Goal: Task Accomplishment & Management: Use online tool/utility

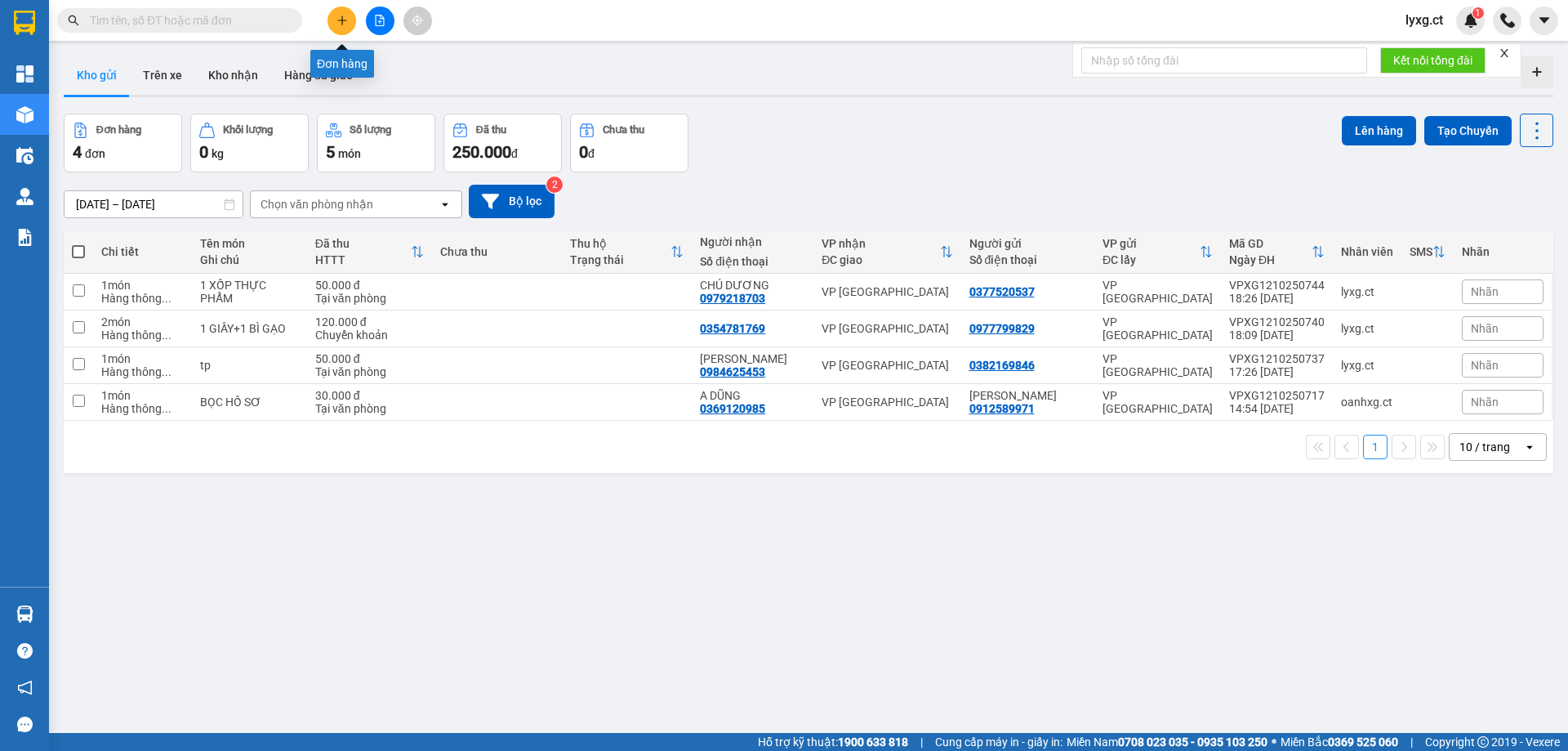
click at [344, 16] on icon "plus" at bounding box center [342, 21] width 12 height 12
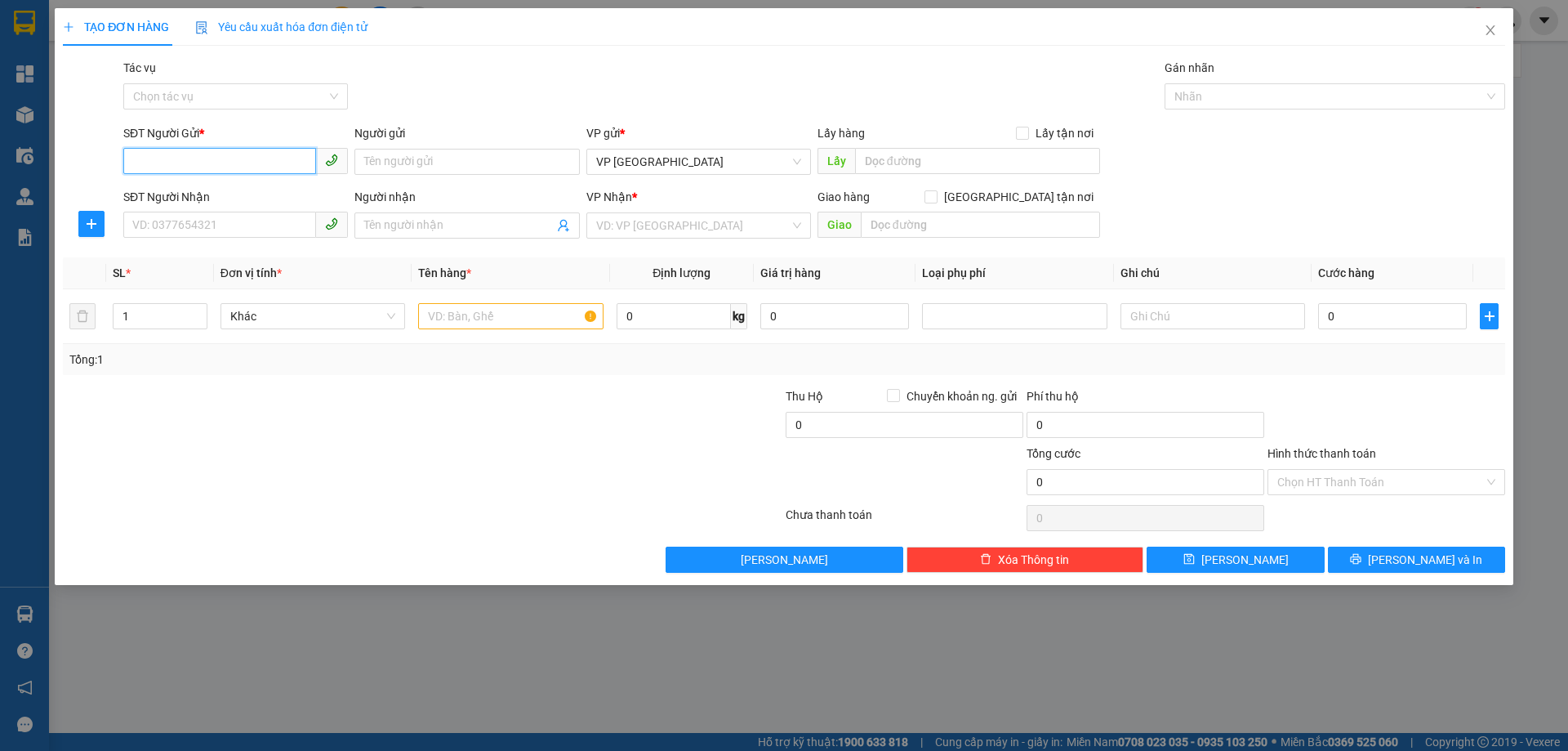
click at [291, 153] on input "SĐT Người Gửi *" at bounding box center [220, 160] width 193 height 26
type input "0356021329"
click at [239, 197] on div "0356021329 - BÁC ĐỨC" at bounding box center [235, 195] width 205 height 18
type input "BÁC ĐỨC"
type input "0328616309"
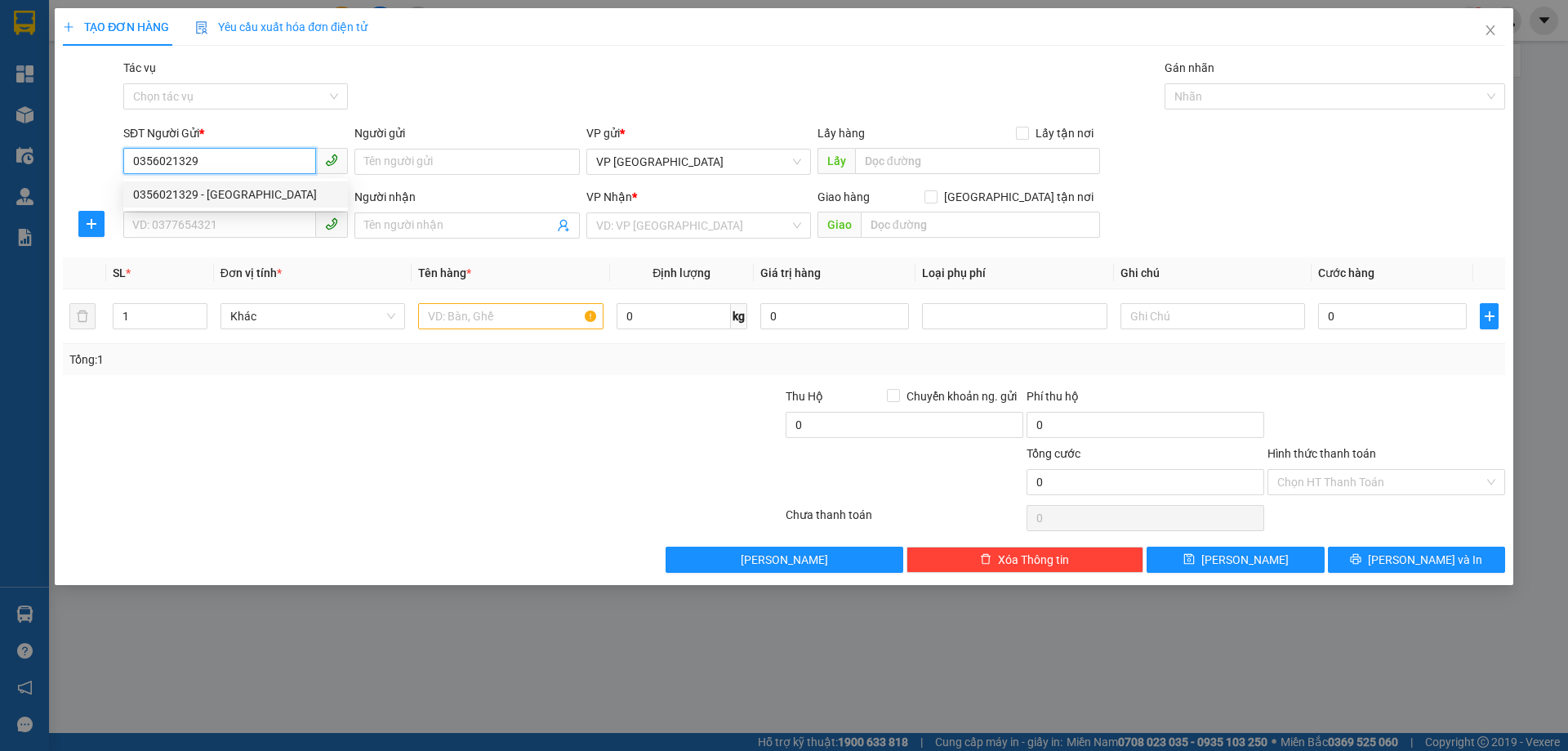
type input "C ANH"
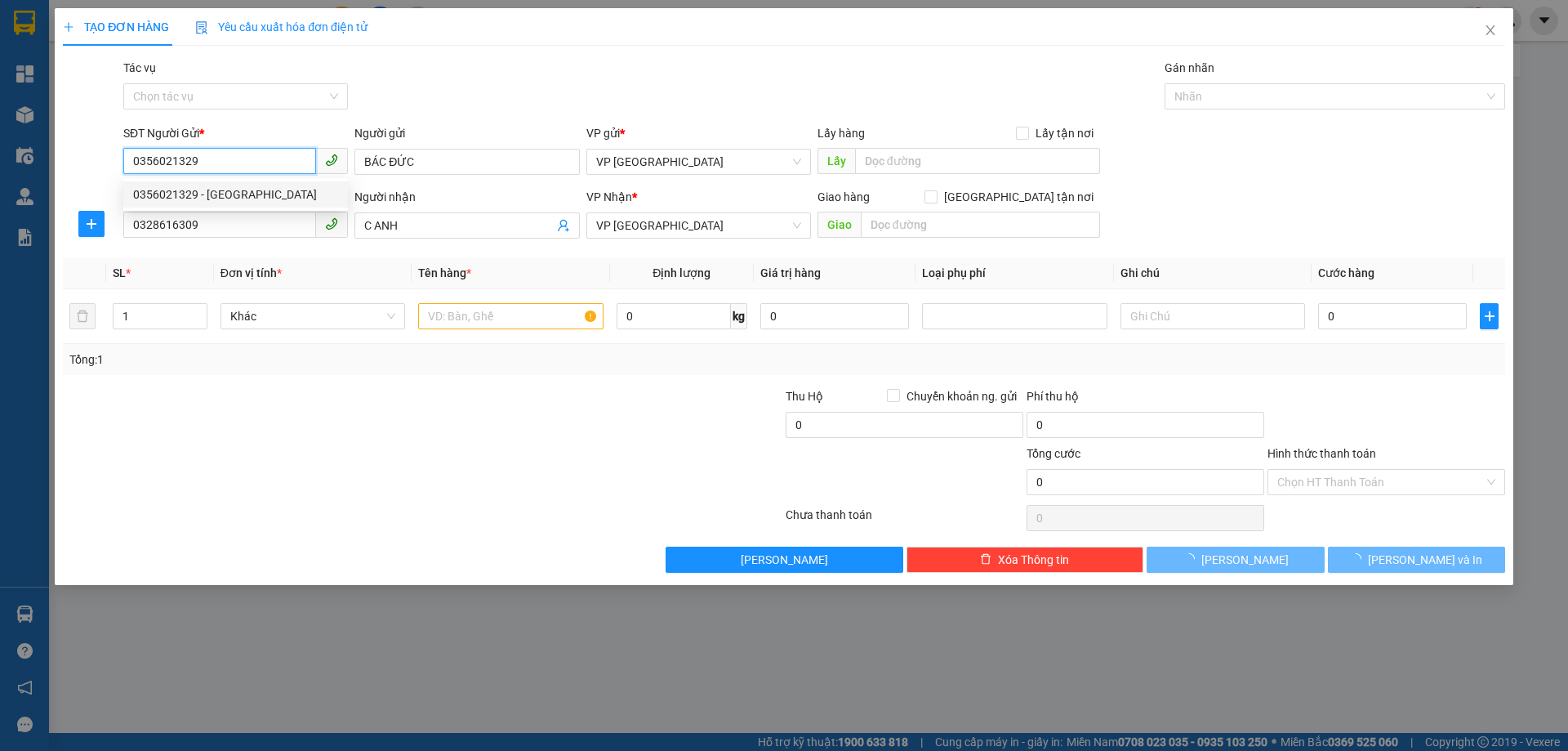
type input "40.000"
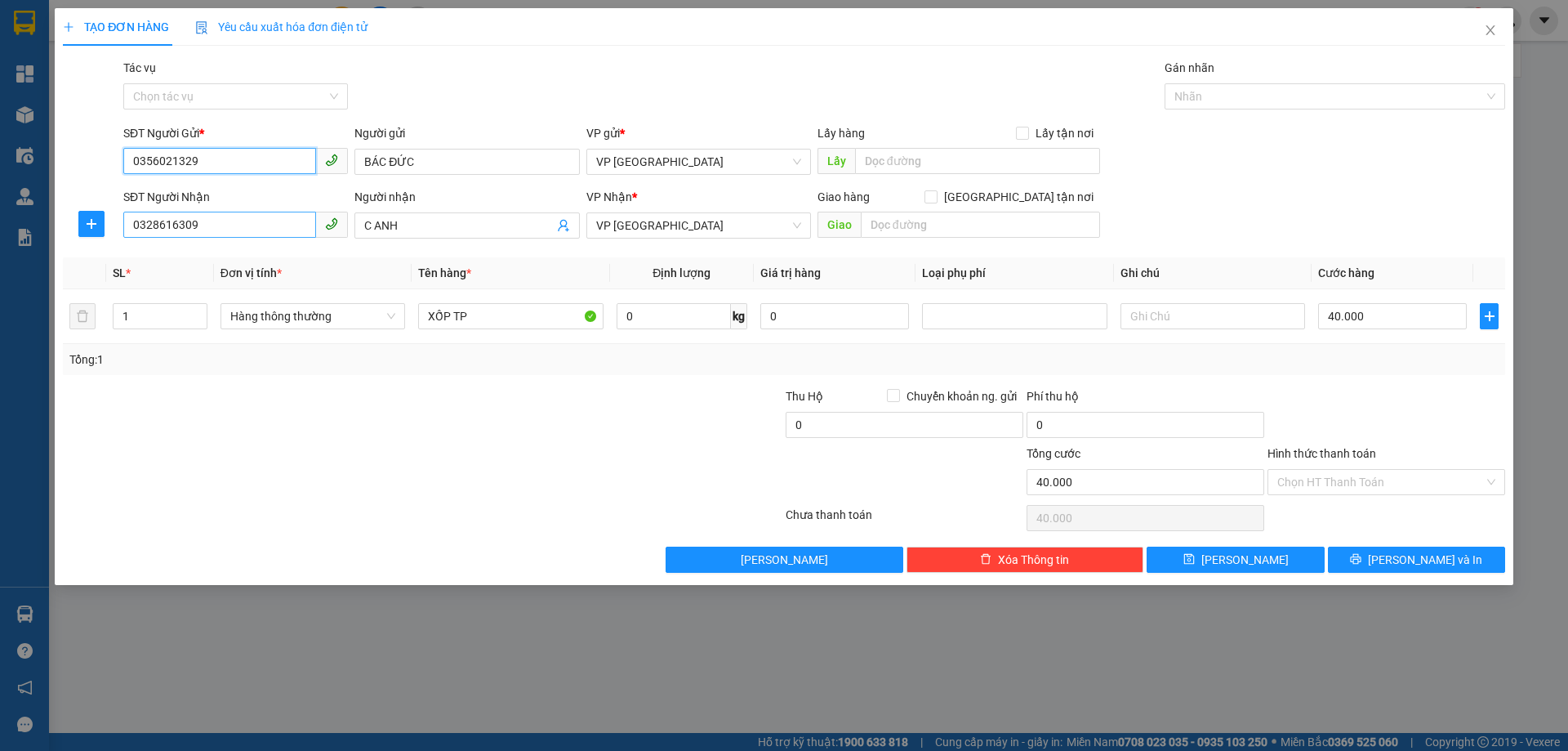
type input "0356021329"
click at [240, 220] on input "0328616309" at bounding box center [220, 224] width 193 height 26
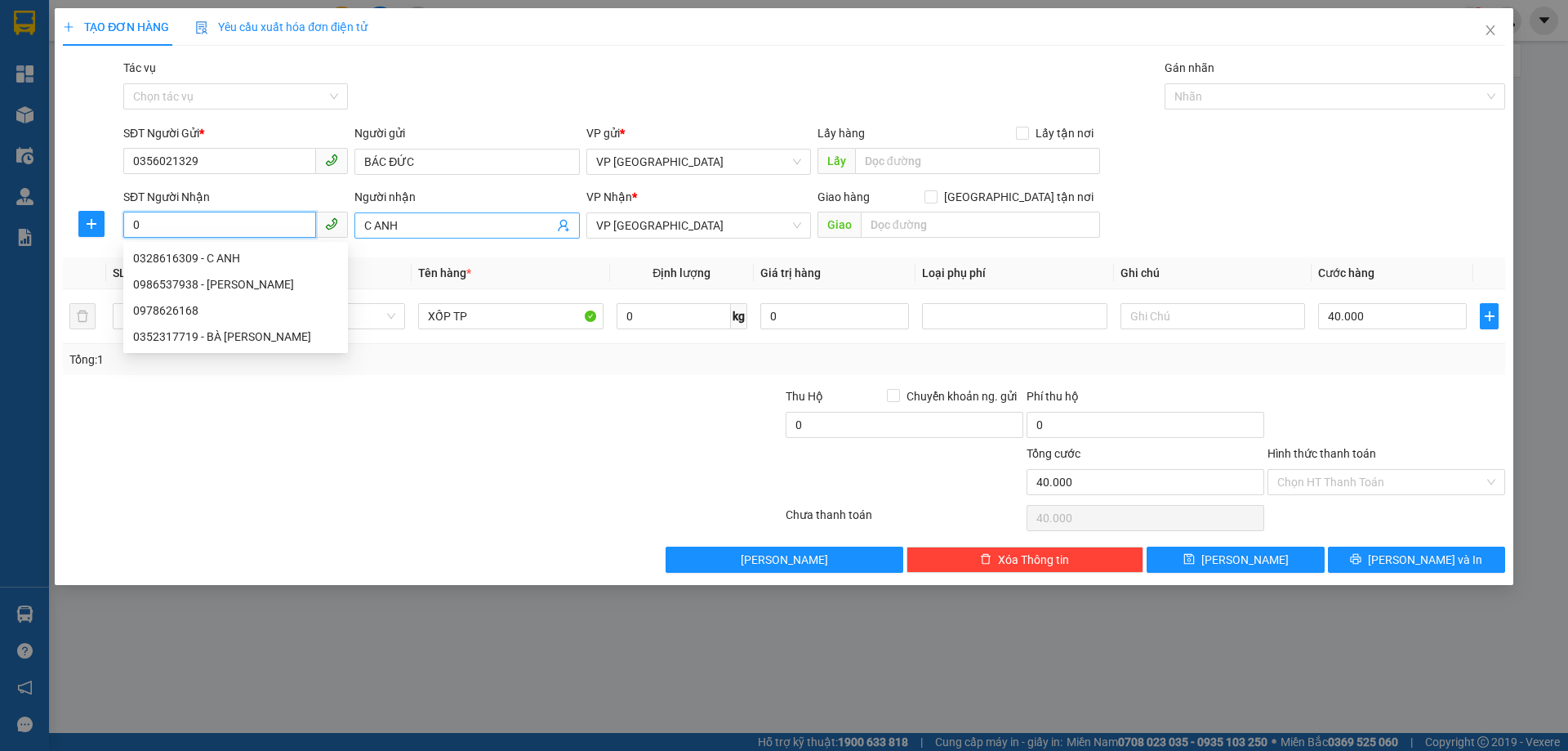
type input "0"
click at [419, 224] on input "C ANH" at bounding box center [458, 226] width 189 height 18
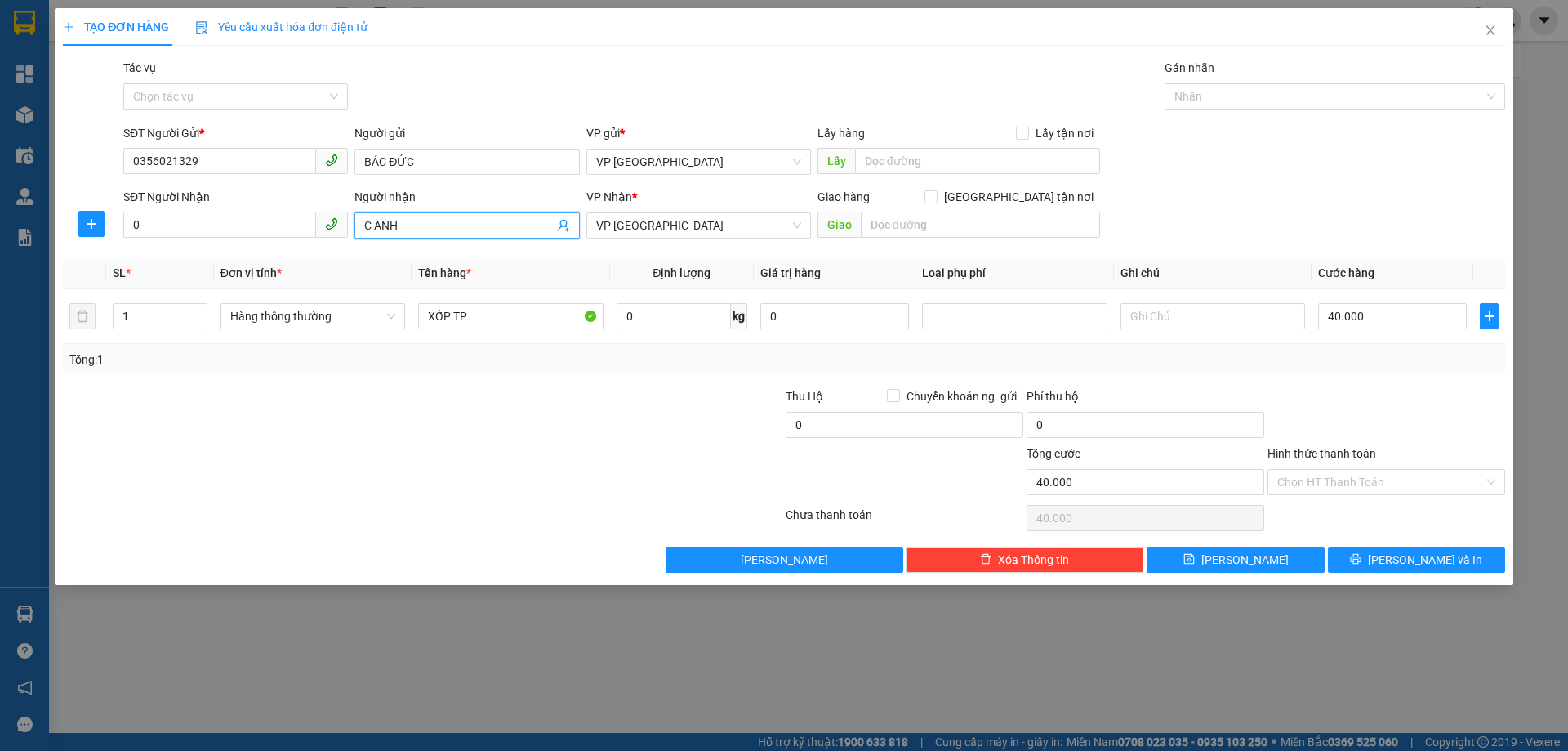
click at [419, 224] on input "C ANH" at bounding box center [458, 226] width 189 height 18
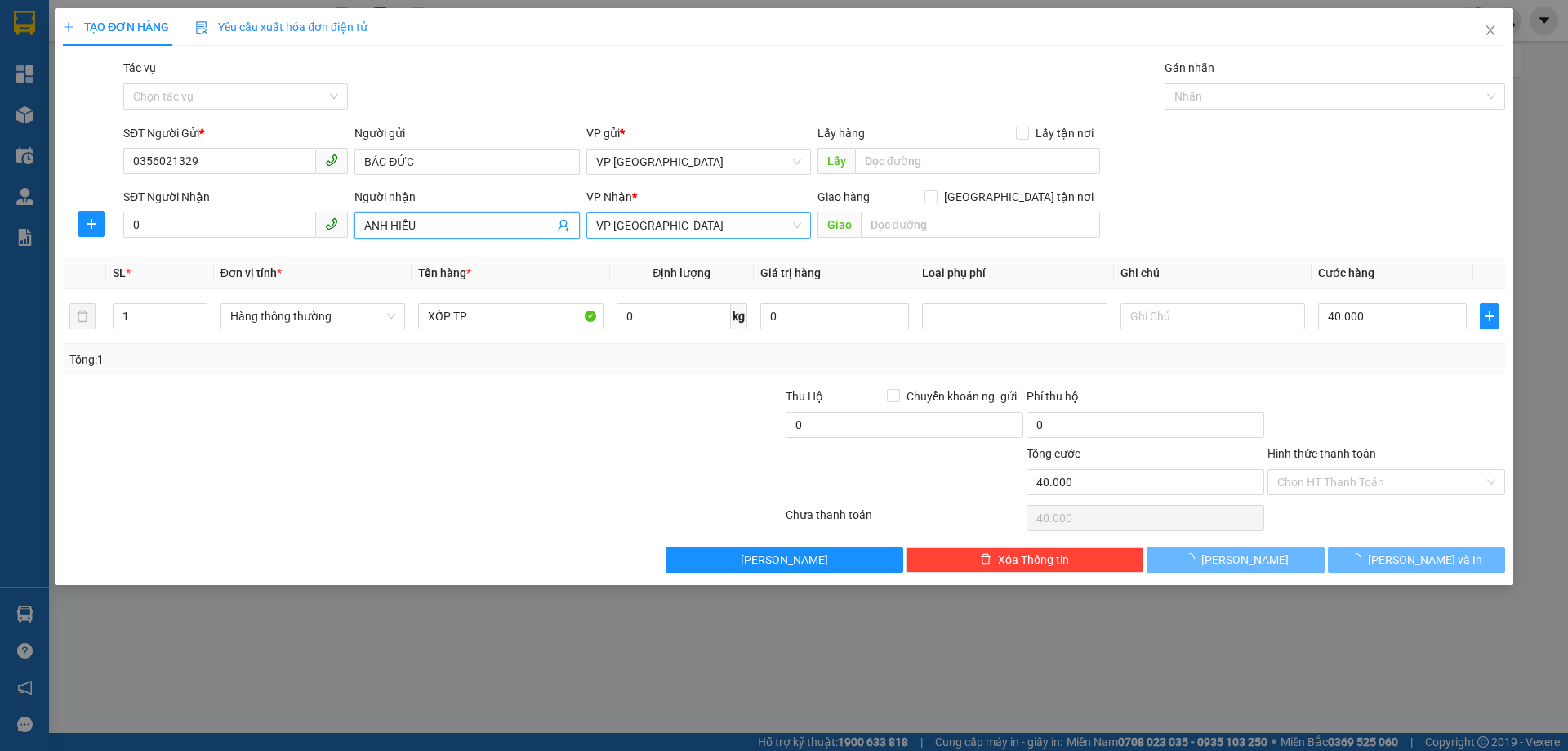
click at [645, 220] on span "VP [GEOGRAPHIC_DATA]" at bounding box center [699, 225] width 205 height 24
type input "ANH HIẾU"
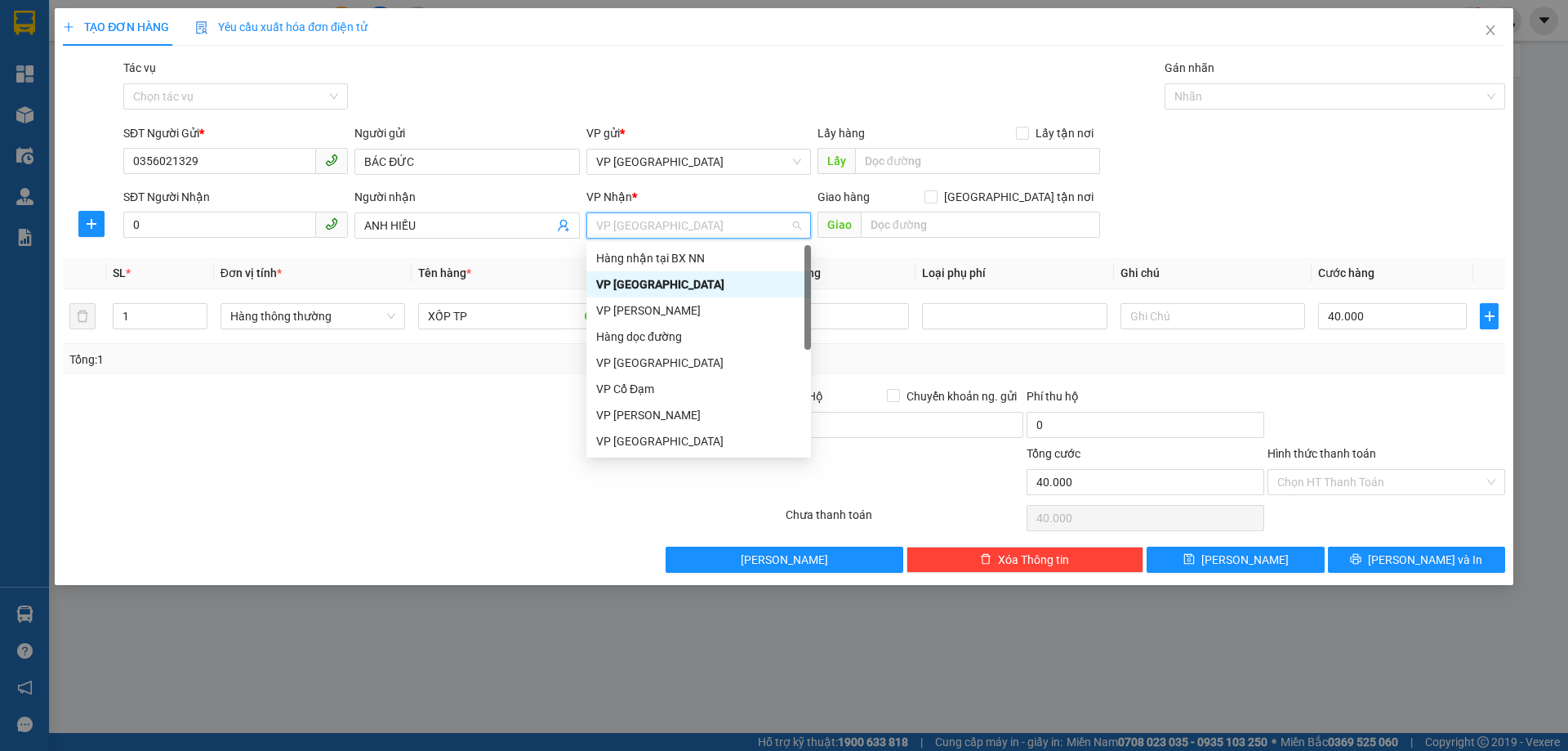
click at [656, 282] on div "VP [GEOGRAPHIC_DATA]" at bounding box center [699, 285] width 205 height 18
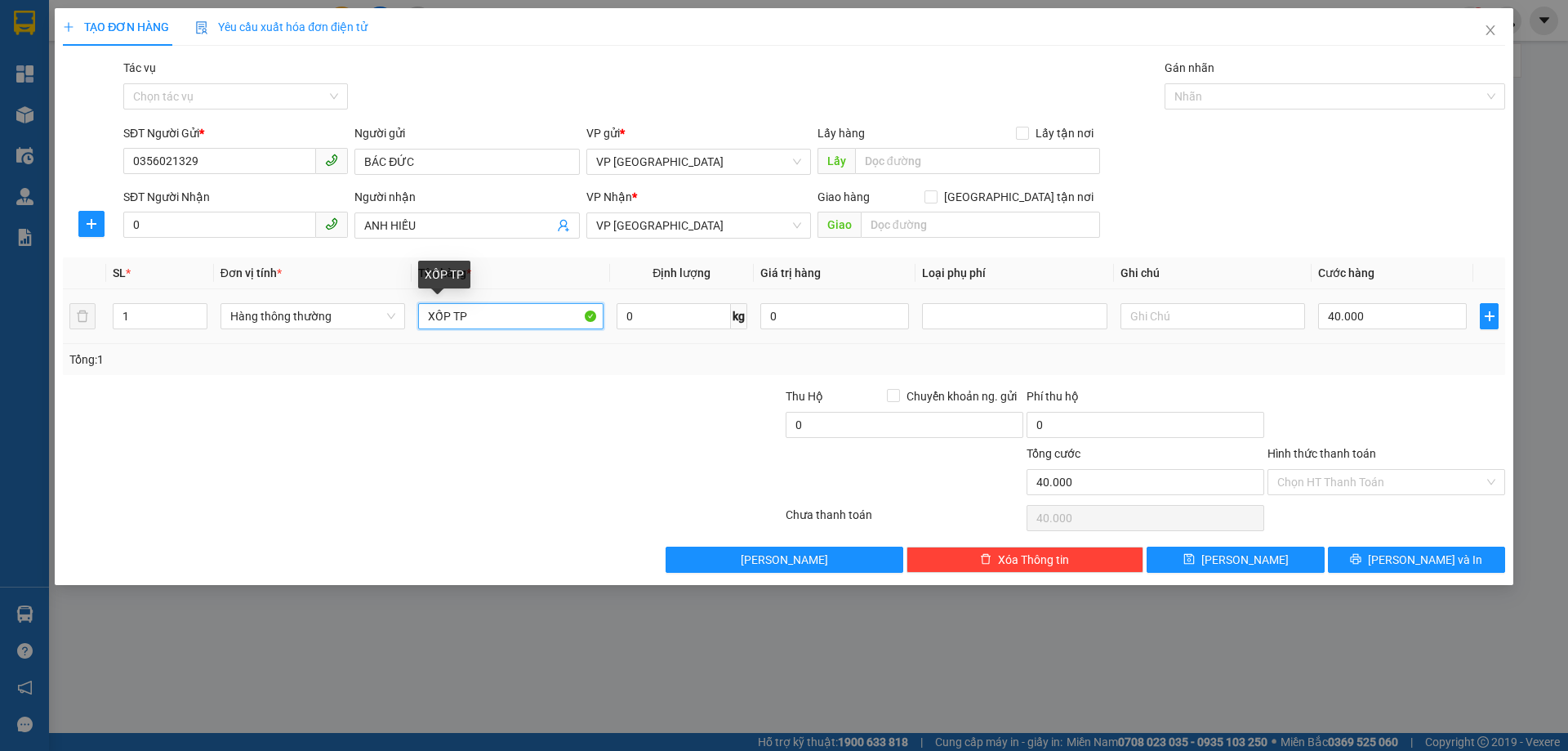
click at [507, 318] on input "XỐP TP" at bounding box center [510, 316] width 185 height 26
click at [1375, 316] on input "40.000" at bounding box center [1393, 316] width 149 height 26
click at [481, 317] on input "XỐP TP" at bounding box center [510, 316] width 185 height 26
click at [703, 218] on span "VP [GEOGRAPHIC_DATA]" at bounding box center [699, 225] width 205 height 24
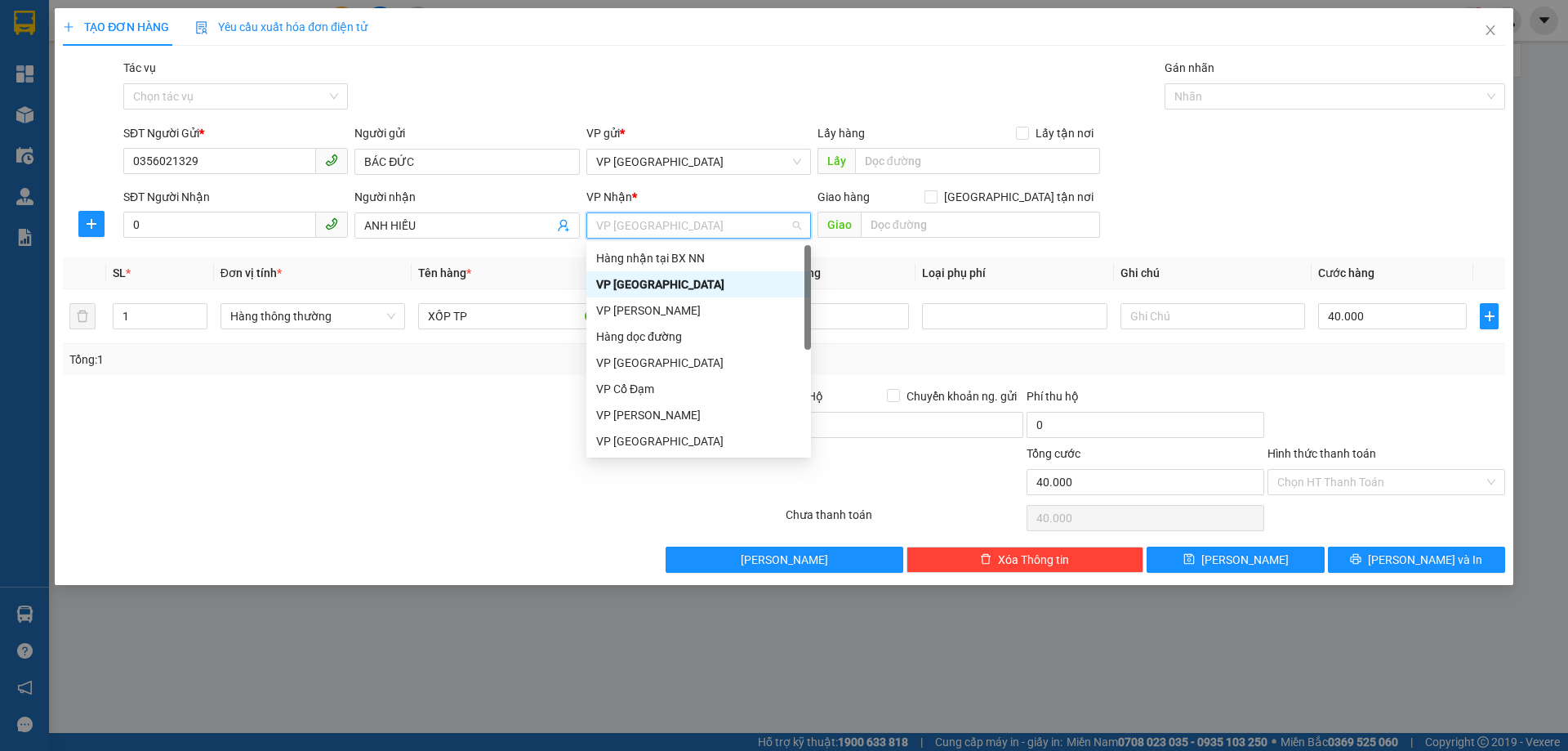
click at [703, 218] on span "VP [GEOGRAPHIC_DATA]" at bounding box center [699, 225] width 205 height 24
click at [648, 312] on div "VP [PERSON_NAME]" at bounding box center [699, 311] width 205 height 18
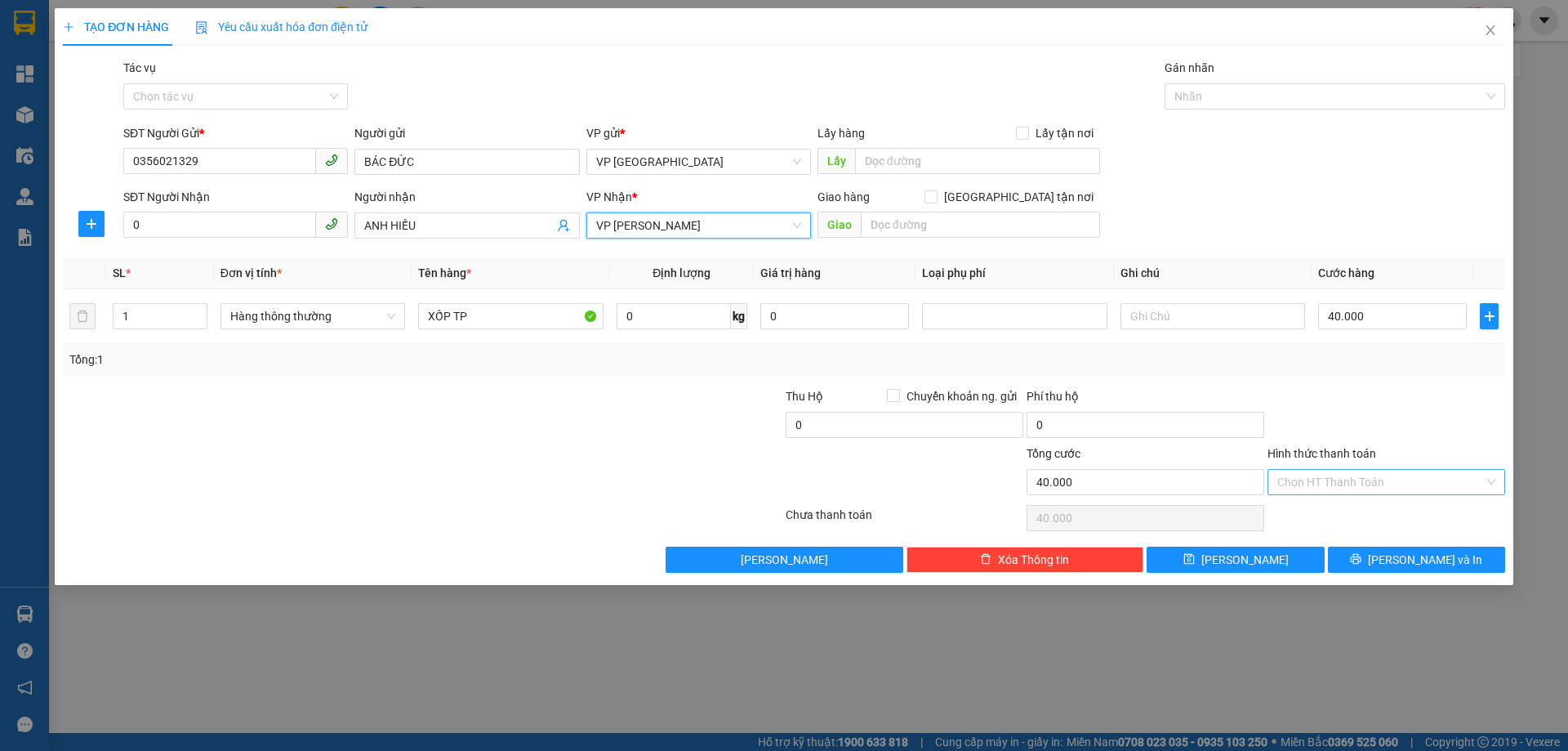
click at [1366, 476] on input "Hình thức thanh toán" at bounding box center [1380, 481] width 206 height 24
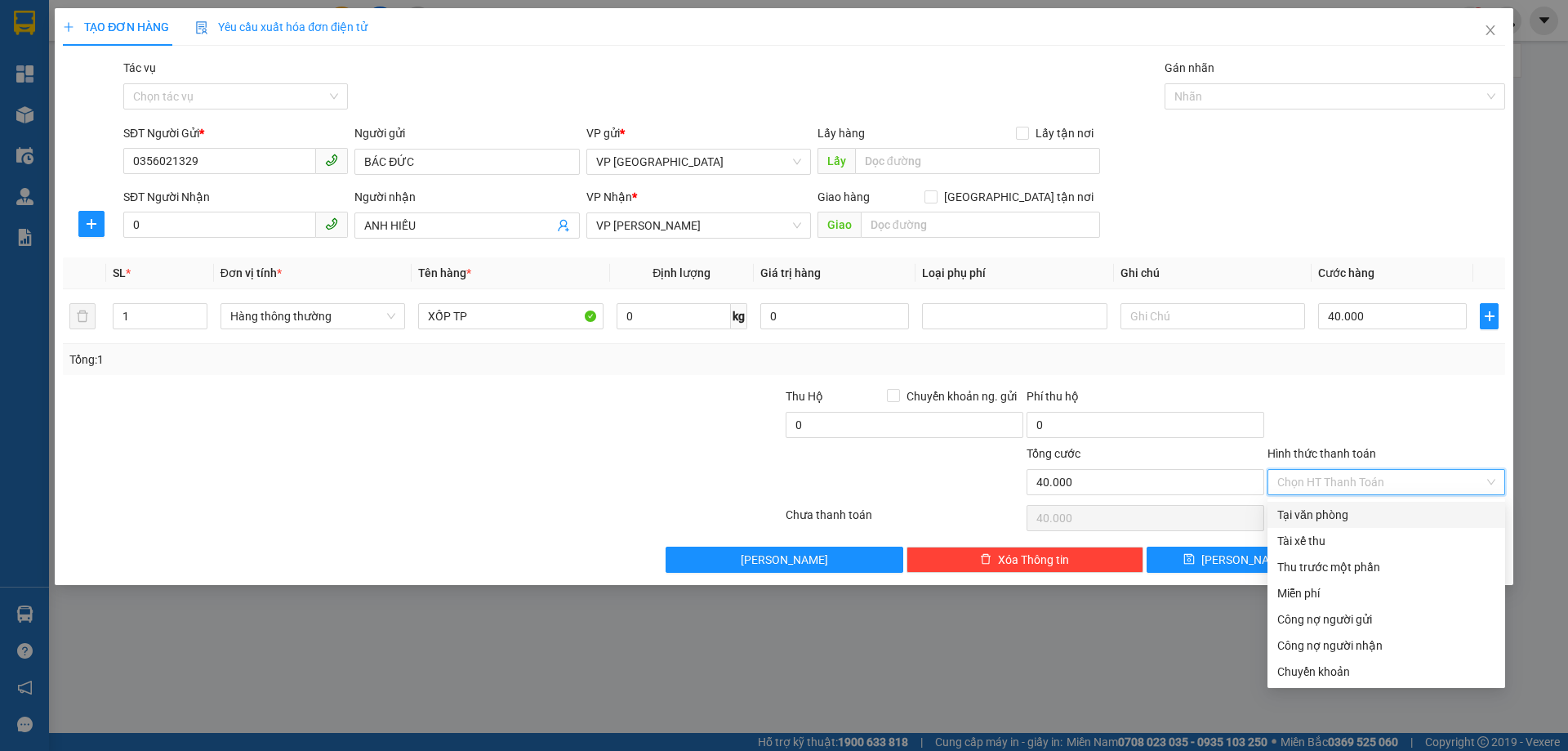
drag, startPoint x: 1326, startPoint y: 517, endPoint x: 1299, endPoint y: 512, distance: 27.5
click at [1326, 516] on div "Tại văn phòng" at bounding box center [1386, 515] width 218 height 18
type input "0"
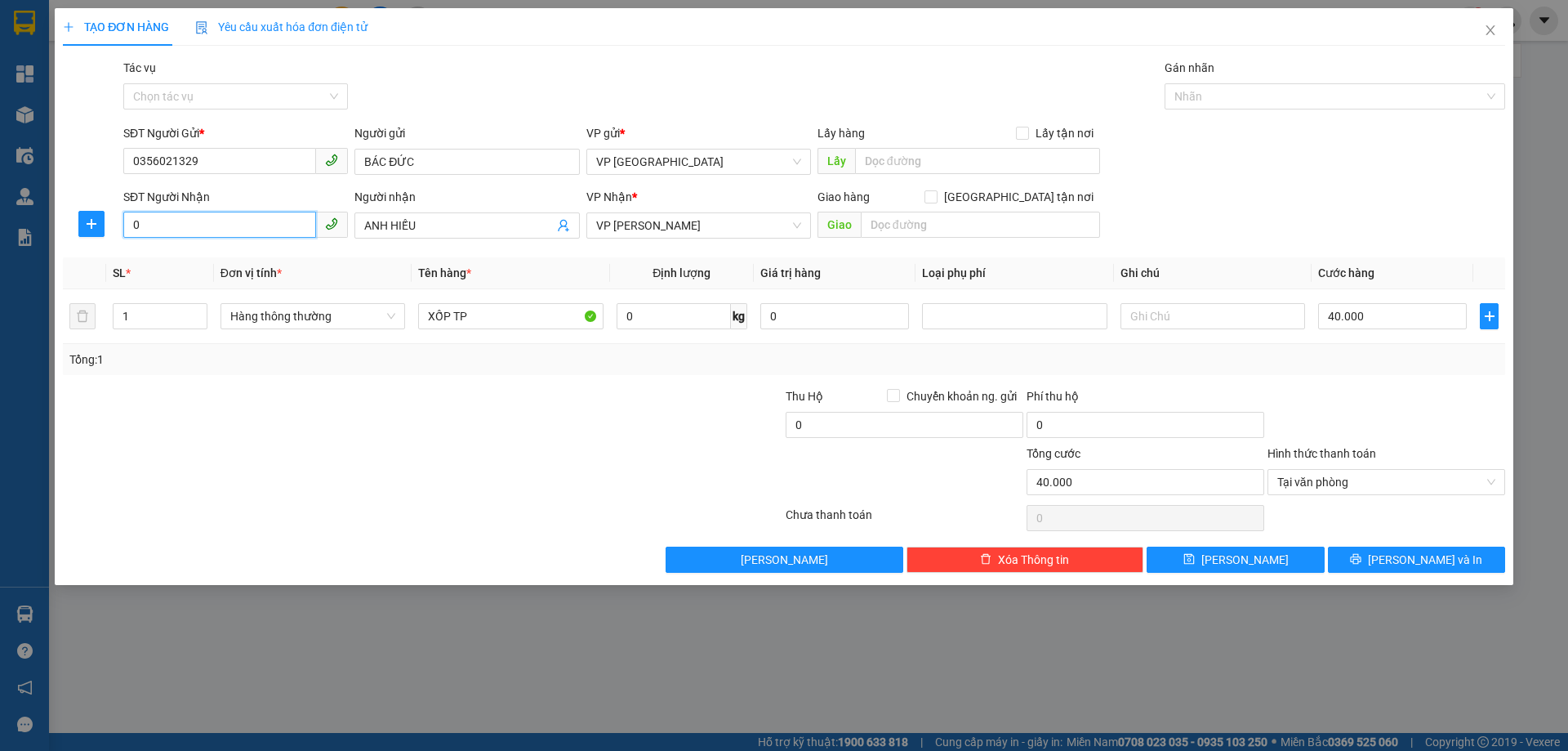
click at [215, 223] on input "0" at bounding box center [220, 224] width 193 height 26
type input "0986537938"
click at [513, 216] on span "ANH HIẾU" at bounding box center [467, 225] width 225 height 26
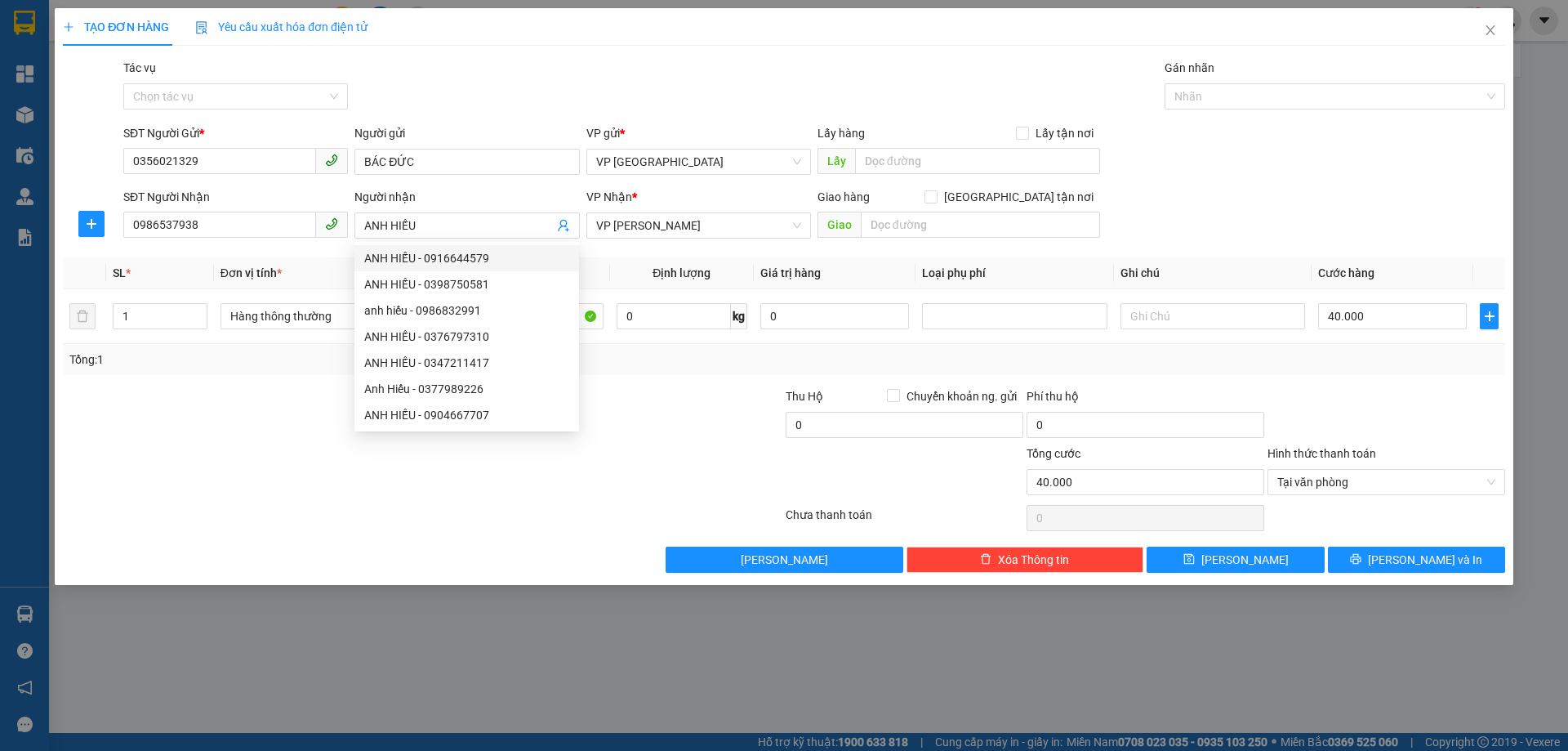
click at [1224, 356] on div "Tổng: 1" at bounding box center [784, 360] width 1429 height 18
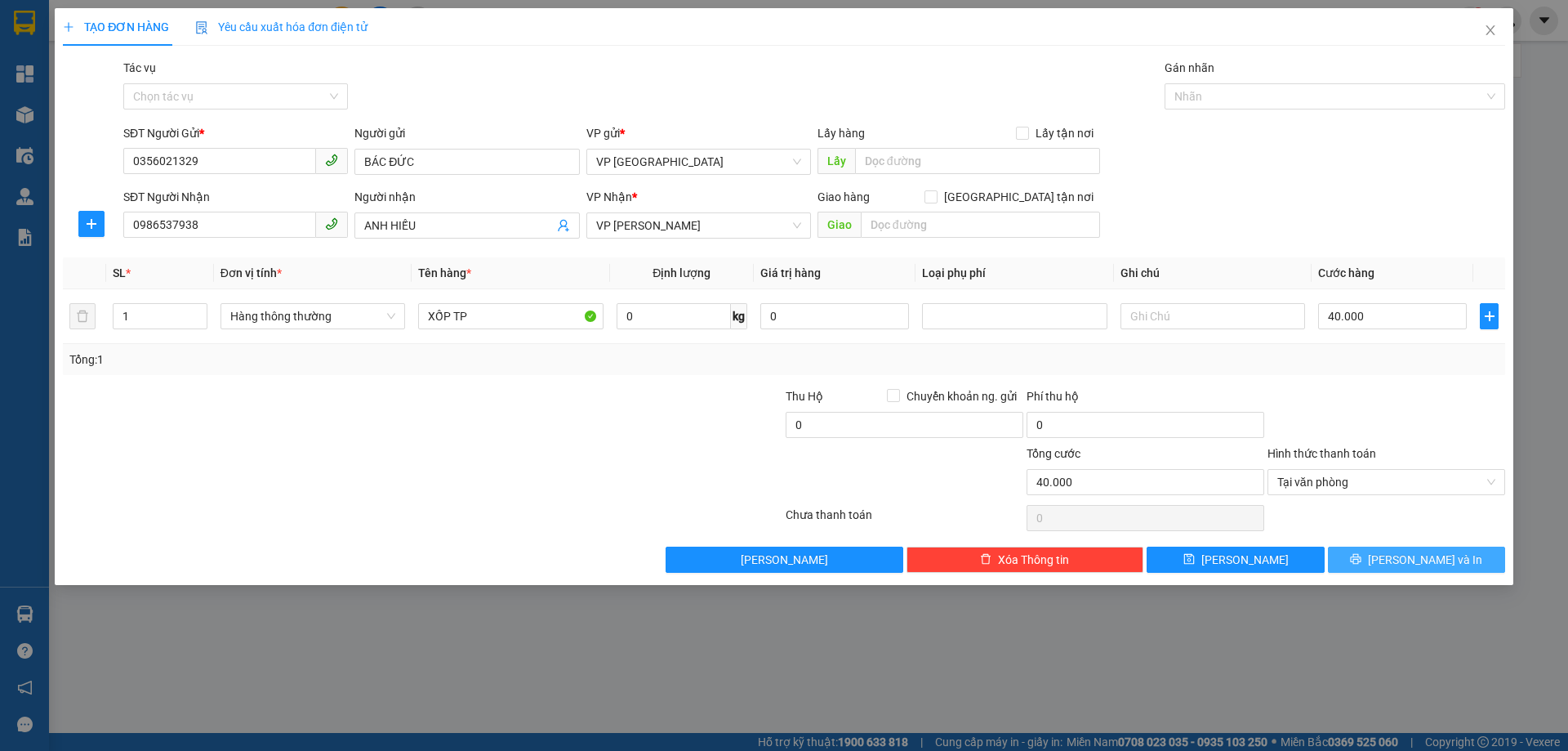
click at [1448, 560] on span "[PERSON_NAME] và In" at bounding box center [1424, 560] width 114 height 18
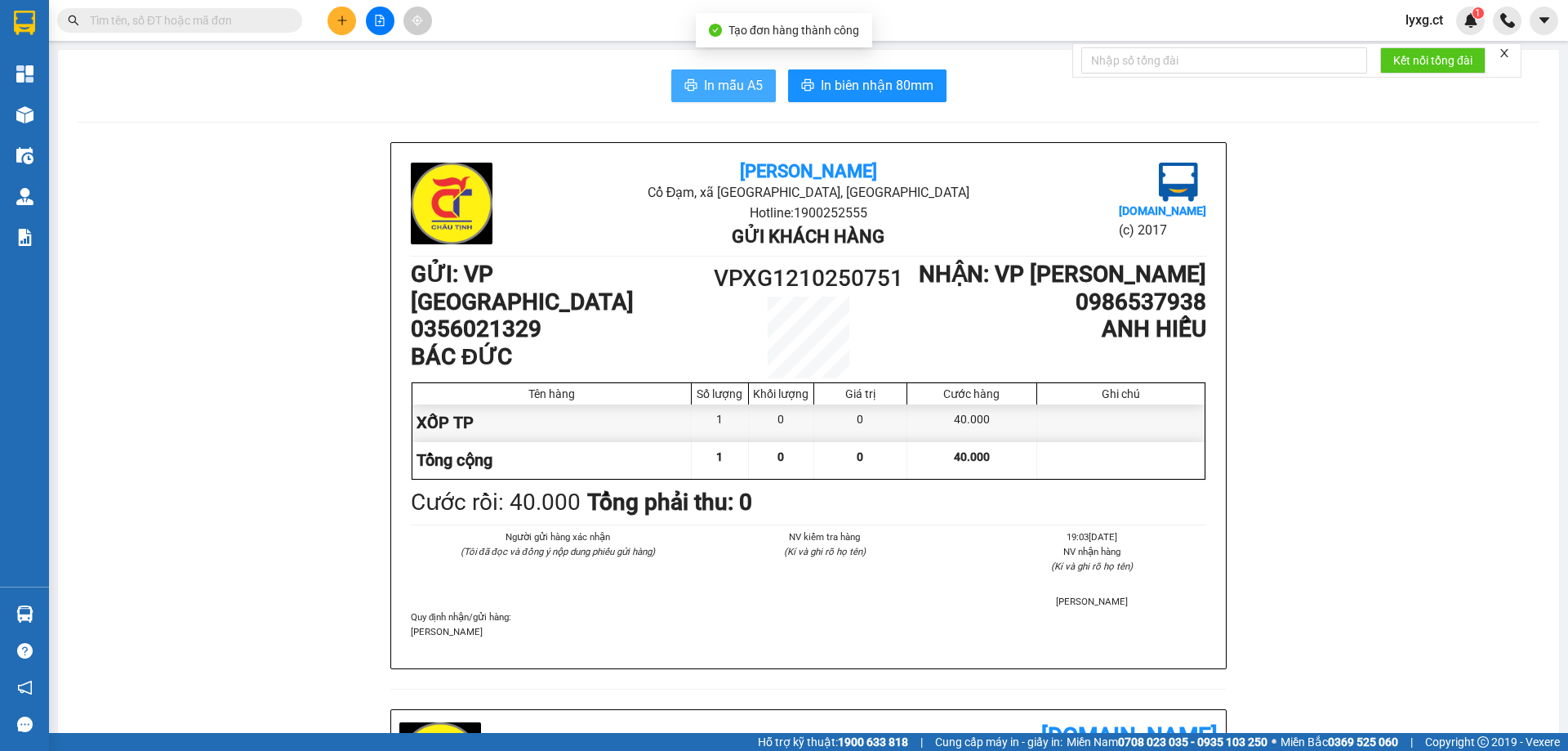
click at [741, 86] on span "In mẫu A5" at bounding box center [733, 85] width 58 height 20
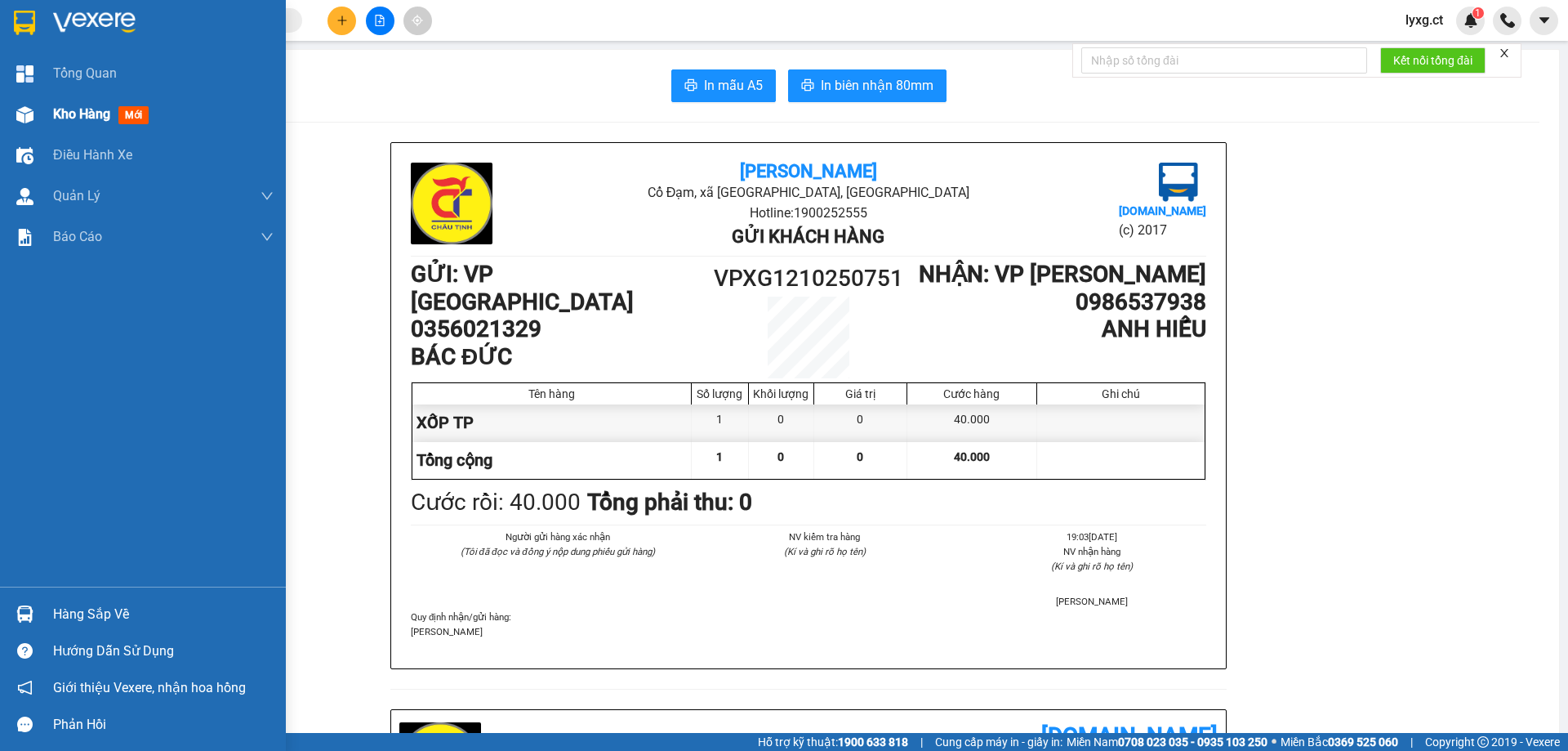
click at [75, 116] on span "Kho hàng" at bounding box center [82, 114] width 57 height 16
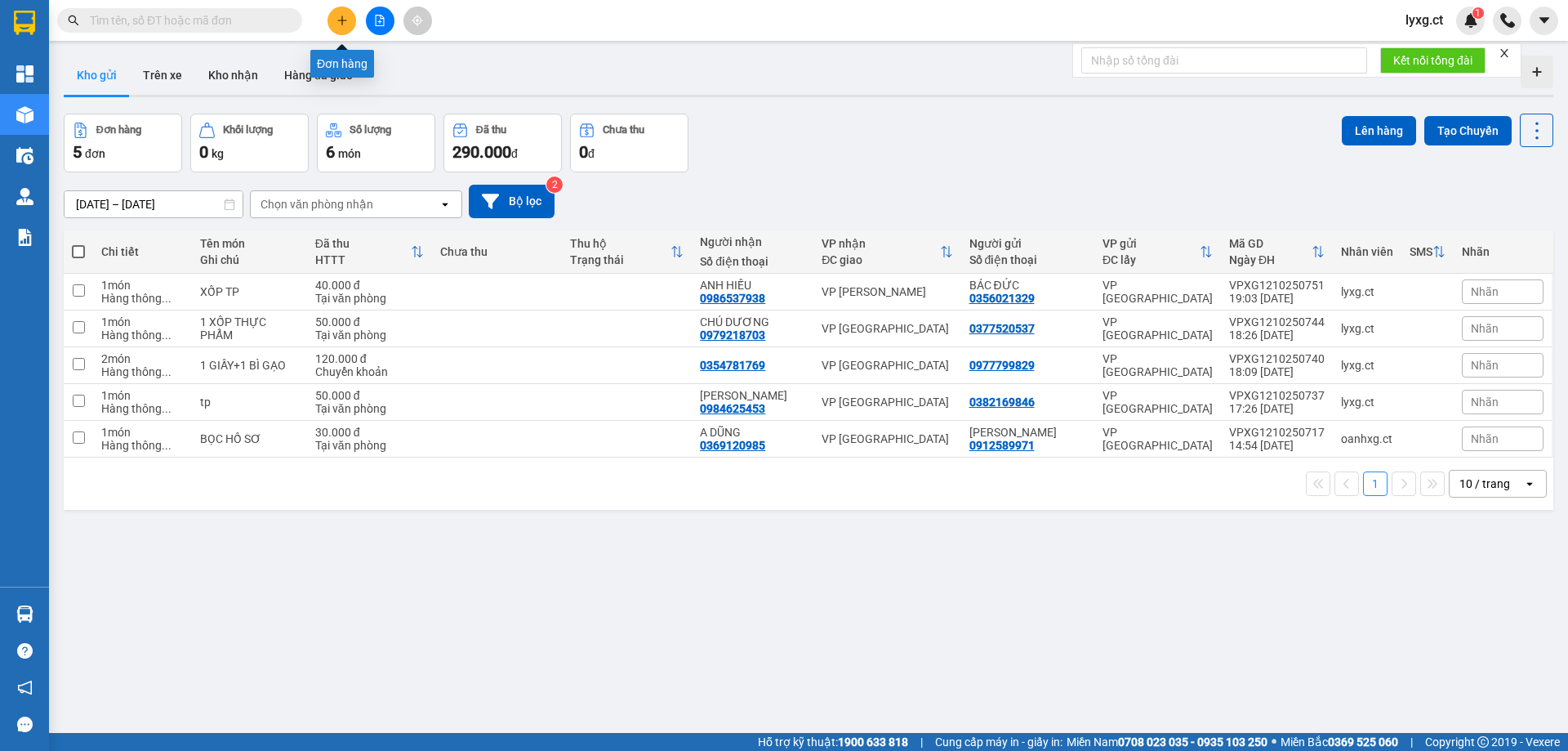
click at [337, 18] on icon "plus" at bounding box center [342, 21] width 12 height 12
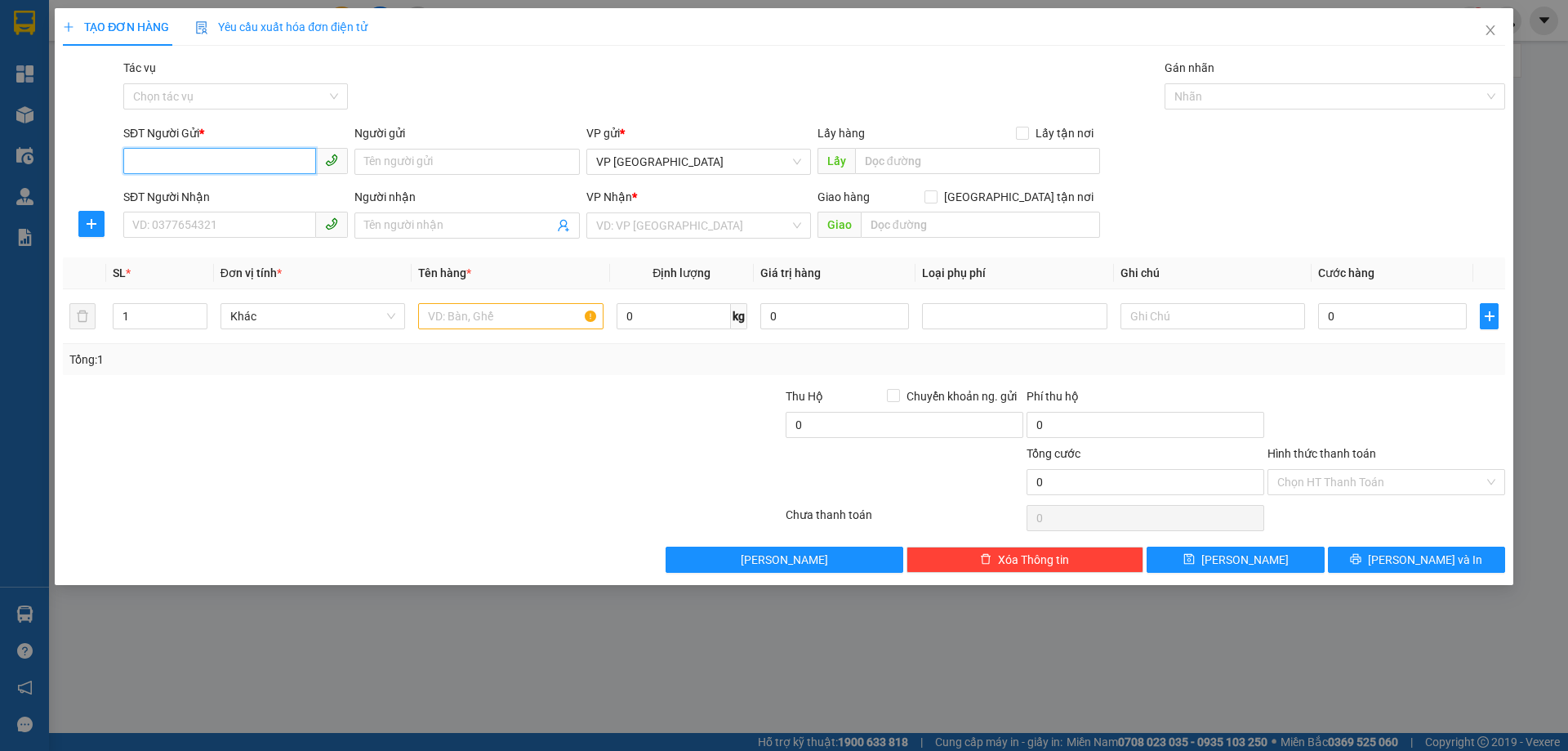
click at [217, 166] on input "SĐT Người Gửi *" at bounding box center [220, 160] width 193 height 26
click at [243, 194] on div "0816731431 - CHỊ HÒA" at bounding box center [235, 195] width 205 height 18
type input "0816731431"
type input "CHỊ HÒA"
type input "0778566381"
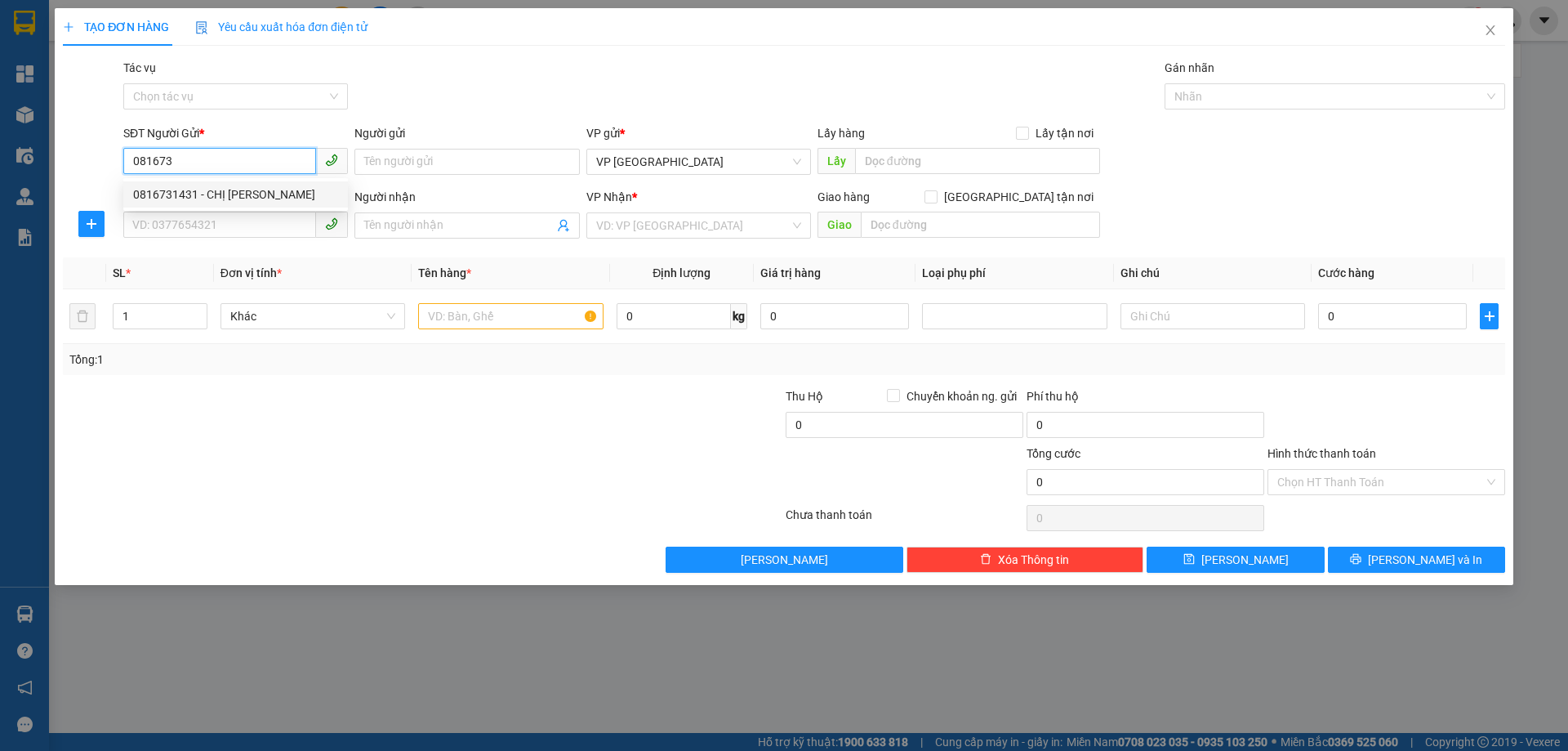
type input "VIỆT HÀ"
type input "50.000"
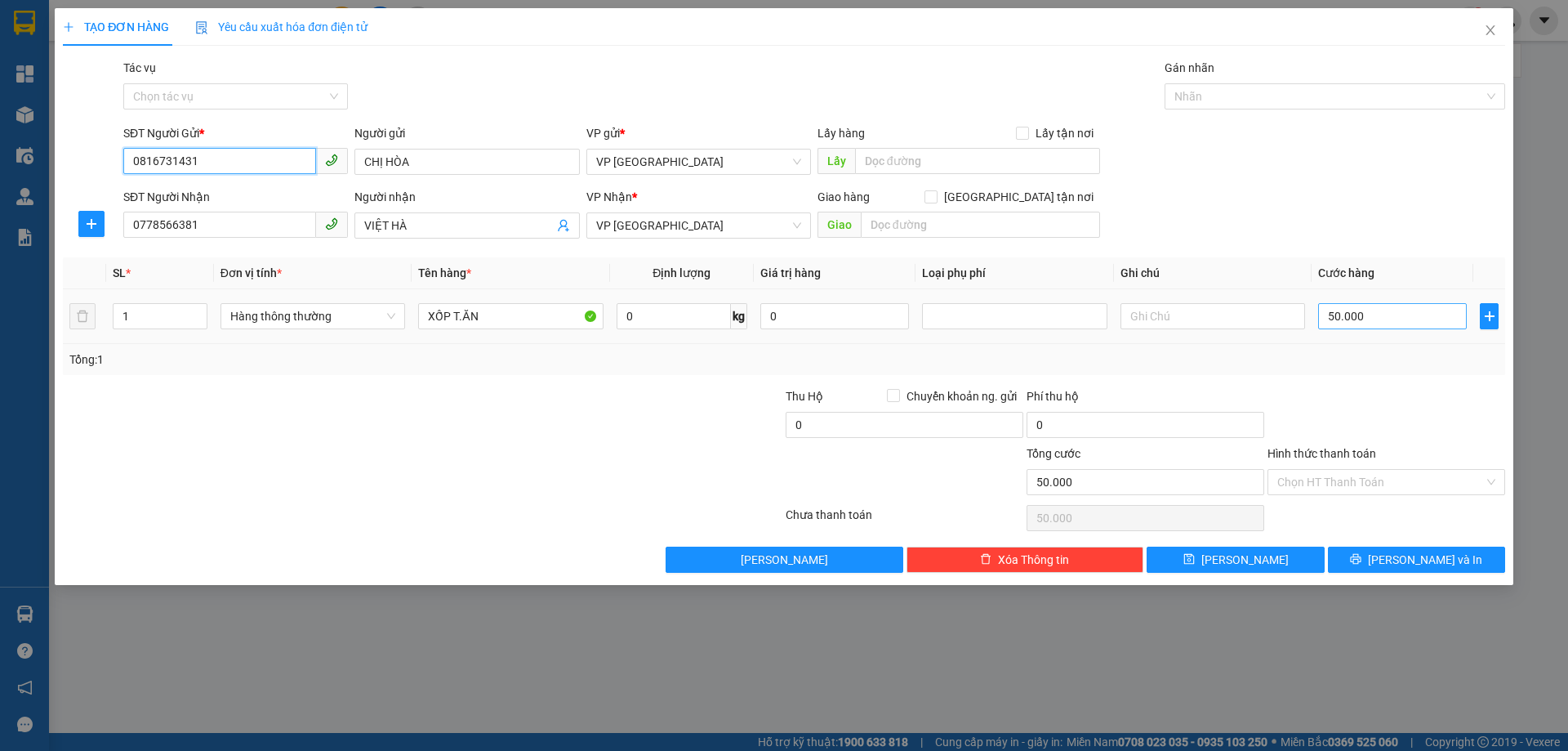
type input "0816731431"
click at [1412, 318] on input "50.000" at bounding box center [1393, 316] width 149 height 26
type input "7"
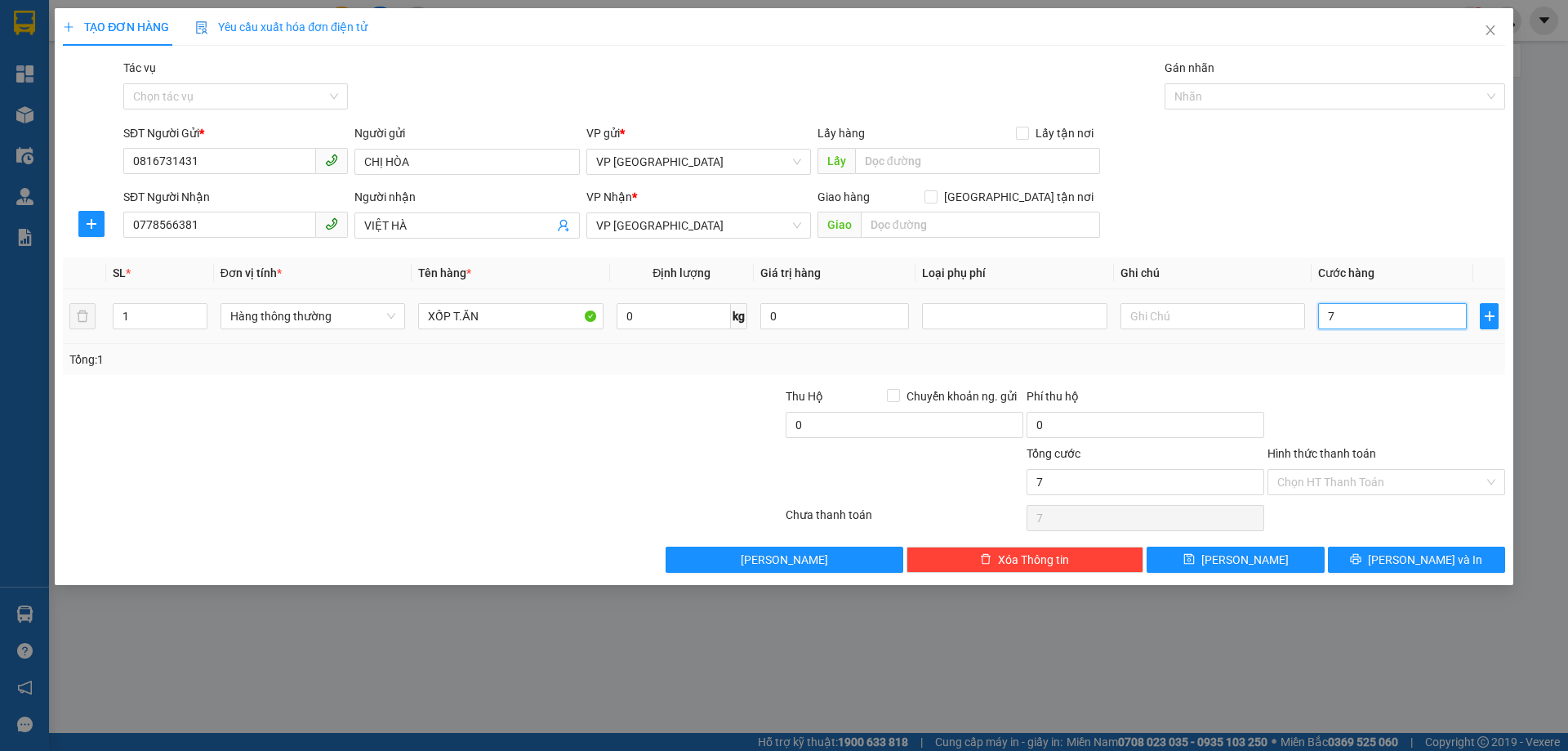
type input "70"
click at [1377, 374] on div "Tổng: 1" at bounding box center [783, 359] width 1442 height 31
type input "70.000"
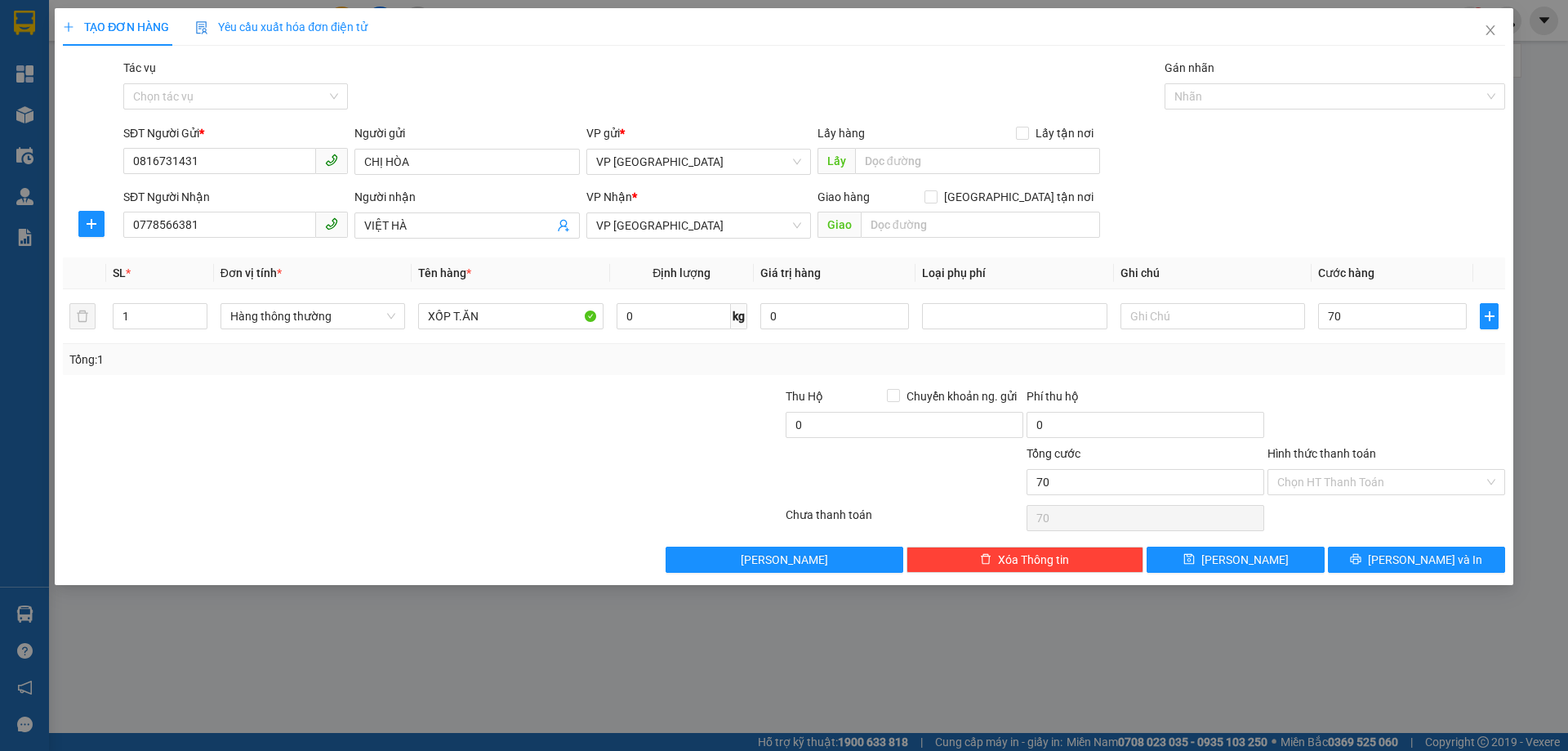
type input "70.000"
click at [1358, 484] on input "Hình thức thanh toán" at bounding box center [1380, 481] width 206 height 24
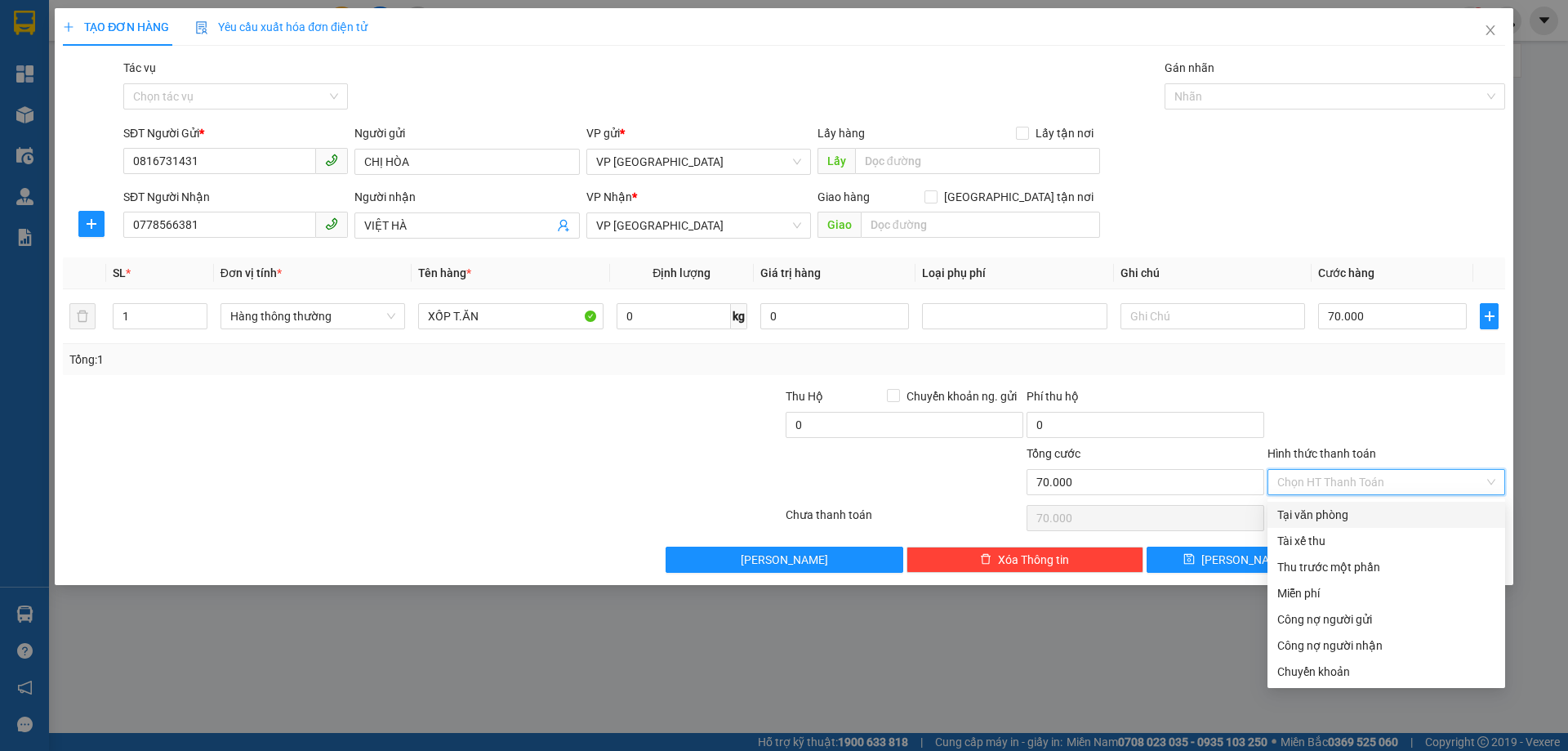
click at [1317, 513] on div "Tại văn phòng" at bounding box center [1386, 515] width 218 height 18
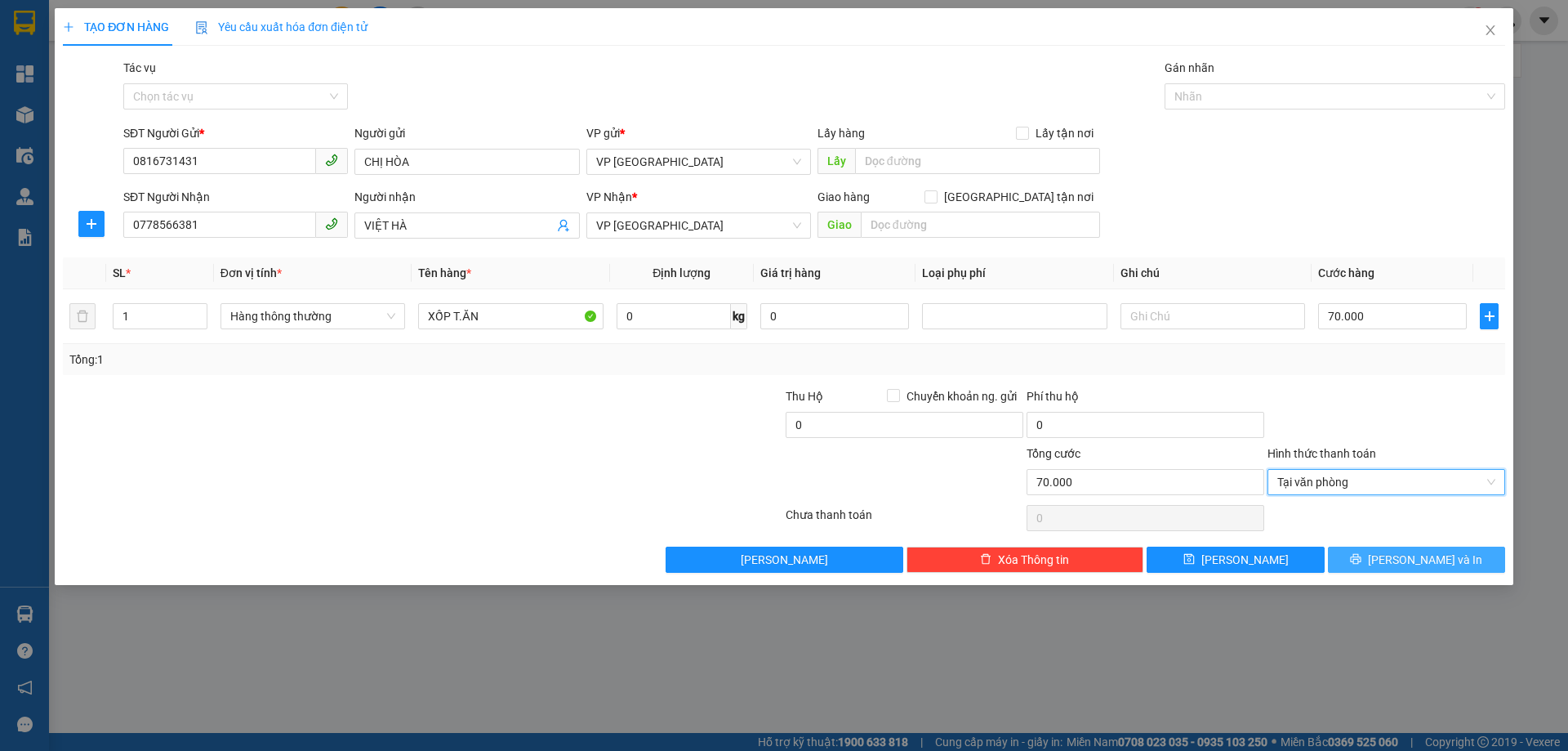
click at [1383, 561] on button "[PERSON_NAME] và In" at bounding box center [1417, 559] width 177 height 26
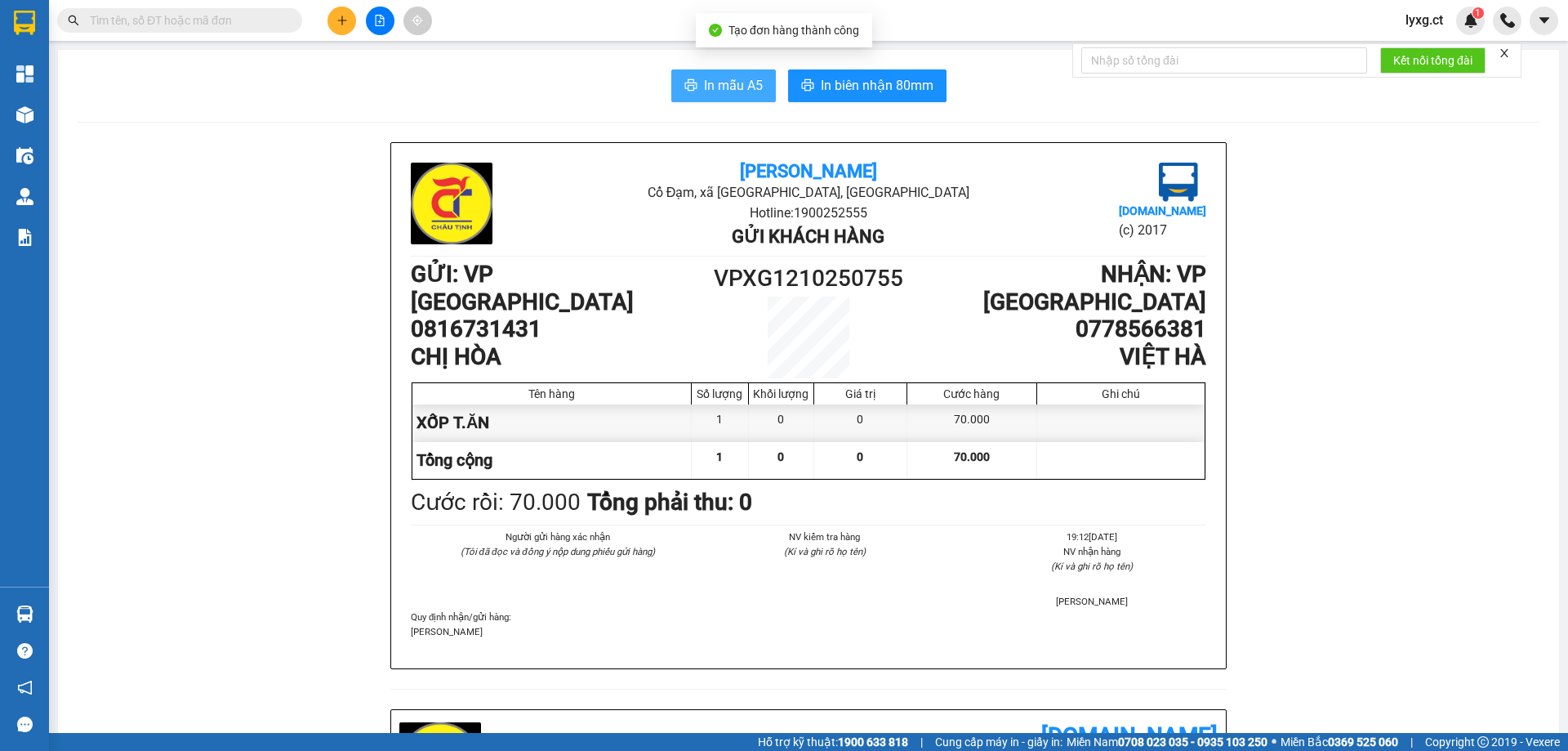
click at [688, 83] on icon "printer" at bounding box center [690, 85] width 13 height 12
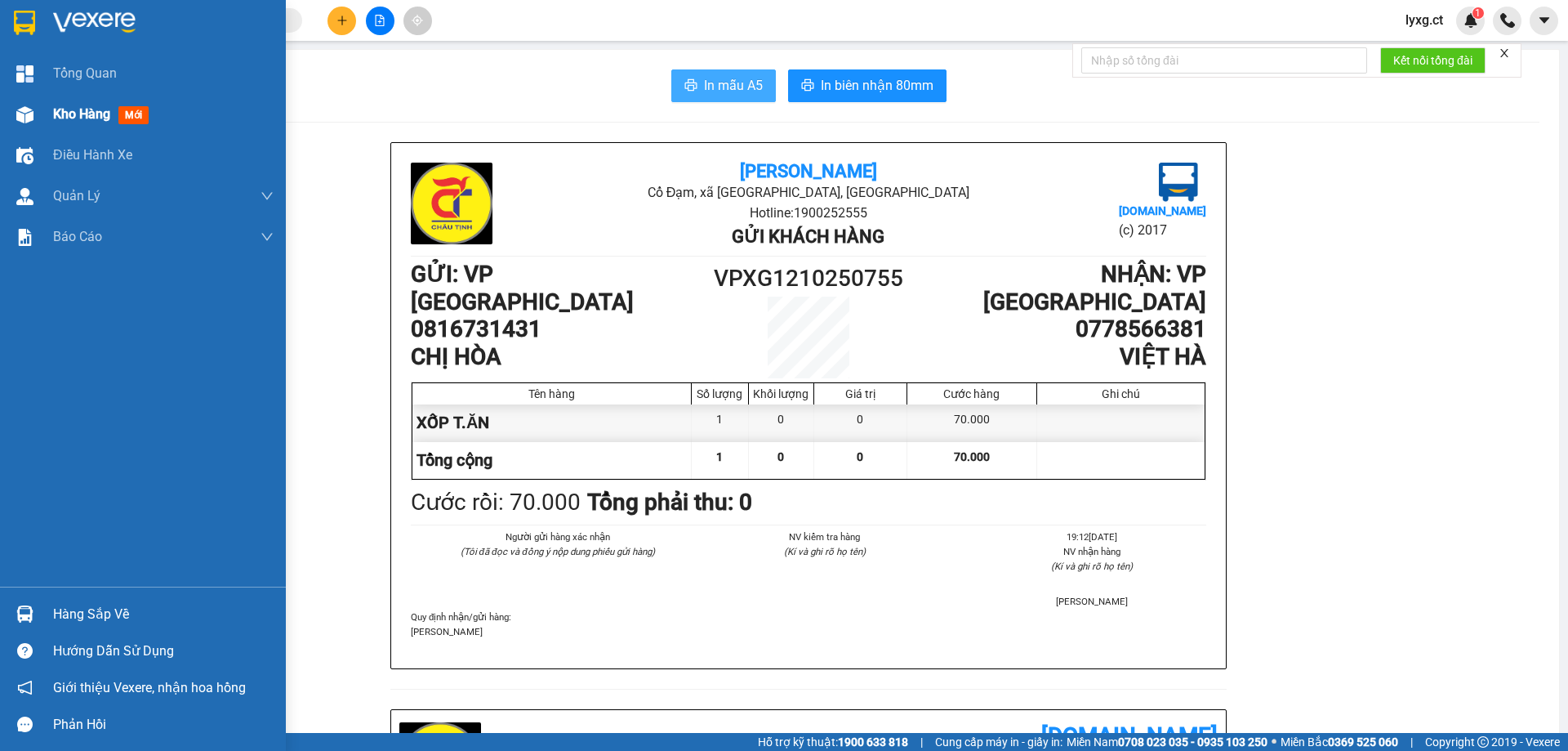
click at [58, 114] on span "Kho hàng" at bounding box center [82, 114] width 57 height 16
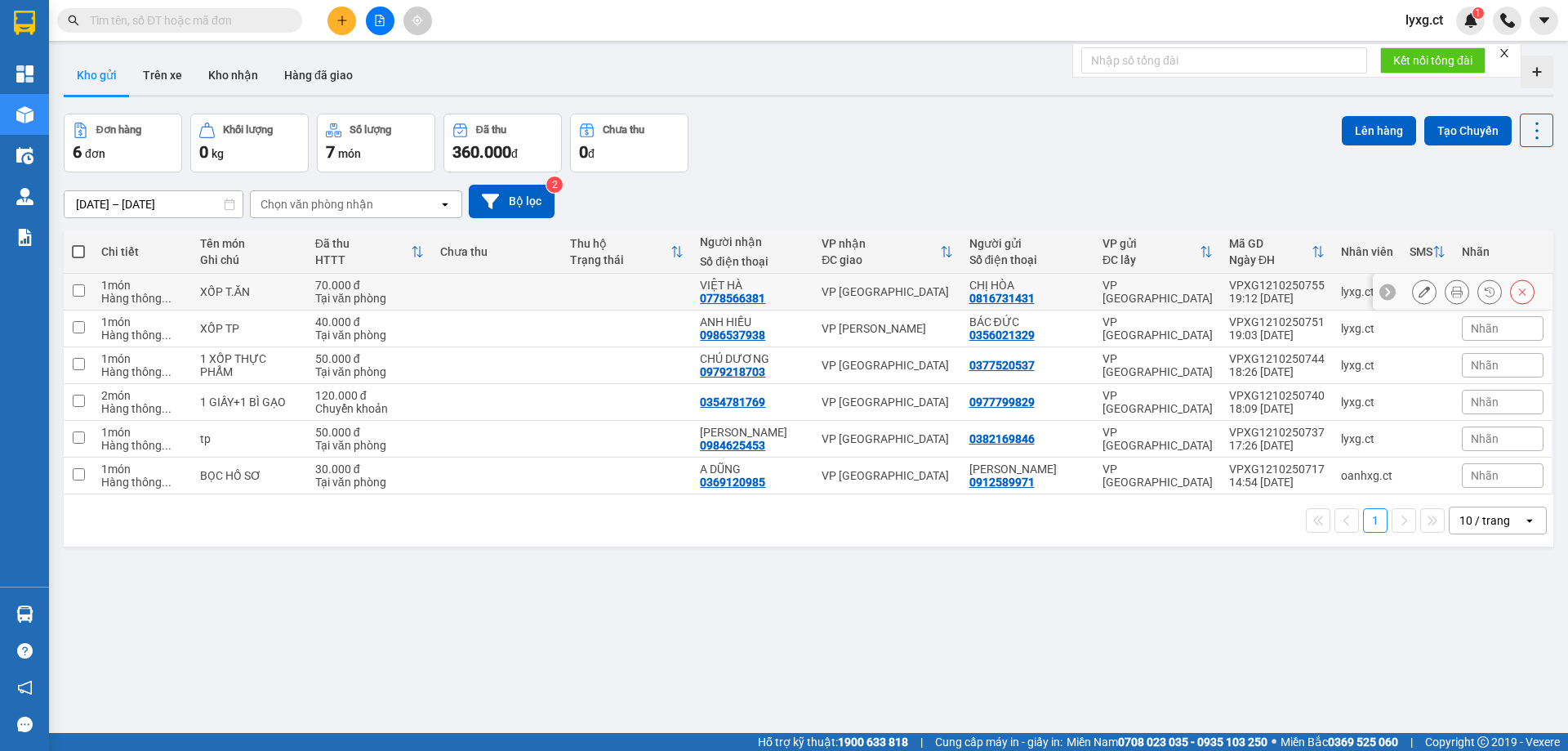
click at [1420, 292] on button at bounding box center [1424, 292] width 23 height 28
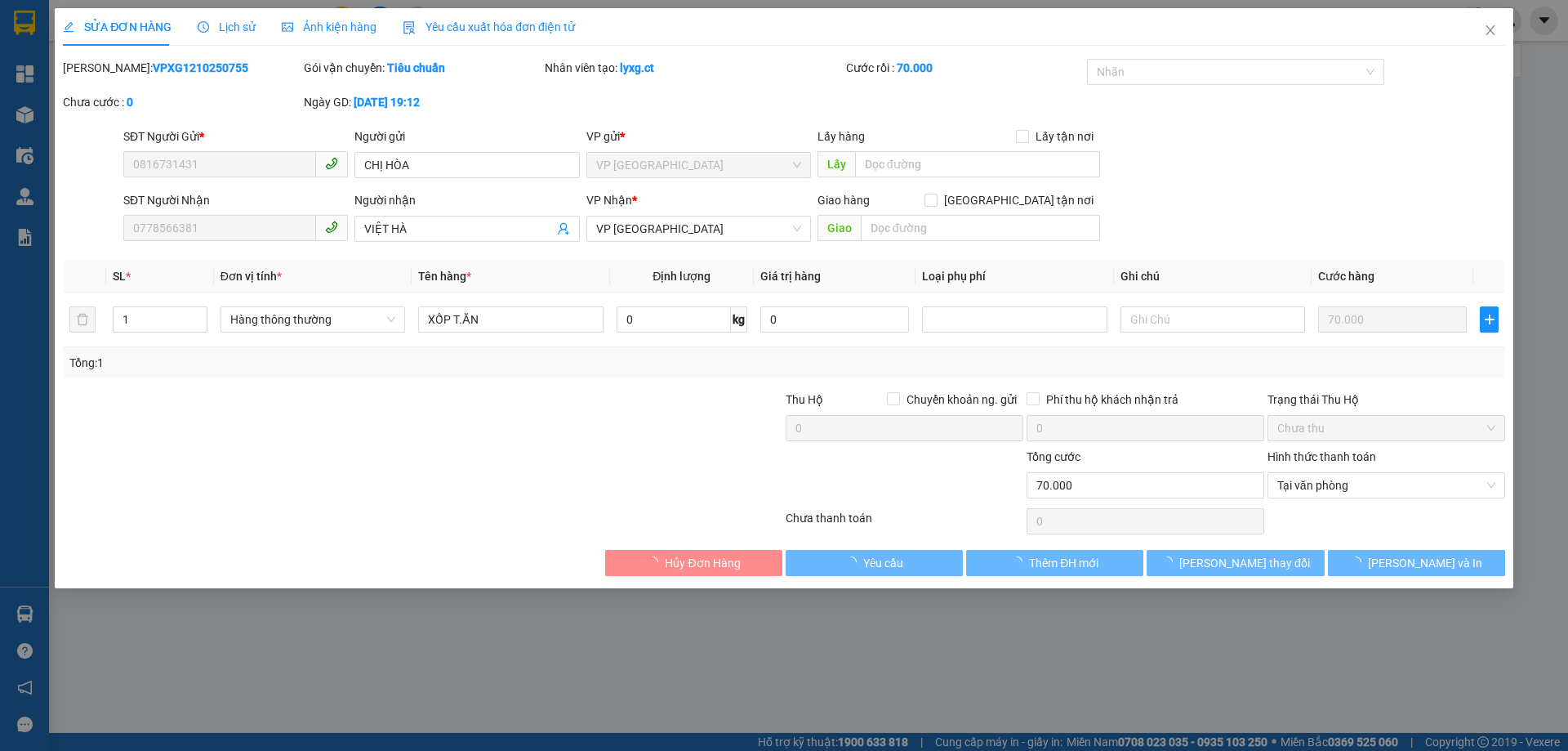
type input "0816731431"
type input "CHỊ HÒA"
type input "0778566381"
type input "VIỆT HÀ"
type input "0"
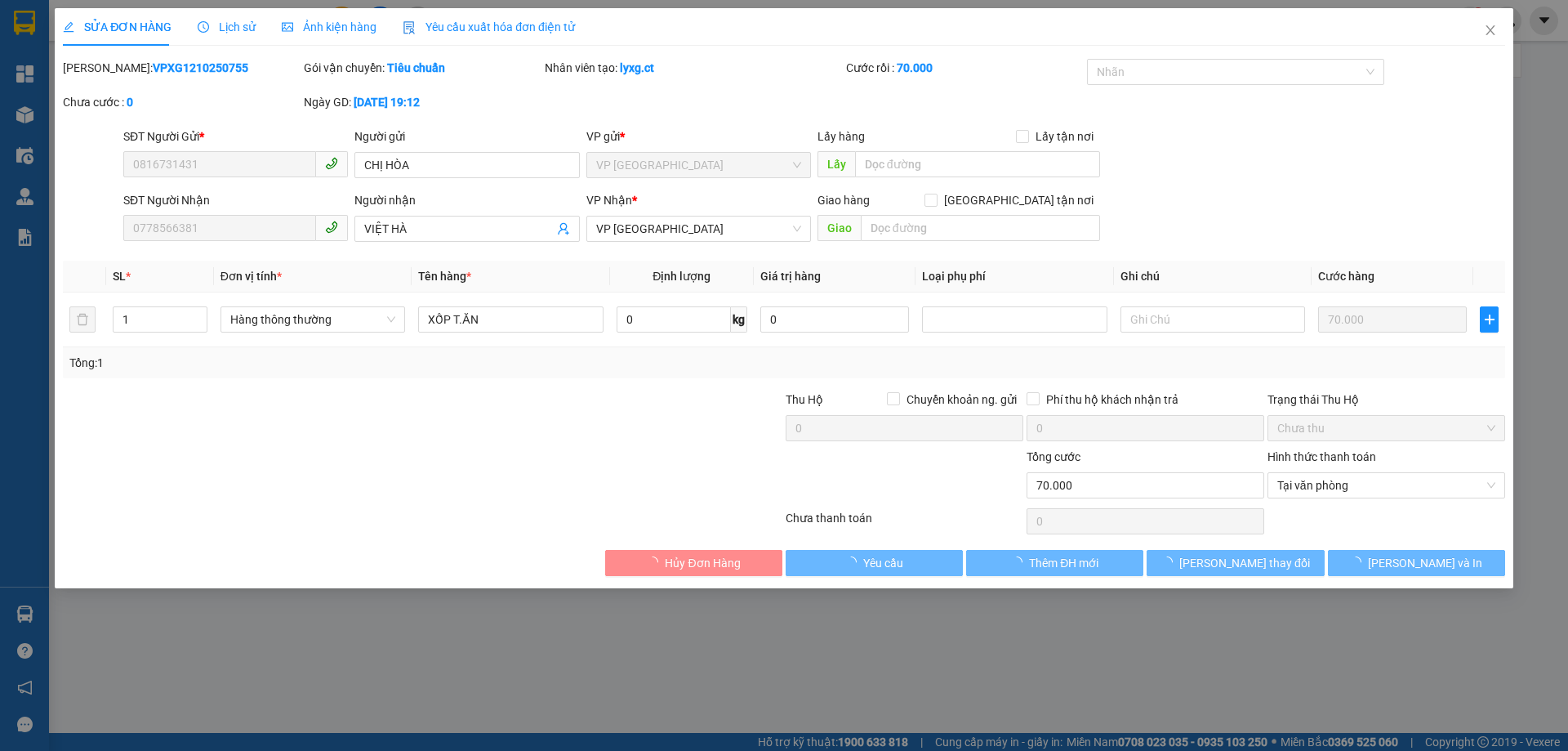
type input "70.000"
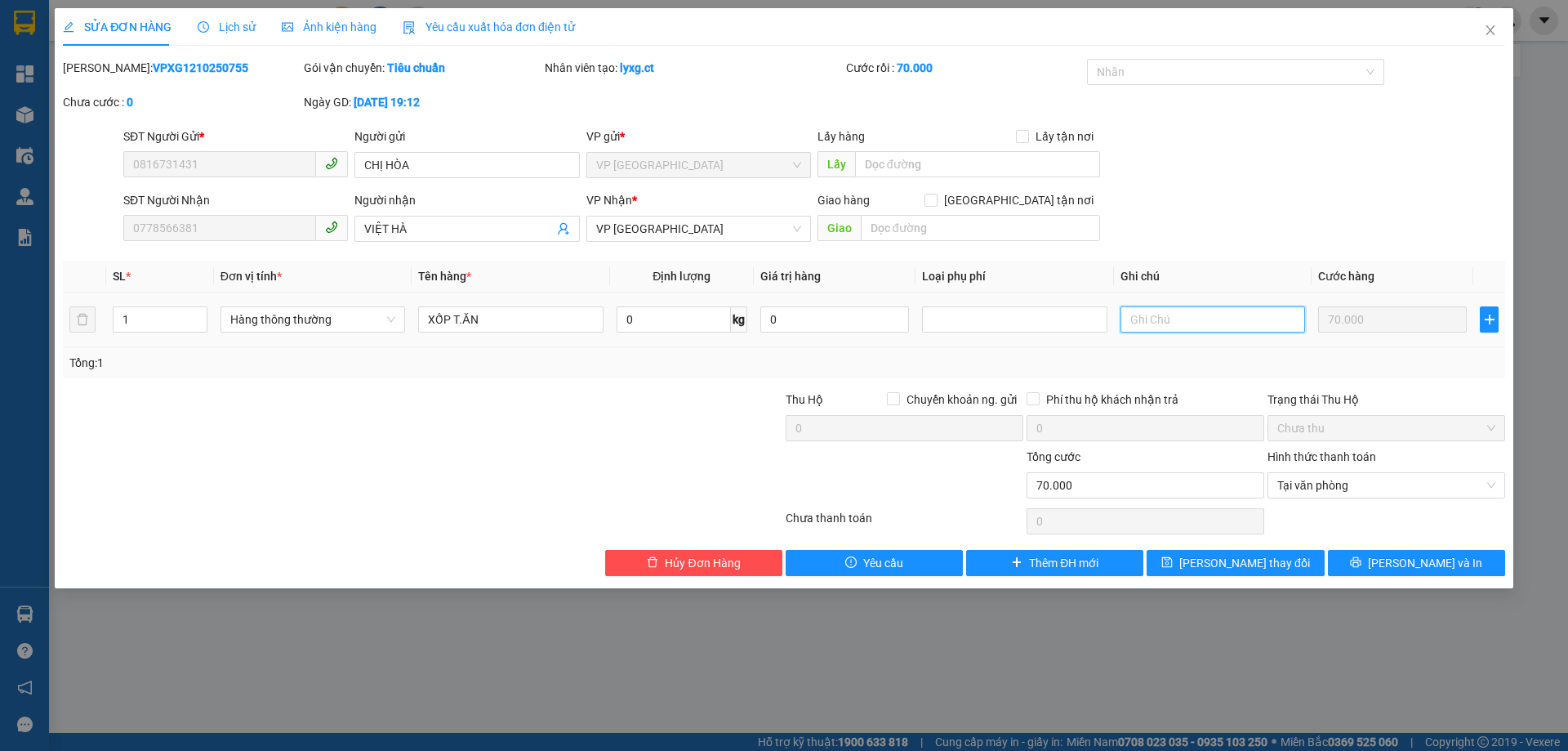
click at [1136, 317] on input "text" at bounding box center [1212, 319] width 185 height 26
click at [1194, 323] on input "text" at bounding box center [1212, 319] width 185 height 26
type input "SHIP HN ("
click at [1492, 30] on icon "close" at bounding box center [1490, 30] width 13 height 13
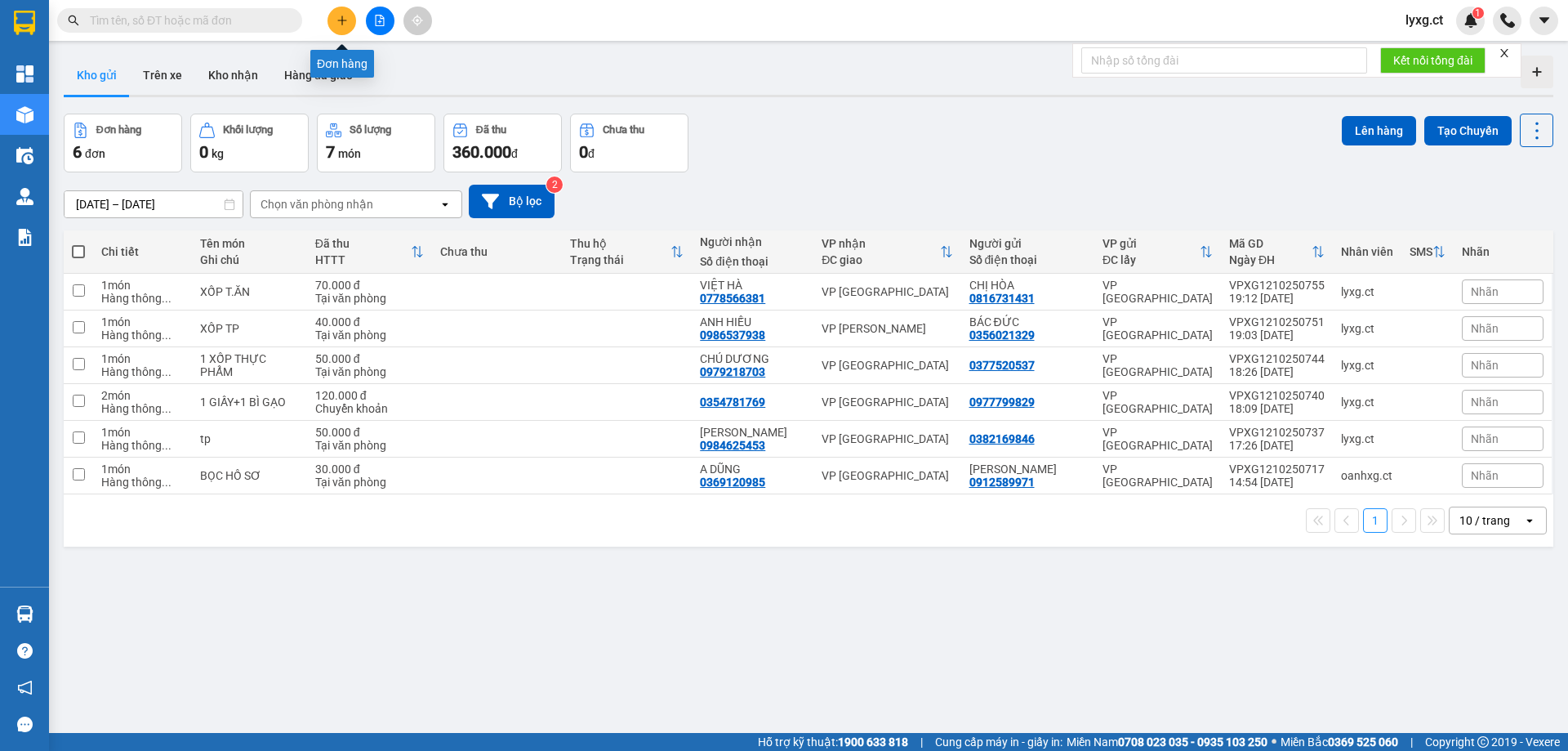
click at [344, 22] on icon "plus" at bounding box center [342, 21] width 12 height 12
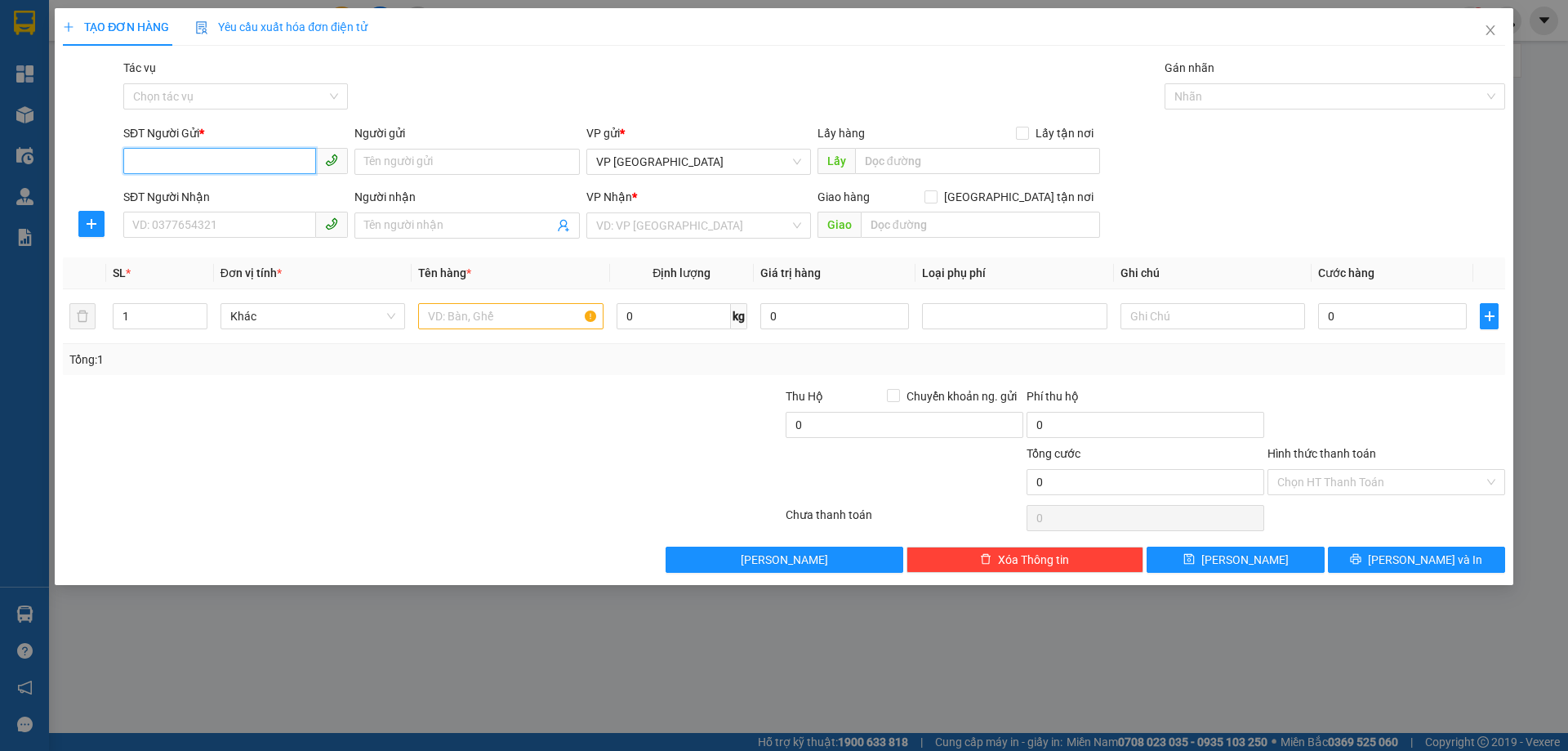
click at [229, 165] on input "SĐT Người Gửi *" at bounding box center [220, 160] width 193 height 26
type input "0869932594"
click at [210, 215] on input "SĐT Người Nhận" at bounding box center [220, 224] width 193 height 26
type input "0862266626"
click at [654, 231] on input "search" at bounding box center [693, 225] width 194 height 24
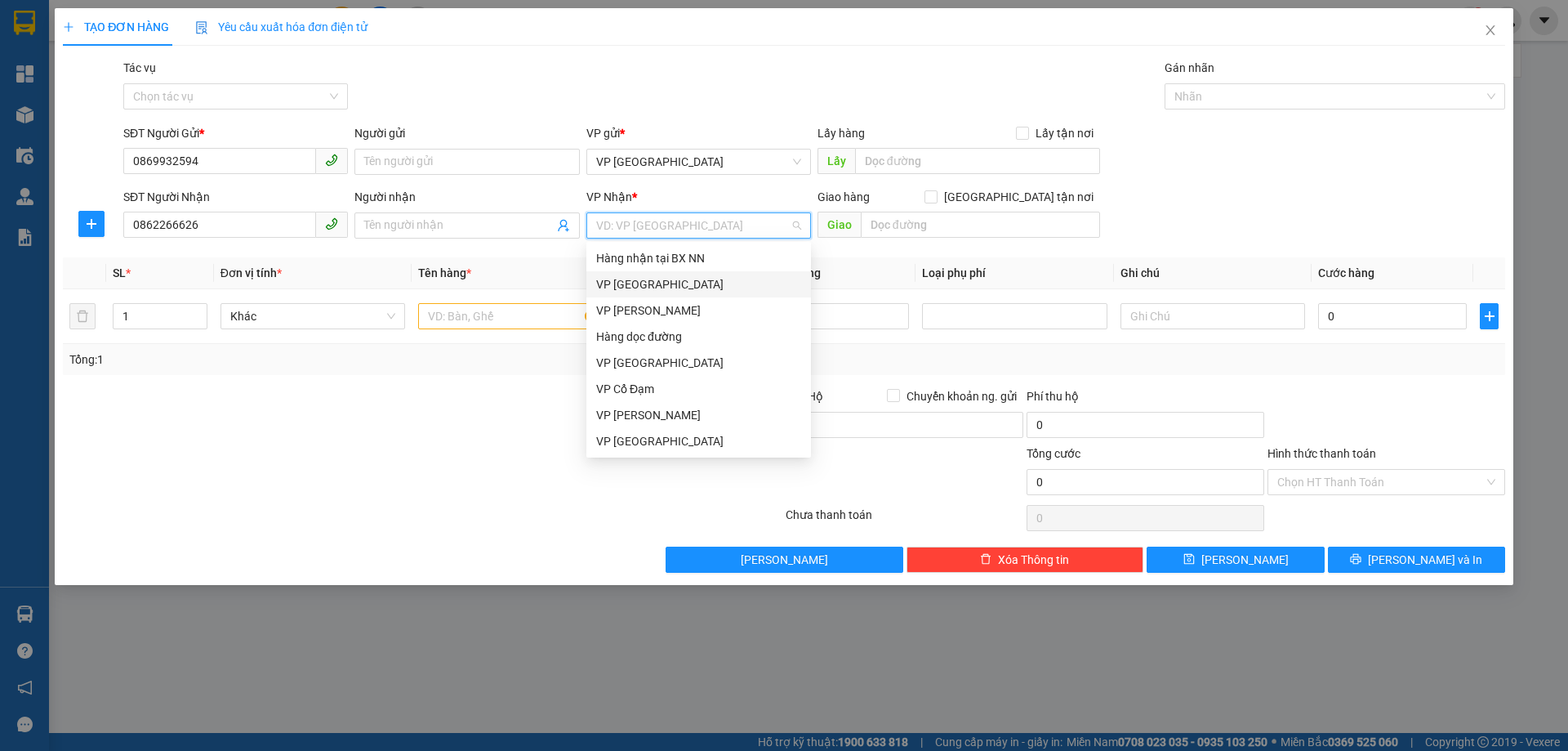
click at [625, 286] on div "VP [GEOGRAPHIC_DATA]" at bounding box center [699, 285] width 205 height 18
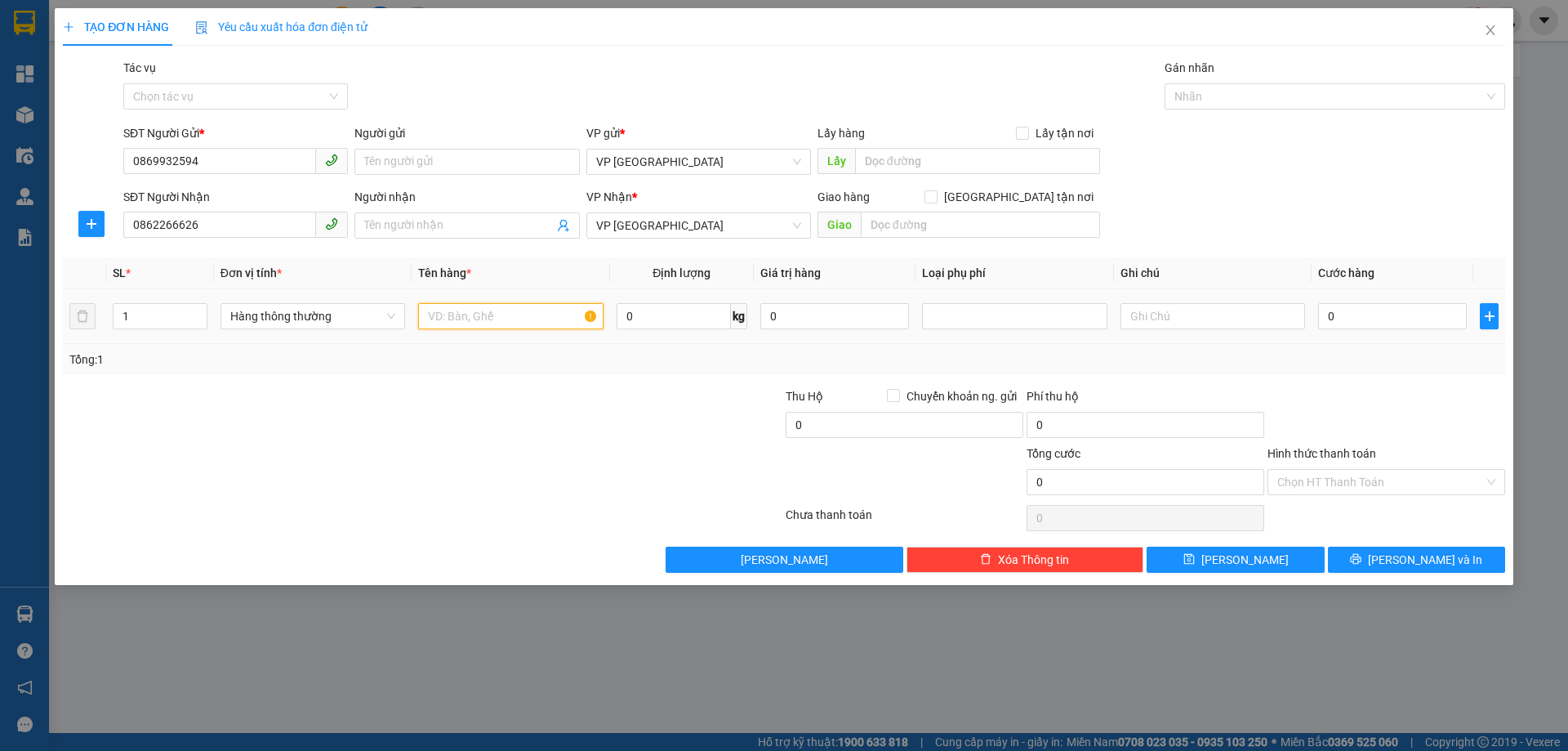
click at [535, 318] on input "text" at bounding box center [510, 316] width 185 height 26
type input "1 XỐP+1 GIẤY TP"
click at [1336, 323] on input "0" at bounding box center [1393, 316] width 149 height 26
type input "1"
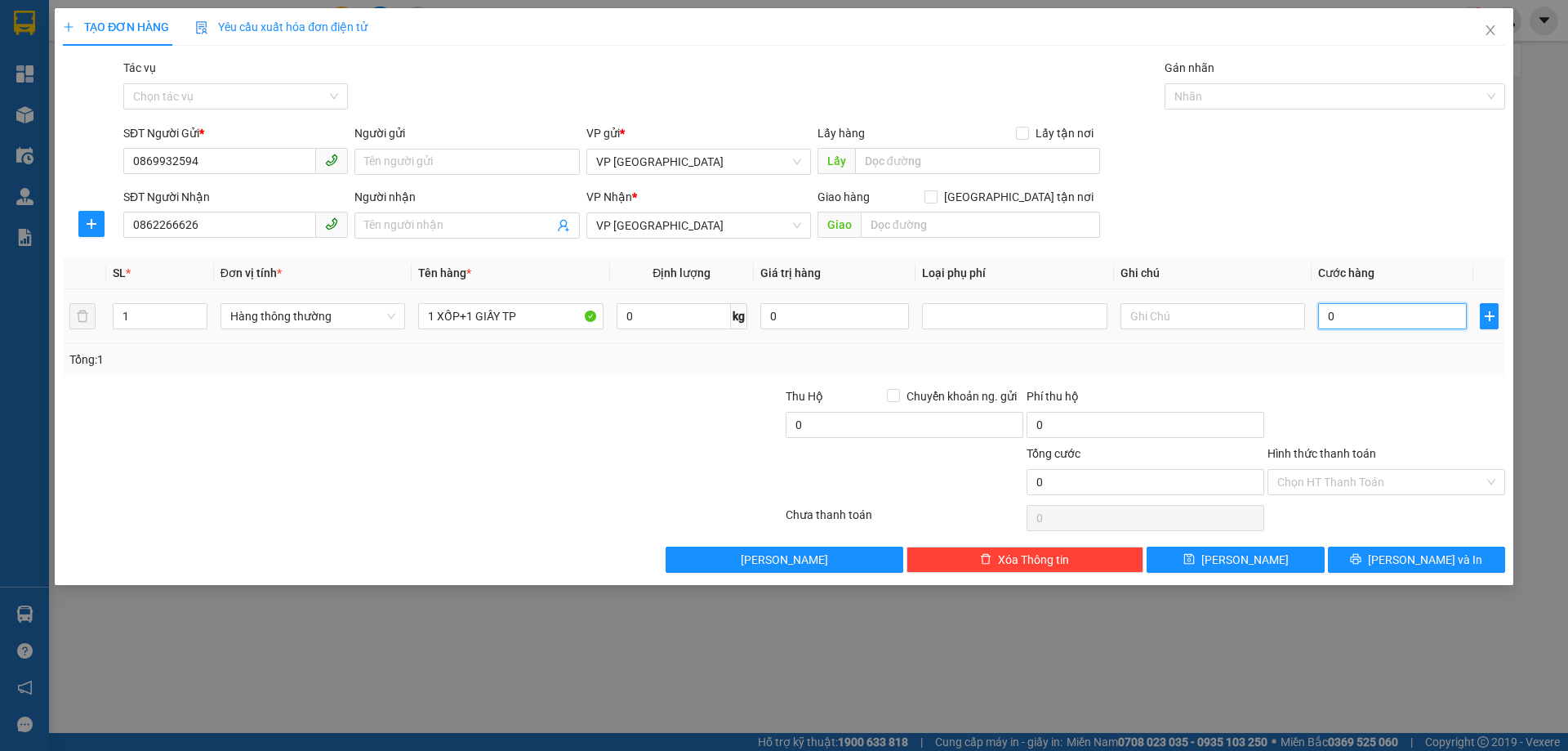
type input "1"
type input "10"
type input "100"
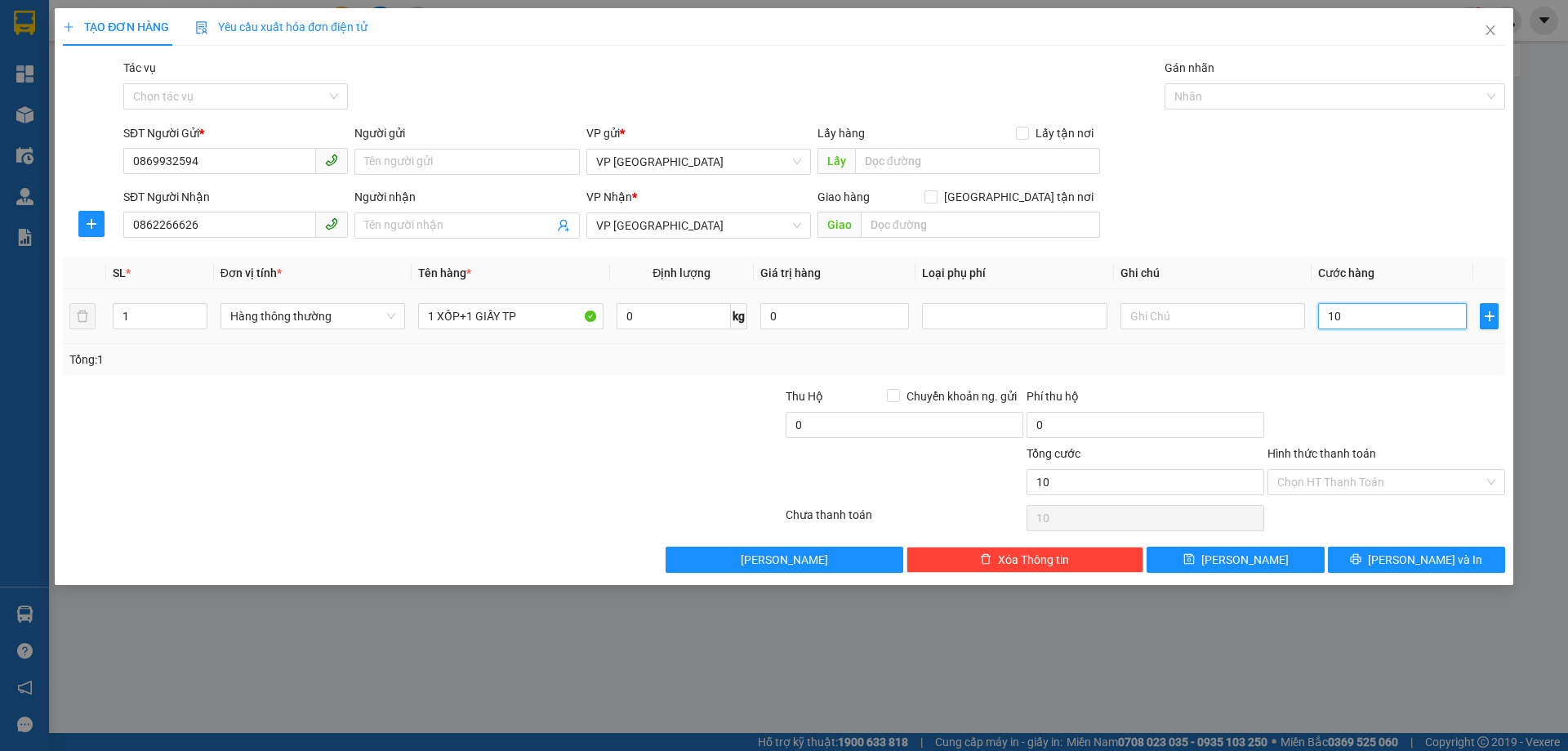
type input "100"
type input "100.000"
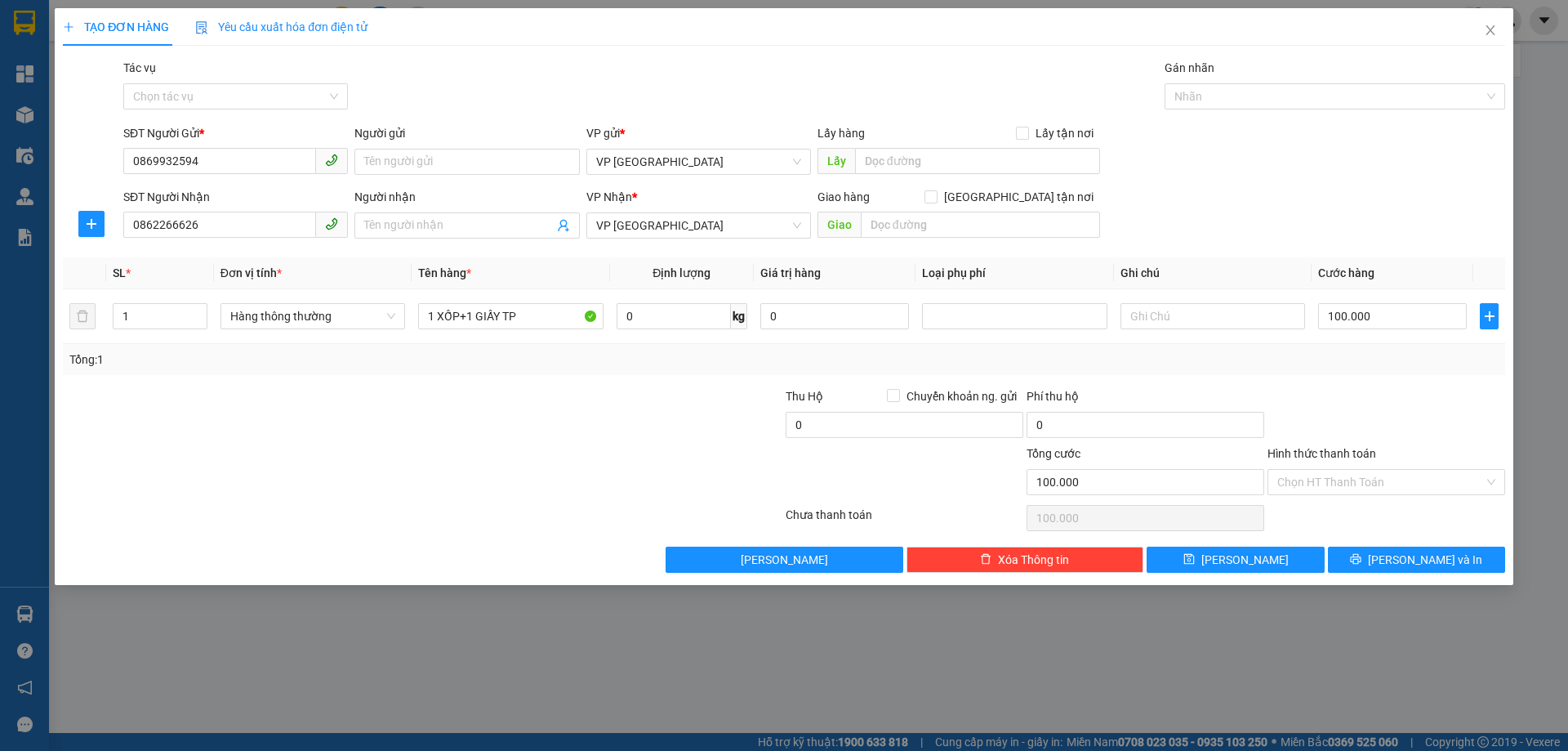
click at [1338, 347] on div "Tổng: 1" at bounding box center [783, 359] width 1442 height 31
click at [1312, 491] on input "Hình thức thanh toán" at bounding box center [1380, 481] width 206 height 24
click at [1234, 657] on div "TẠO ĐƠN HÀNG Yêu cầu xuất hóa đơn điện tử Transit Pickup Surcharge Ids Transit …" at bounding box center [784, 375] width 1568 height 751
click at [1376, 556] on button "[PERSON_NAME] và In" at bounding box center [1417, 559] width 177 height 26
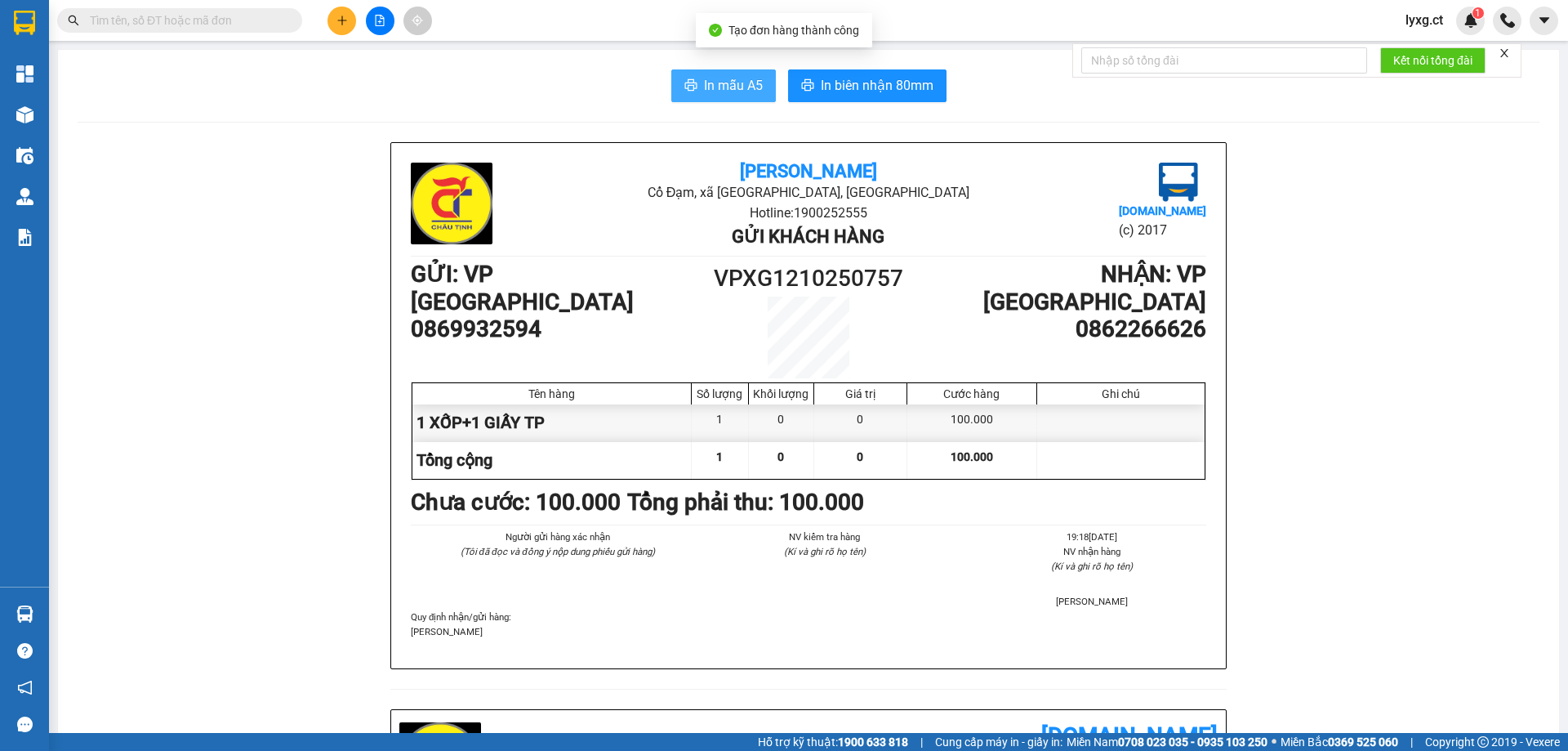
click at [692, 86] on button "In mẫu A5" at bounding box center [723, 85] width 104 height 33
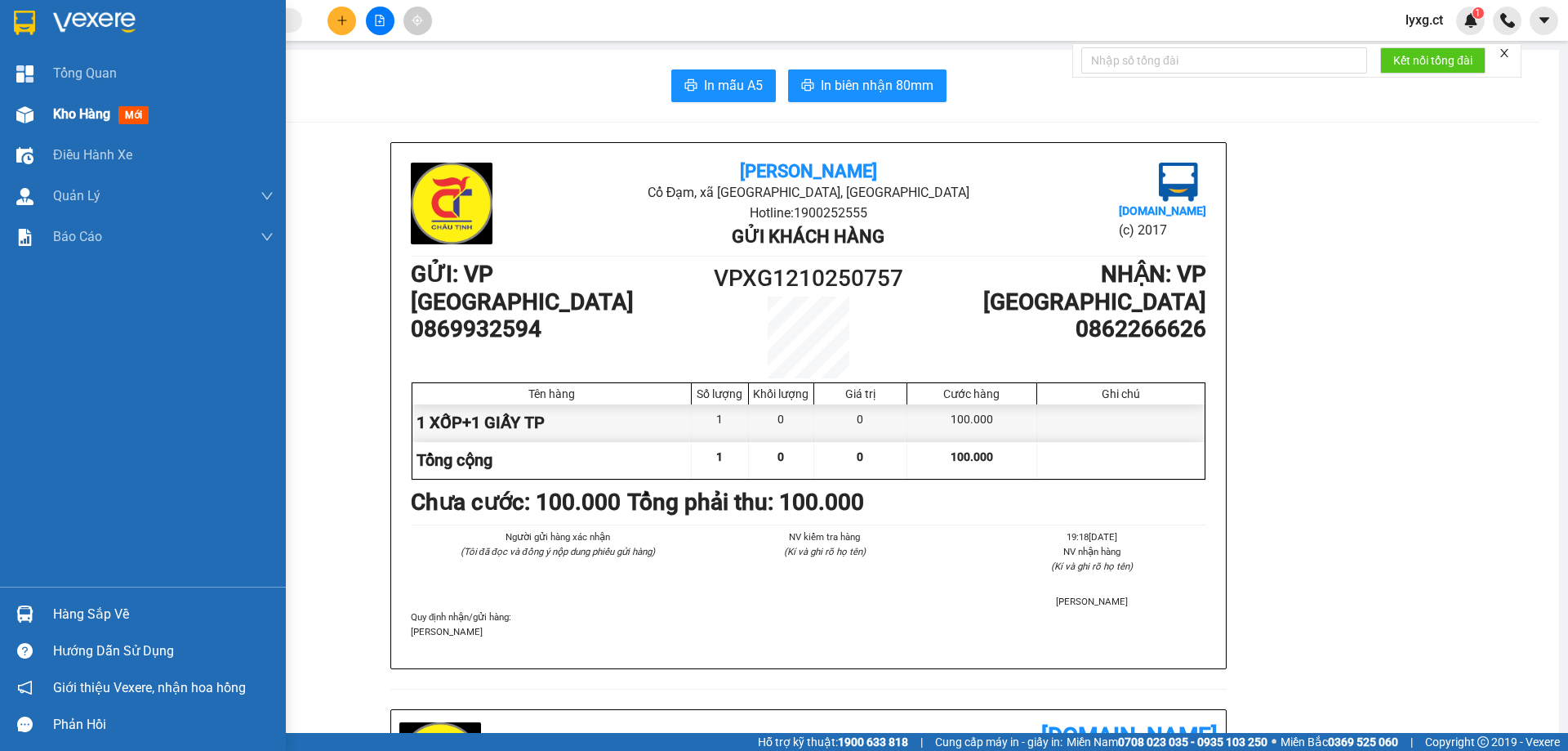
click at [71, 113] on span "Kho hàng" at bounding box center [82, 114] width 57 height 16
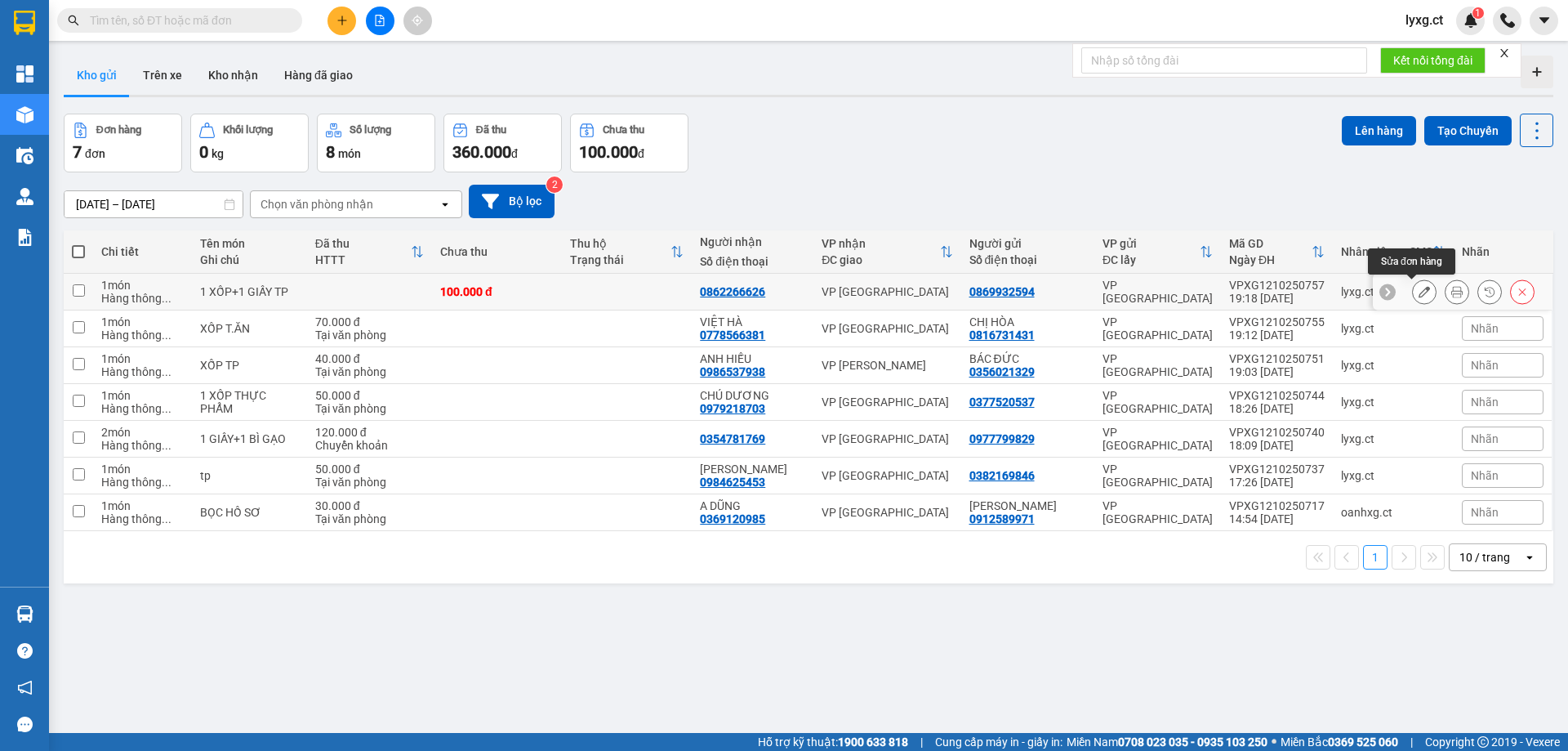
click at [1419, 291] on icon at bounding box center [1424, 292] width 12 height 12
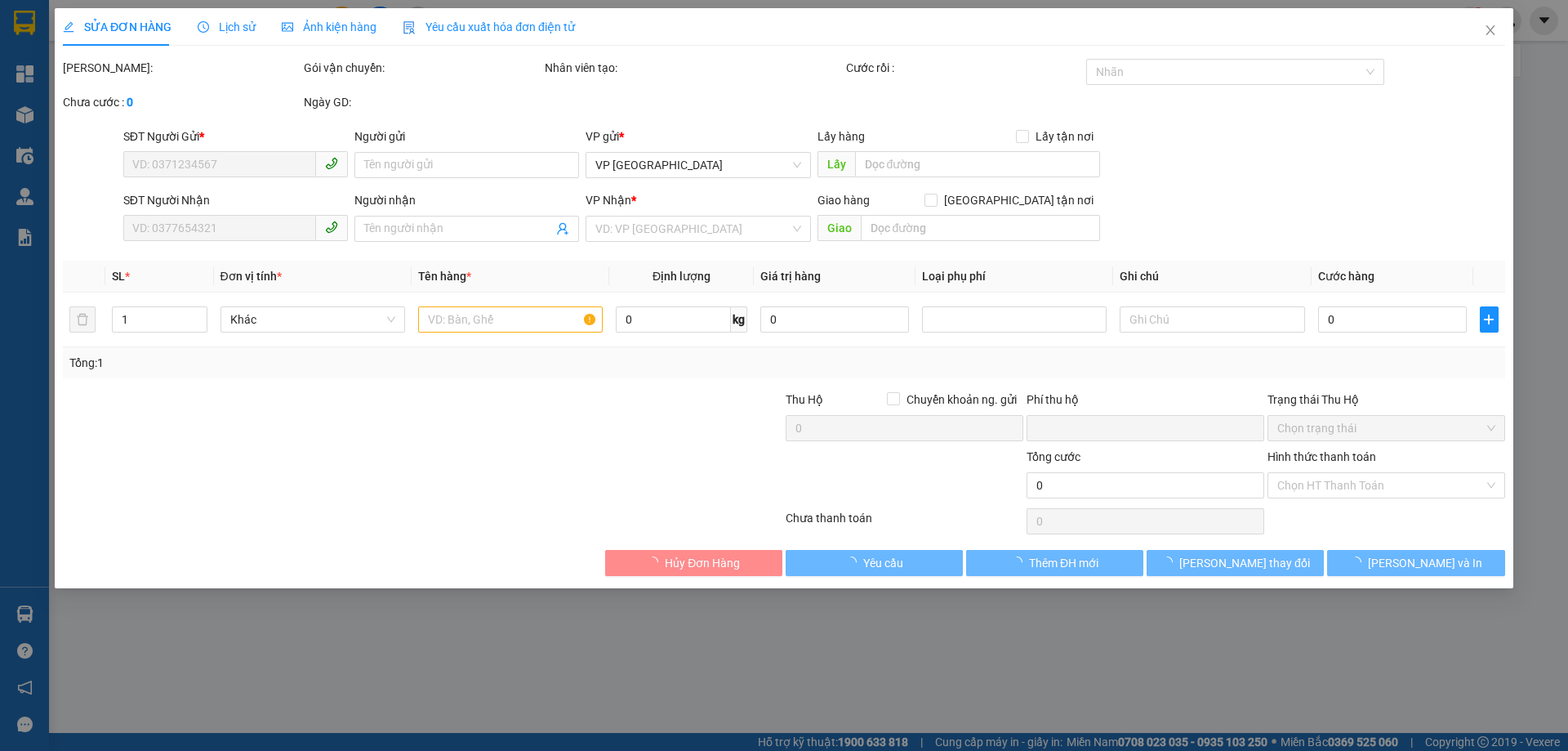
type input "0869932594"
type input "0862266626"
type input "0"
type input "100.000"
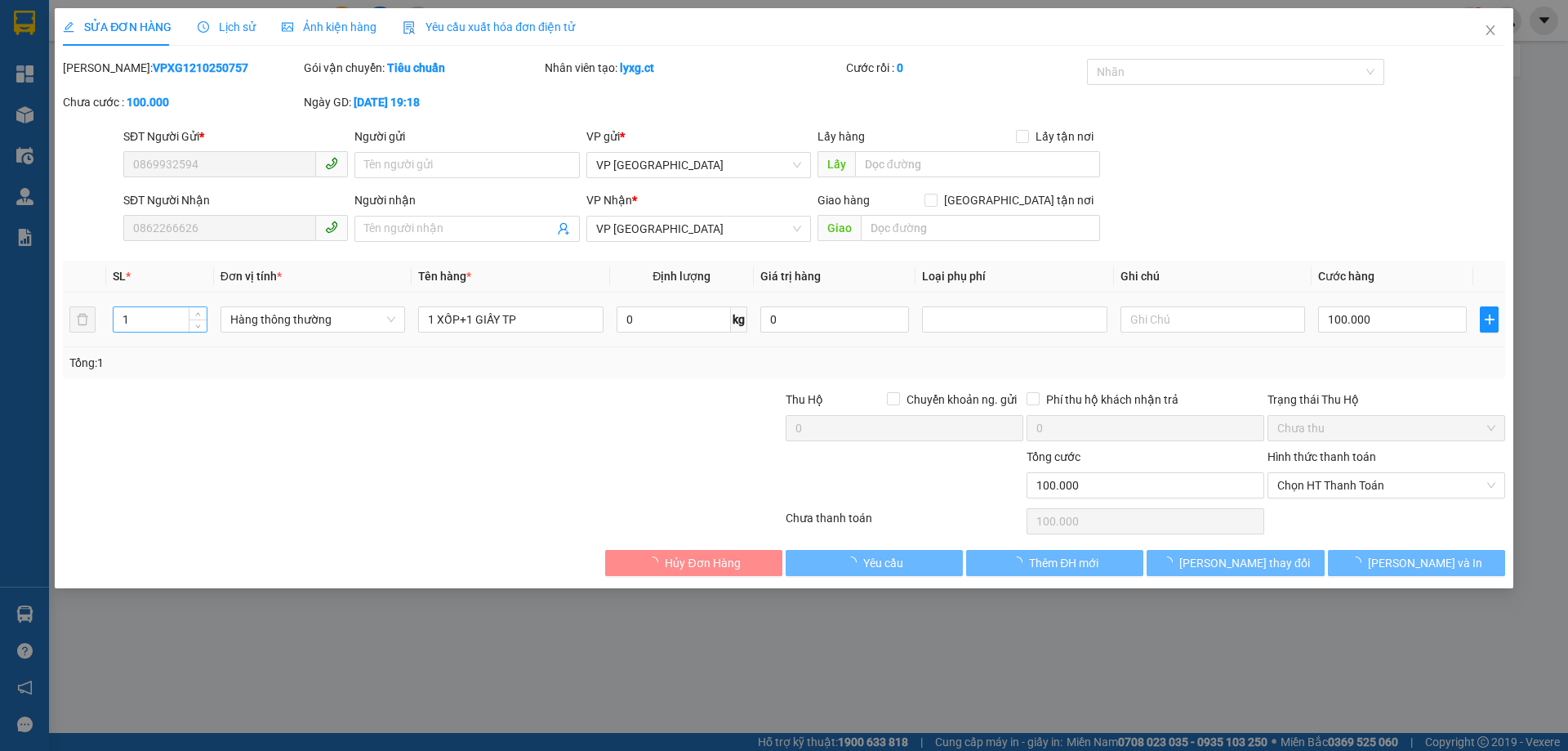
click at [159, 324] on input "1" at bounding box center [160, 319] width 94 height 24
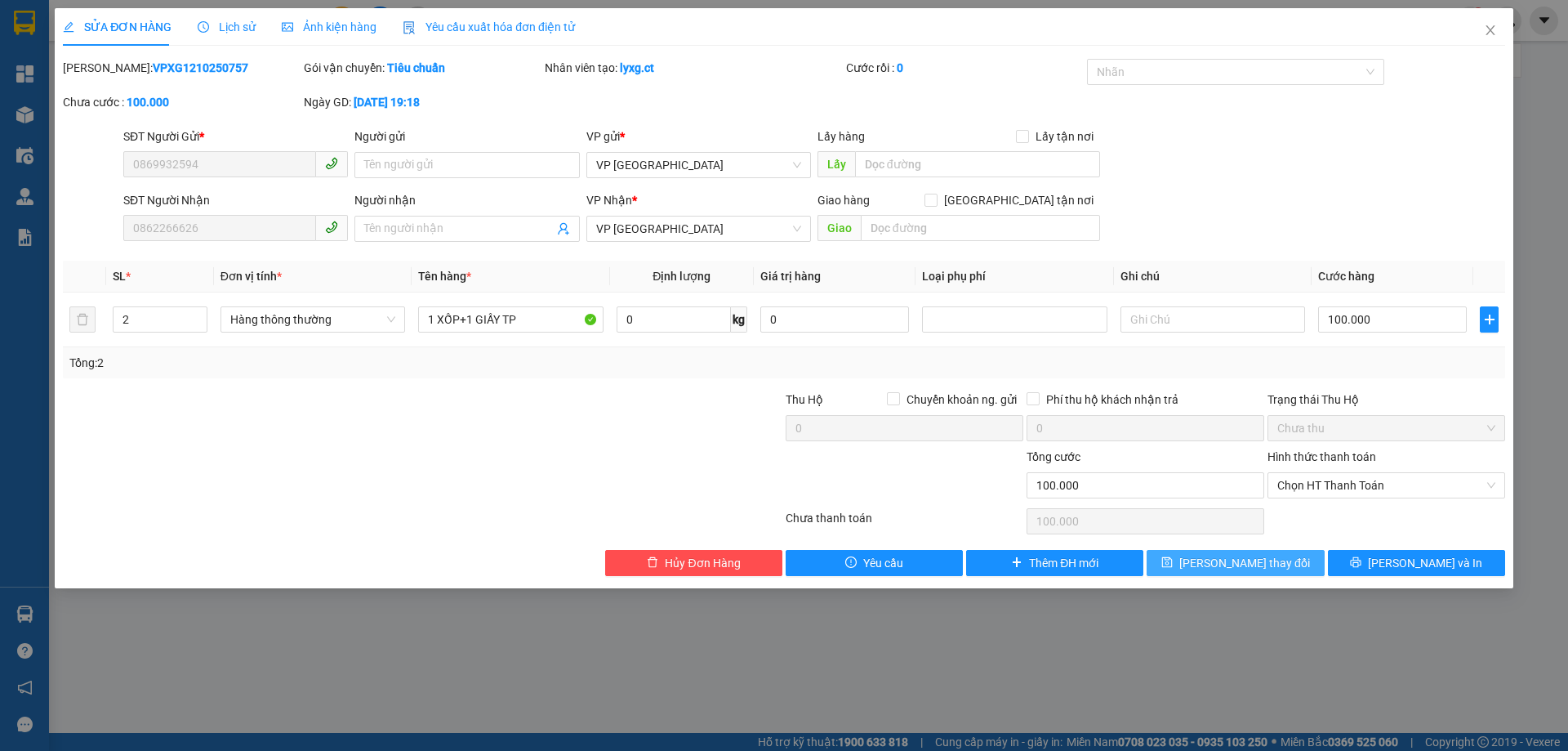
click at [1275, 563] on span "Lưu thay đổi" at bounding box center [1245, 563] width 131 height 18
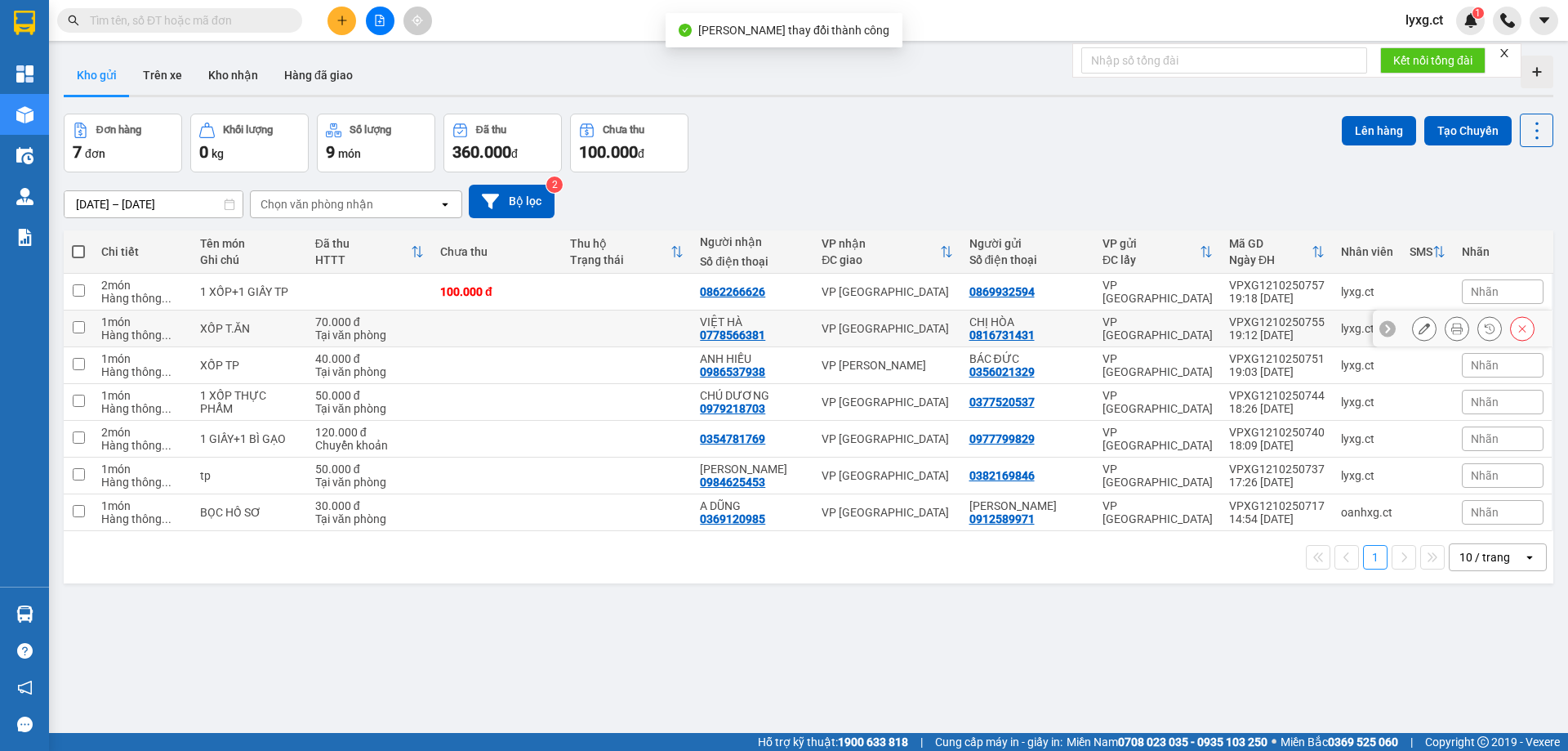
click at [1419, 327] on icon at bounding box center [1424, 328] width 12 height 12
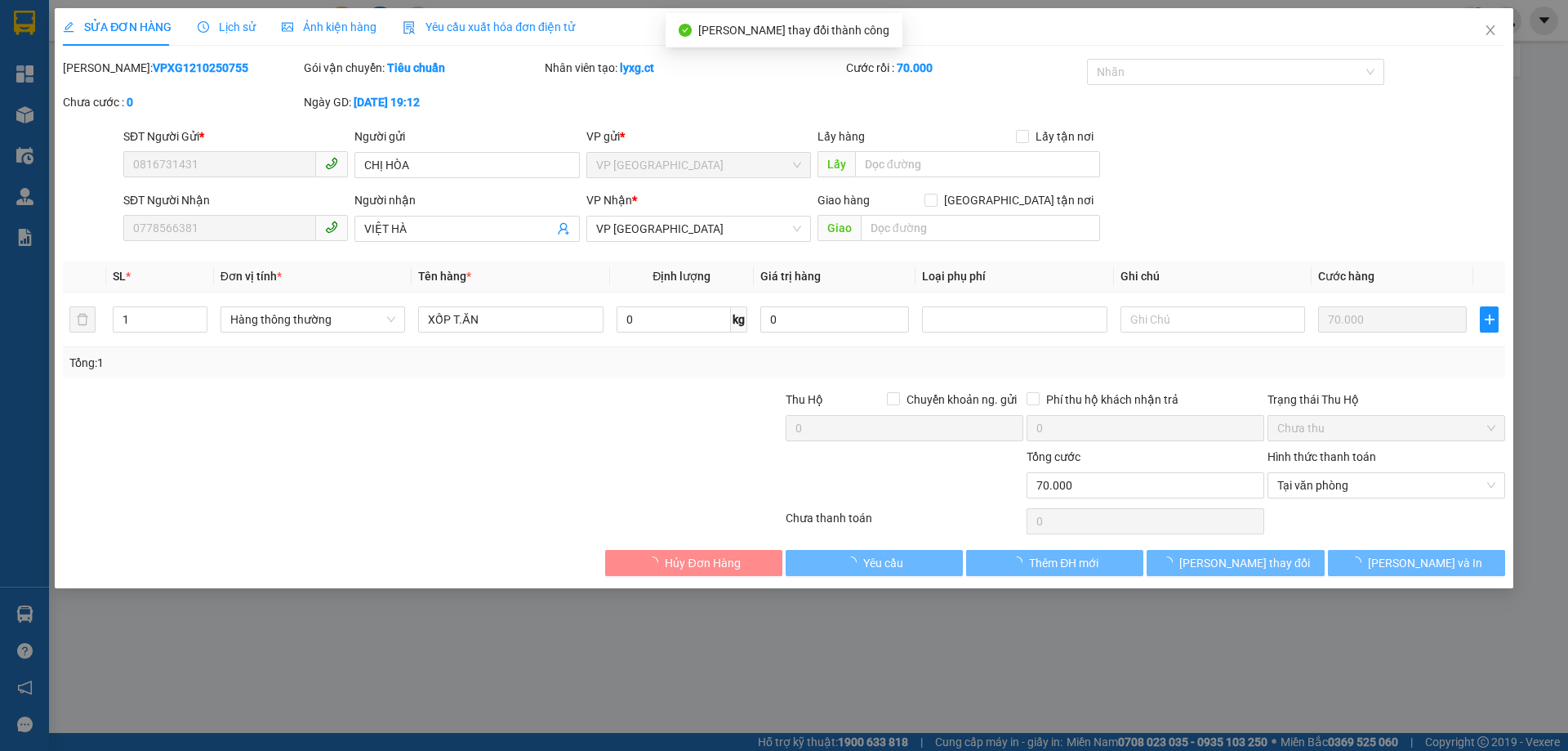
type input "0816731431"
type input "CHỊ HÒA"
type input "0778566381"
type input "VIỆT HÀ"
type input "0"
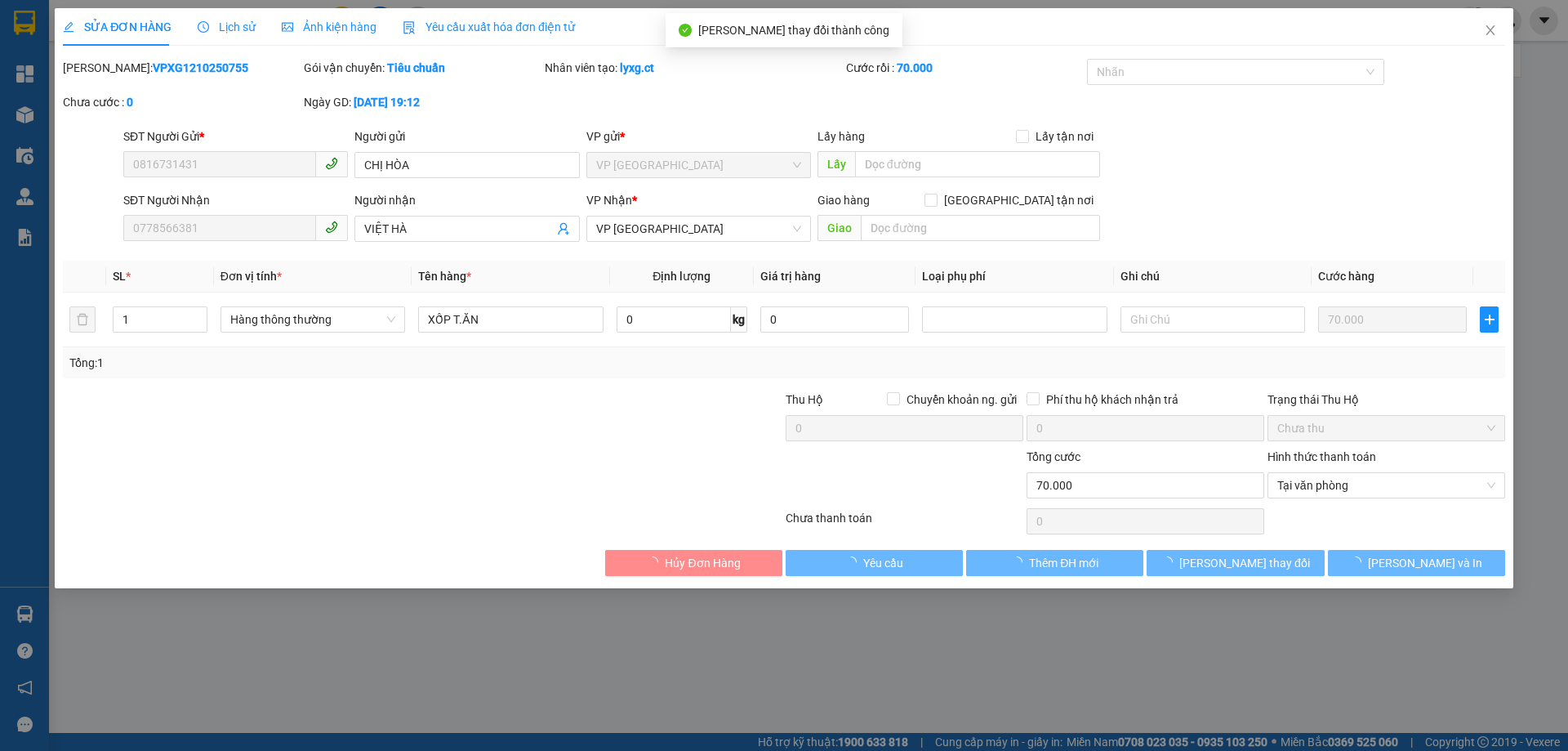
type input "70.000"
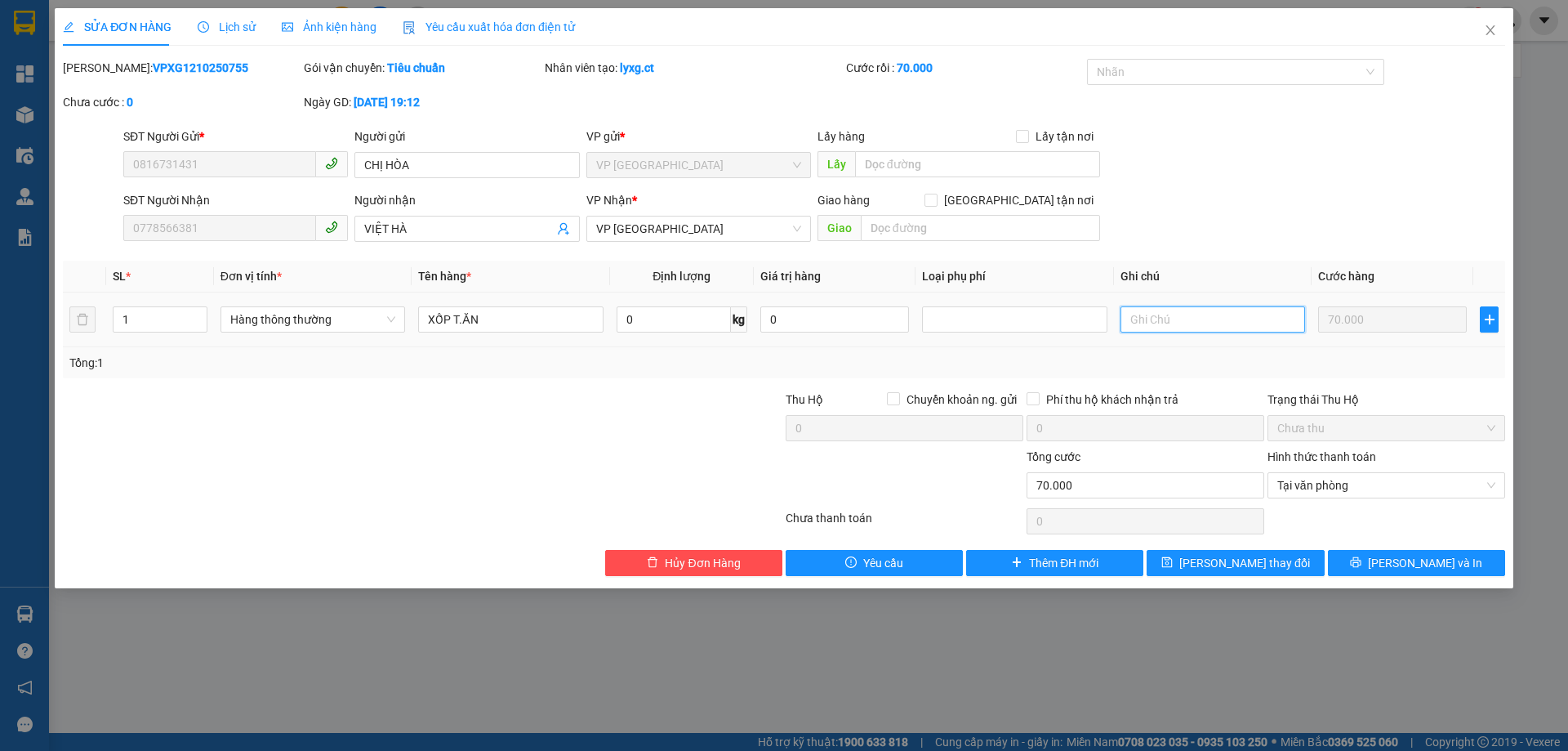
drag, startPoint x: 1152, startPoint y: 318, endPoint x: 1159, endPoint y: 301, distance: 18.4
click at [1153, 318] on input "text" at bounding box center [1212, 319] width 185 height 26
type input "SHIP HN (SỐ 1A/80/21, YẾN XÁ, [GEOGRAPHIC_DATA], [GEOGRAPHIC_DATA], [GEOGRAPHIC…"
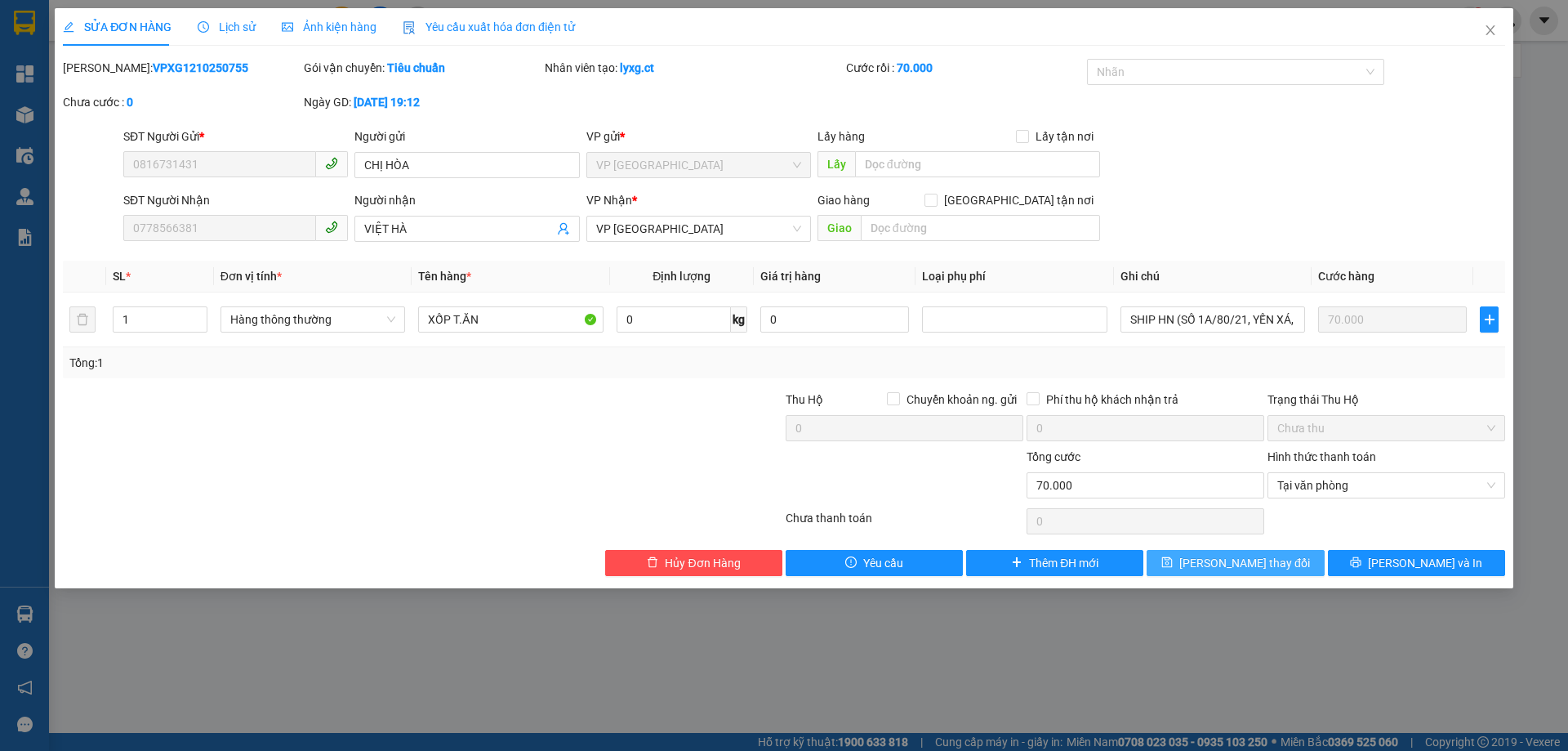
click at [1307, 559] on button "Lưu thay đổi" at bounding box center [1235, 562] width 177 height 26
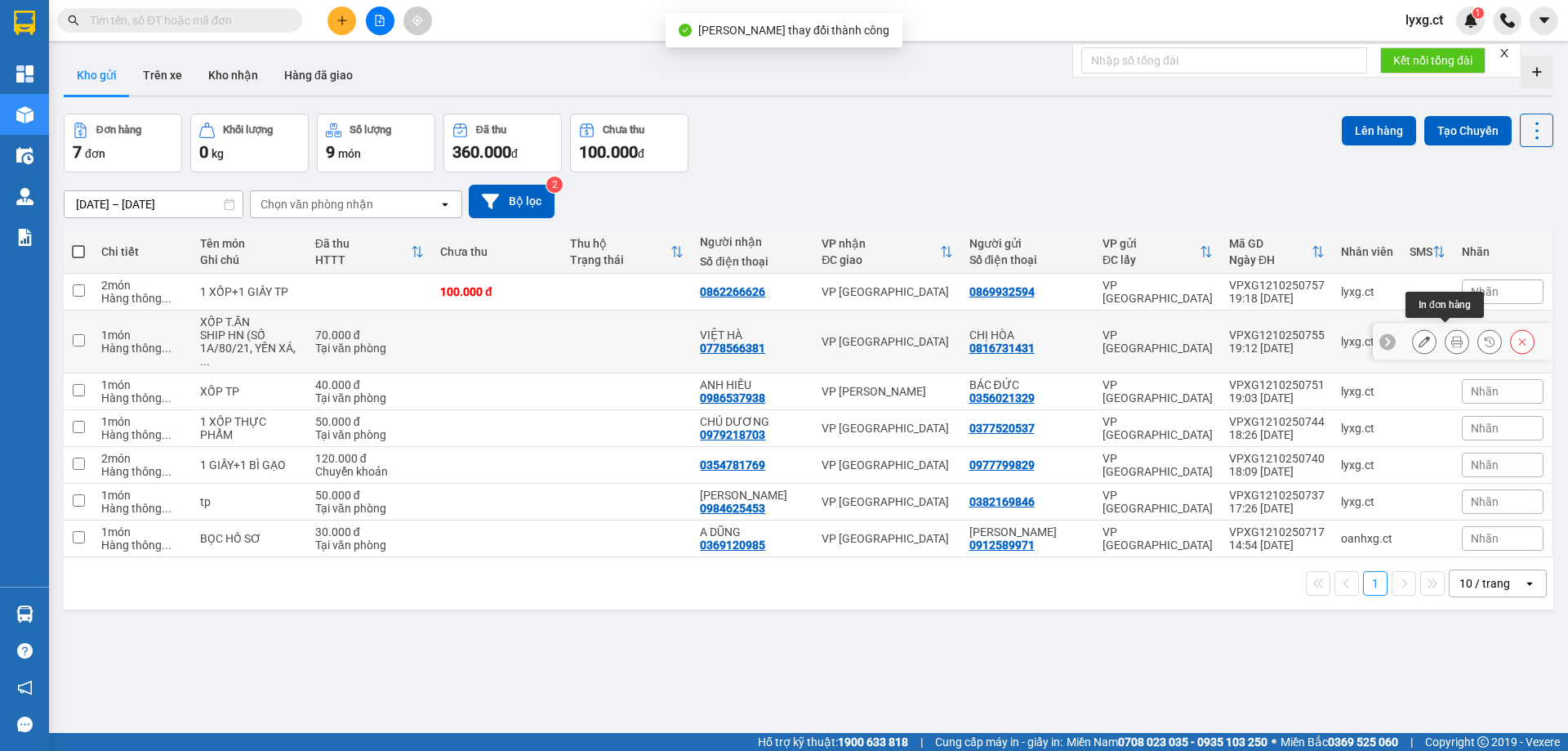
click at [1451, 336] on icon at bounding box center [1457, 342] width 12 height 12
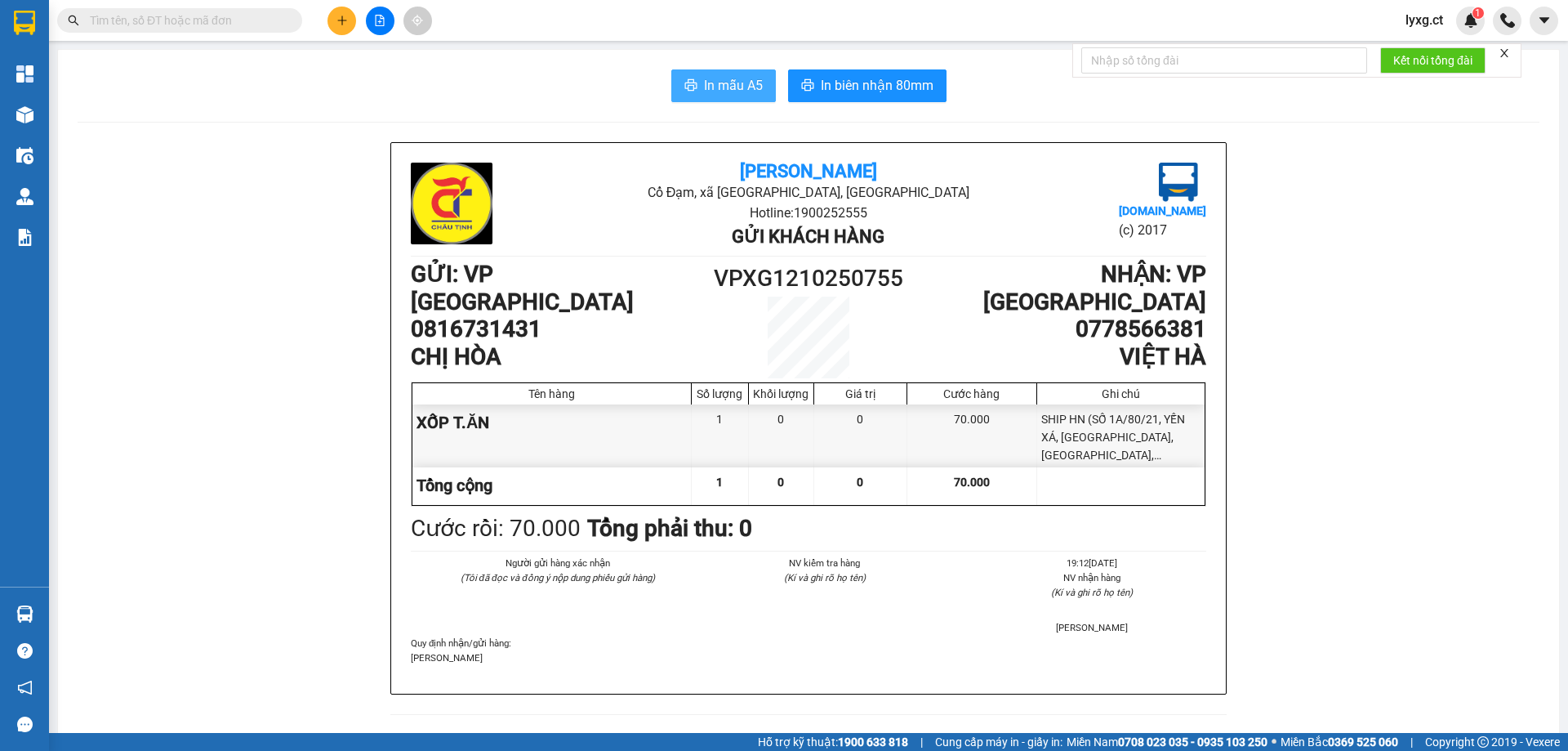
click at [731, 83] on span "In mẫu A5" at bounding box center [733, 85] width 58 height 20
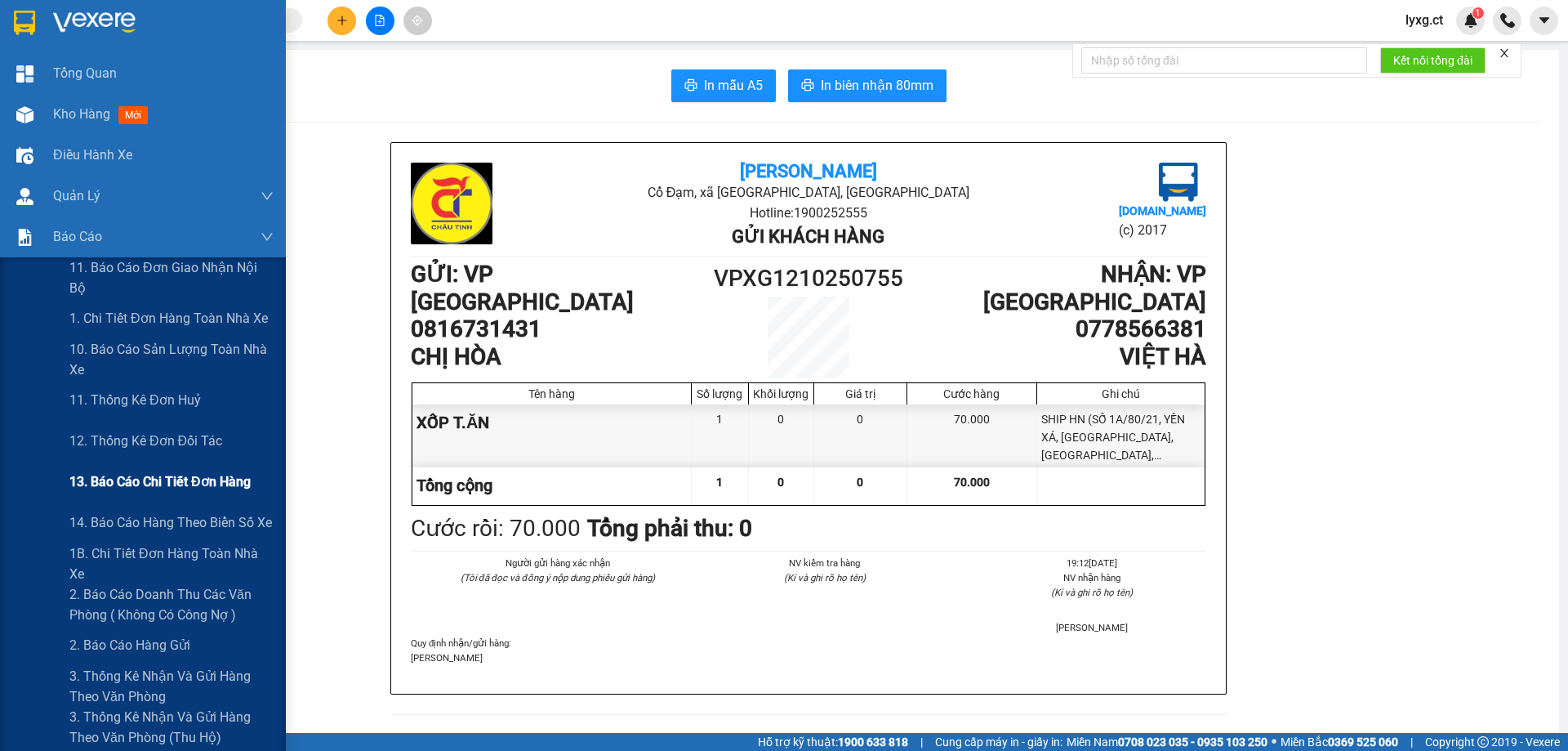
click at [139, 488] on span "13. Báo cáo chi tiết đơn hàng" at bounding box center [159, 481] width 181 height 20
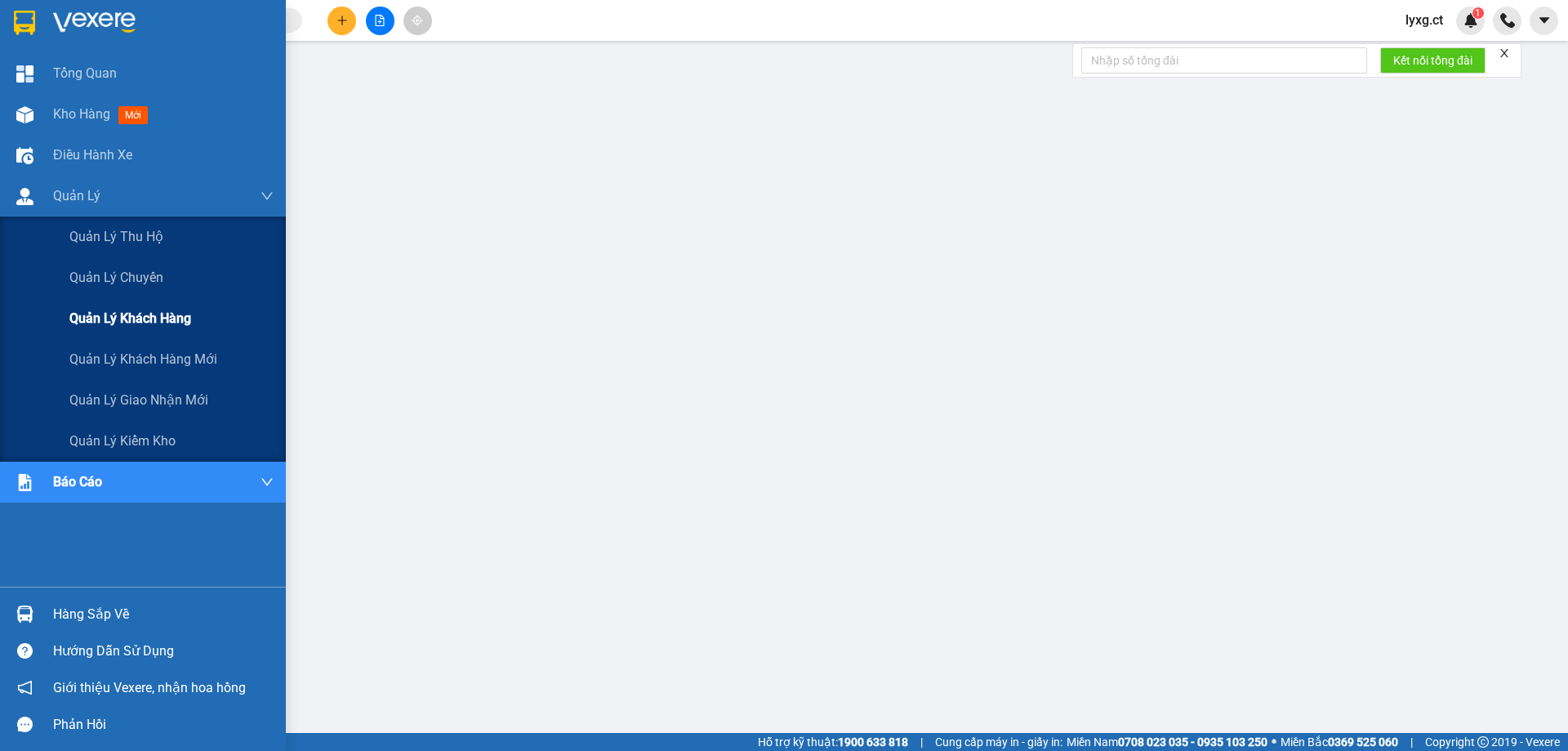
click at [153, 321] on span "Quản lý khách hàng" at bounding box center [130, 318] width 122 height 20
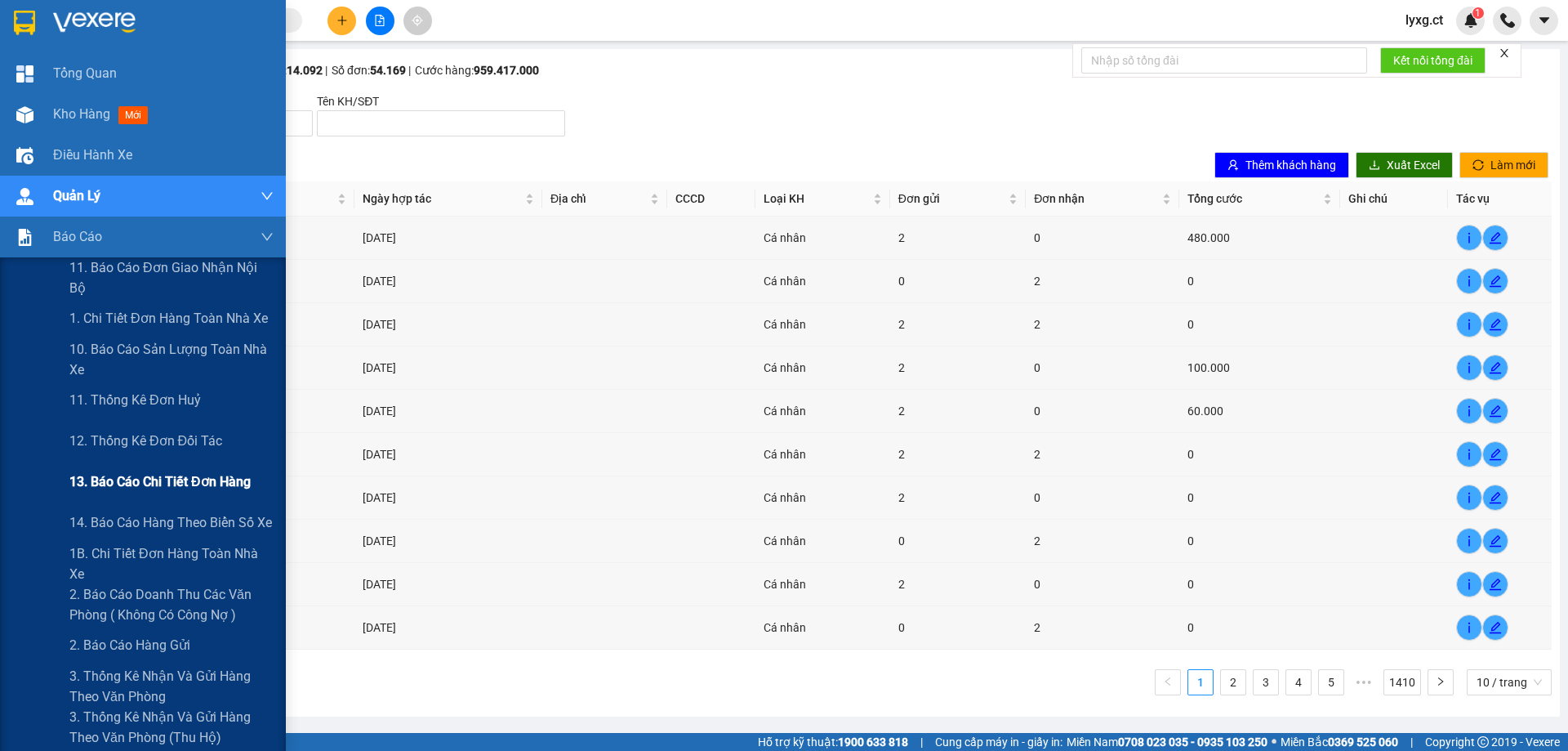
click at [177, 471] on span "13. Báo cáo chi tiết đơn hàng" at bounding box center [159, 481] width 181 height 20
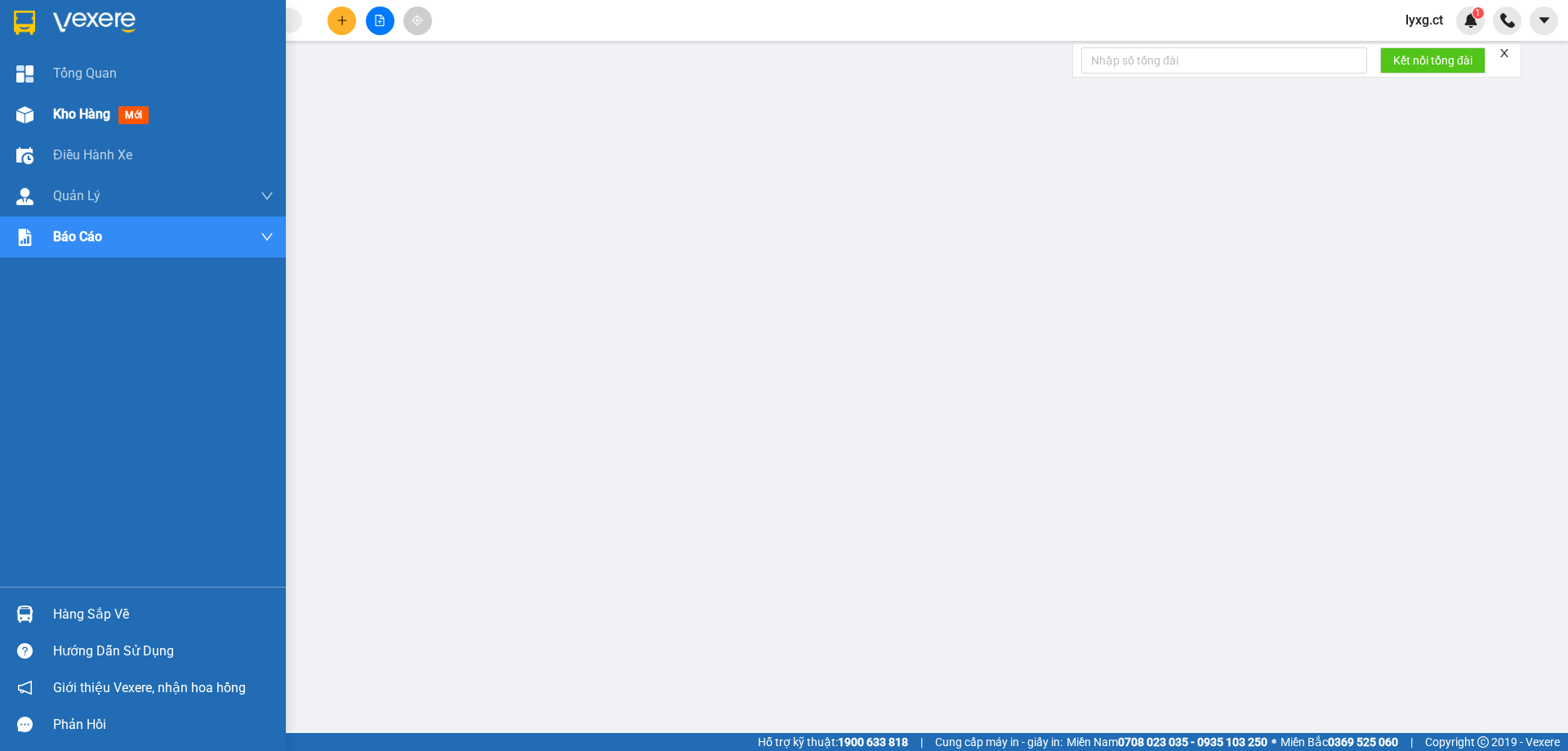
click at [72, 109] on span "Kho hàng" at bounding box center [82, 114] width 57 height 16
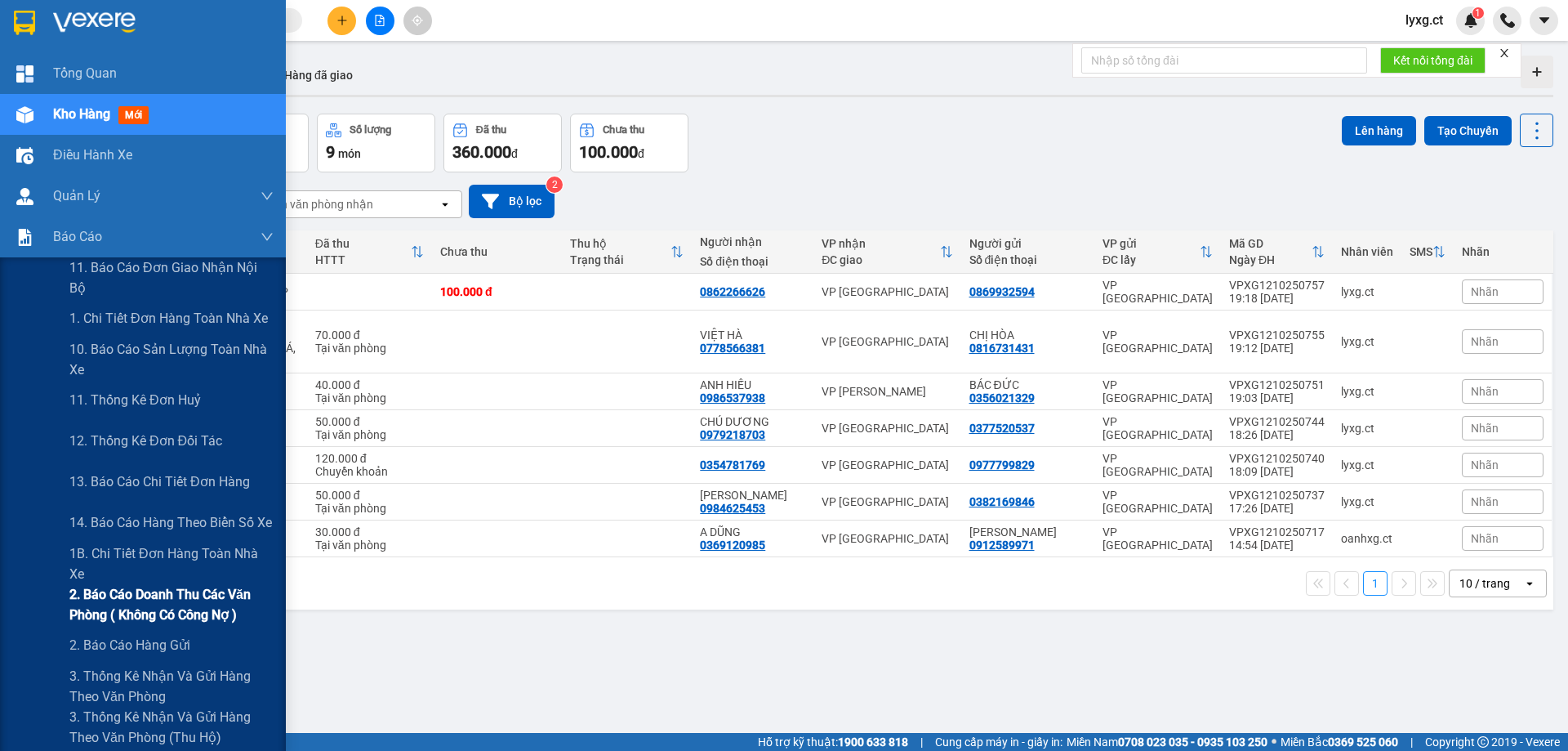
click at [177, 613] on span "2. Báo cáo doanh thu các văn phòng ( không có công nợ )" at bounding box center [171, 604] width 205 height 41
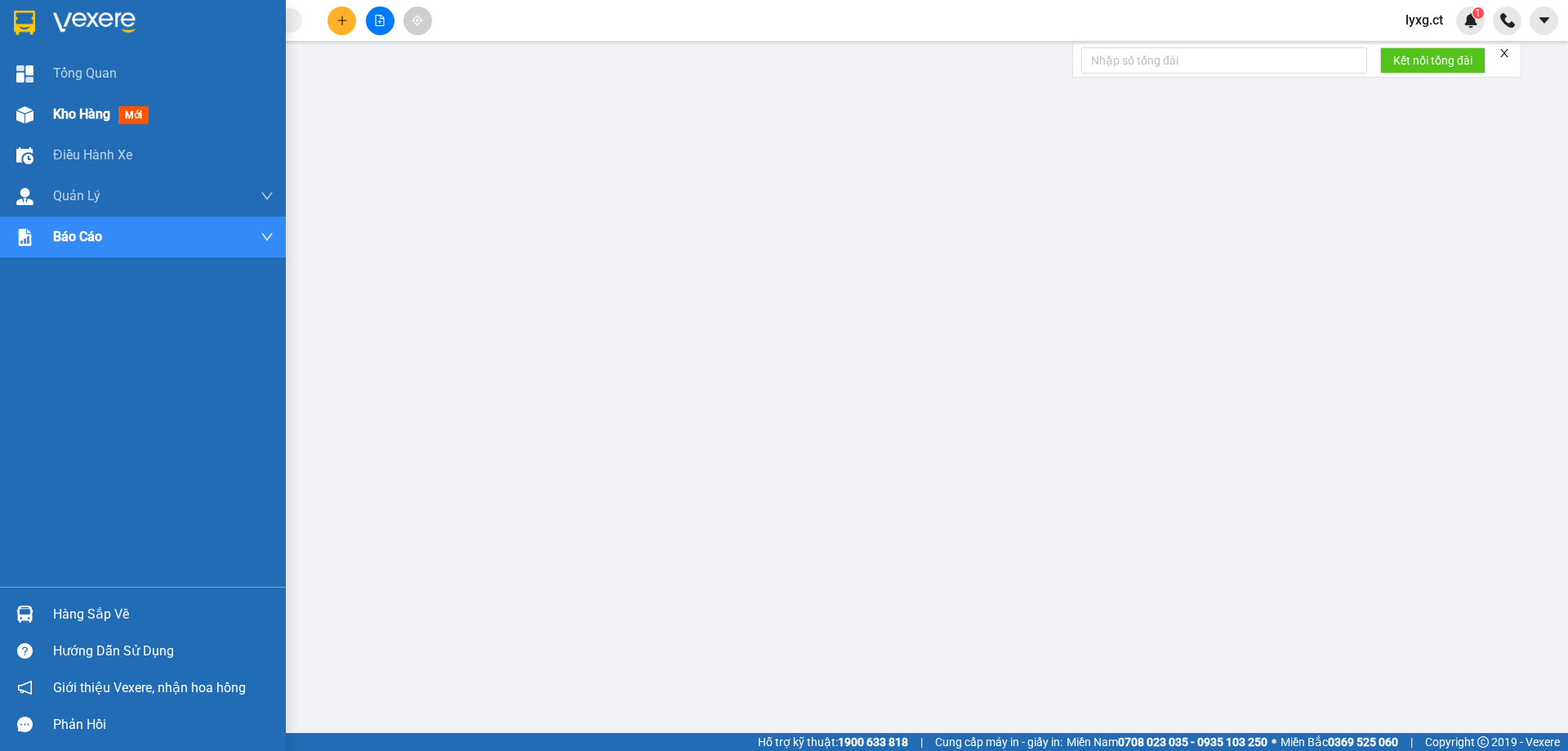
click at [82, 104] on div "Kho hàng mới" at bounding box center [104, 114] width 102 height 20
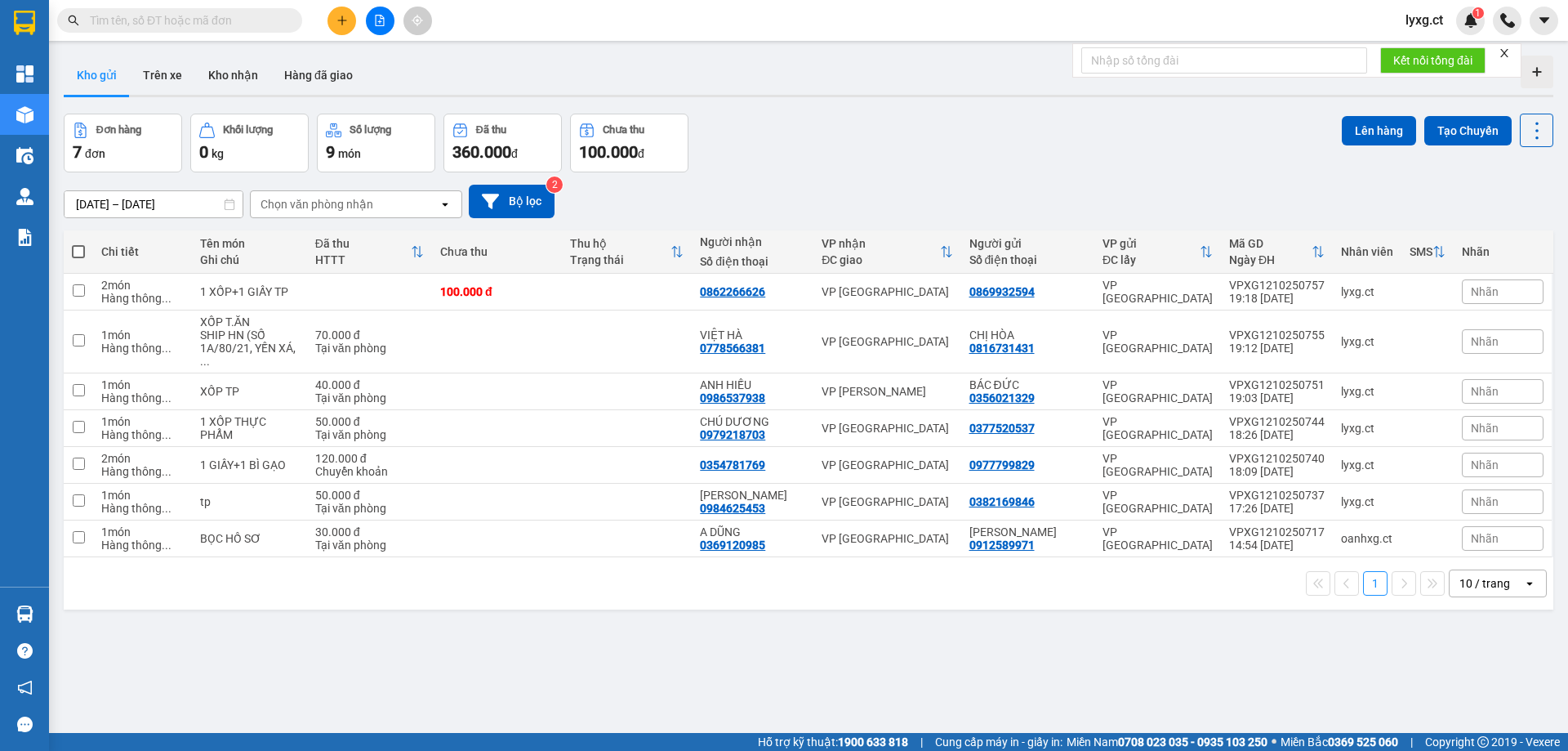
click at [591, 12] on div "Kết quả tìm kiếm ( 0 ) Bộ lọc No Data lyxg.ct 1" at bounding box center [784, 20] width 1568 height 41
click at [340, 23] on icon "plus" at bounding box center [342, 21] width 12 height 12
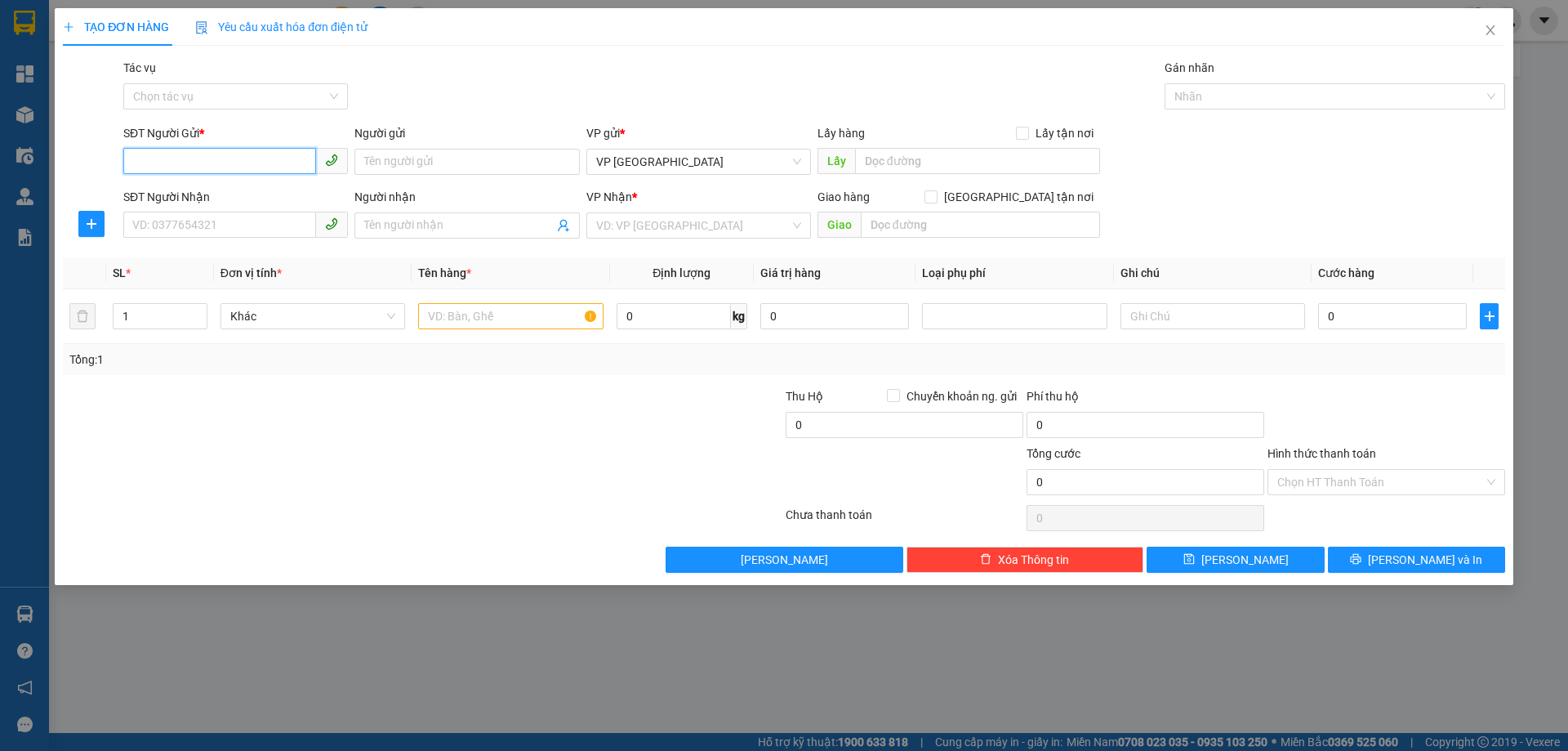
click at [196, 159] on input "SĐT Người Gửi *" at bounding box center [220, 160] width 193 height 26
type input "0948259733"
click at [215, 201] on div "0948259733 - C HÀ" at bounding box center [235, 195] width 205 height 18
type input "C HÀ"
type input "0392084368"
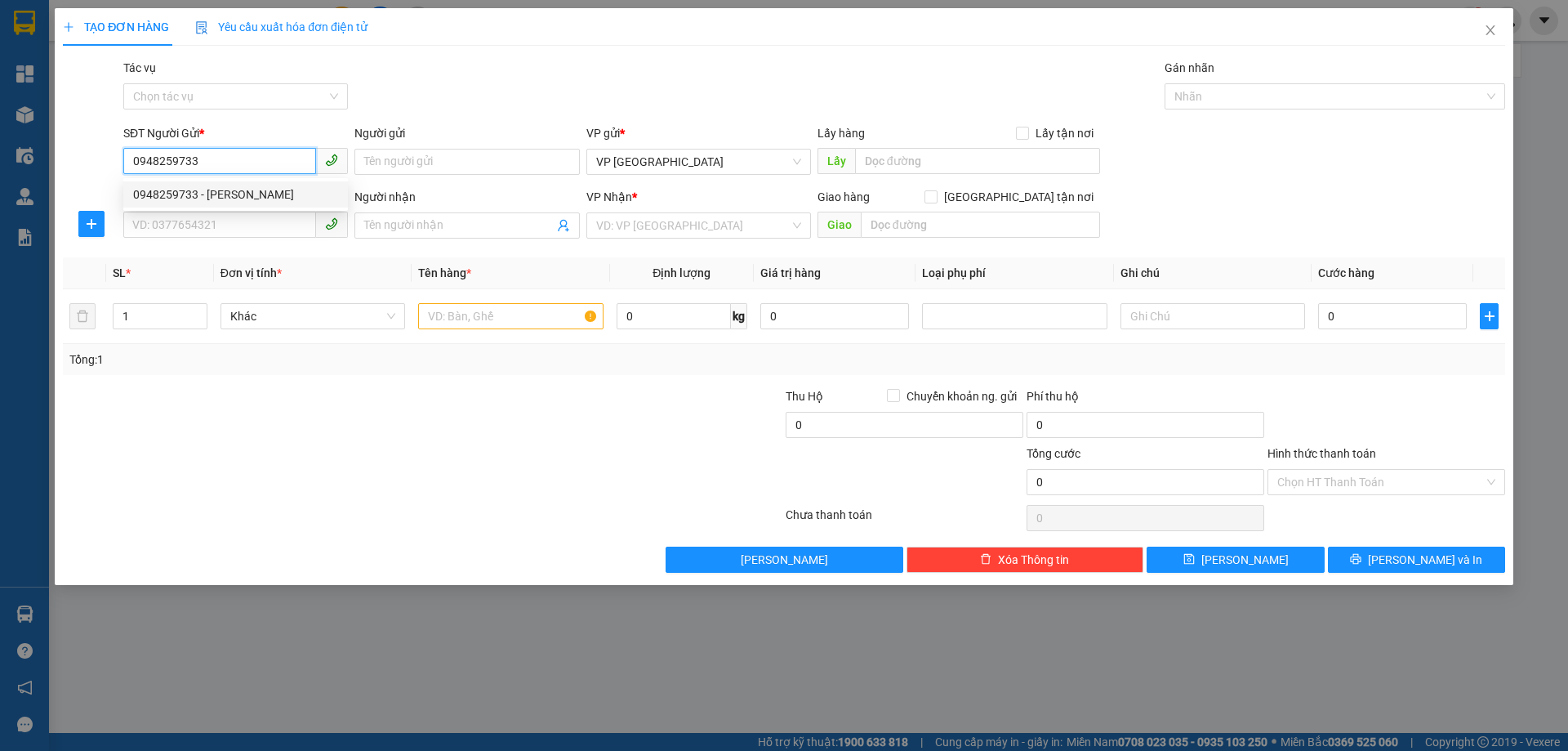
type input "C HÀ"
type input "50.000"
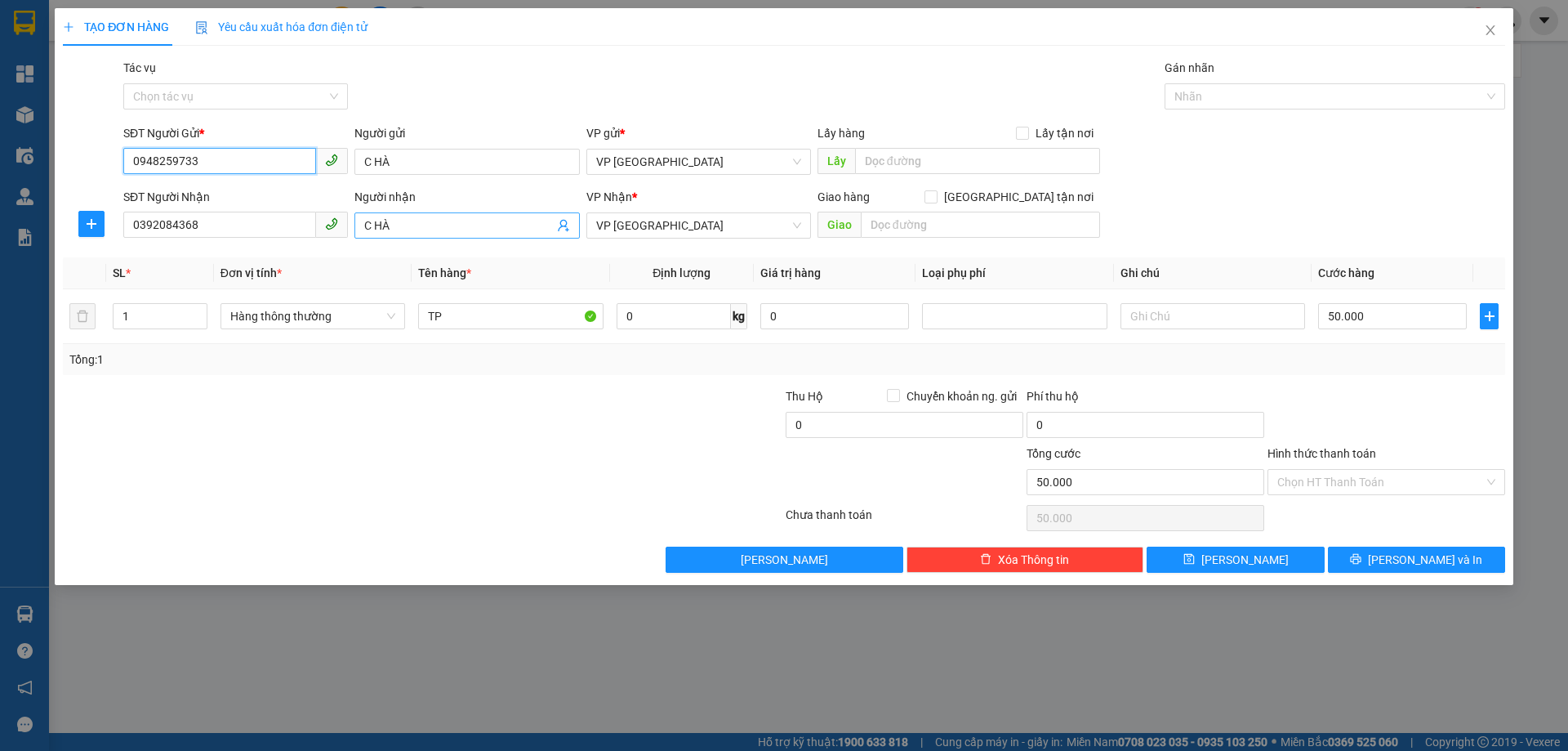
type input "0948259733"
drag, startPoint x: 415, startPoint y: 223, endPoint x: 259, endPoint y: 226, distance: 156.0
click at [259, 226] on div "SĐT Người Nhận 0392084368 Người nhận C HÀ VP Nhận * VP Mỹ Đình Giao hàng Giao t…" at bounding box center [814, 216] width 1388 height 57
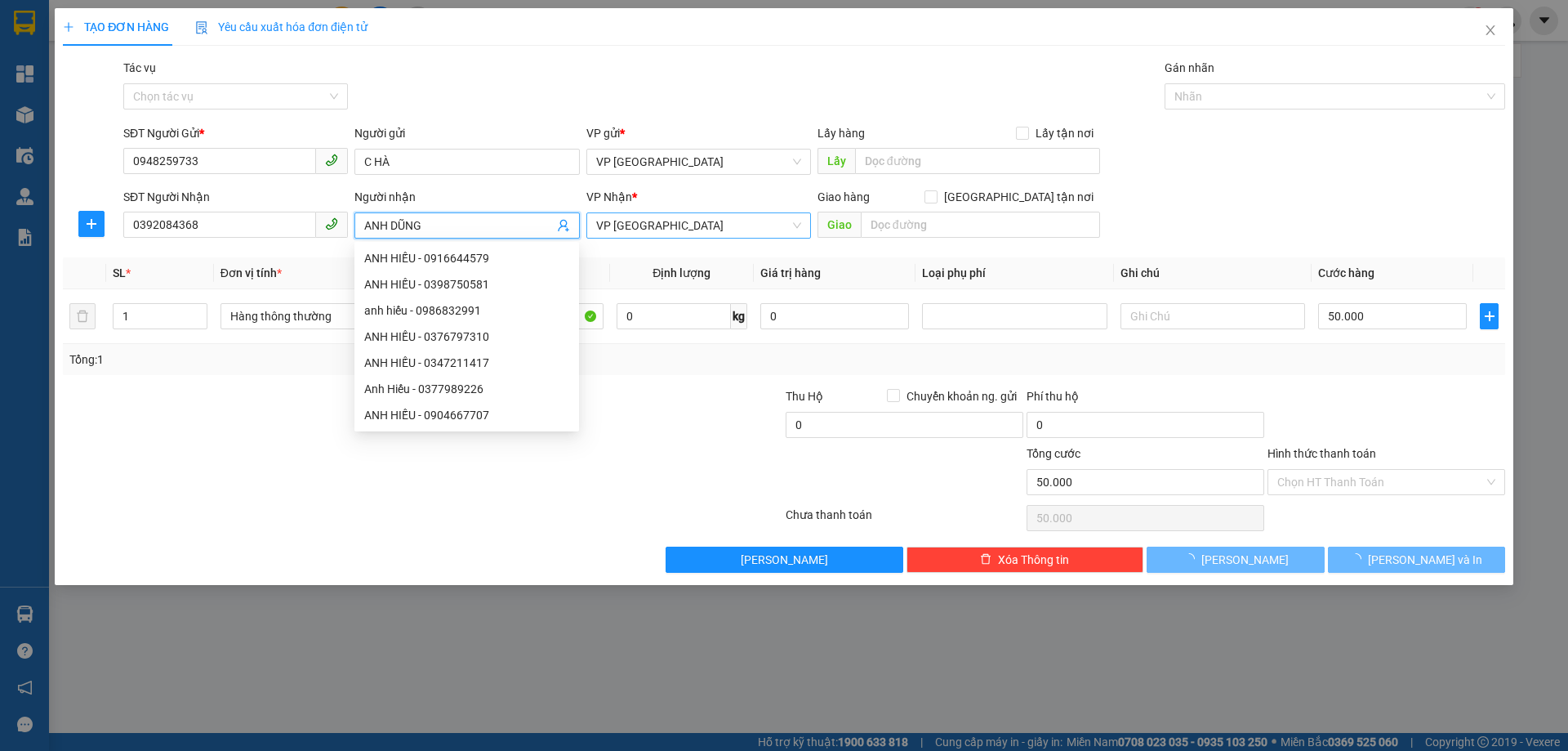
click at [770, 231] on span "VP [GEOGRAPHIC_DATA]" at bounding box center [699, 225] width 205 height 24
type input "ANH DŨNG"
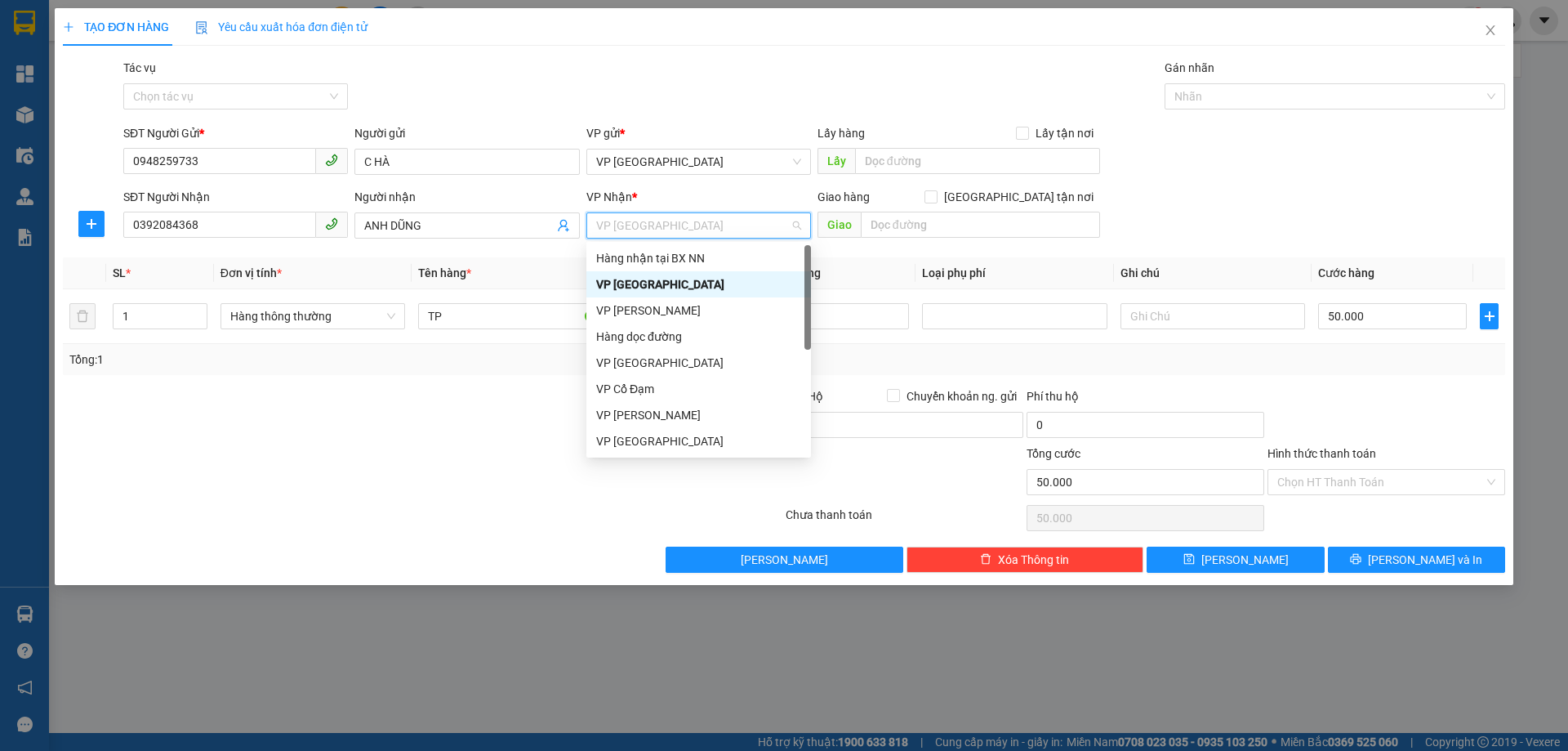
click at [638, 283] on div "VP [GEOGRAPHIC_DATA]" at bounding box center [699, 285] width 205 height 18
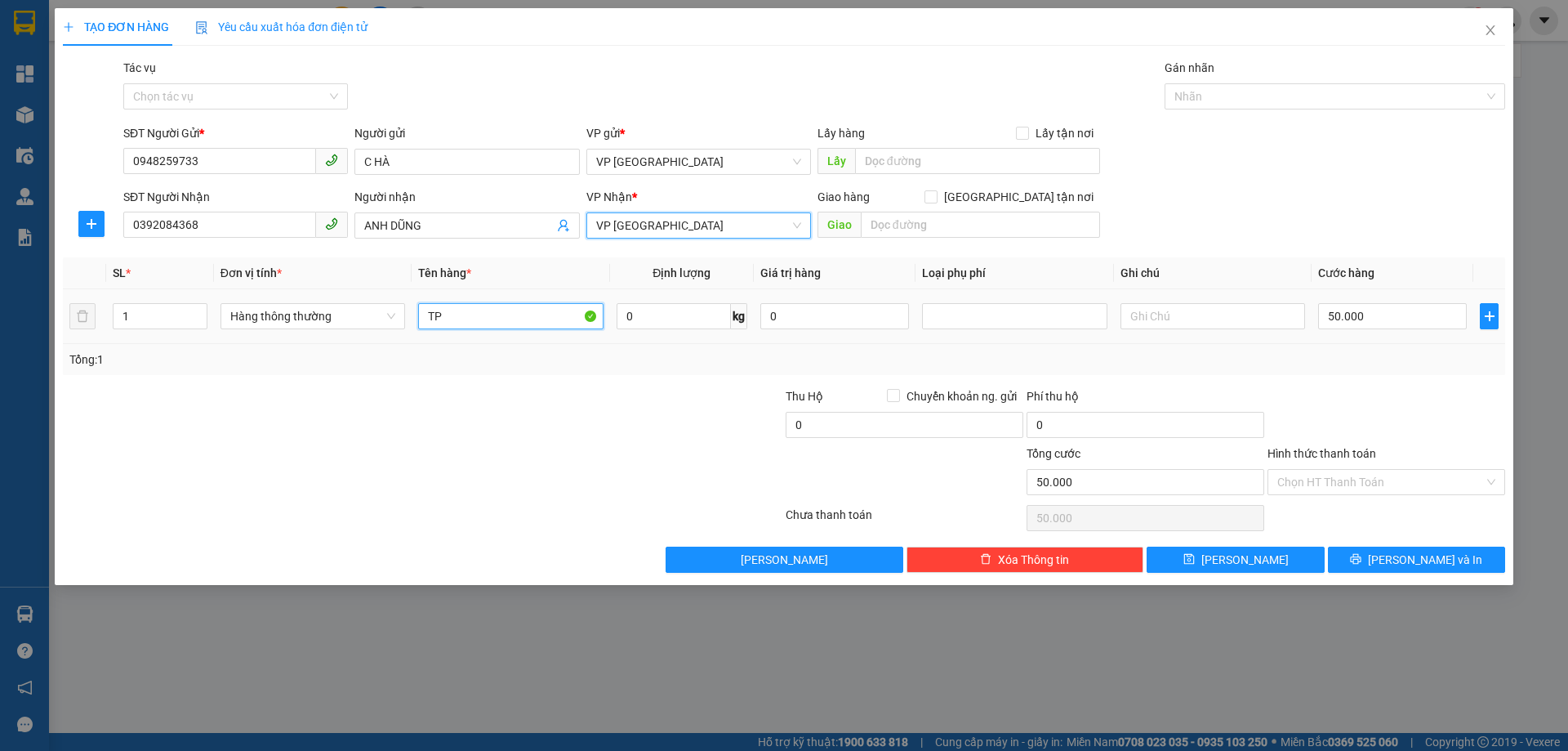
click at [472, 321] on input "TP" at bounding box center [510, 316] width 185 height 26
type input "1 XỐP TP"
click at [1247, 326] on input "text" at bounding box center [1212, 316] width 185 height 26
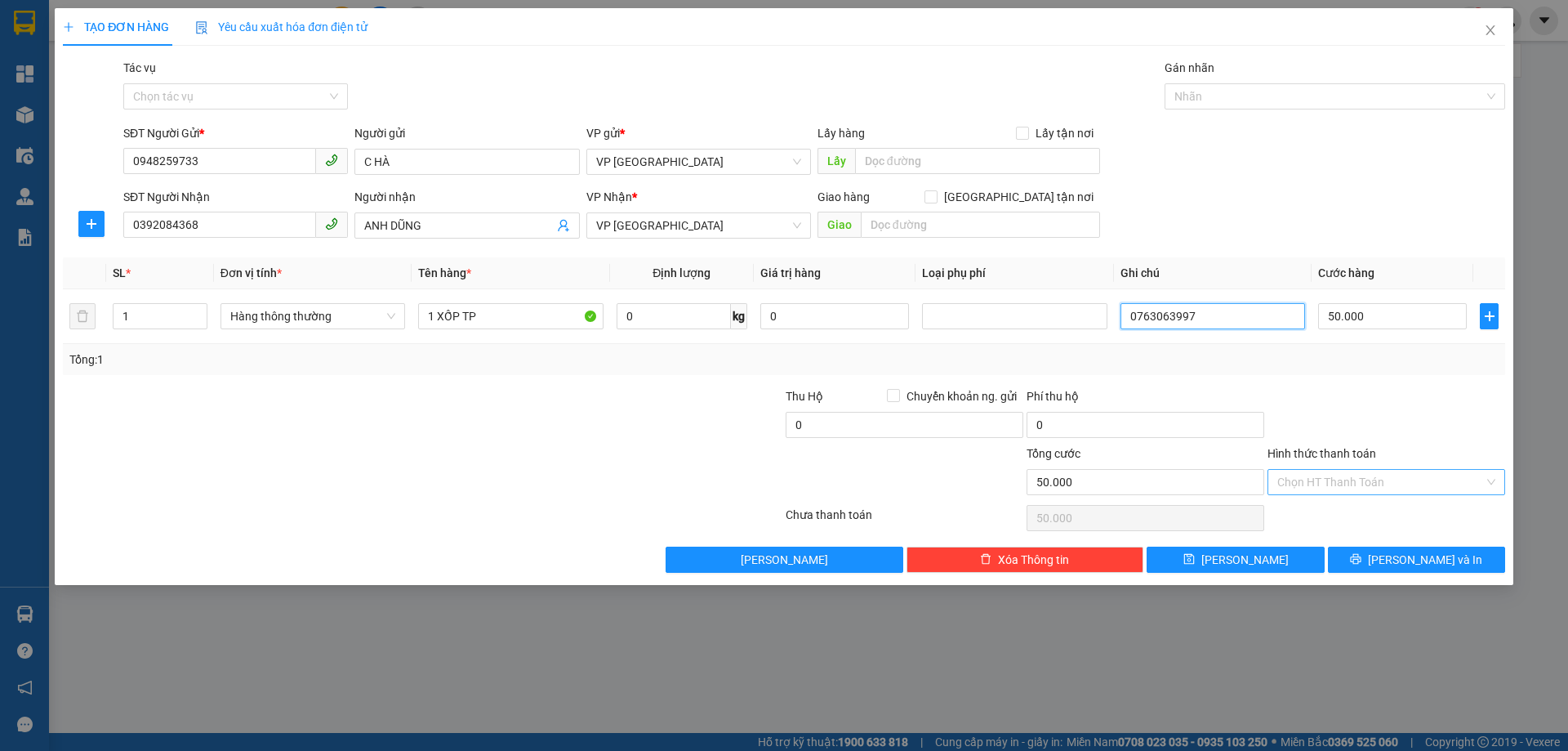
type input "0763063997"
click at [1390, 487] on input "Hình thức thanh toán" at bounding box center [1380, 481] width 206 height 24
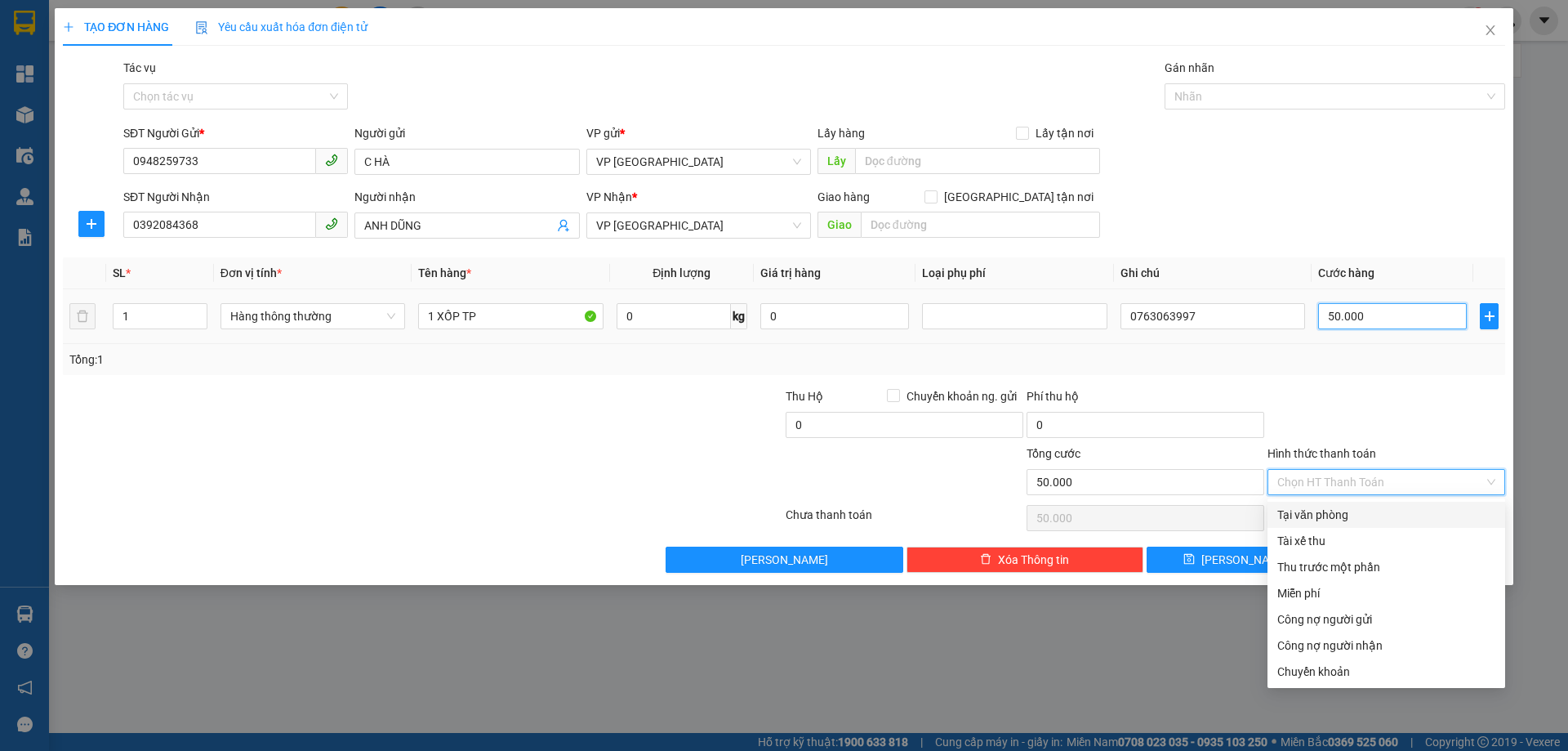
click at [1401, 315] on input "50.000" at bounding box center [1393, 316] width 149 height 26
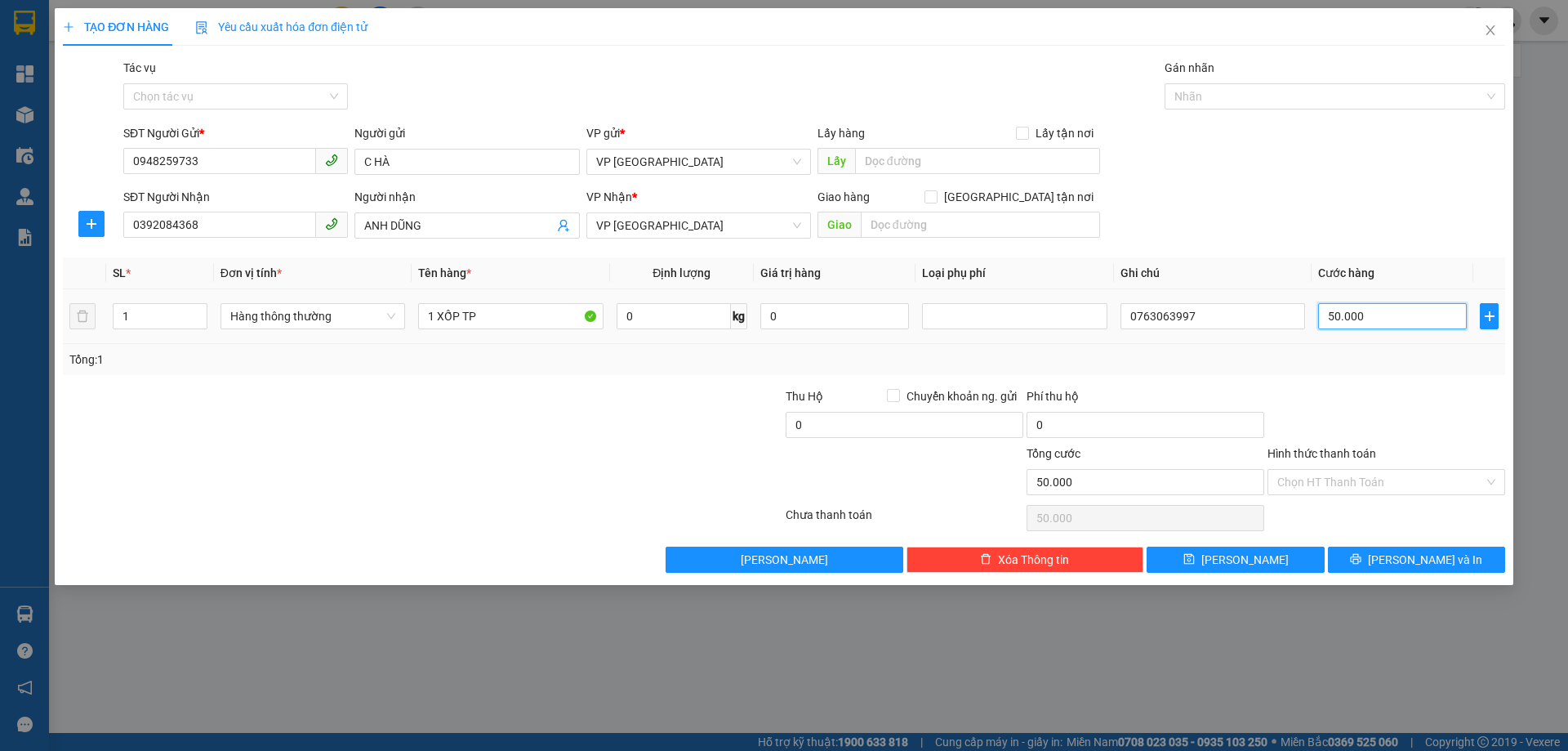
type input "6"
type input "60"
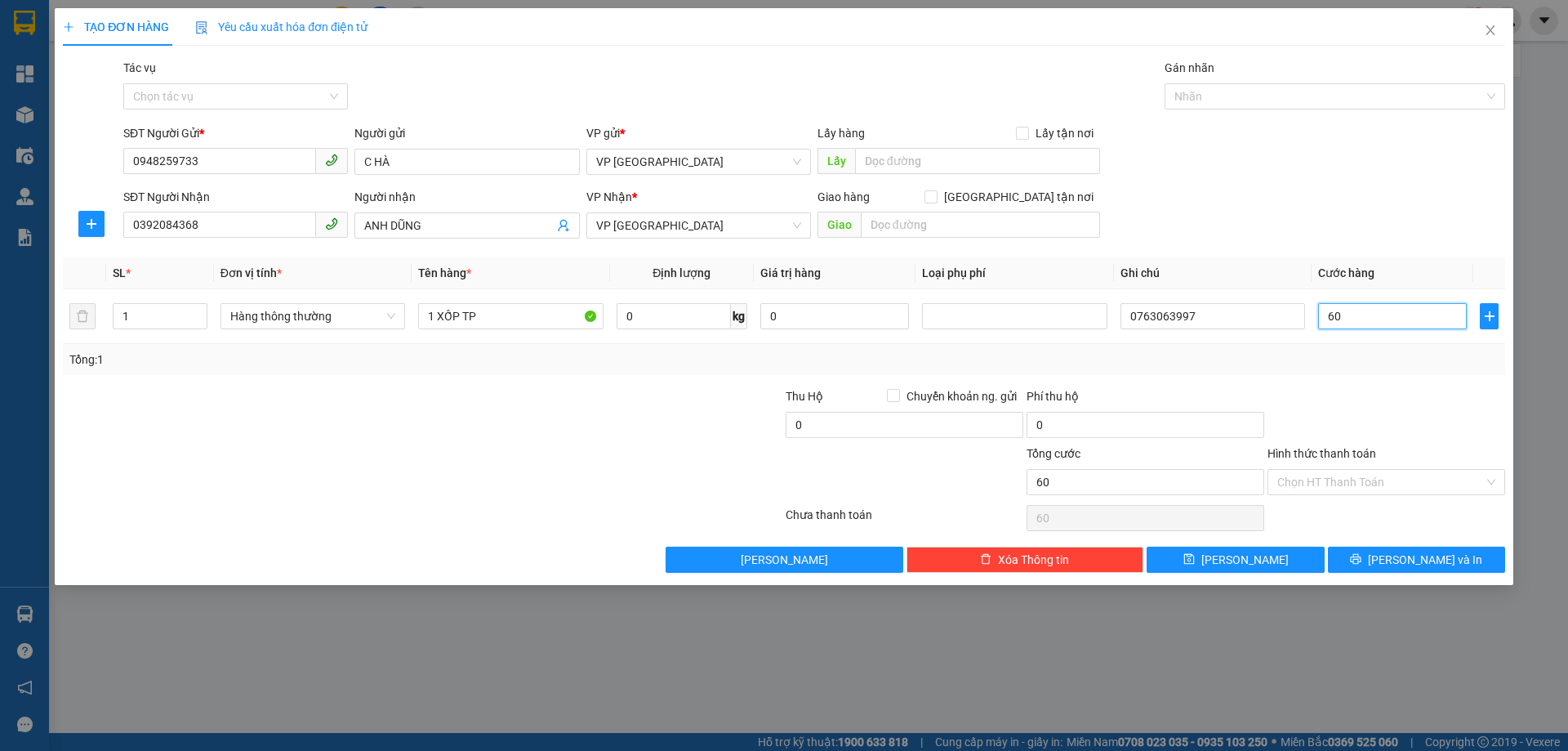
type input "60"
type input "60.000"
click at [1396, 388] on div at bounding box center [1386, 416] width 241 height 57
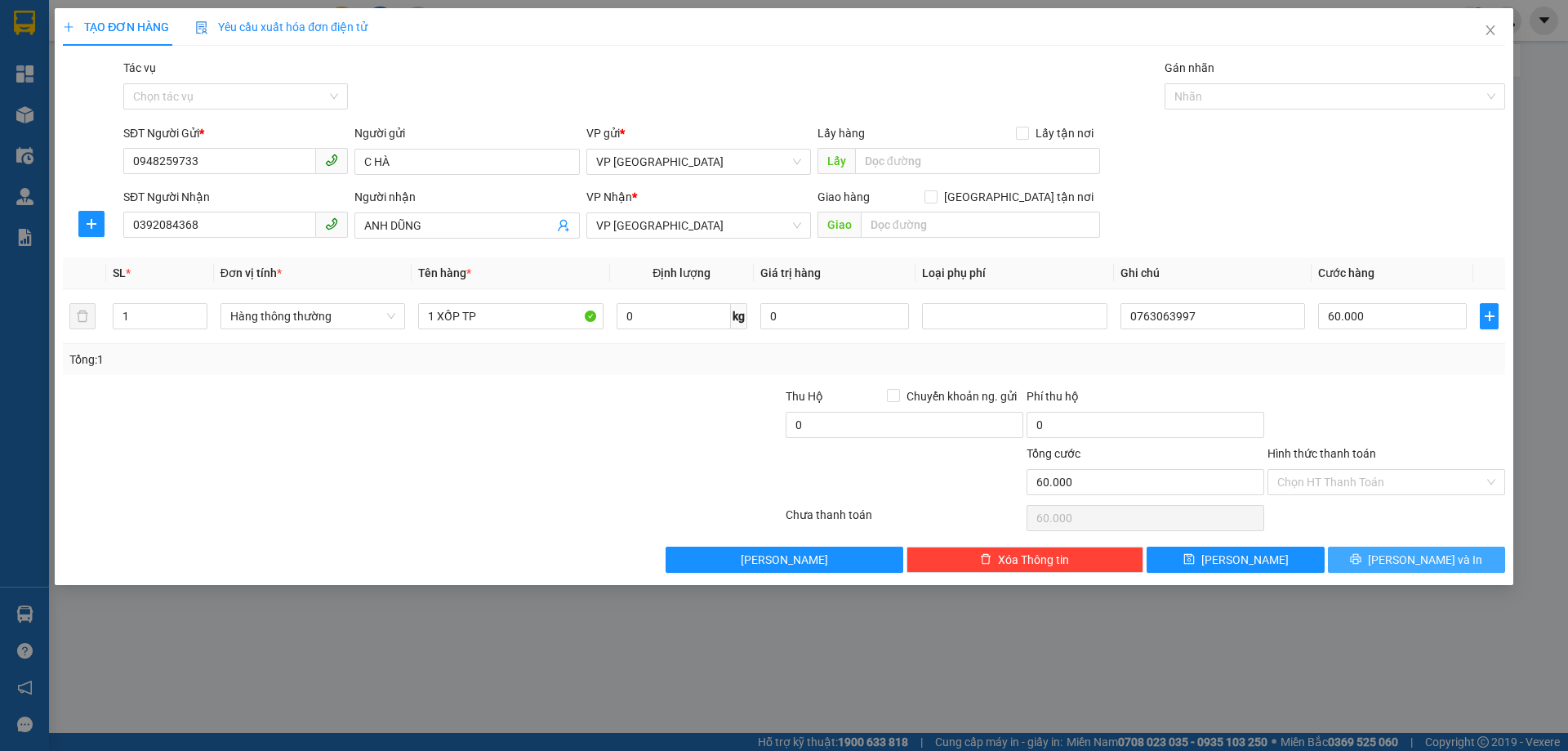
click at [1408, 560] on span "[PERSON_NAME] và In" at bounding box center [1424, 560] width 114 height 18
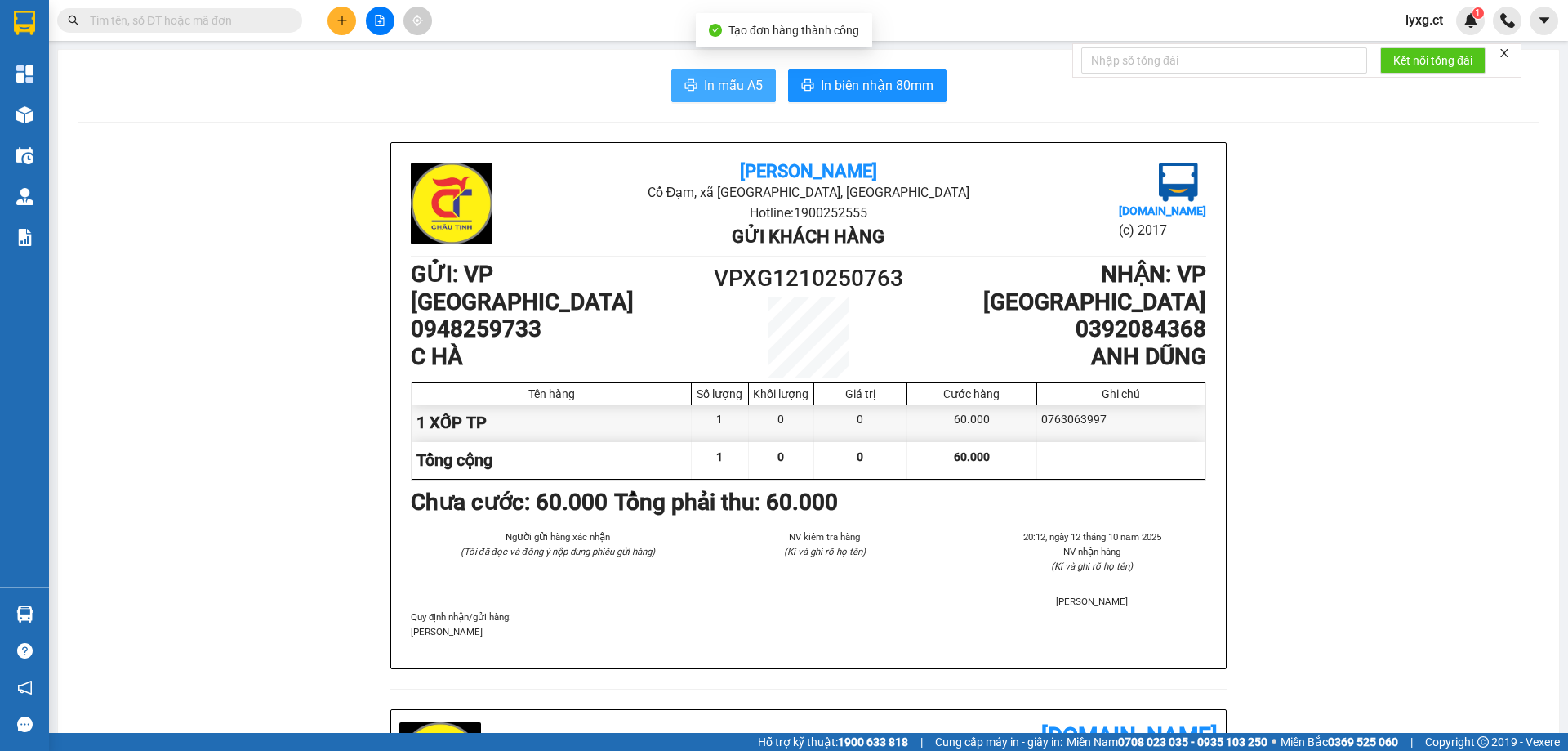
click at [704, 90] on span "In mẫu A5" at bounding box center [733, 85] width 58 height 20
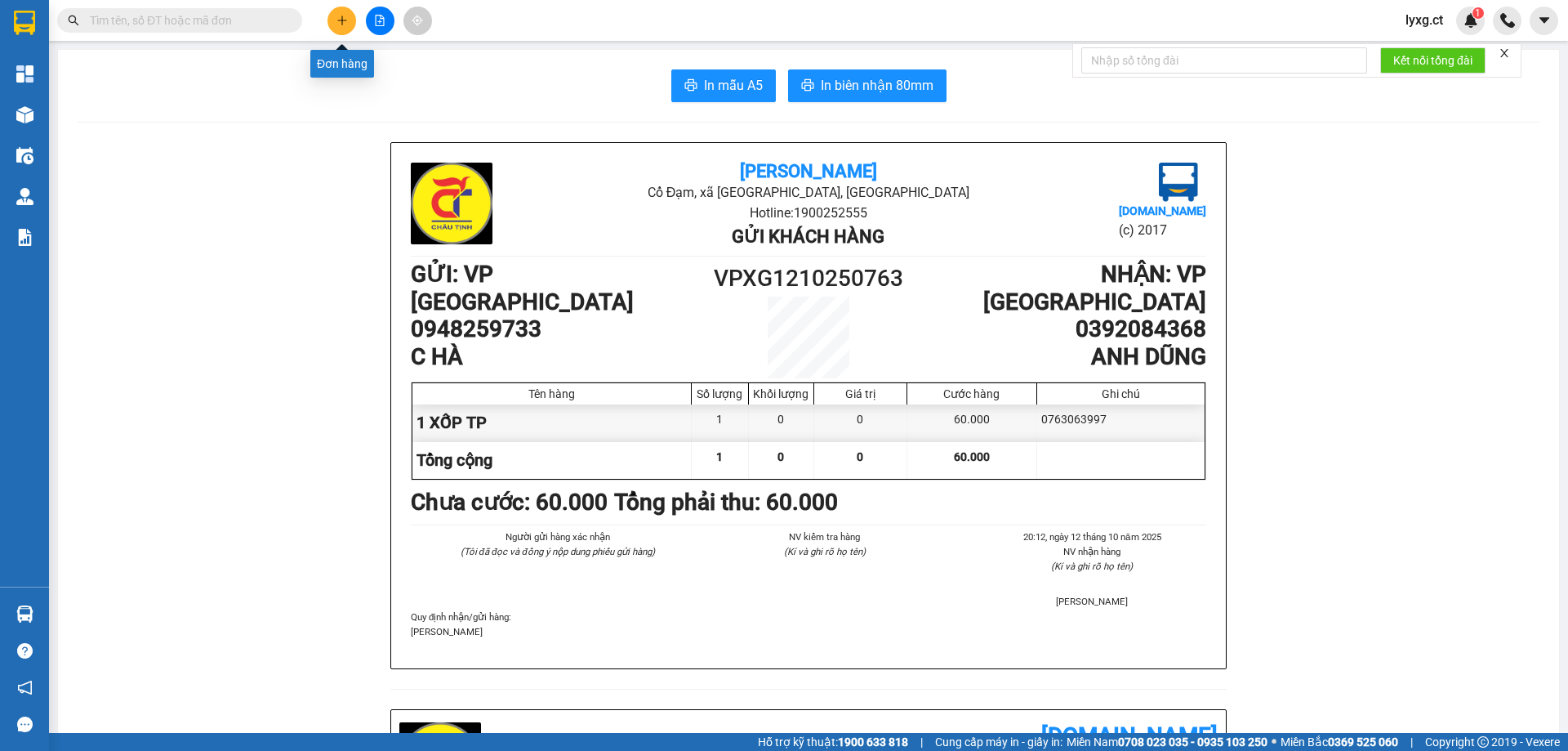
click at [346, 19] on icon "plus" at bounding box center [342, 21] width 12 height 12
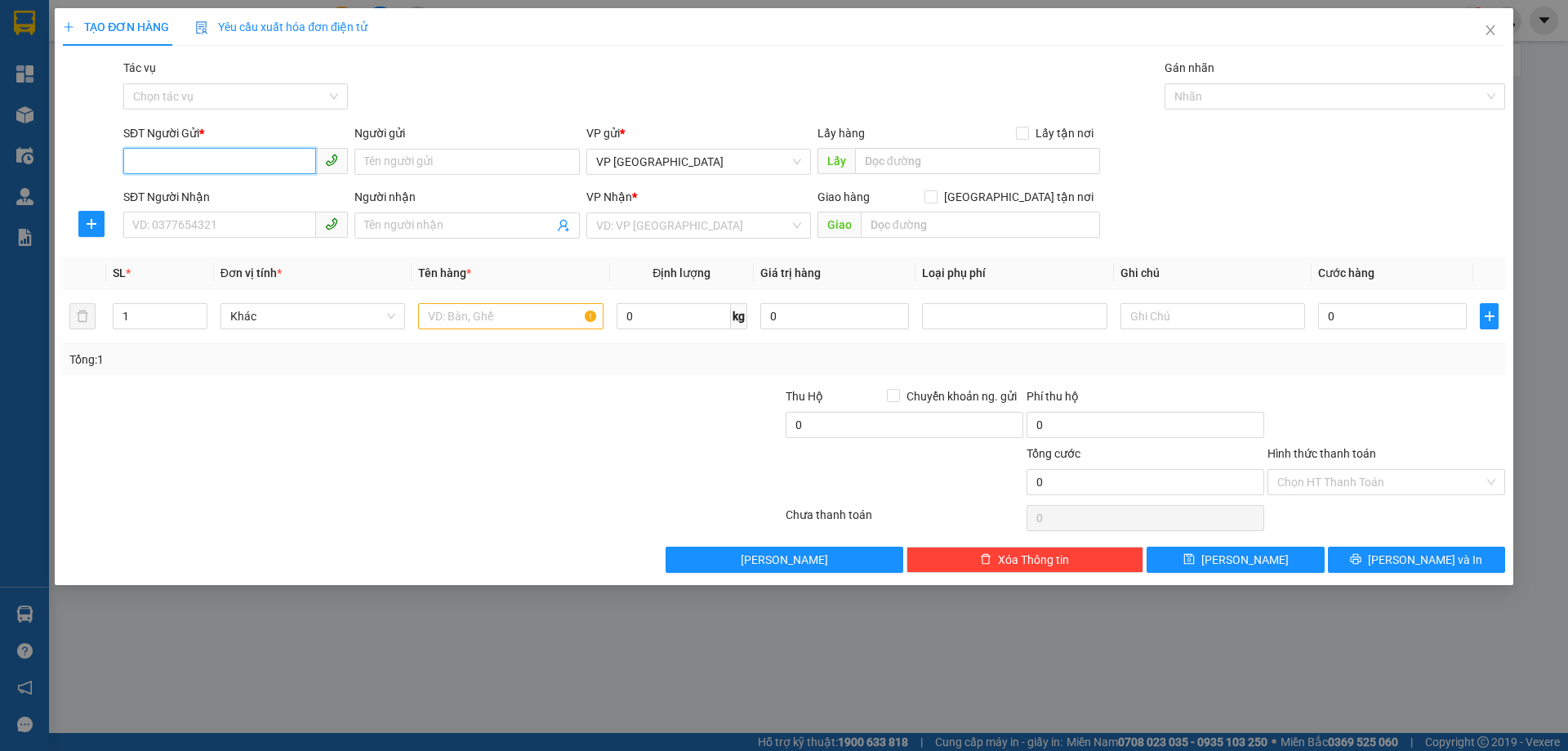
click at [268, 155] on input "SĐT Người Gửi *" at bounding box center [220, 160] width 193 height 26
type input "0399824357"
click at [255, 231] on input "SĐT Người Nhận" at bounding box center [220, 224] width 193 height 26
click at [198, 154] on input "0399824357" at bounding box center [220, 160] width 193 height 26
click at [255, 195] on div "0399824357 - C DƯƠNG" at bounding box center [235, 195] width 205 height 18
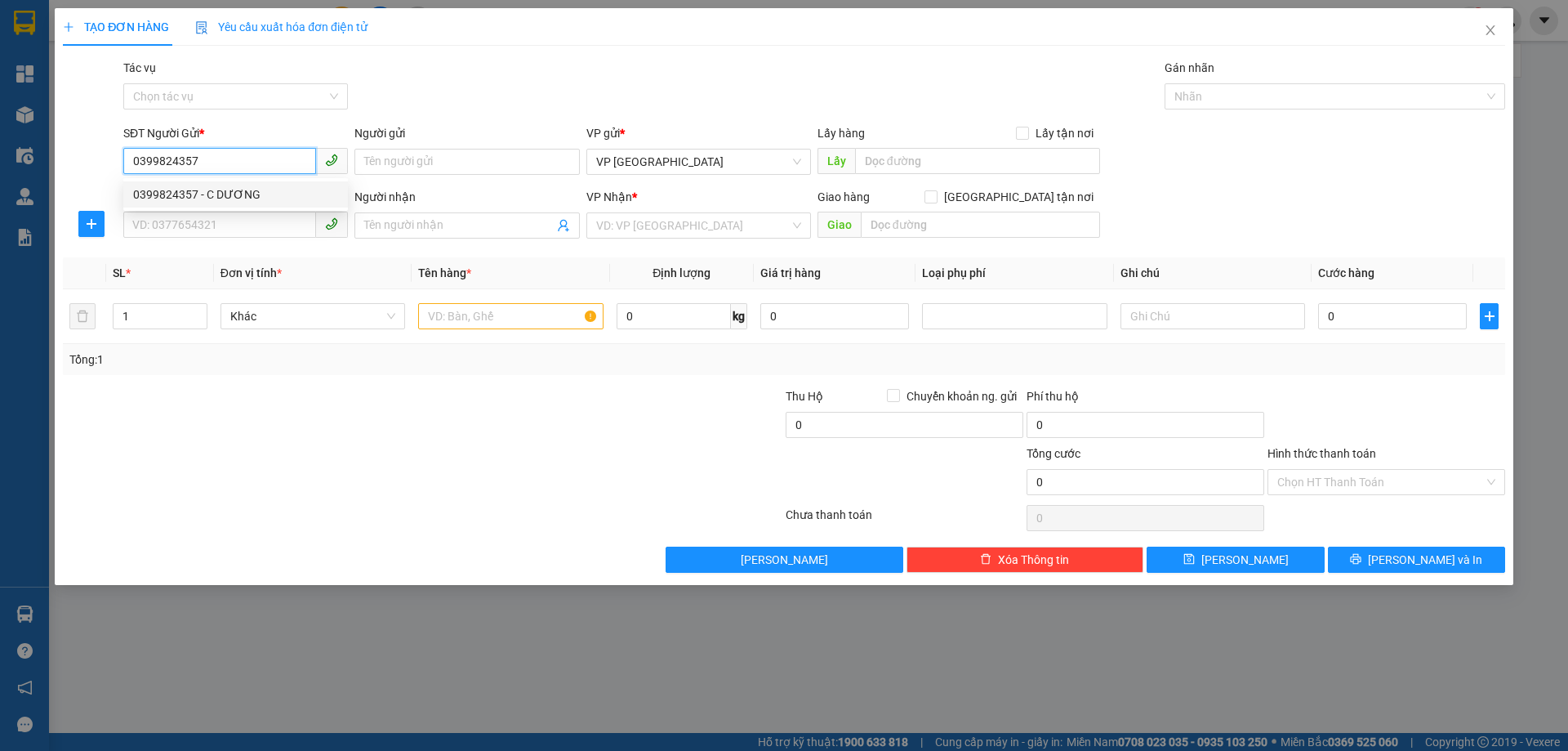
type input "C DƯƠNG"
type input "0399875498"
type input "[PERSON_NAME]"
type input "SHIP"
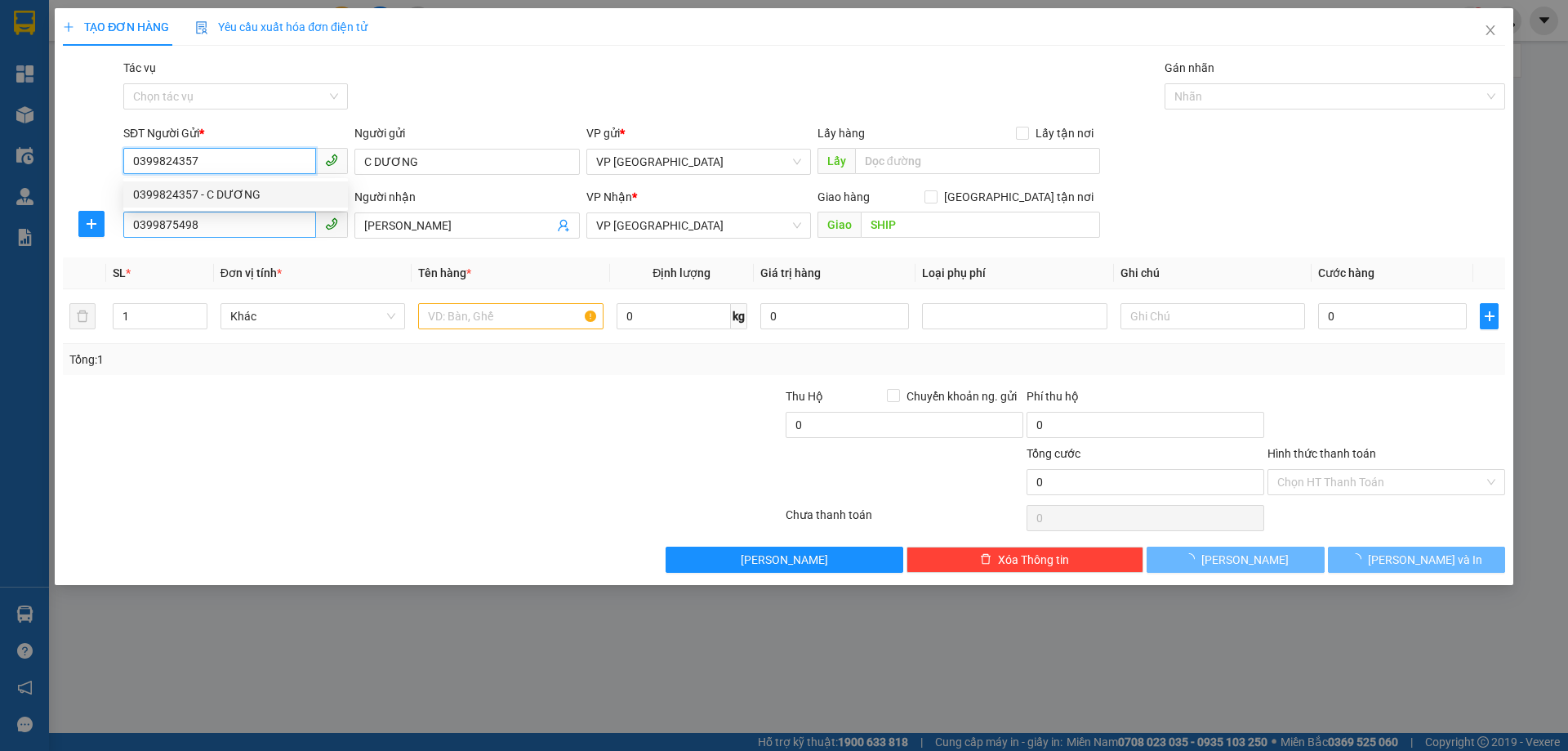
type input "40.000"
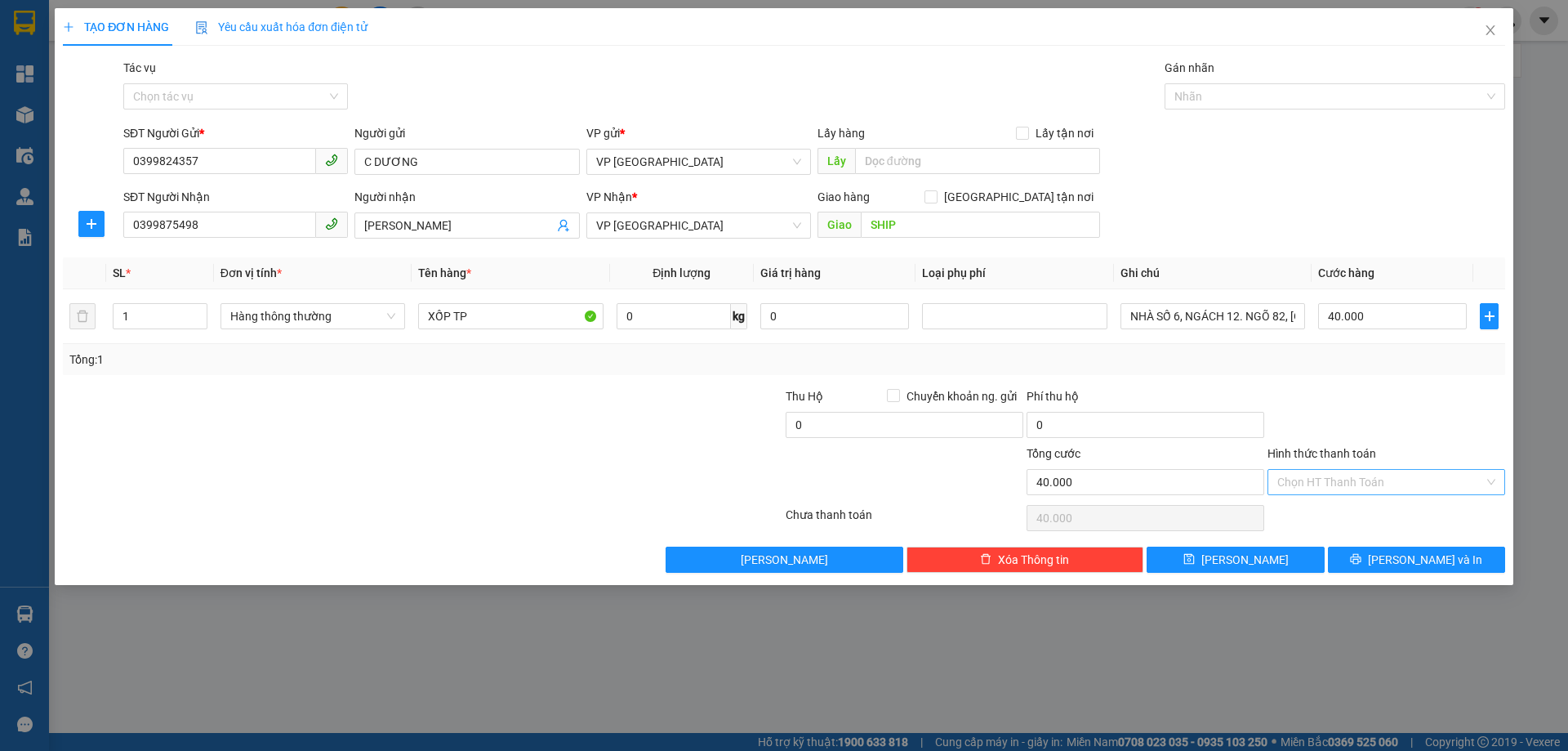
click at [1375, 487] on input "Hình thức thanh toán" at bounding box center [1380, 481] width 206 height 24
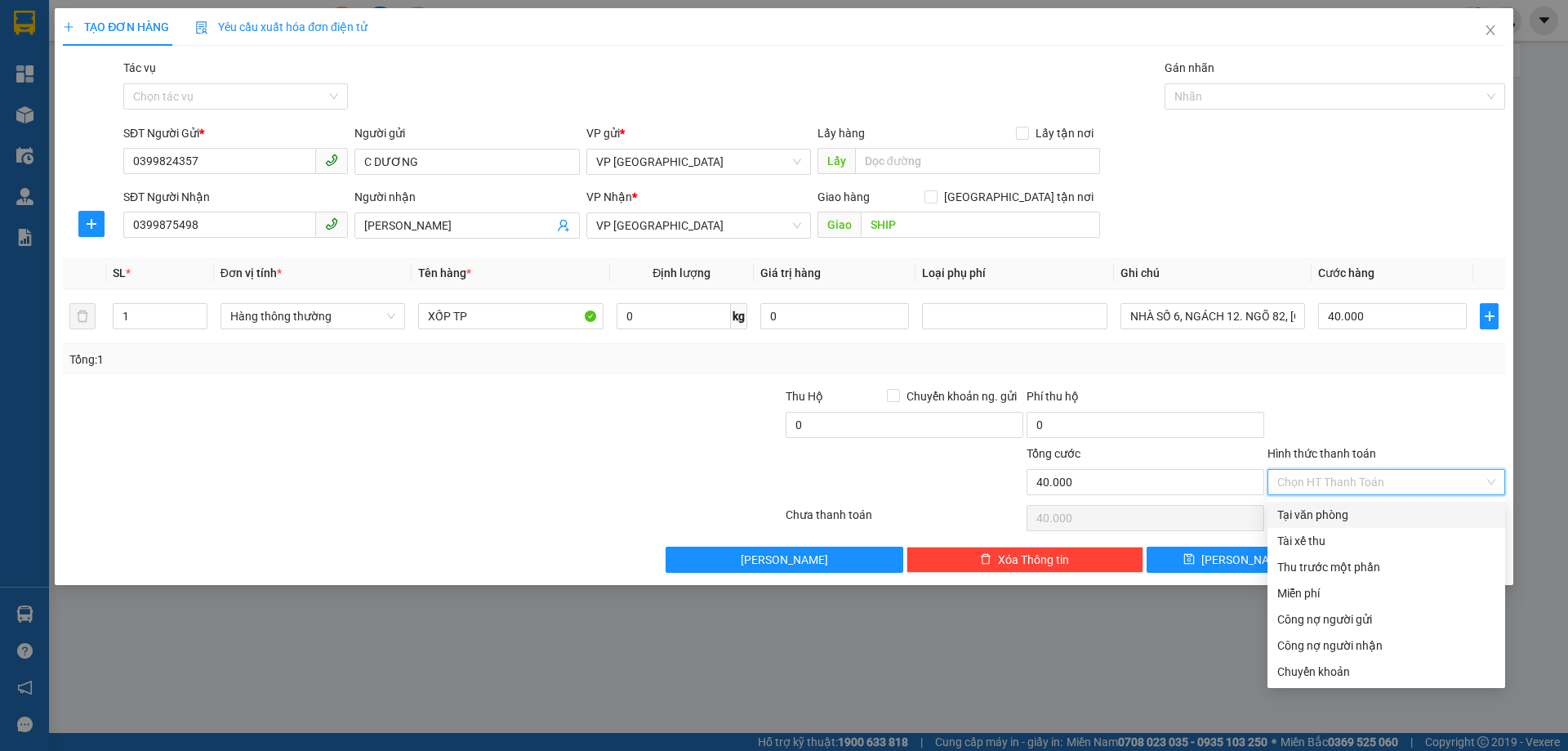
click at [1343, 518] on div "Tại văn phòng" at bounding box center [1386, 515] width 218 height 18
type input "0"
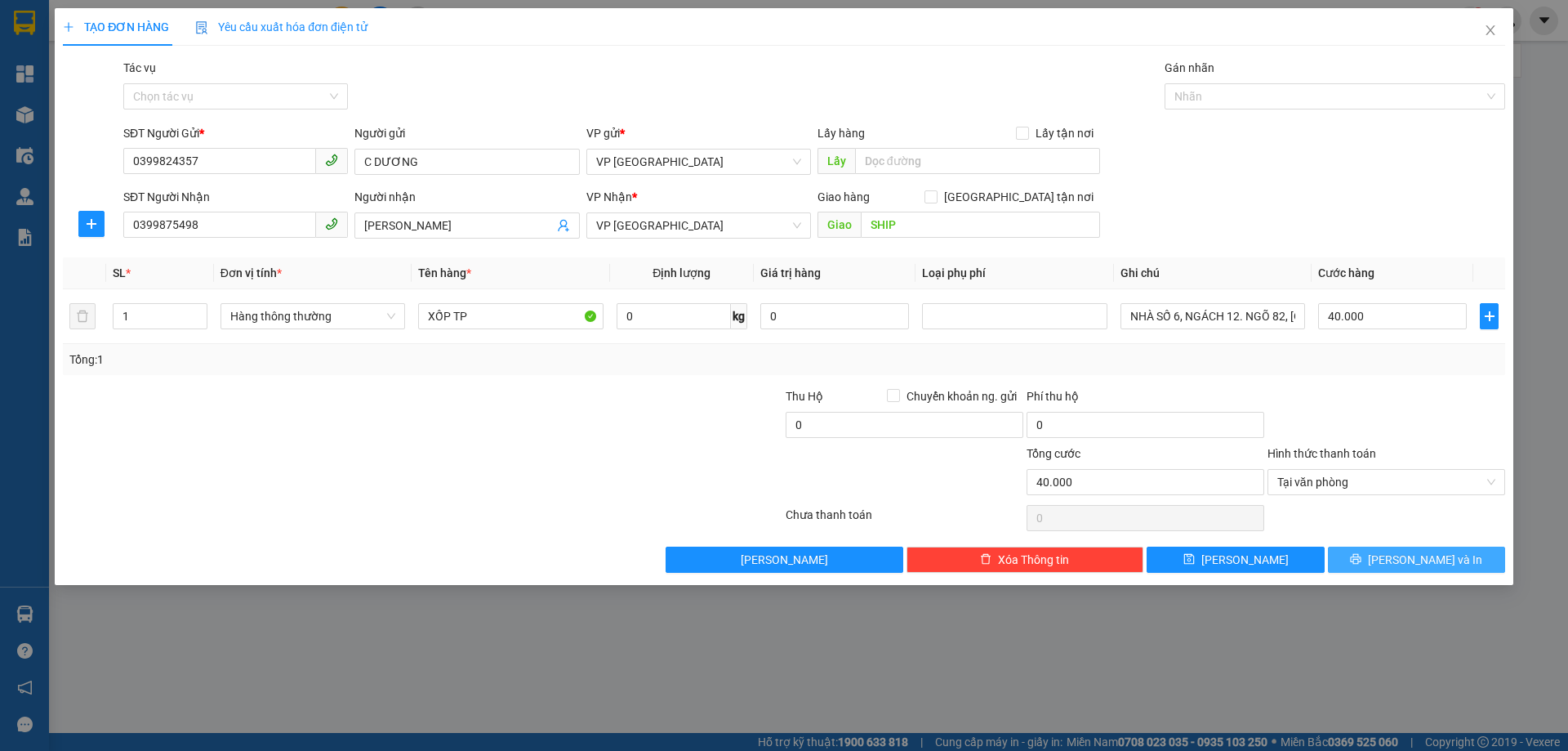
click at [1433, 559] on span "[PERSON_NAME] và In" at bounding box center [1424, 560] width 114 height 18
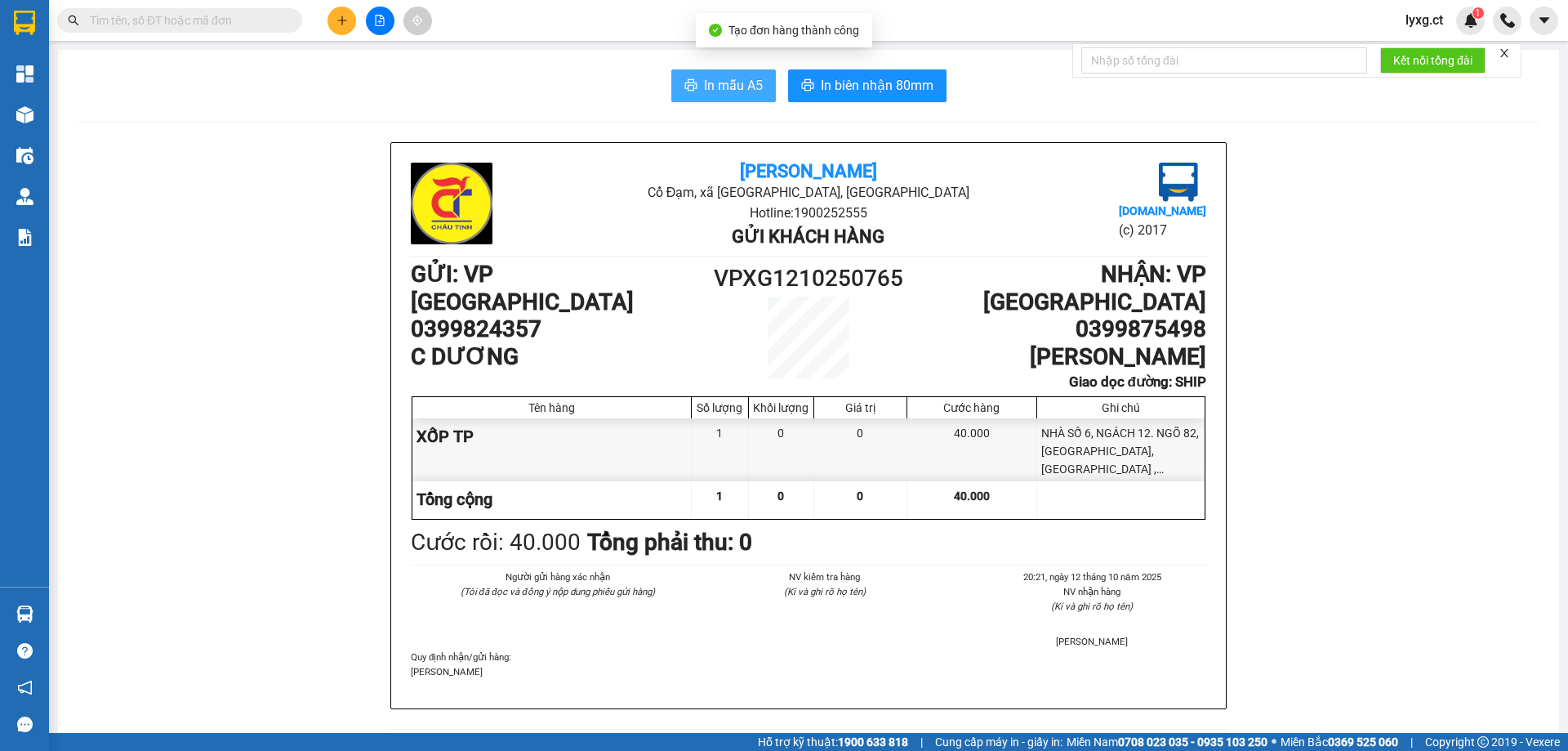
click at [747, 87] on span "In mẫu A5" at bounding box center [733, 85] width 58 height 20
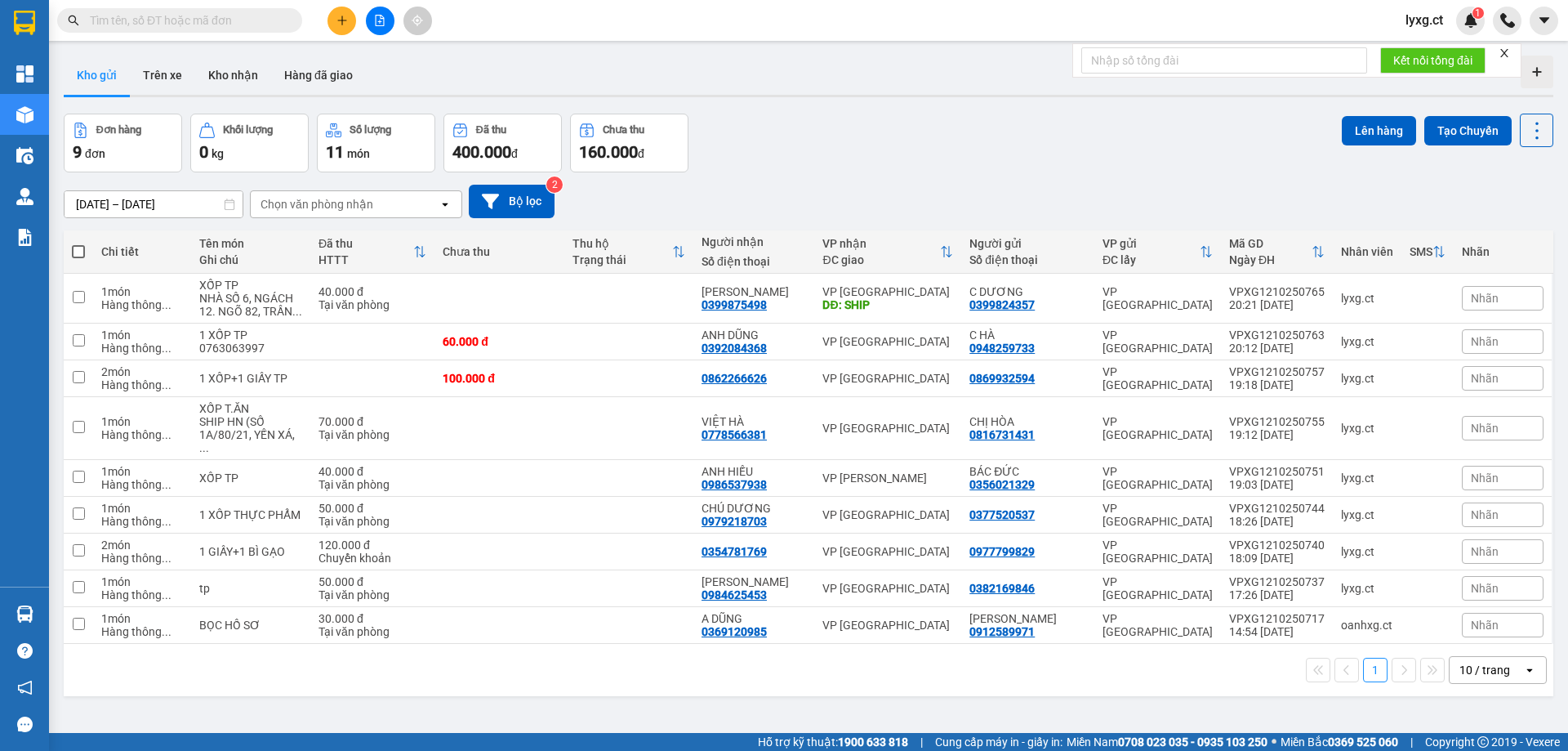
click at [334, 24] on button at bounding box center [341, 21] width 28 height 28
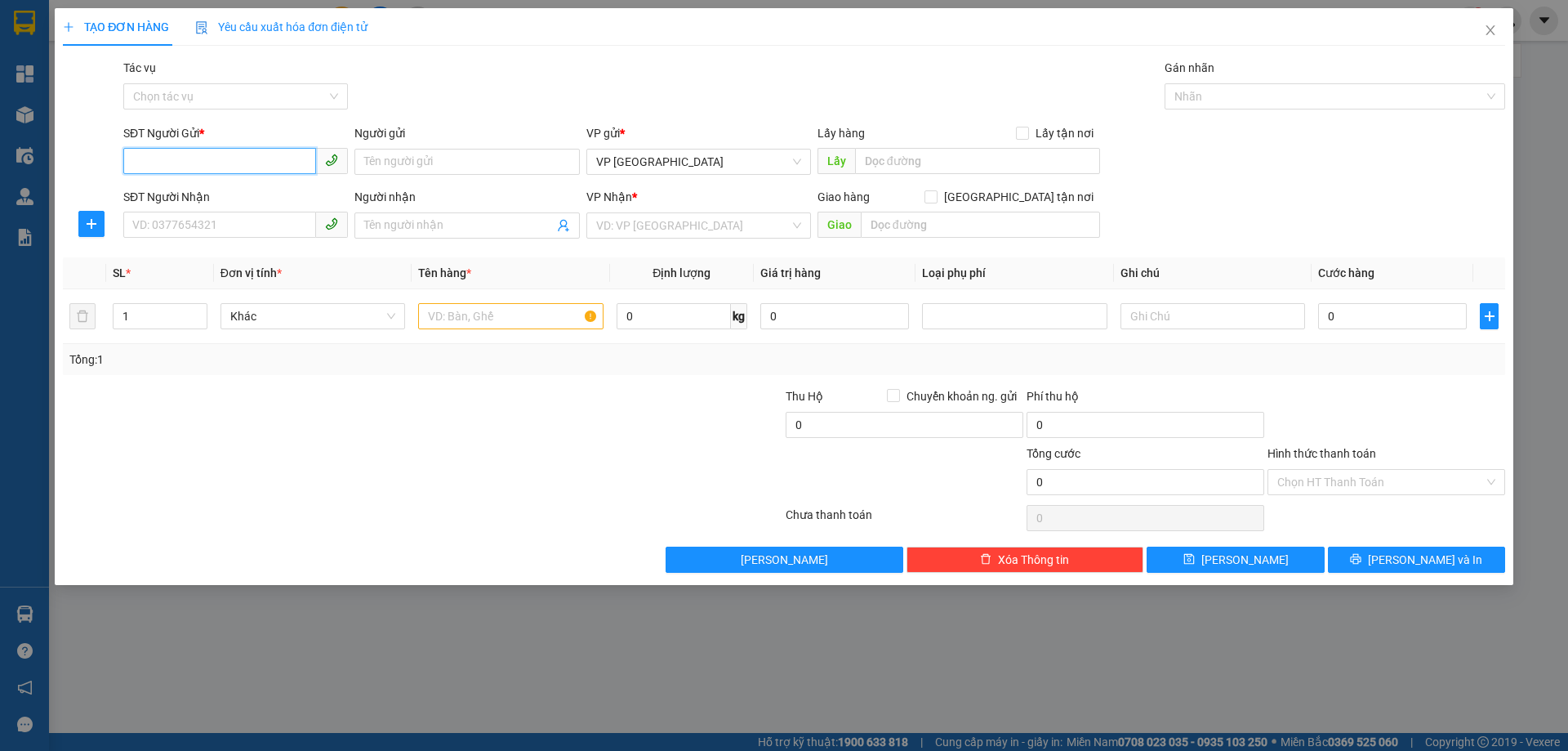
click at [280, 165] on input "SĐT Người Gửi *" at bounding box center [220, 160] width 193 height 26
type input "0349335773"
click at [210, 185] on div "0349335773 - CHỊ YẾN" at bounding box center [235, 194] width 225 height 26
type input "CHỊ YẾN"
type input "0989132782"
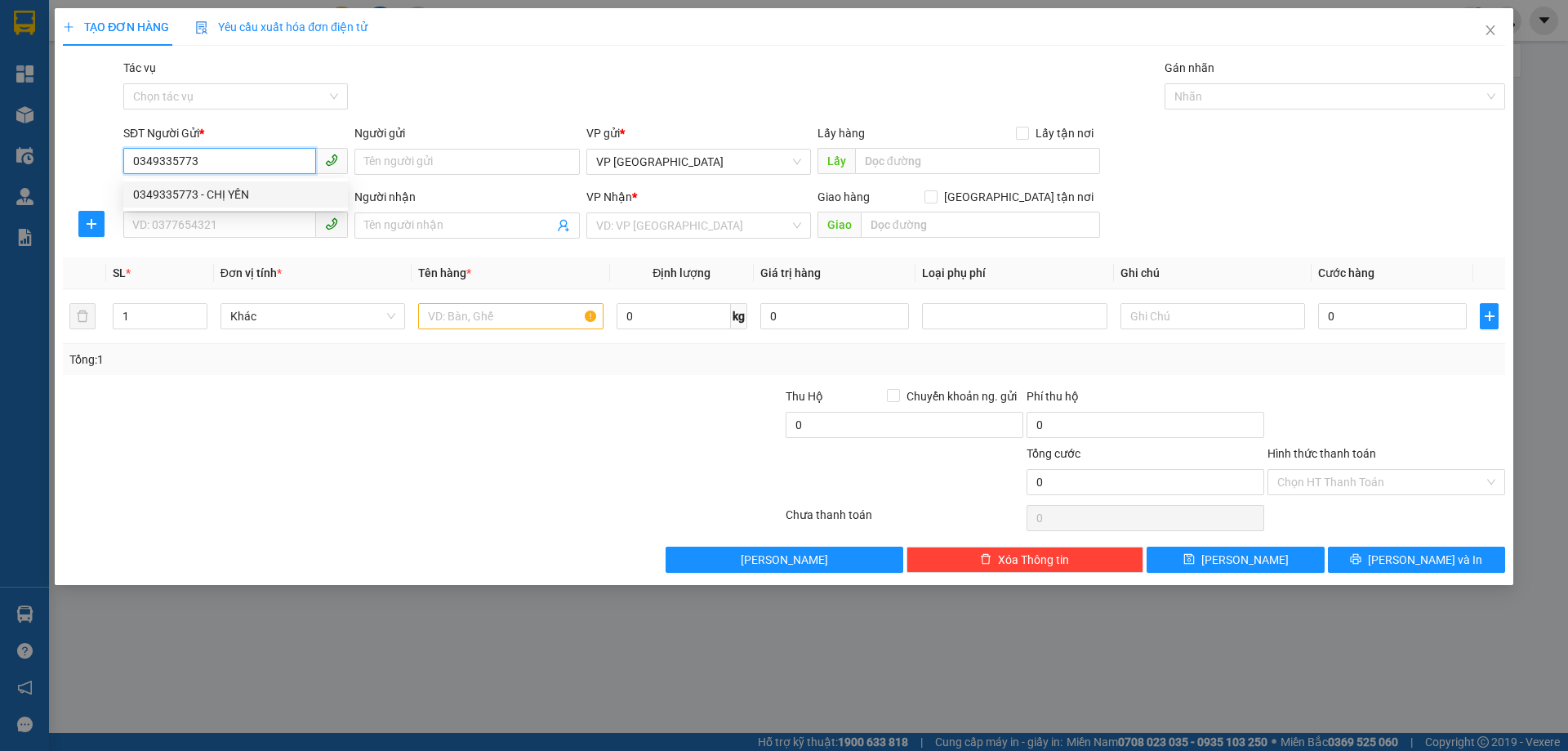
type input "chị thoa"
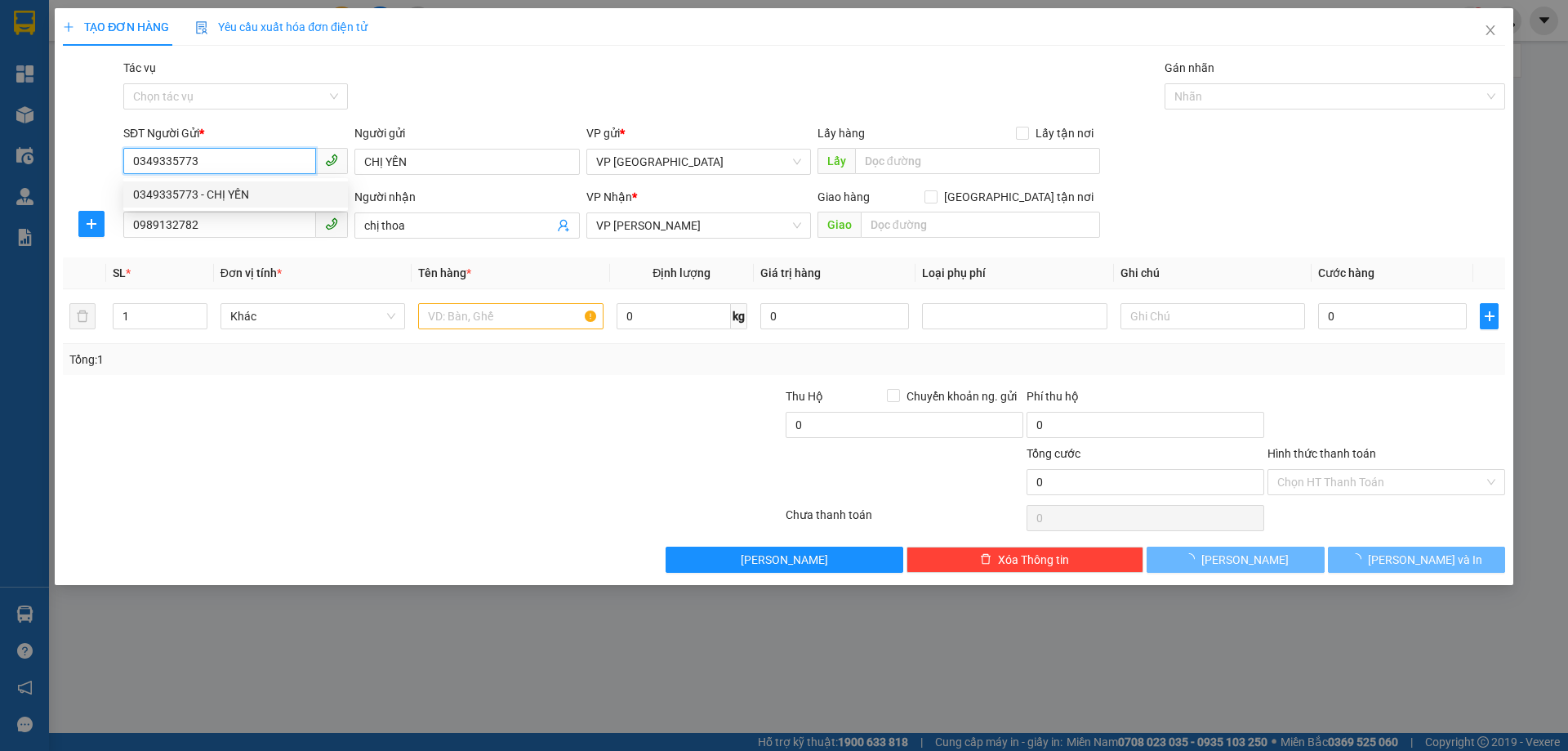
type input "50.000"
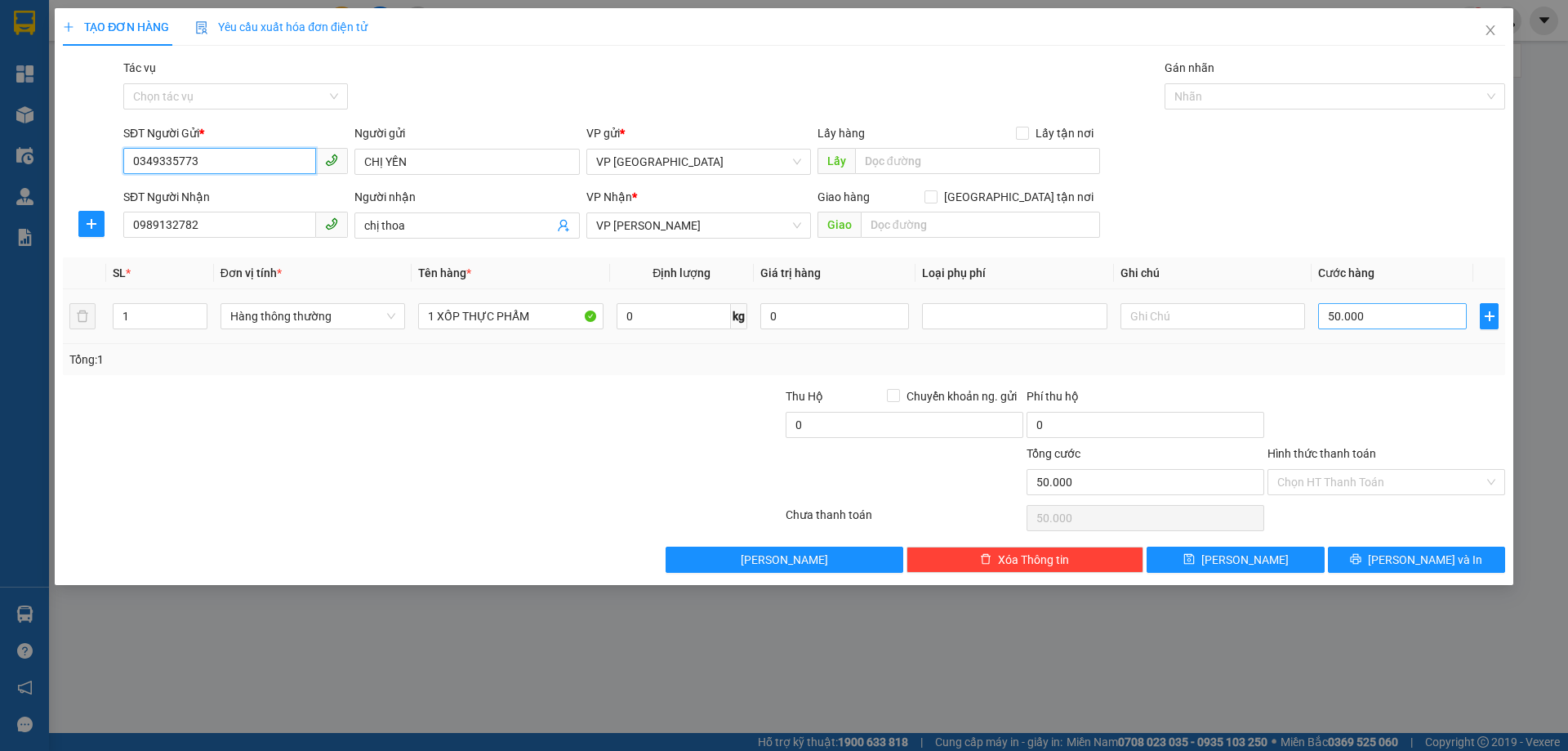
type input "0349335773"
click at [1424, 318] on input "50.000" at bounding box center [1393, 316] width 149 height 26
click at [1423, 320] on input "50.000" at bounding box center [1393, 316] width 149 height 26
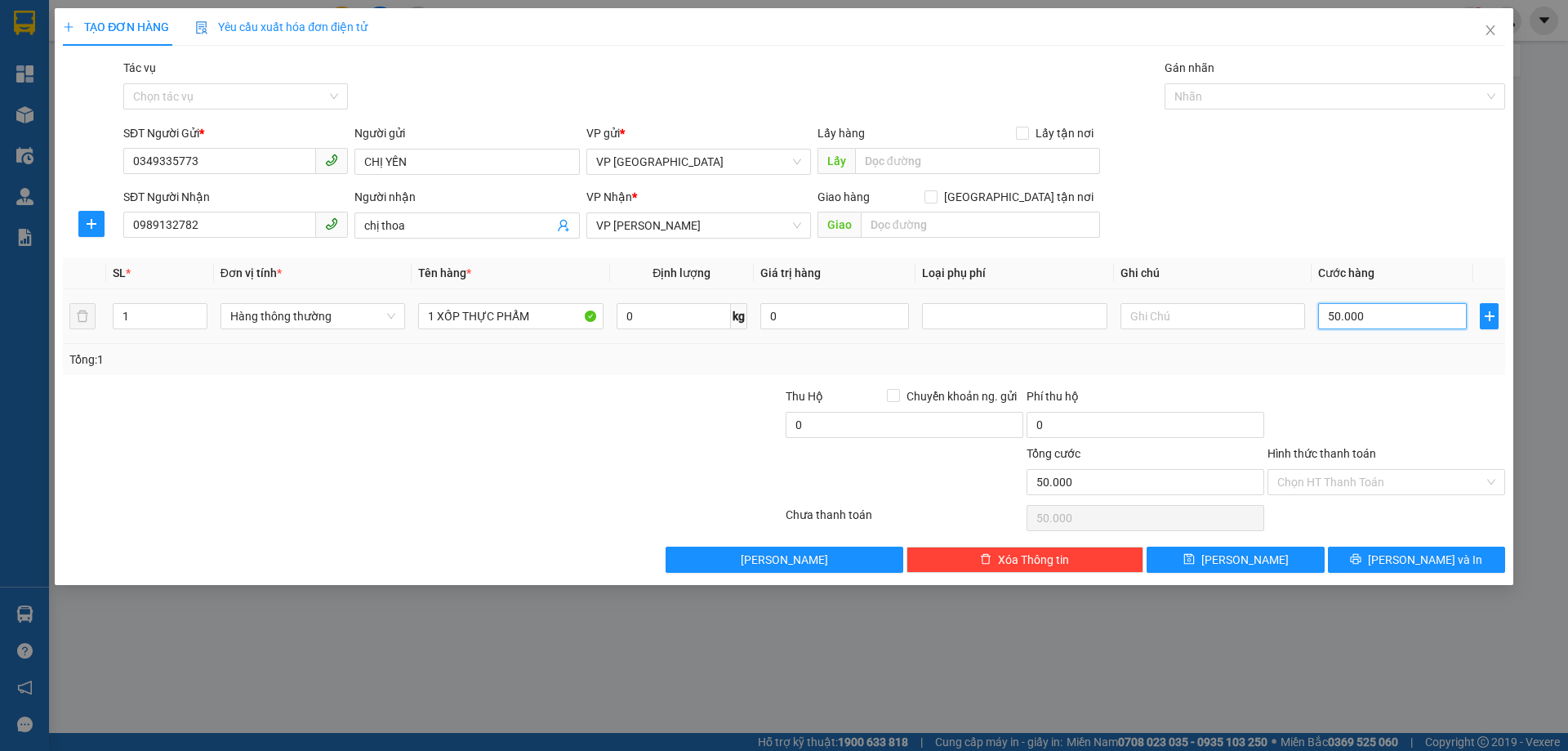
click at [1422, 320] on input "50.000" at bounding box center [1393, 316] width 149 height 26
click at [1397, 370] on div "Tổng: 1" at bounding box center [783, 359] width 1442 height 31
click at [1404, 317] on input "50.000" at bounding box center [1393, 316] width 149 height 26
click at [1383, 364] on div "Tổng: 1" at bounding box center [784, 360] width 1429 height 18
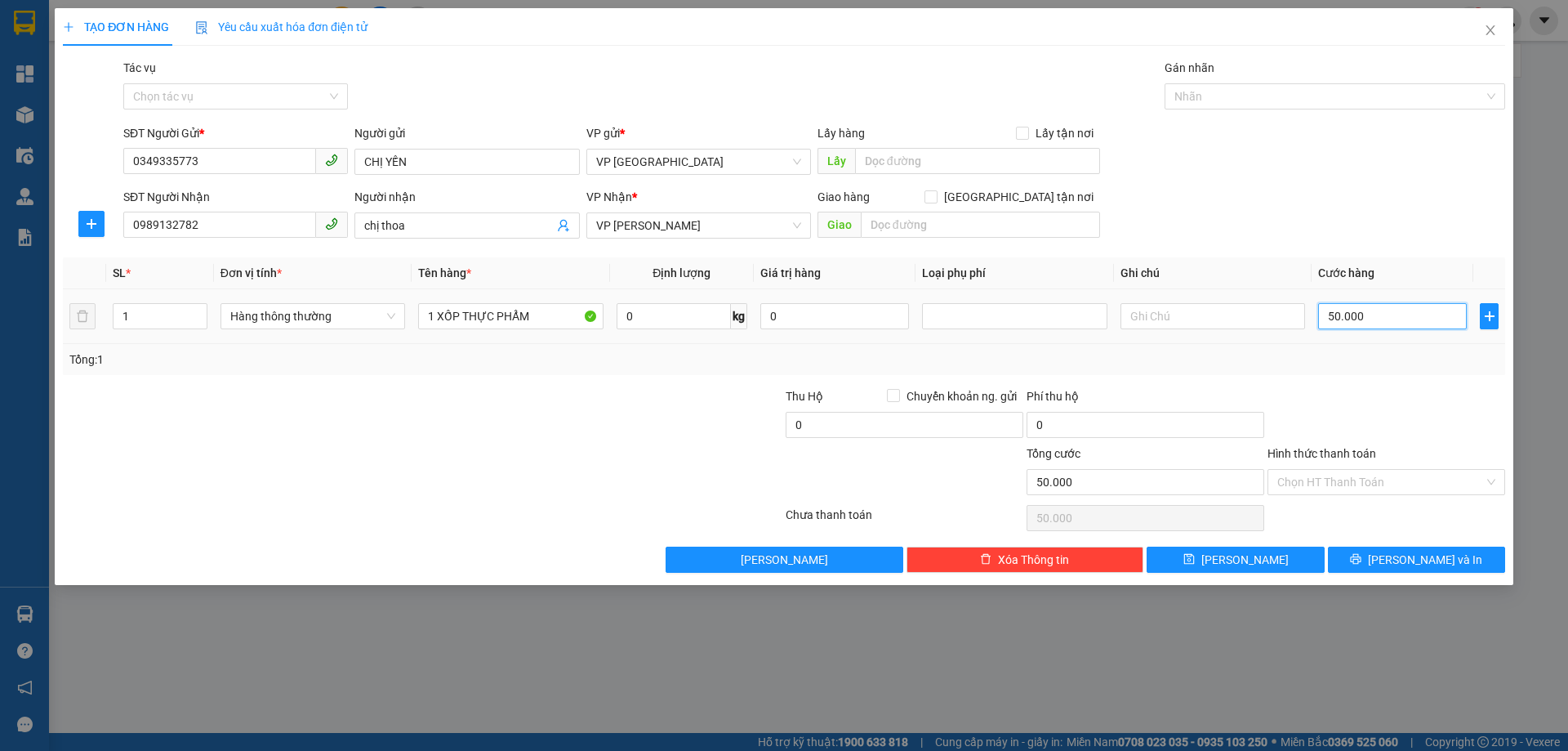
click at [1394, 317] on input "50.000" at bounding box center [1393, 316] width 149 height 26
type input "4"
type input "40"
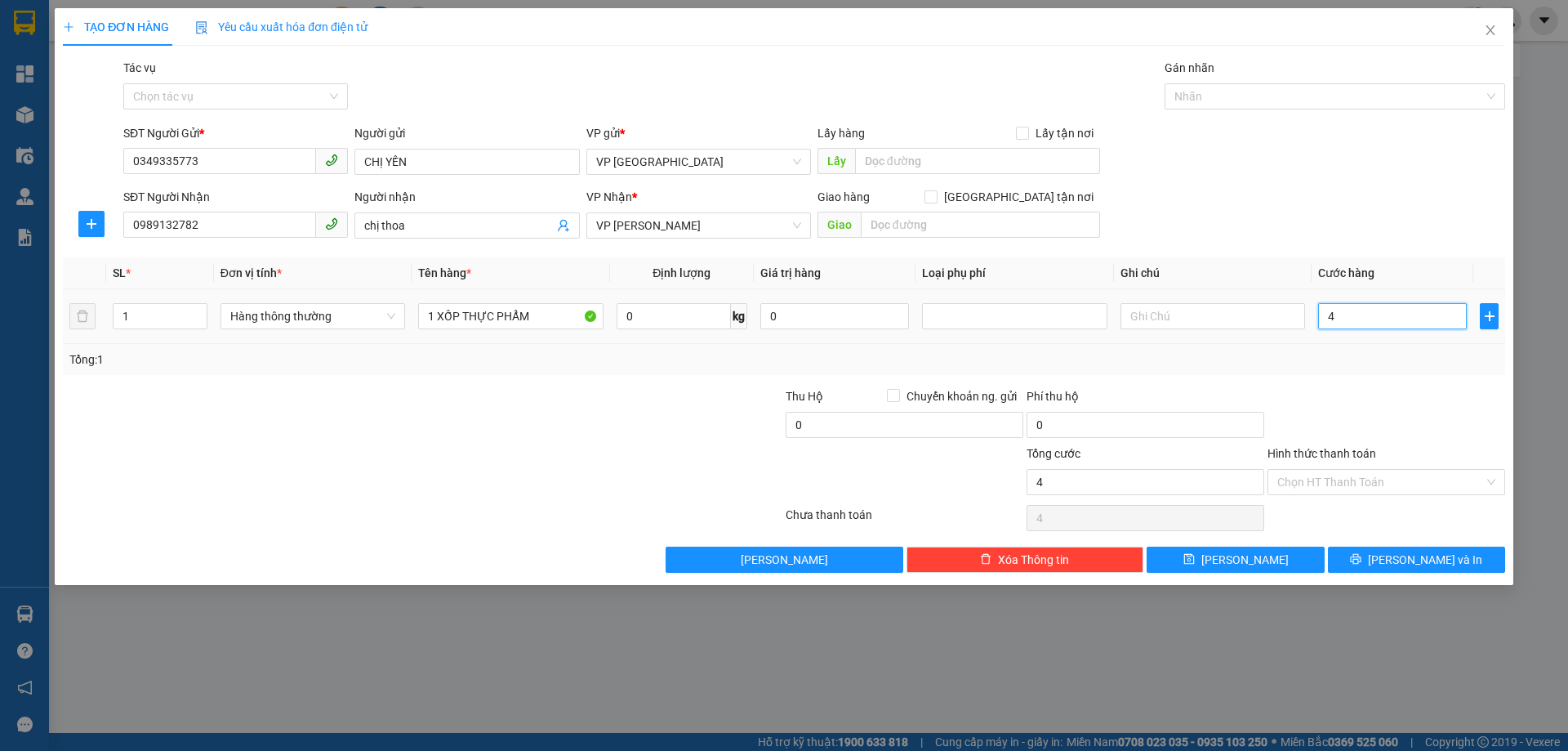
type input "40"
type input "40.000"
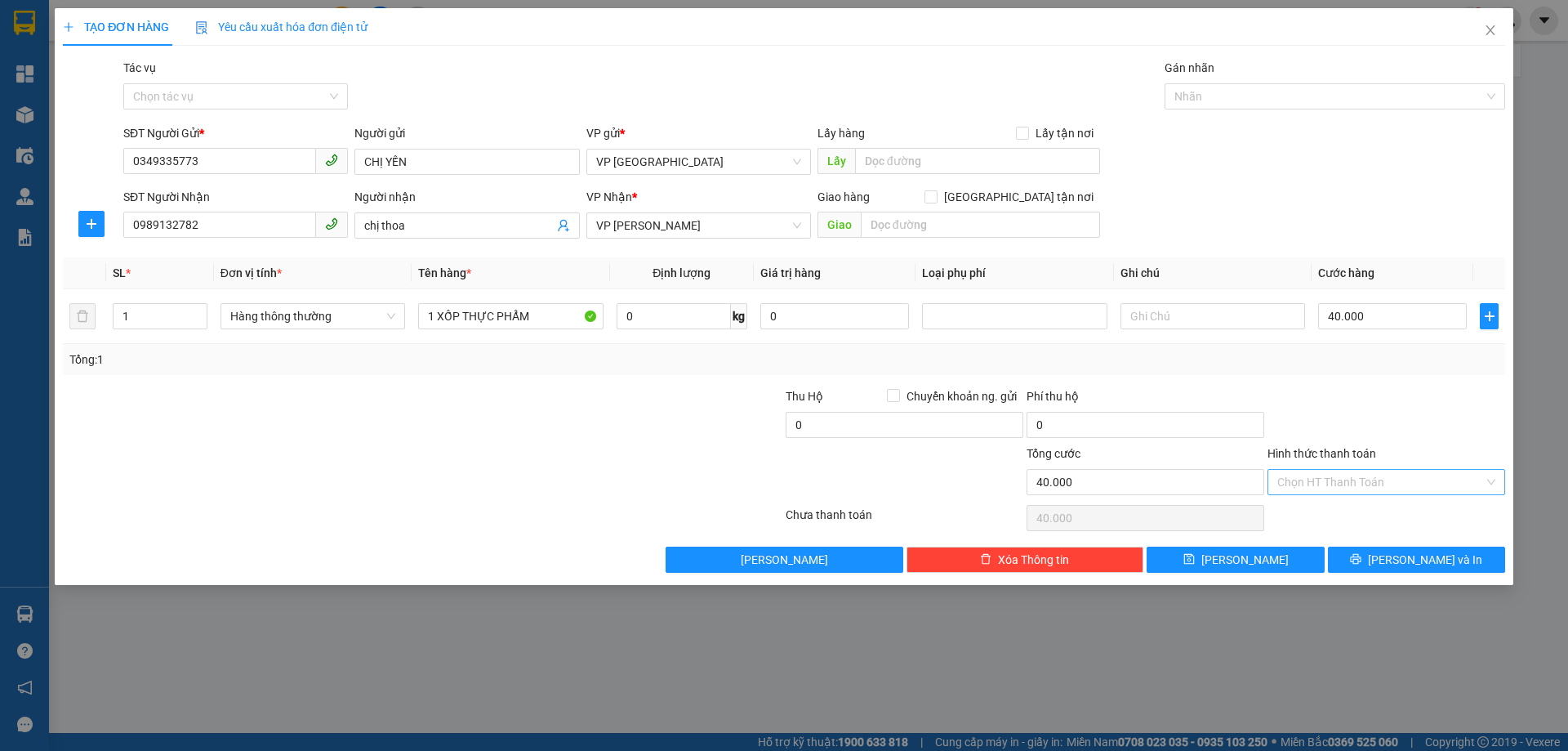
click at [1428, 489] on input "Hình thức thanh toán" at bounding box center [1380, 481] width 206 height 24
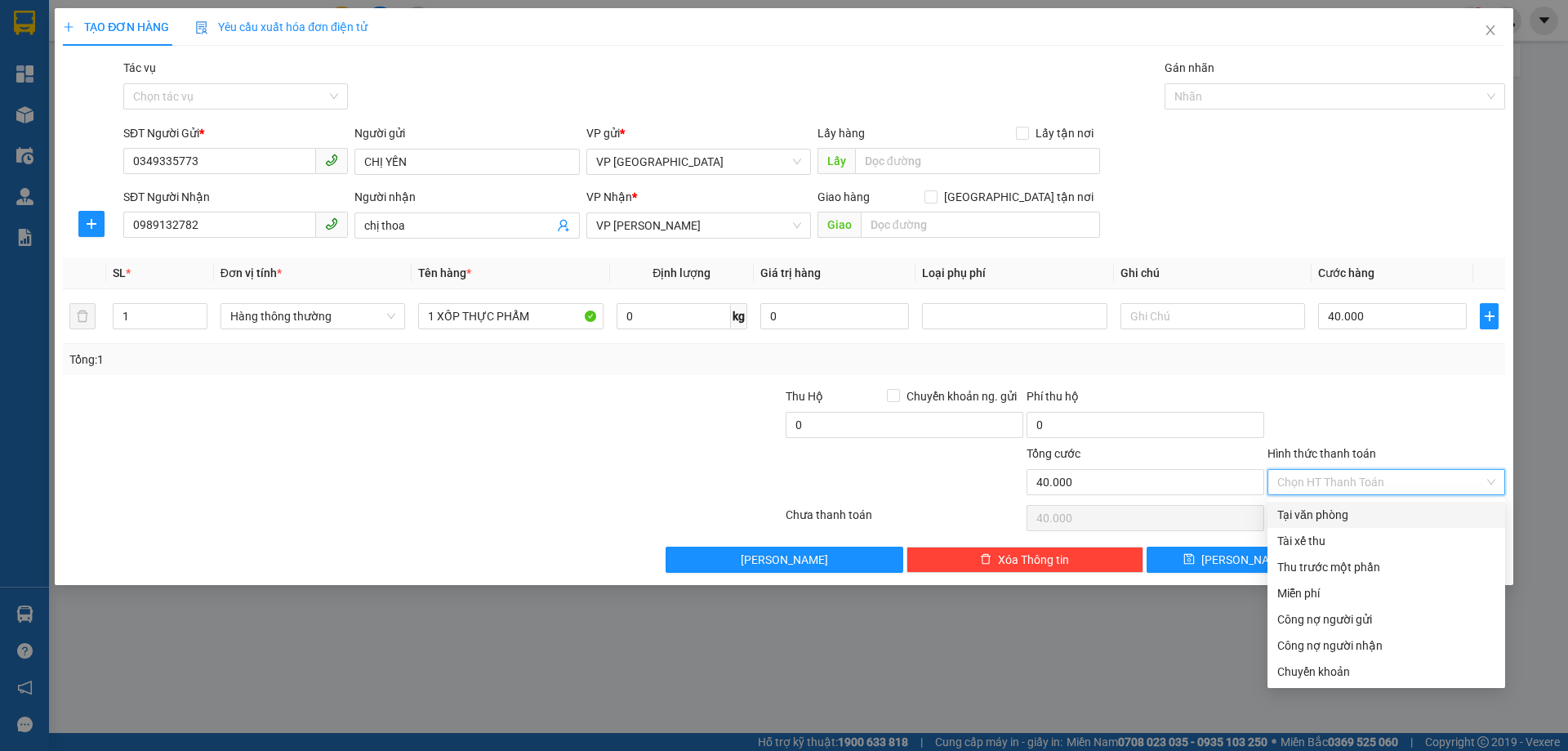
click at [1345, 511] on div "Tại văn phòng" at bounding box center [1386, 515] width 218 height 18
type input "0"
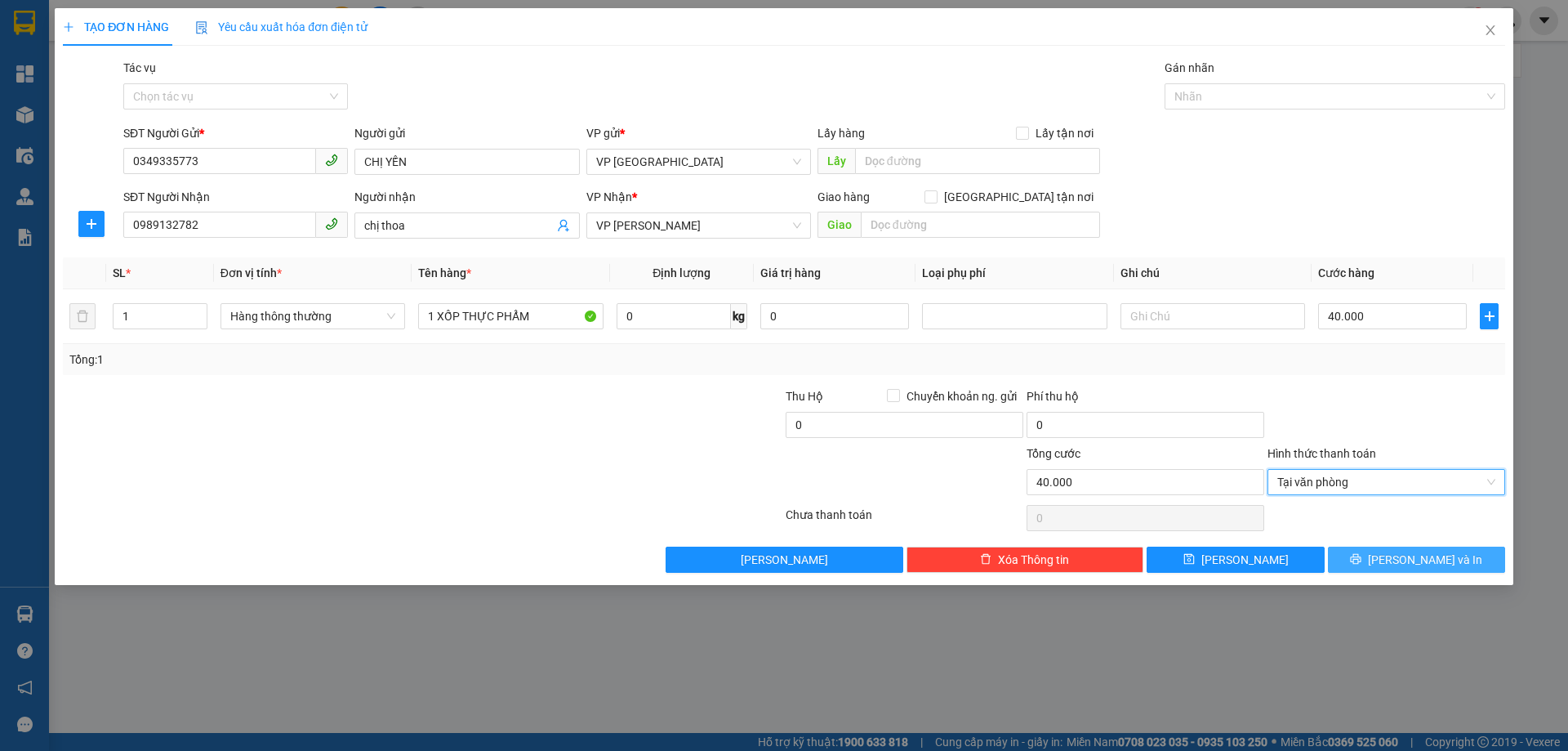
click at [1421, 558] on span "[PERSON_NAME] và In" at bounding box center [1424, 560] width 114 height 18
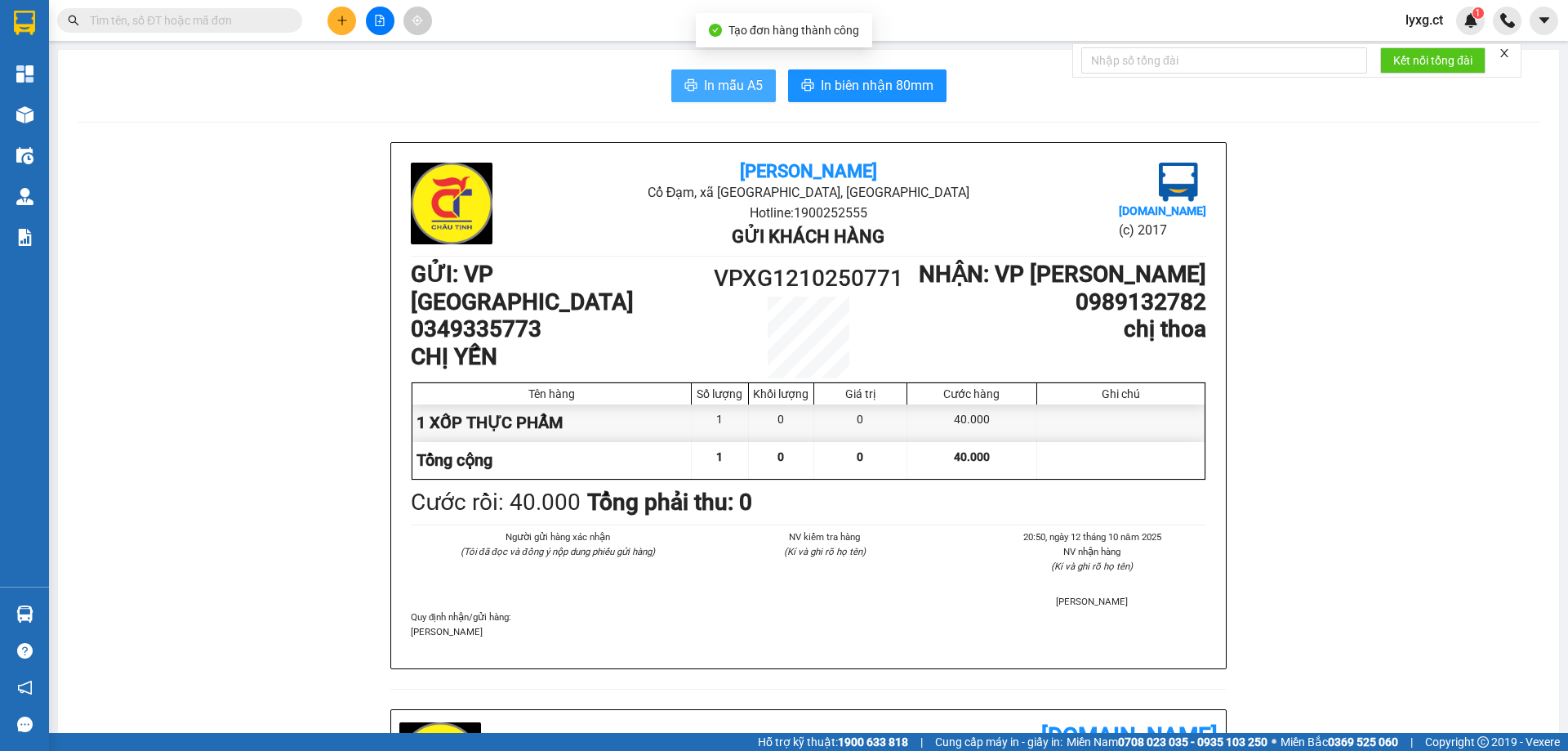
click at [726, 93] on span "In mẫu A5" at bounding box center [733, 85] width 58 height 20
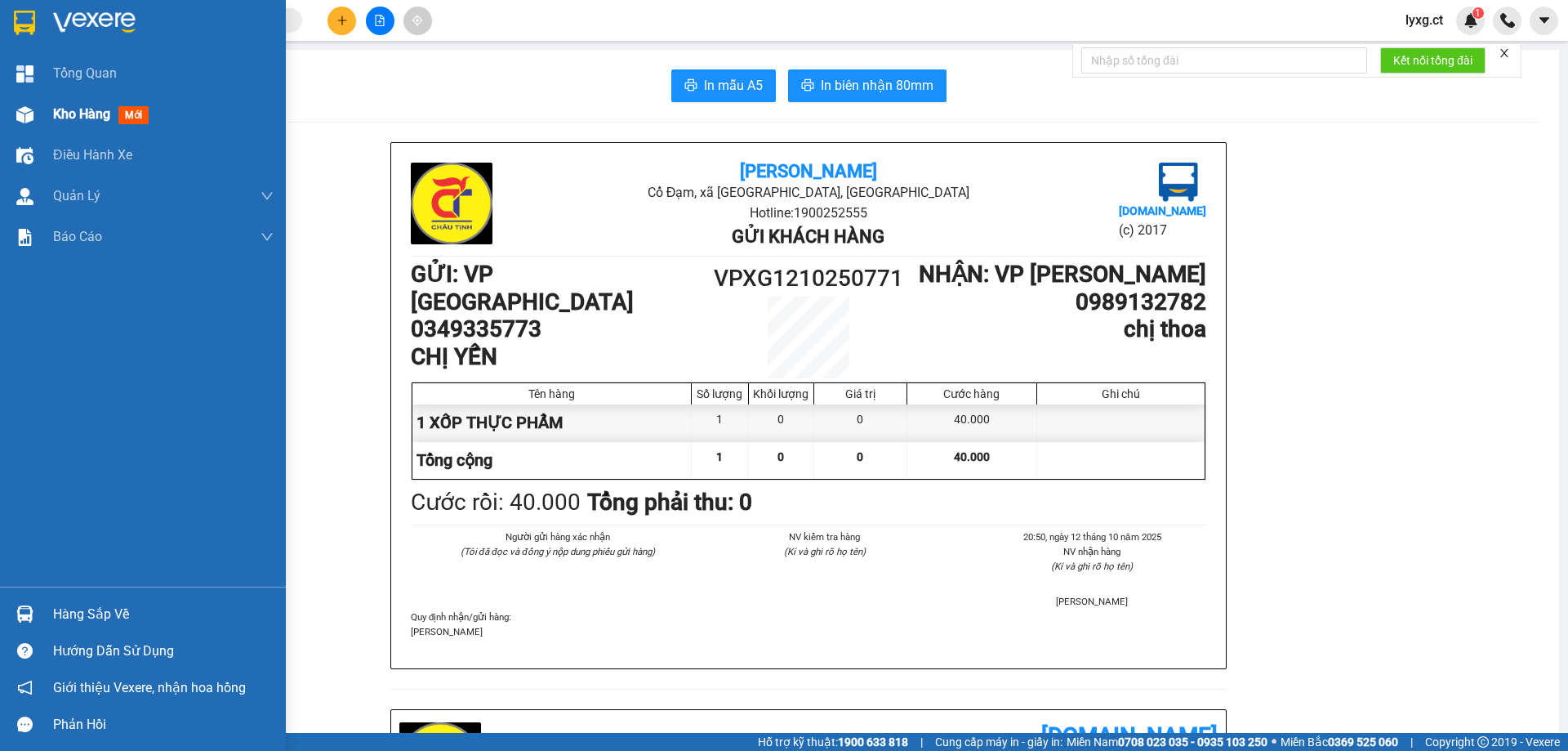
click at [37, 116] on div at bounding box center [25, 114] width 28 height 28
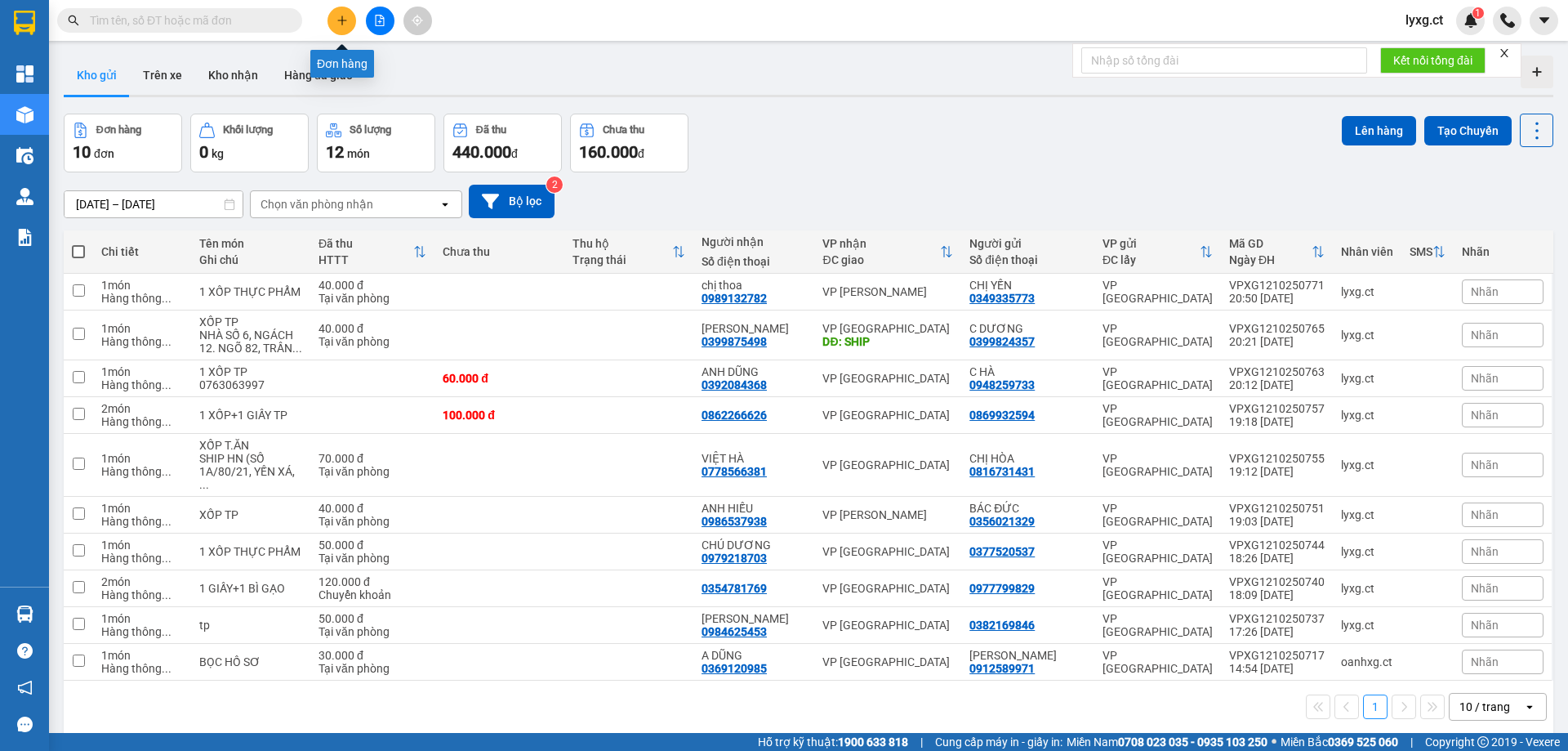
click at [338, 23] on icon "plus" at bounding box center [342, 21] width 12 height 12
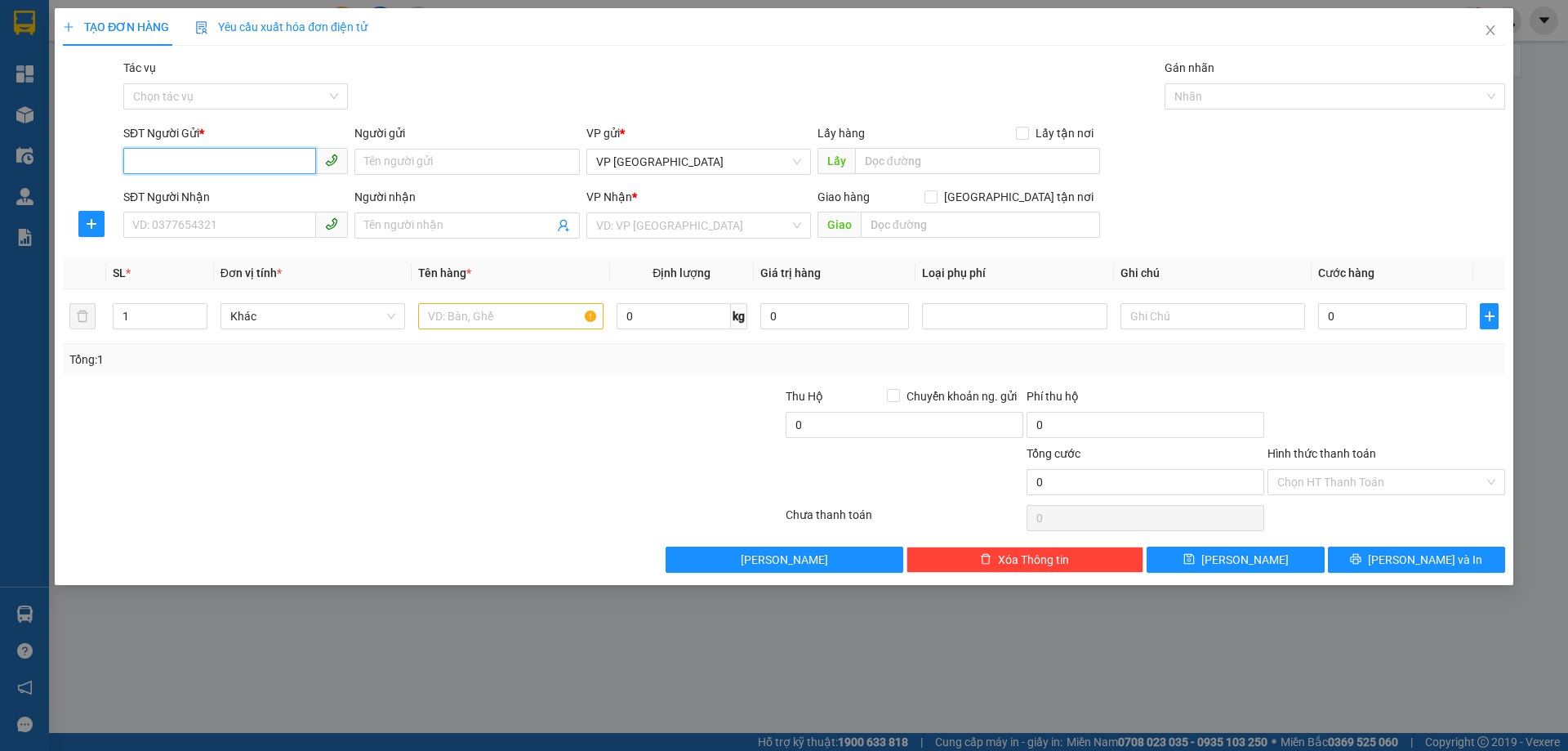
click at [207, 165] on input "SĐT Người Gửi *" at bounding box center [220, 160] width 193 height 26
type input "0767328847"
drag, startPoint x: 156, startPoint y: 160, endPoint x: 101, endPoint y: 156, distance: 55.1
click at [101, 156] on div "SĐT Người Gửi * 0767328847 0767328847 Người gửi Tên người gửi VP gửi * VP [GEOG…" at bounding box center [783, 153] width 1445 height 57
click at [180, 156] on input "SĐT Người Gửi *" at bounding box center [220, 160] width 193 height 26
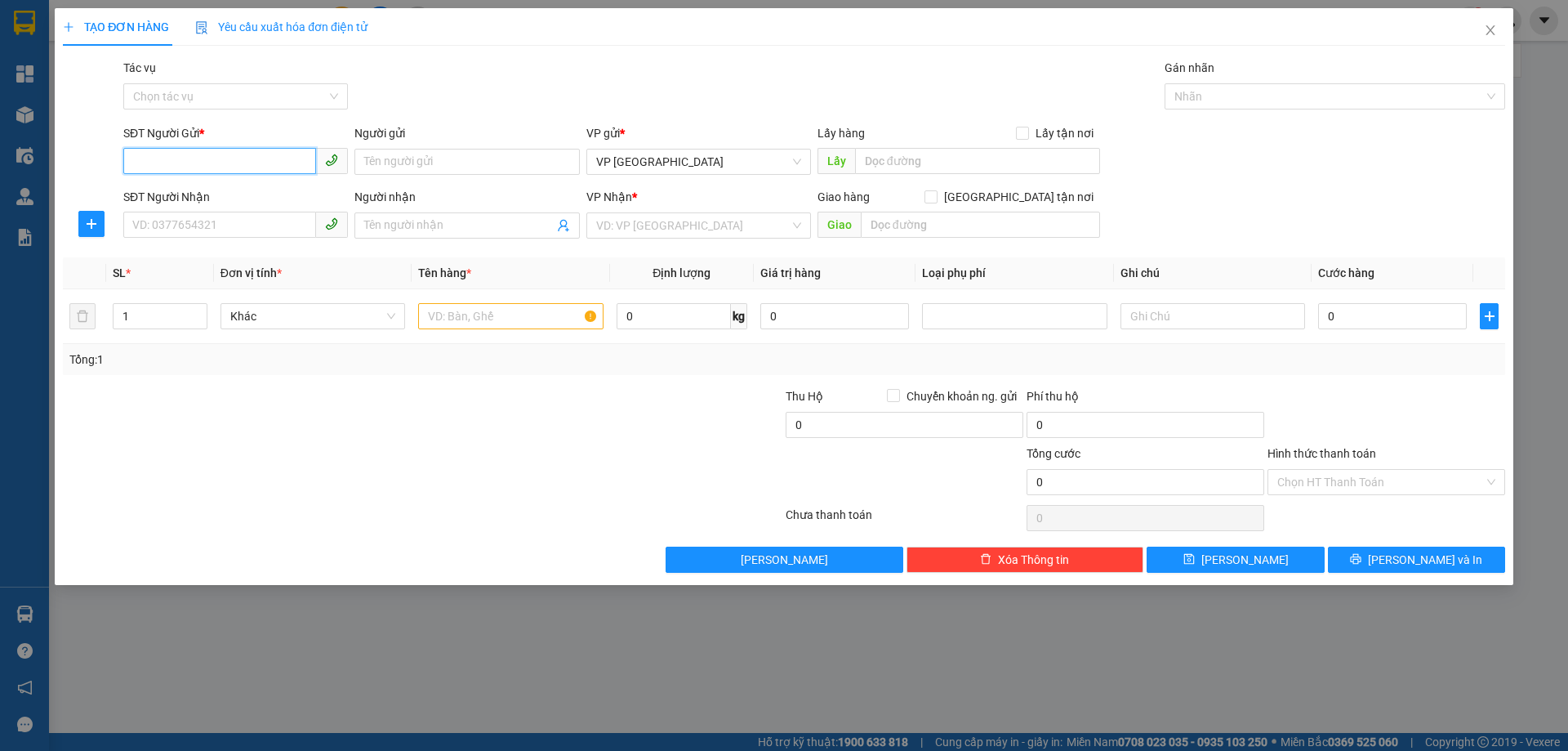
paste input "0767328847"
drag, startPoint x: 200, startPoint y: 155, endPoint x: 58, endPoint y: 162, distance: 142.2
click at [58, 162] on div "TẠO ĐƠN HÀNG Yêu cầu xuất hóa đơn điện tử Transit Pickup Surcharge Ids Transit …" at bounding box center [784, 297] width 1459 height 577
type input "0767328847"
click at [159, 223] on input "SĐT Người Nhận" at bounding box center [220, 224] width 193 height 26
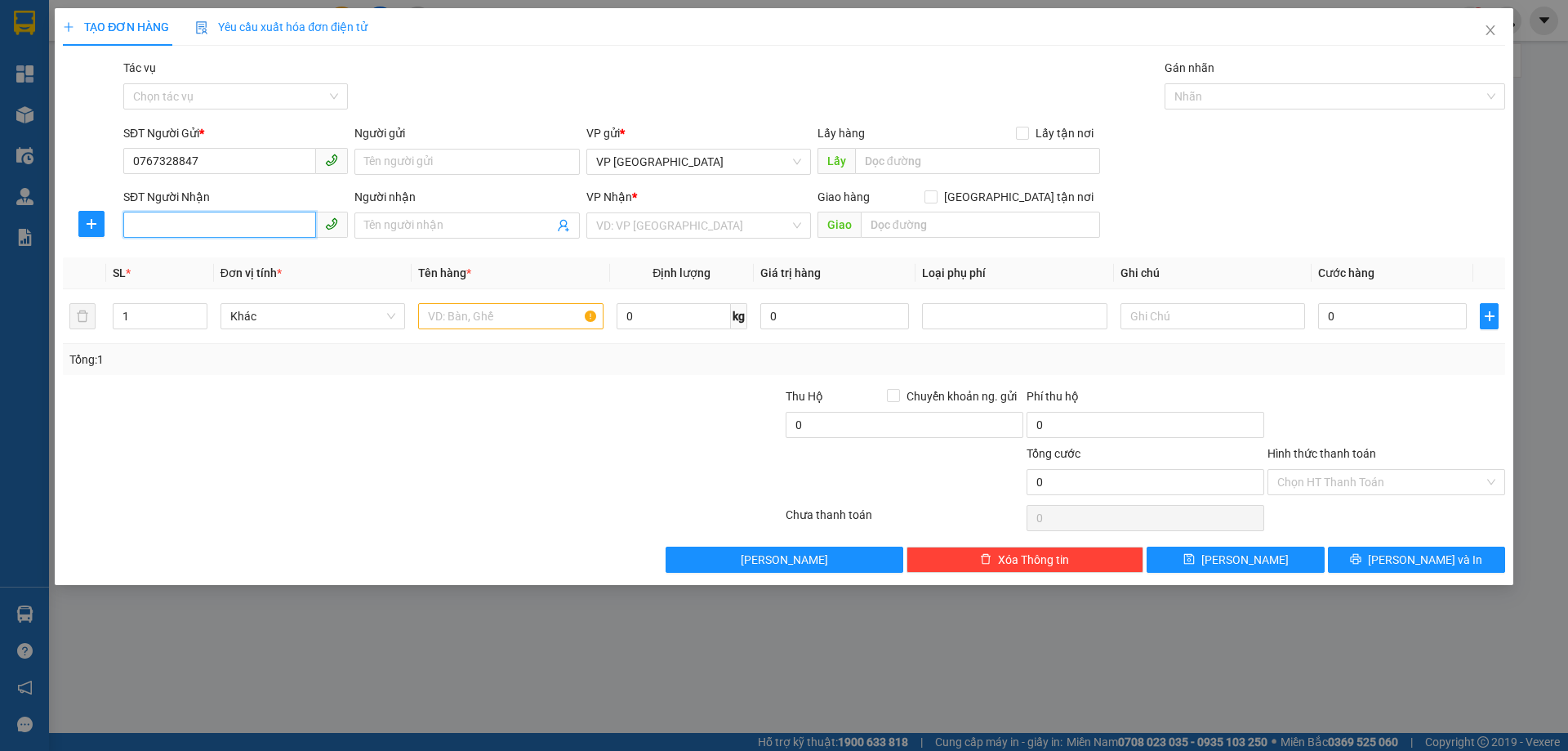
paste input "0767328847"
type input "0767328847"
click at [632, 224] on input "search" at bounding box center [693, 225] width 194 height 24
click at [527, 313] on input "text" at bounding box center [510, 316] width 185 height 26
type input "1 xe ga"
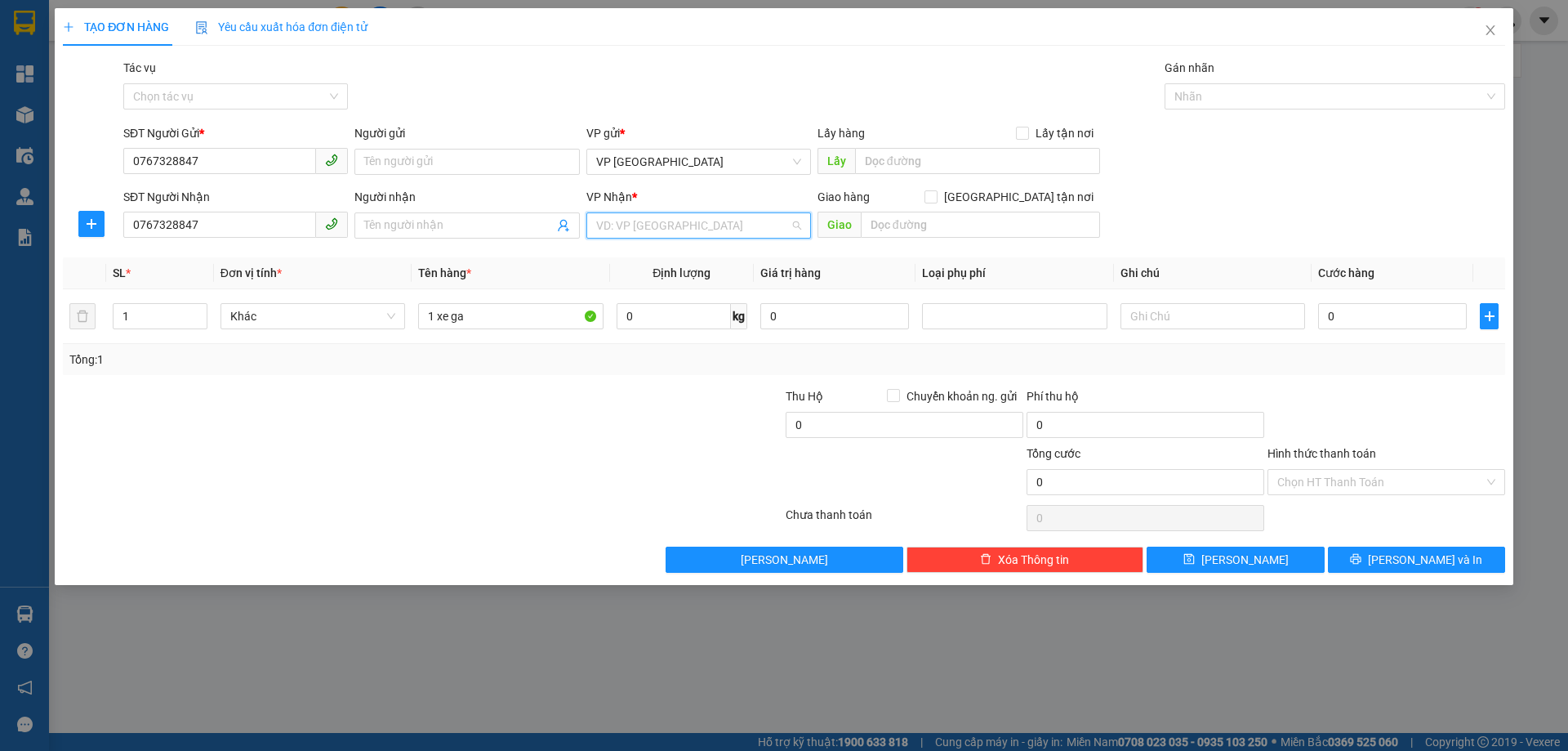
click at [624, 216] on input "search" at bounding box center [693, 225] width 194 height 24
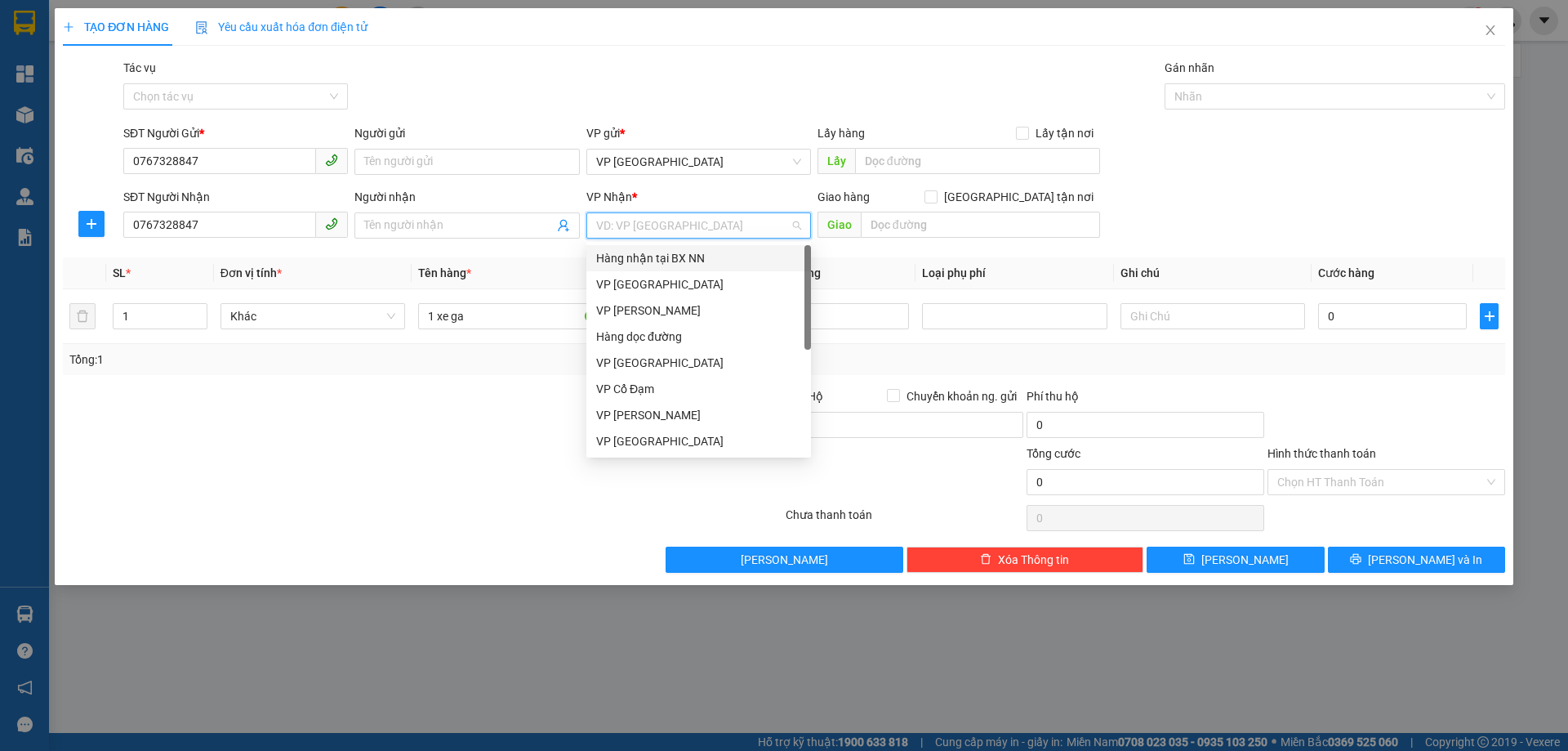
click at [652, 261] on div "Hàng nhận tại BX NN" at bounding box center [699, 258] width 205 height 18
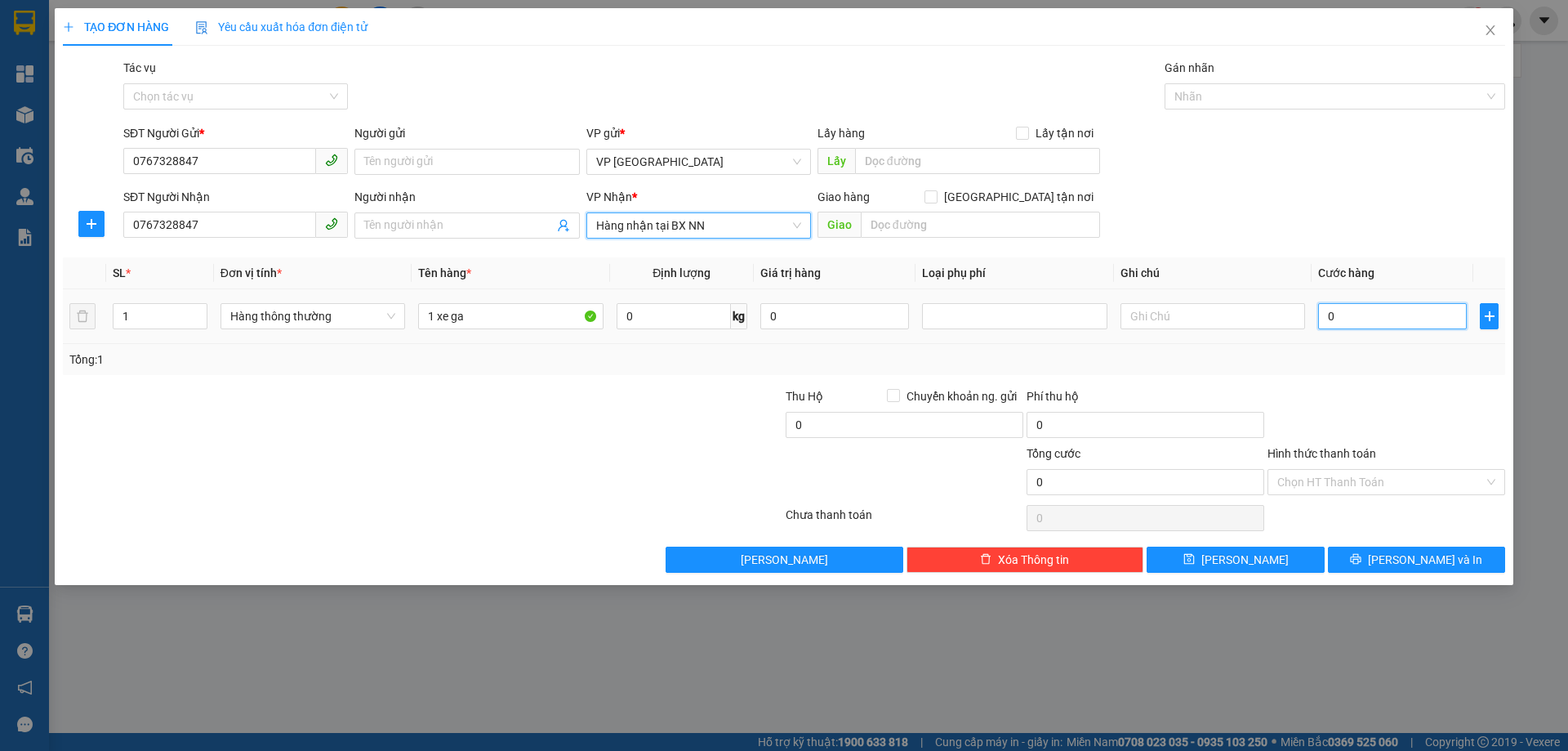
click at [1411, 310] on input "0" at bounding box center [1393, 316] width 149 height 26
type input "2"
type input "28"
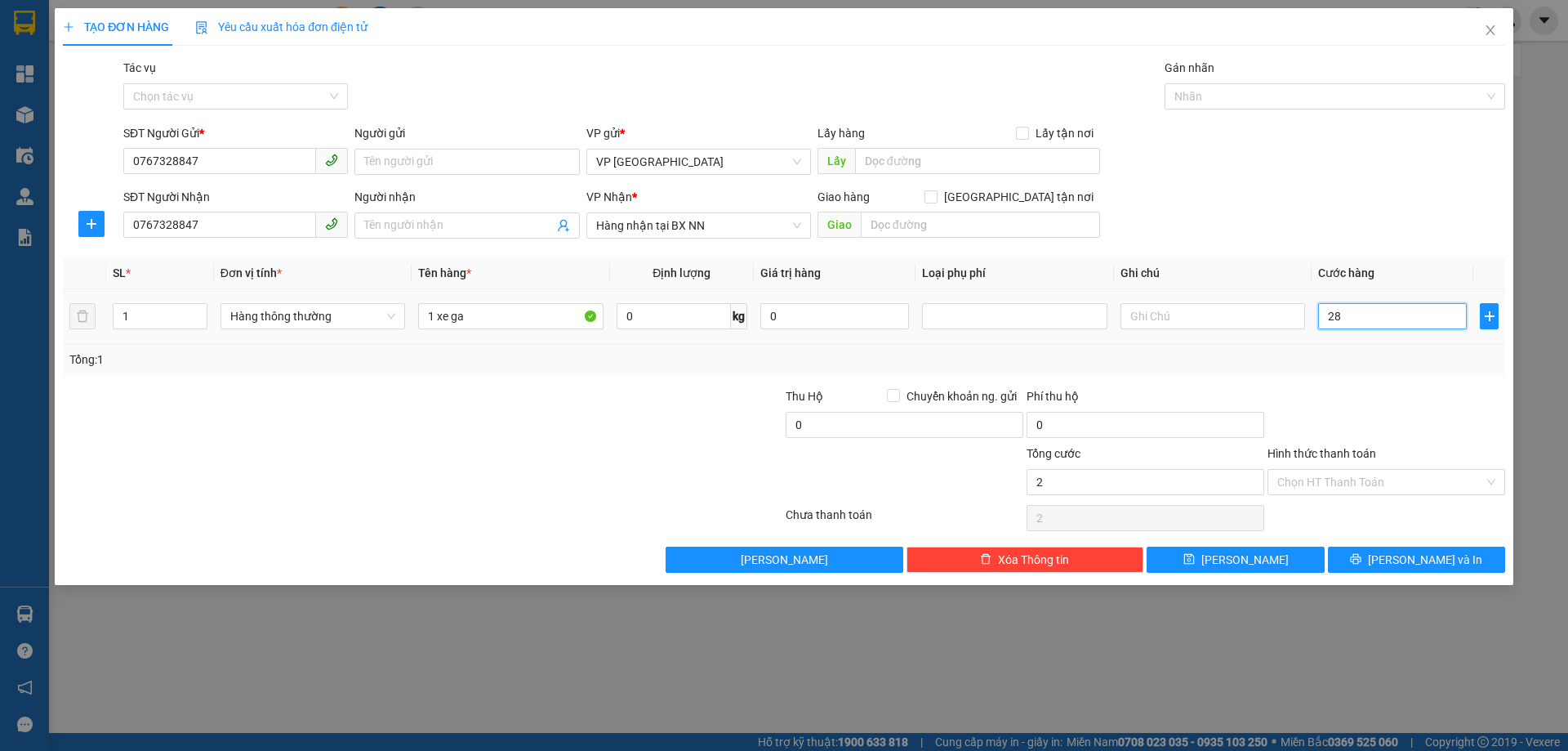
type input "28"
type input "280"
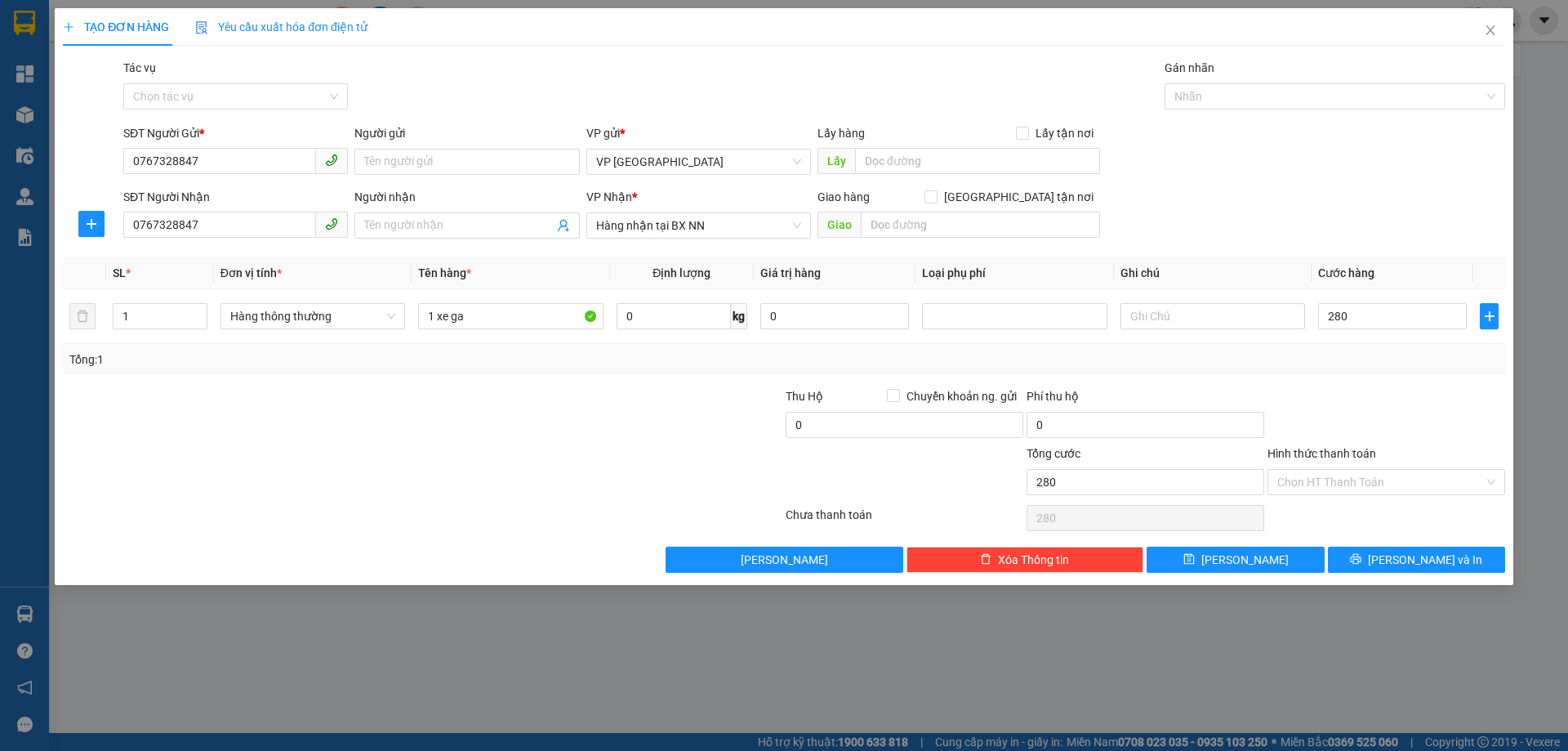
click at [1435, 372] on div "Tổng: 1" at bounding box center [783, 359] width 1442 height 31
type input "280.000"
click at [1373, 484] on input "Hình thức thanh toán" at bounding box center [1380, 481] width 206 height 24
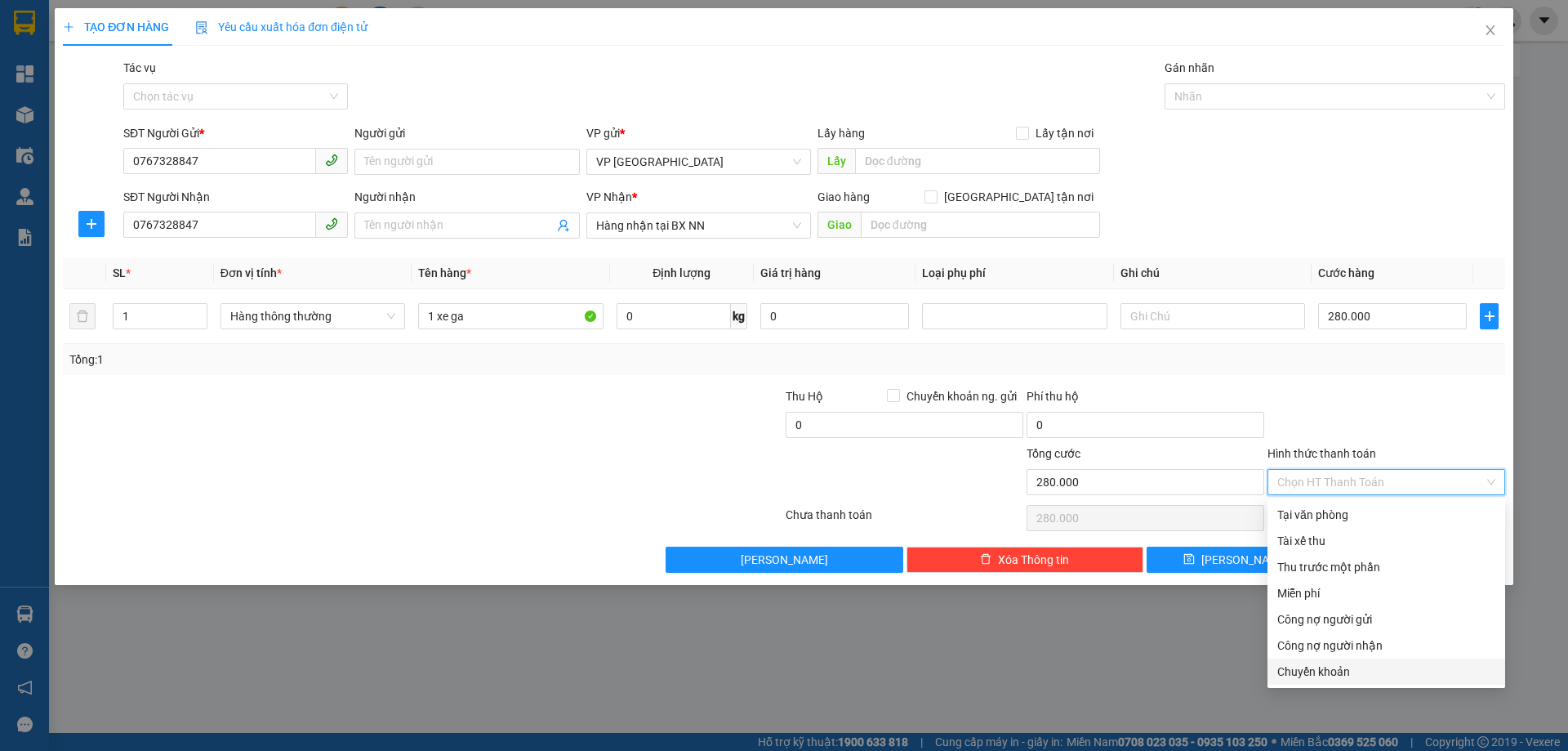
click at [1343, 673] on div "Chuyển khoản" at bounding box center [1386, 672] width 218 height 18
type input "0"
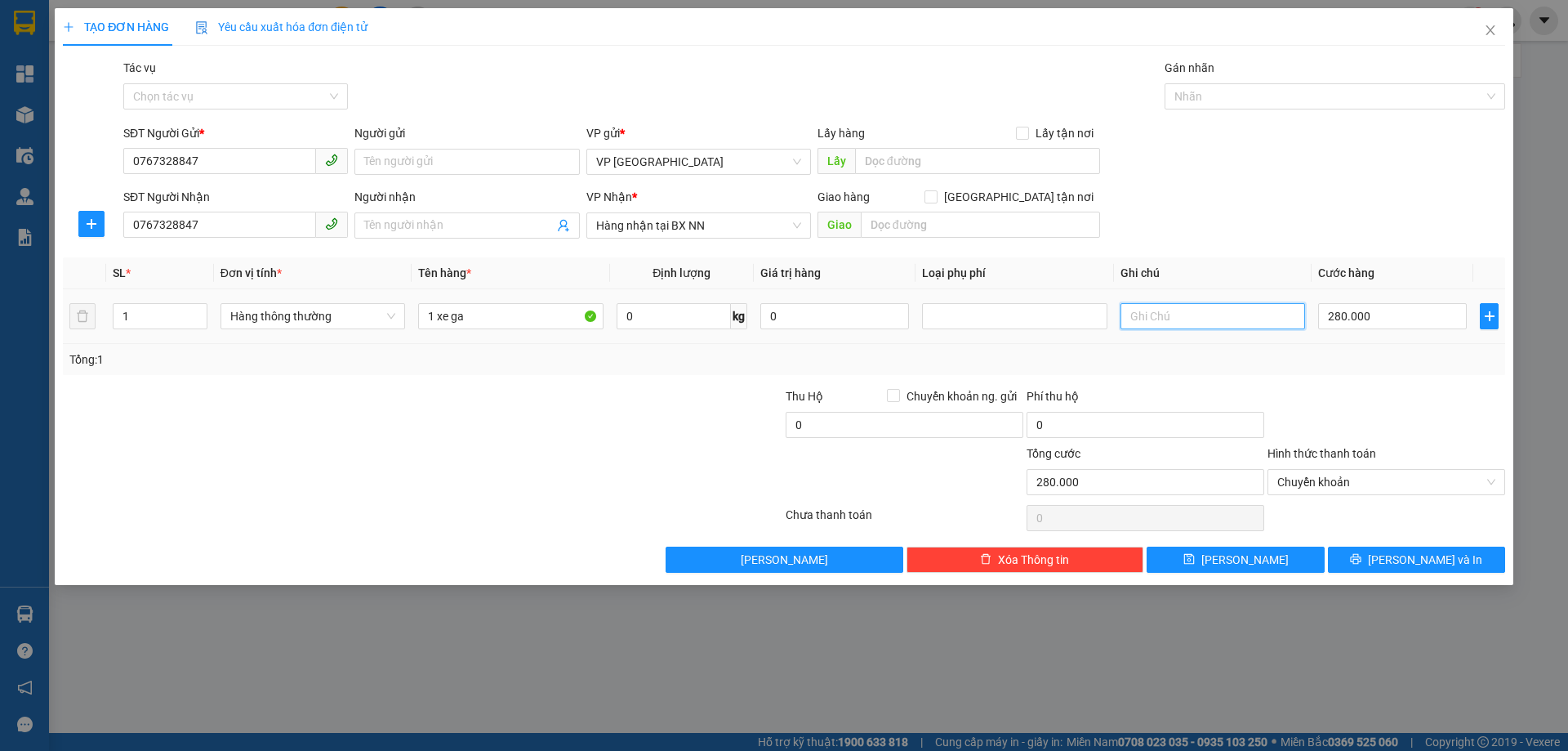
click at [1171, 321] on input "text" at bounding box center [1212, 316] width 185 height 26
type input "xe đi theo người"
click at [1410, 560] on span "[PERSON_NAME] và In" at bounding box center [1424, 560] width 114 height 18
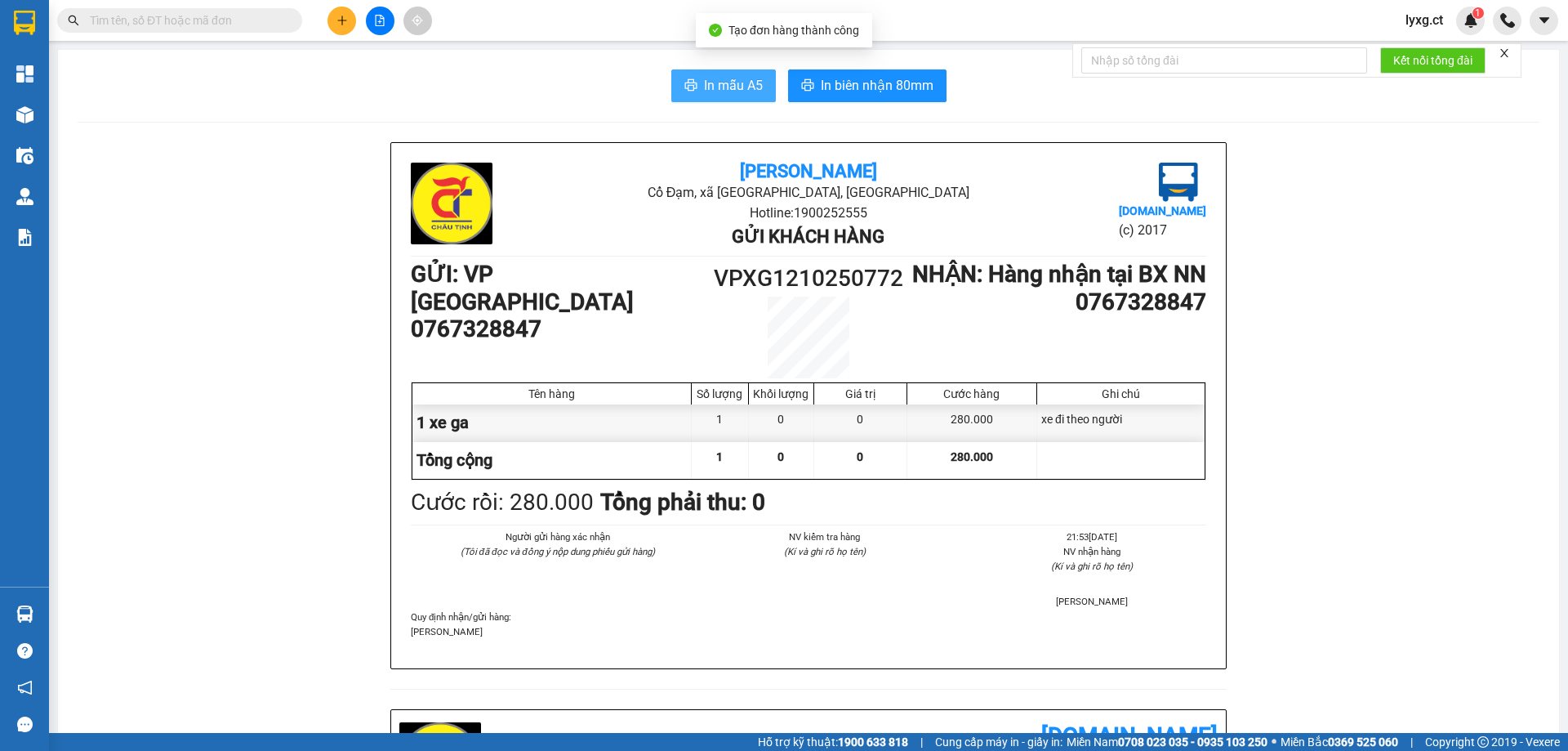
click at [731, 86] on span "In mẫu A5" at bounding box center [733, 85] width 58 height 20
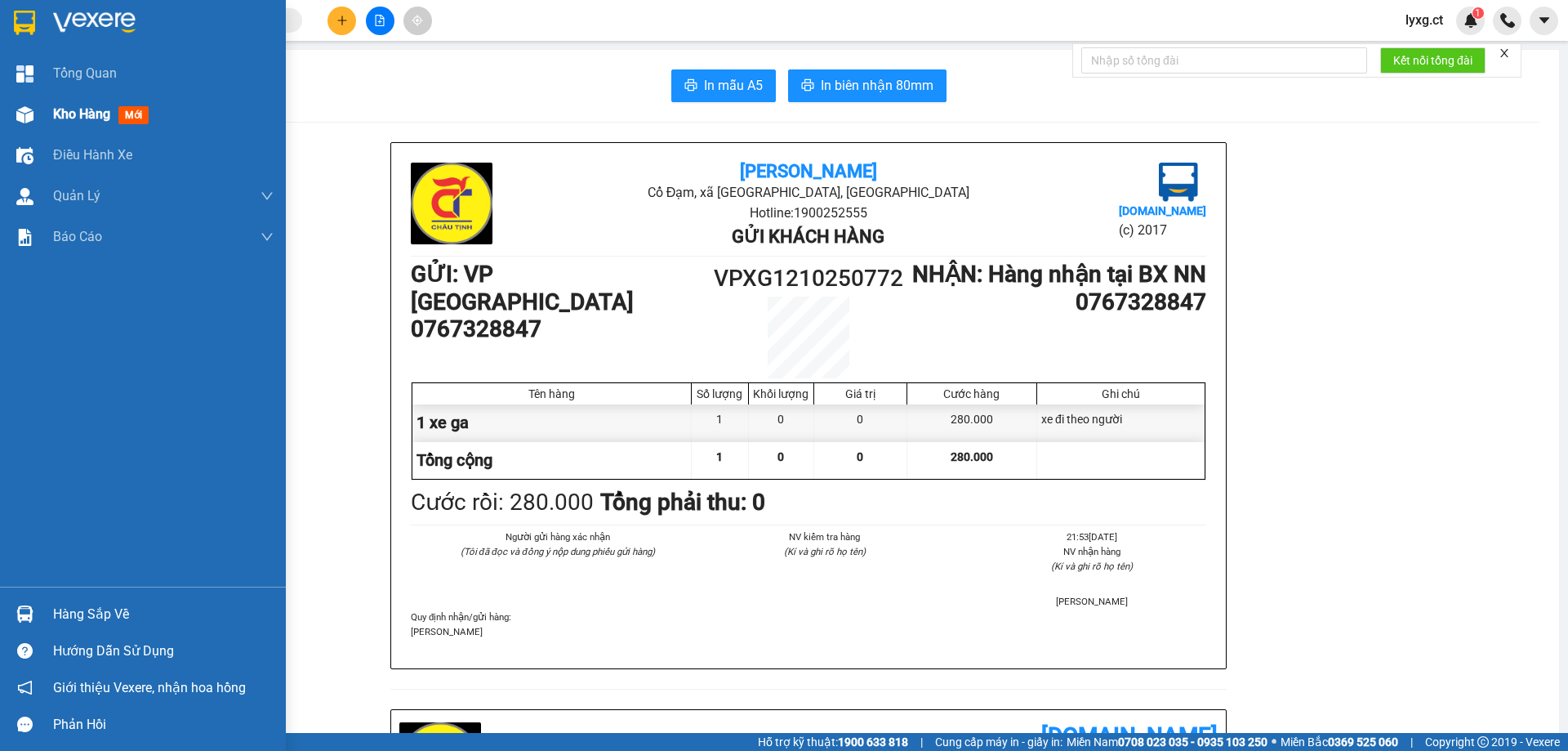
click at [75, 114] on span "Kho hàng" at bounding box center [82, 114] width 57 height 16
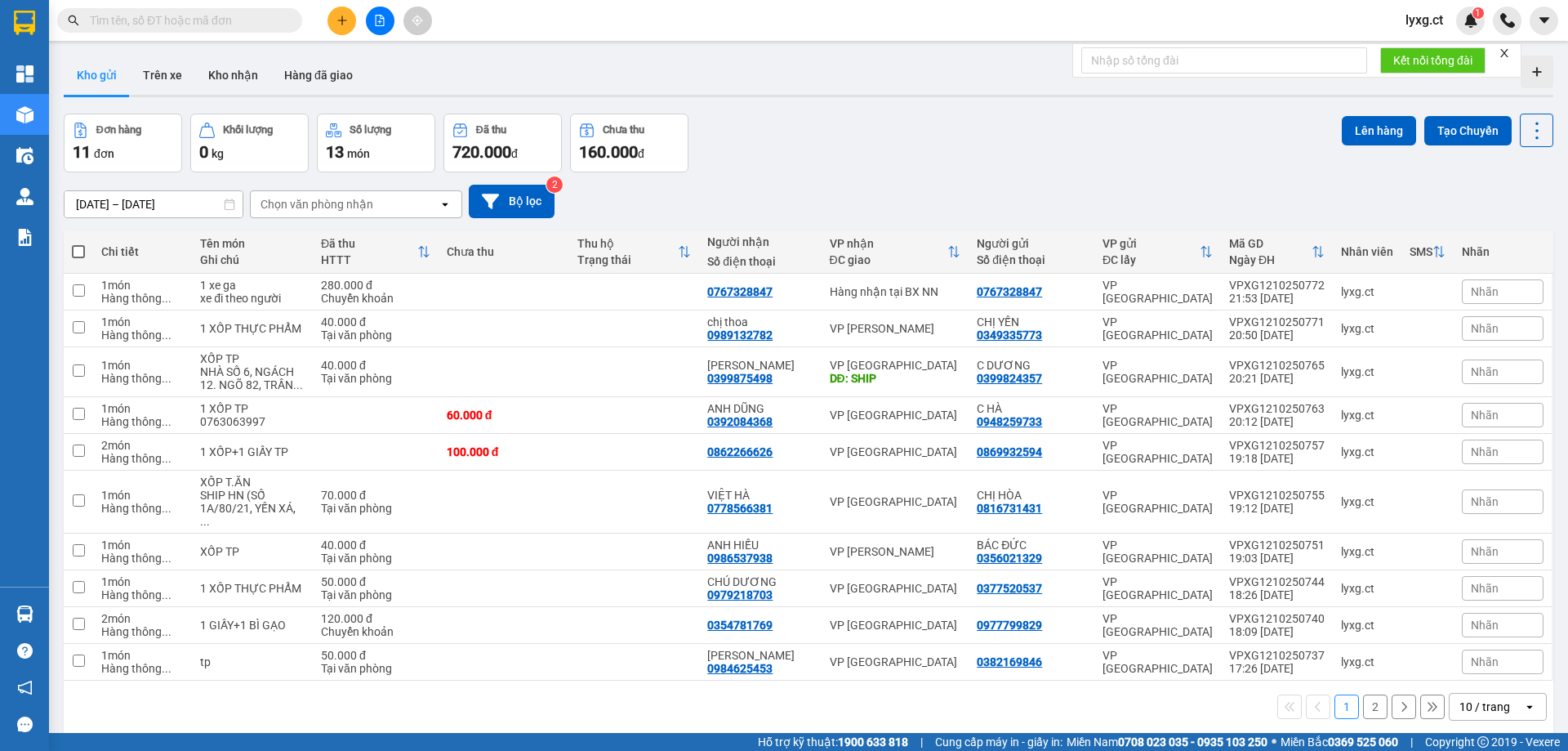
click at [80, 250] on span at bounding box center [78, 251] width 13 height 13
click at [78, 244] on input "checkbox" at bounding box center [78, 244] width 0 height 0
checkbox input "true"
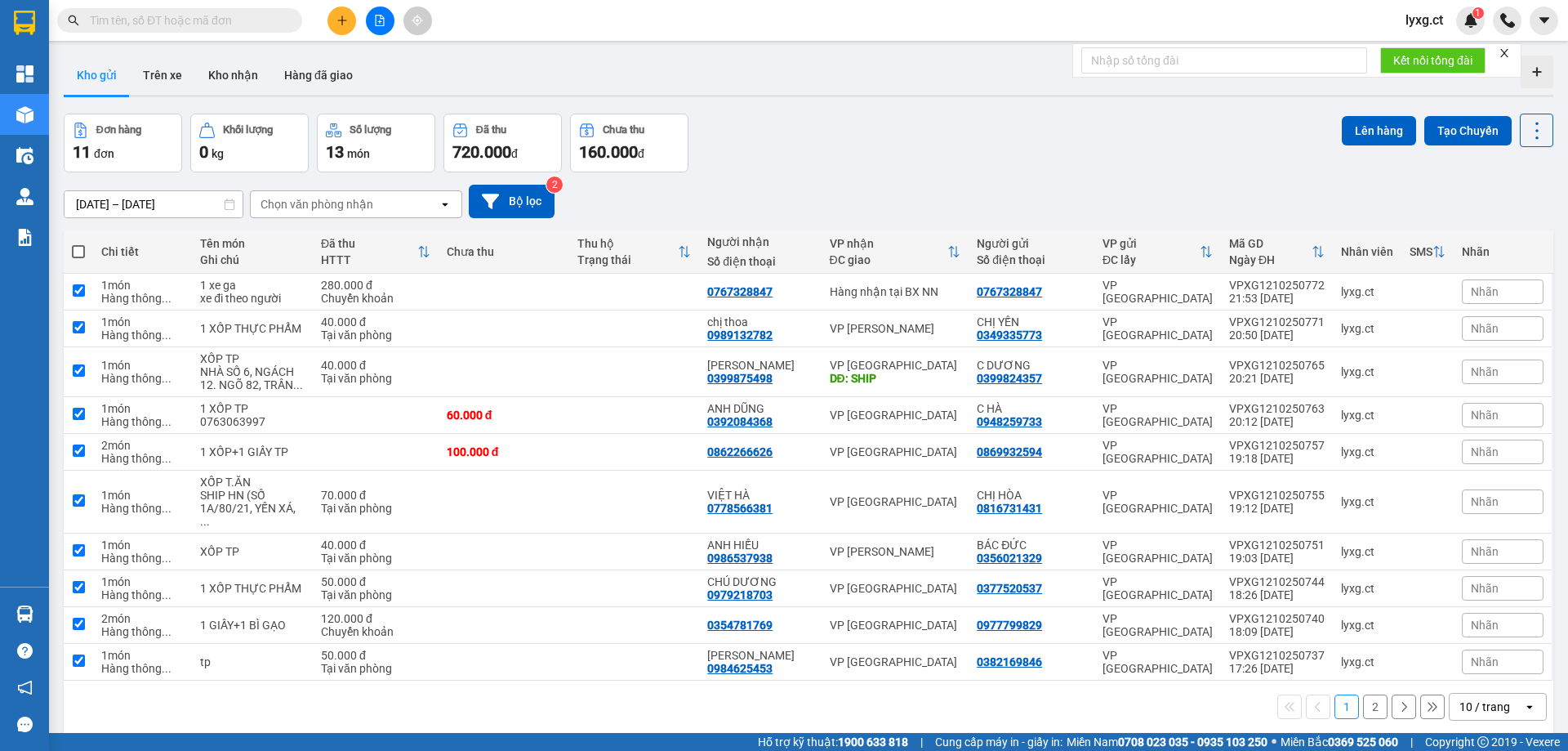
checkbox input "true"
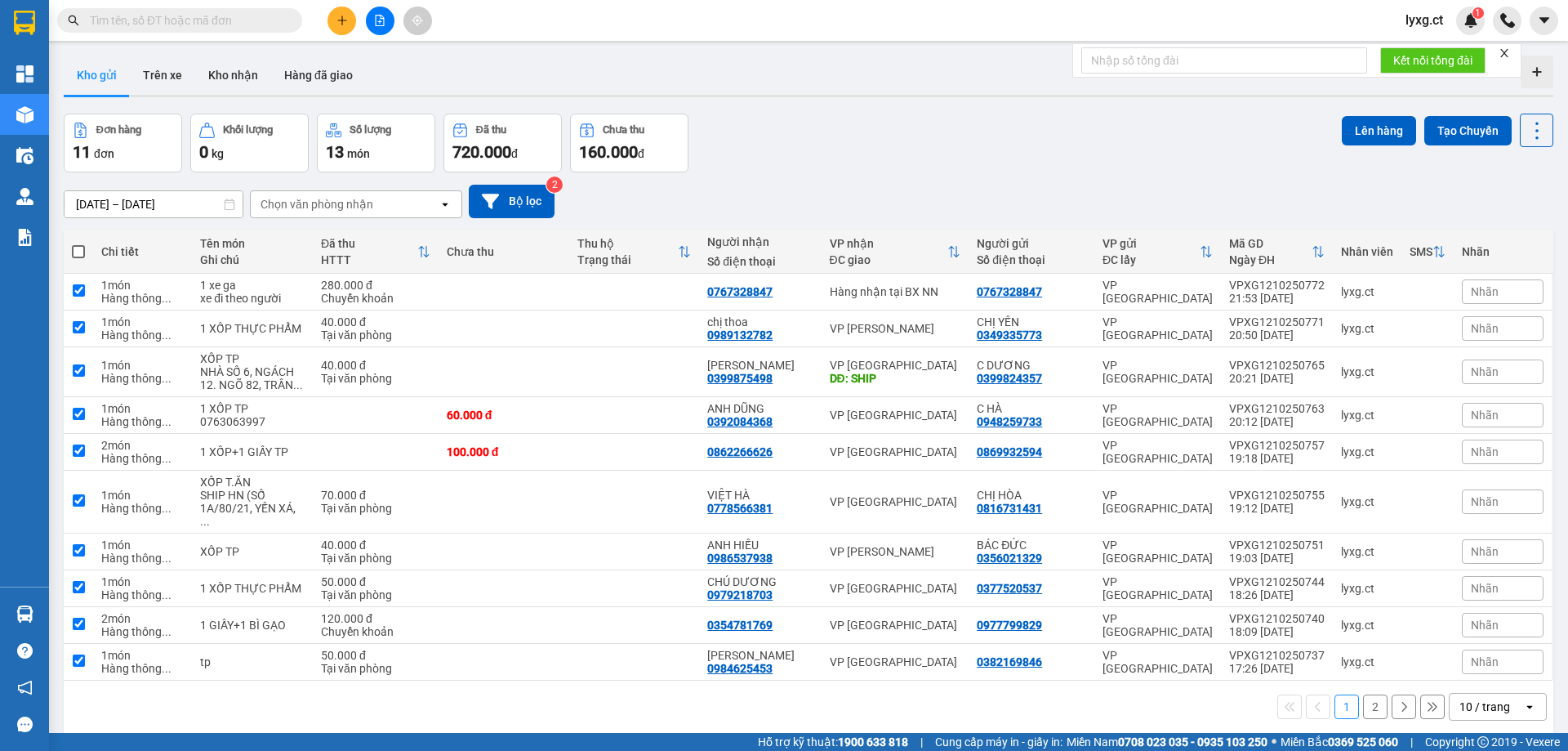
checkbox input "true"
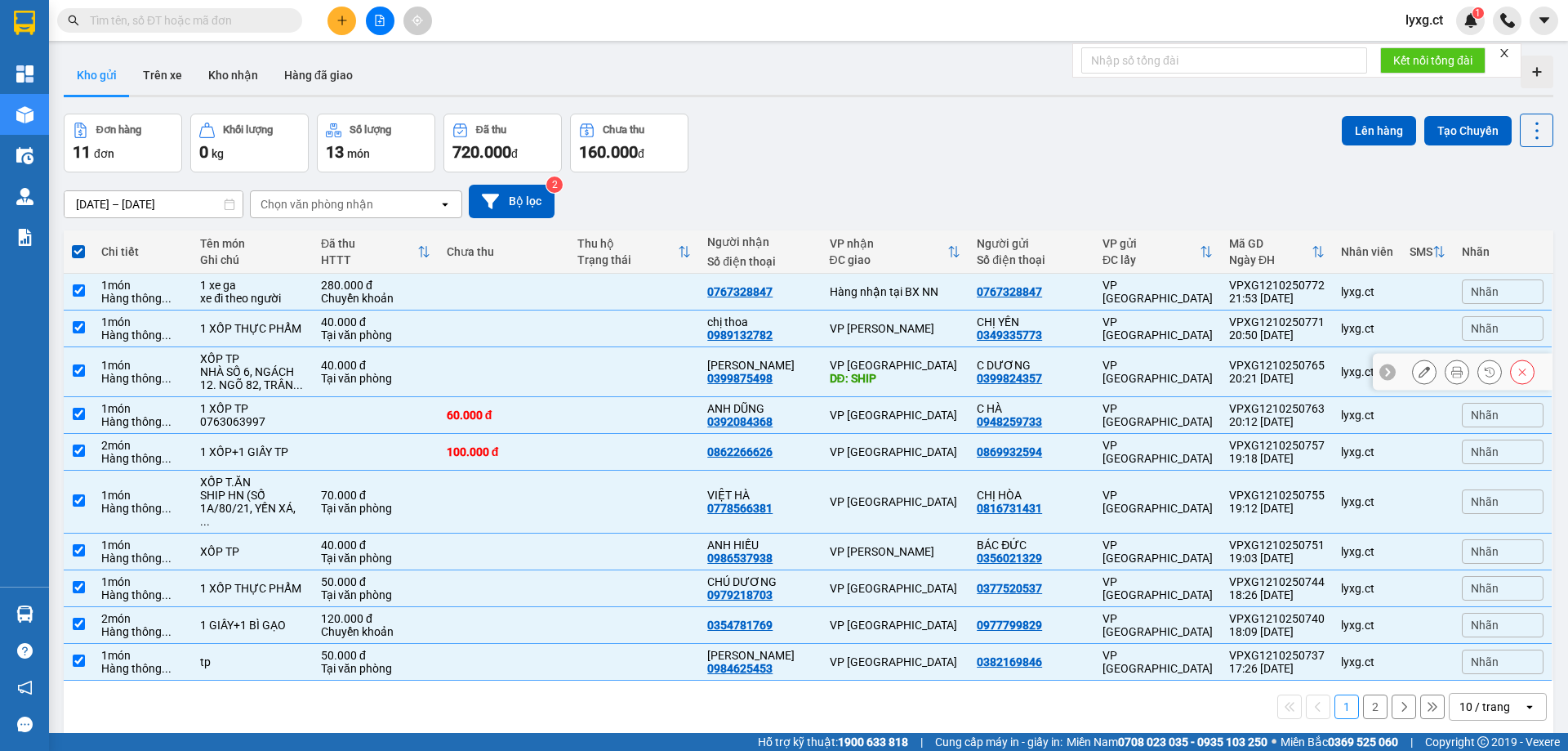
click at [75, 371] on input "checkbox" at bounding box center [78, 370] width 13 height 13
checkbox input "false"
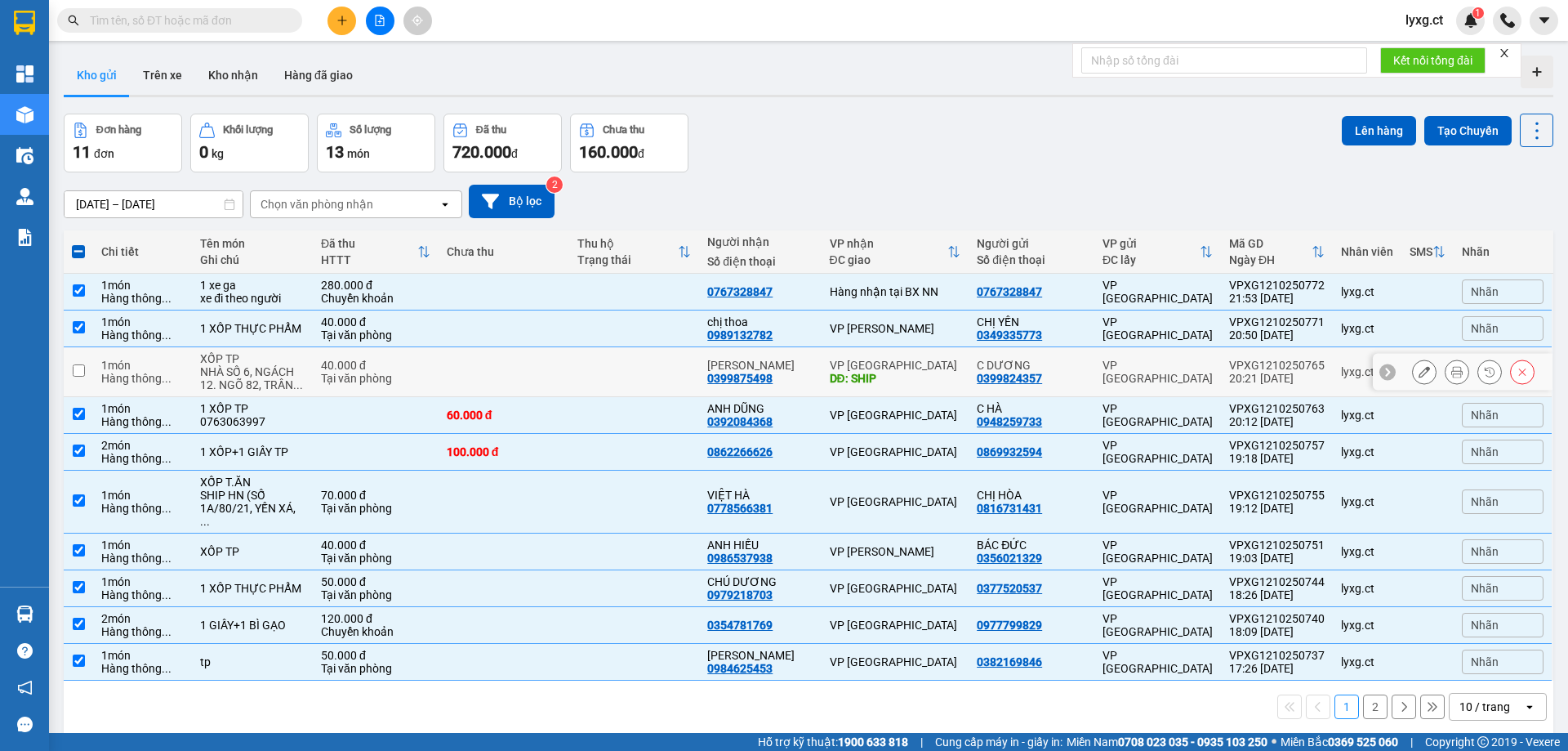
scroll to position [75, 0]
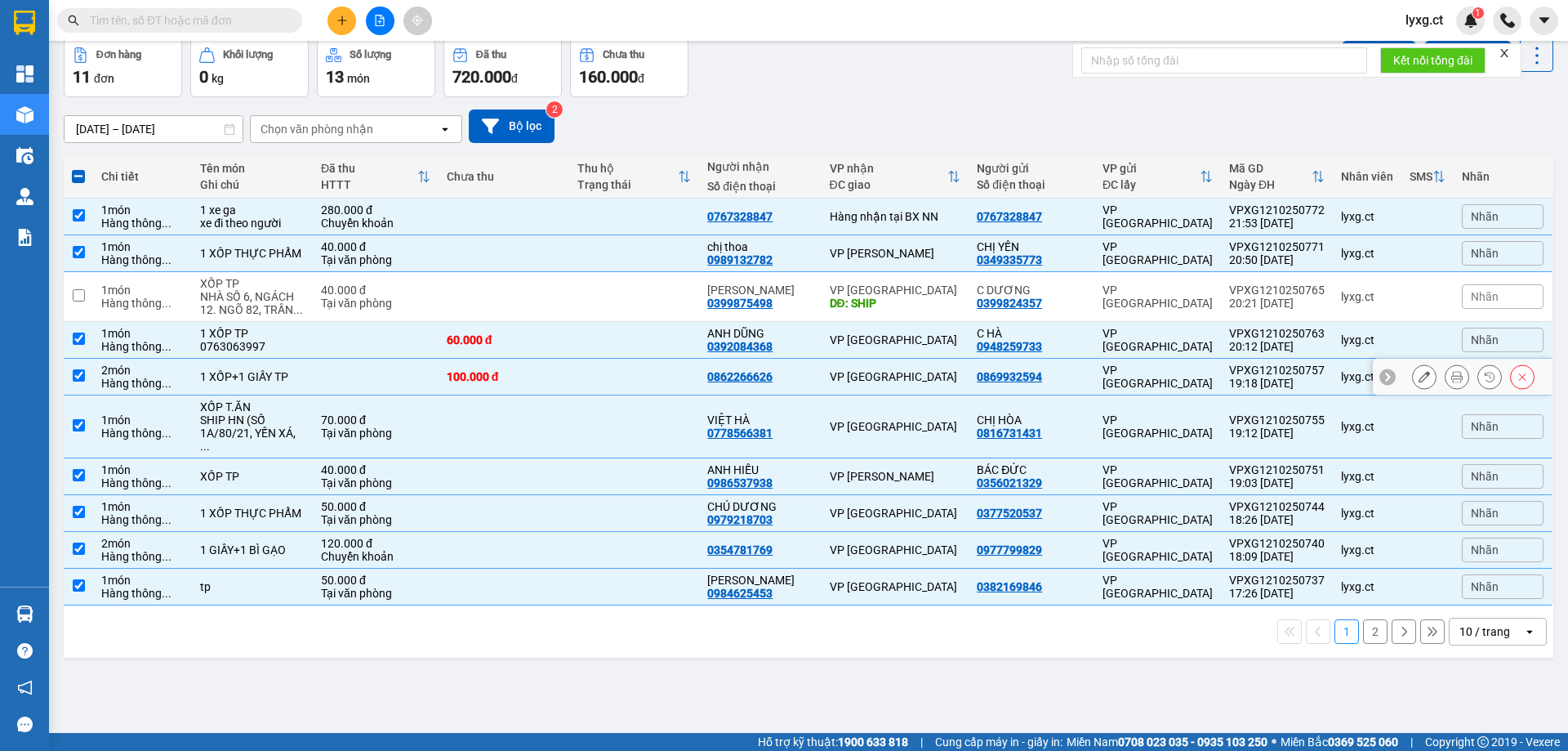
drag, startPoint x: 87, startPoint y: 383, endPoint x: 73, endPoint y: 354, distance: 32.2
click at [84, 382] on td at bounding box center [78, 377] width 29 height 37
checkbox input "false"
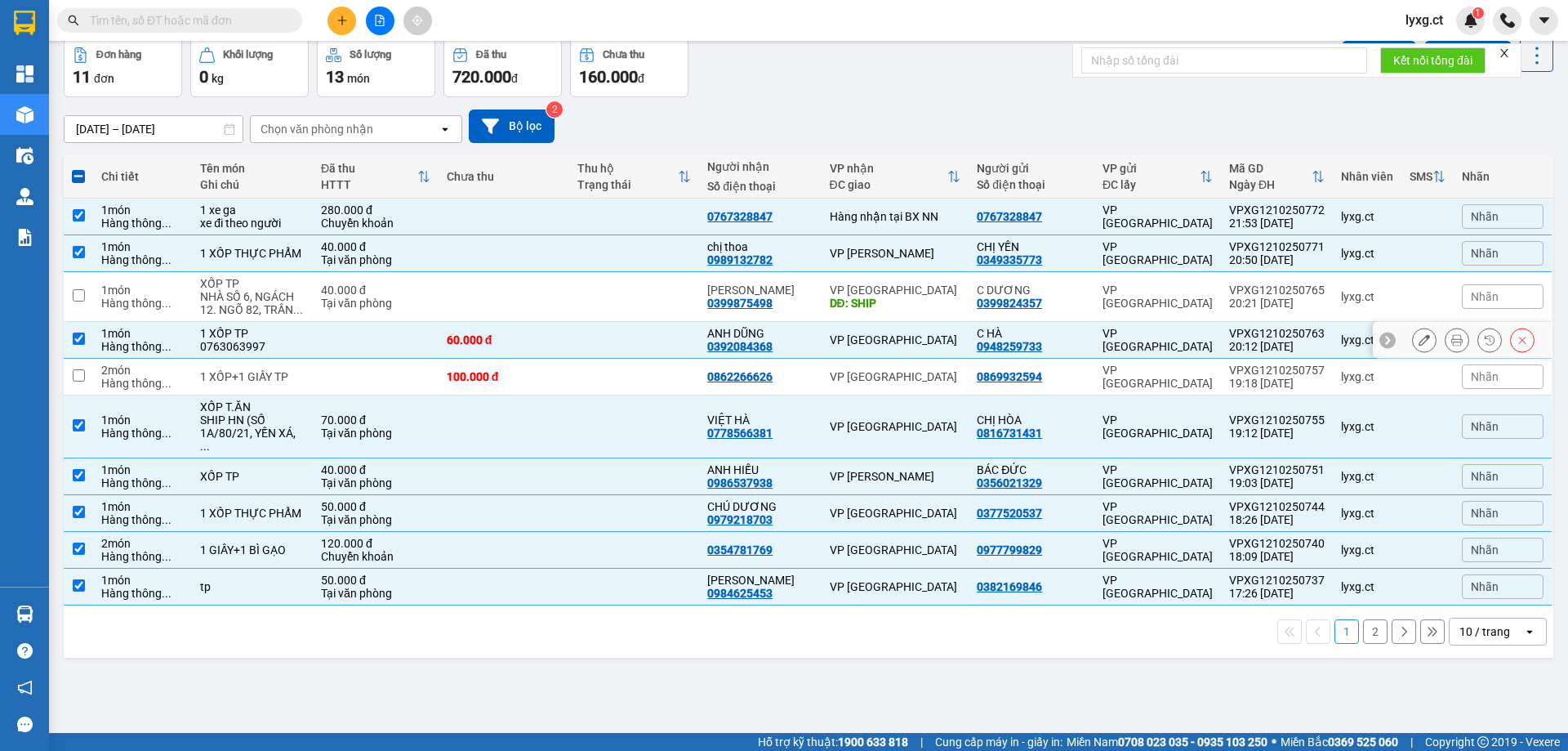
click at [71, 344] on td at bounding box center [78, 340] width 29 height 37
checkbox input "false"
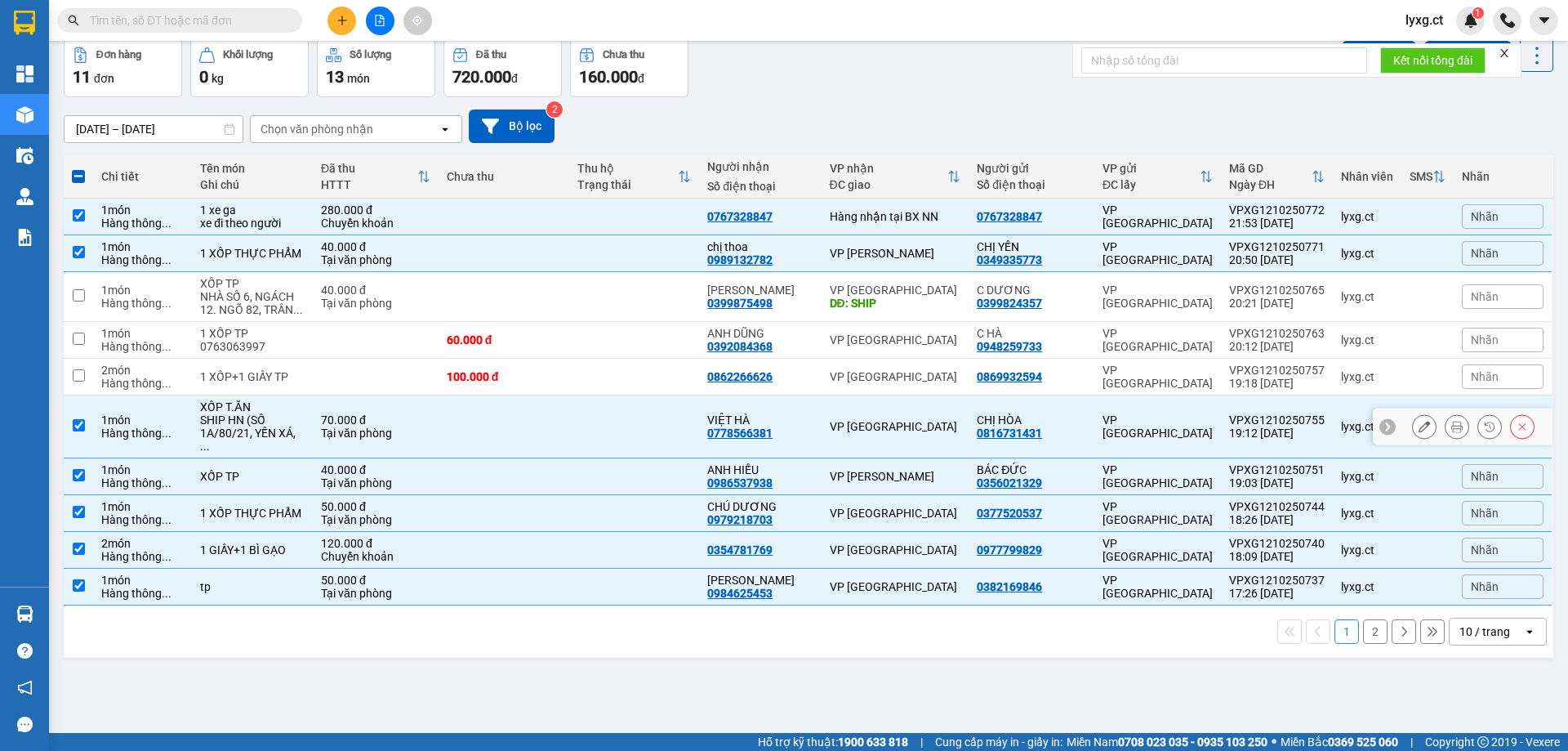
click at [78, 419] on input "checkbox" at bounding box center [78, 425] width 13 height 13
checkbox input "false"
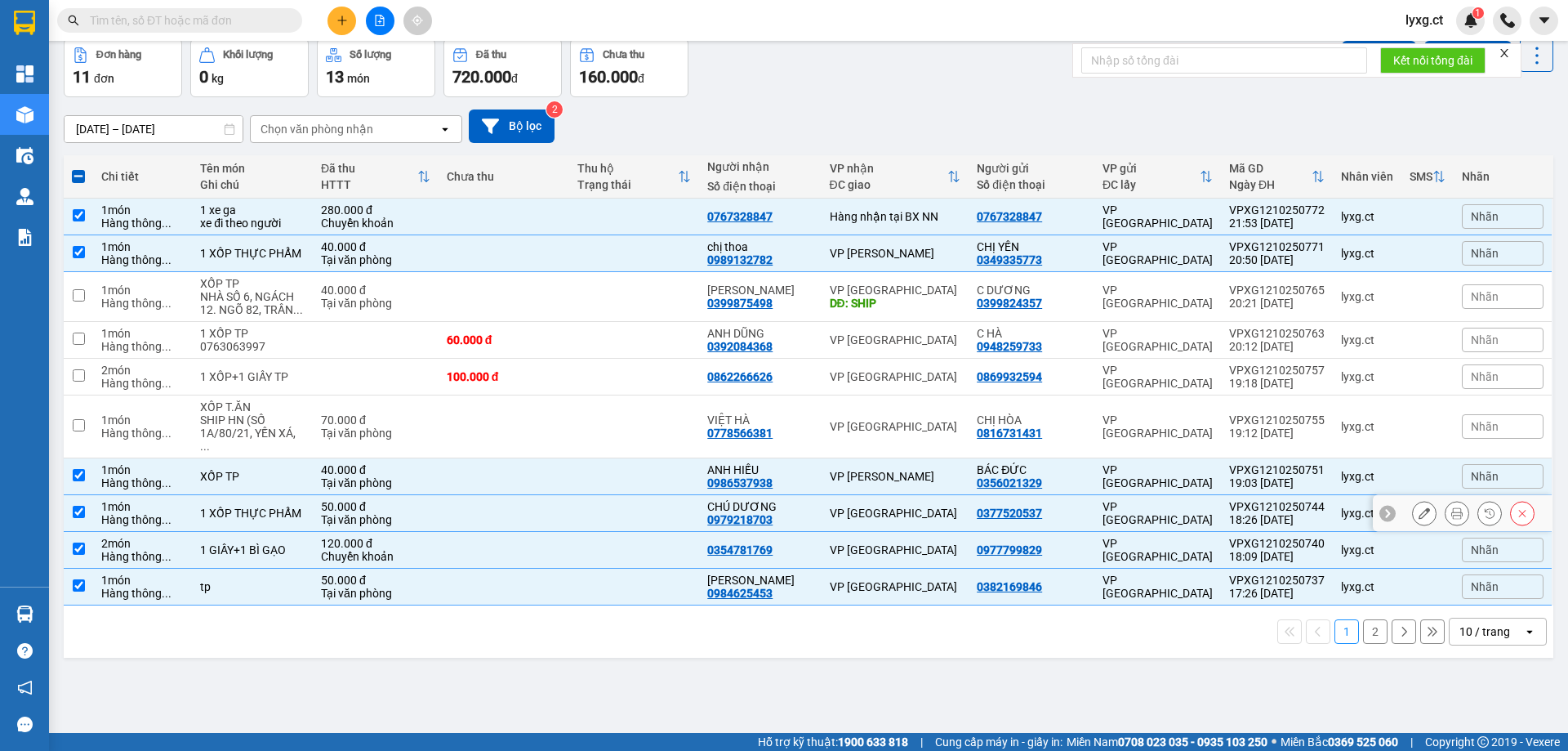
click at [96, 496] on td "1 món Hàng thông ..." at bounding box center [143, 514] width 99 height 37
checkbox input "false"
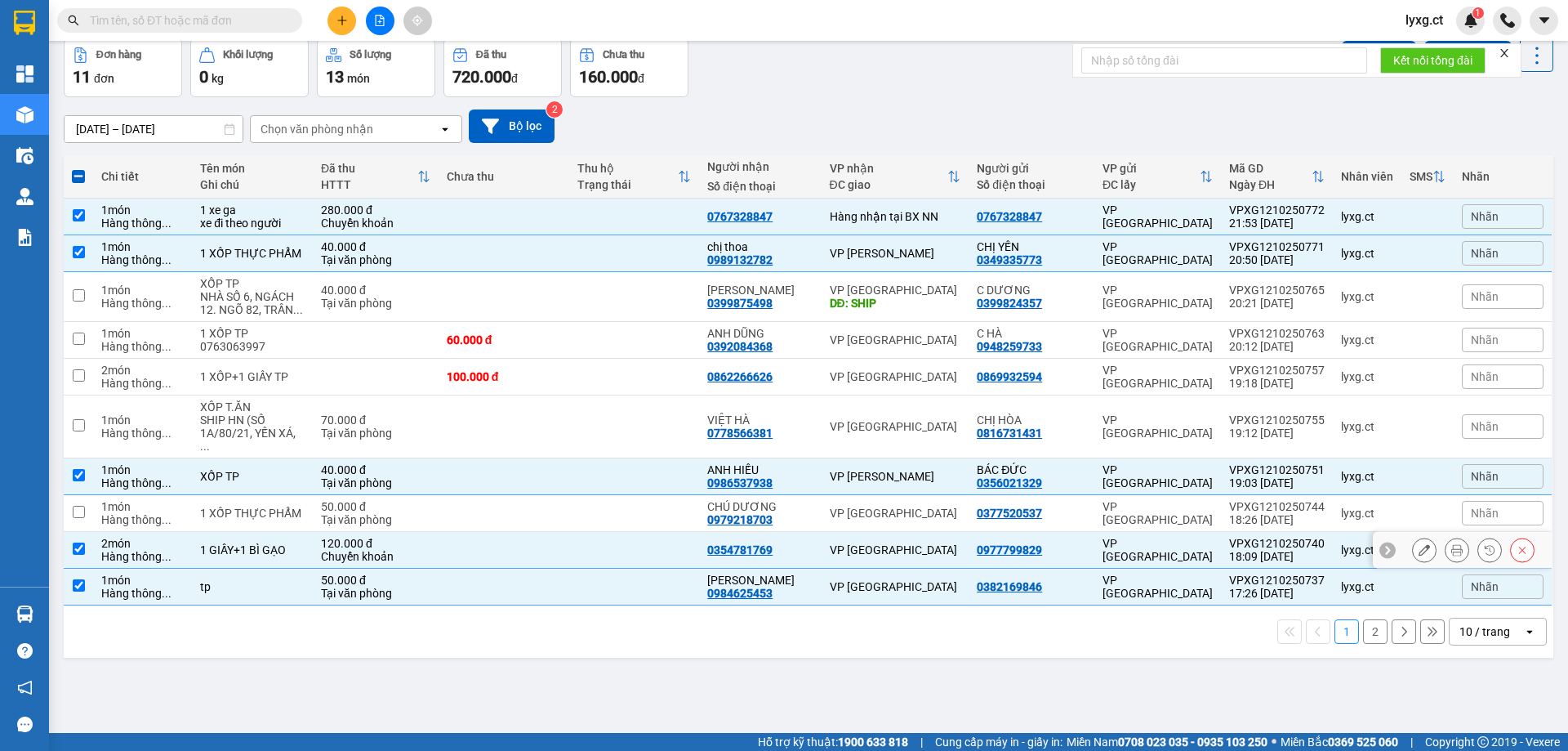
click at [96, 538] on td "2 món Hàng thông ..." at bounding box center [143, 551] width 99 height 37
checkbox input "false"
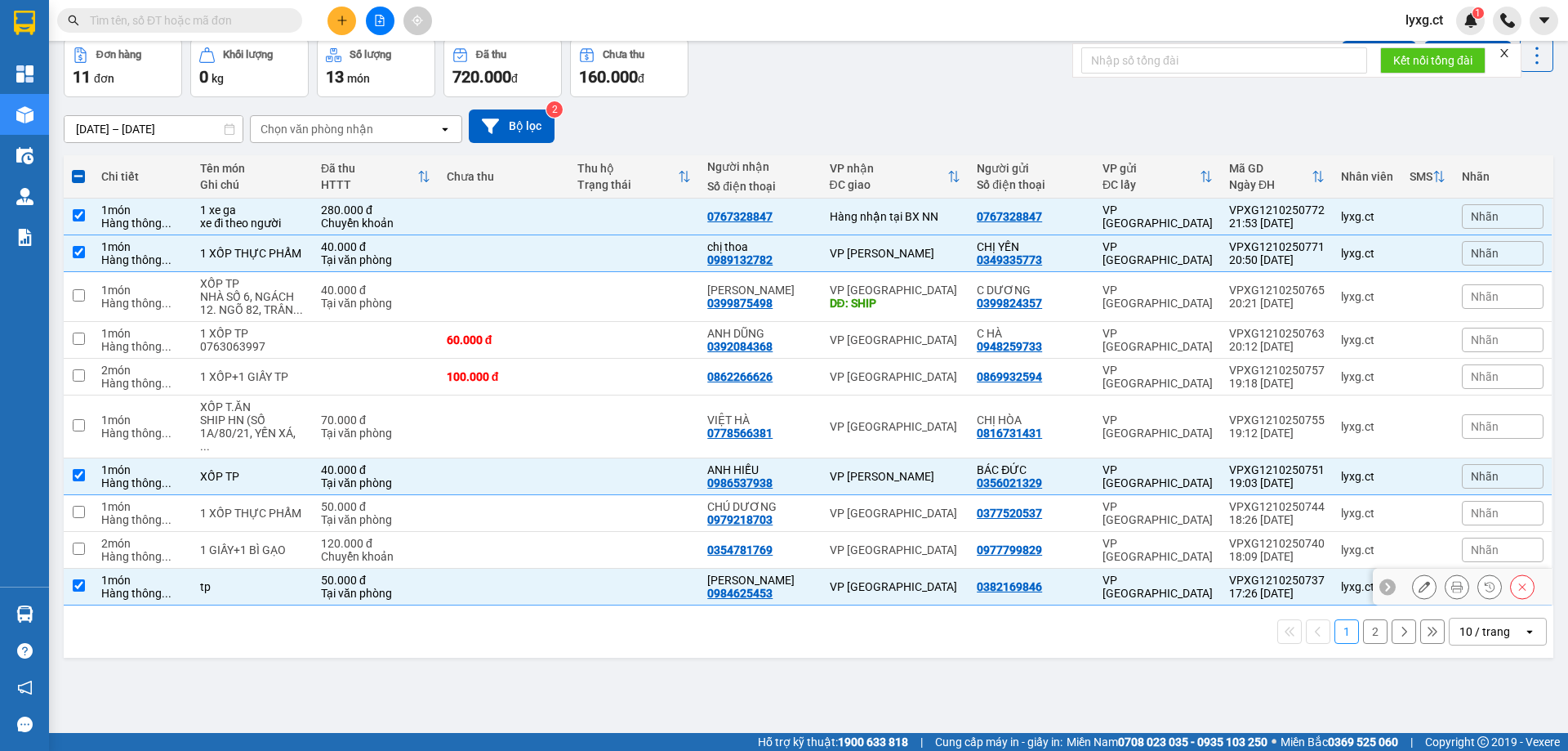
click at [93, 571] on td at bounding box center [78, 587] width 29 height 37
checkbox input "false"
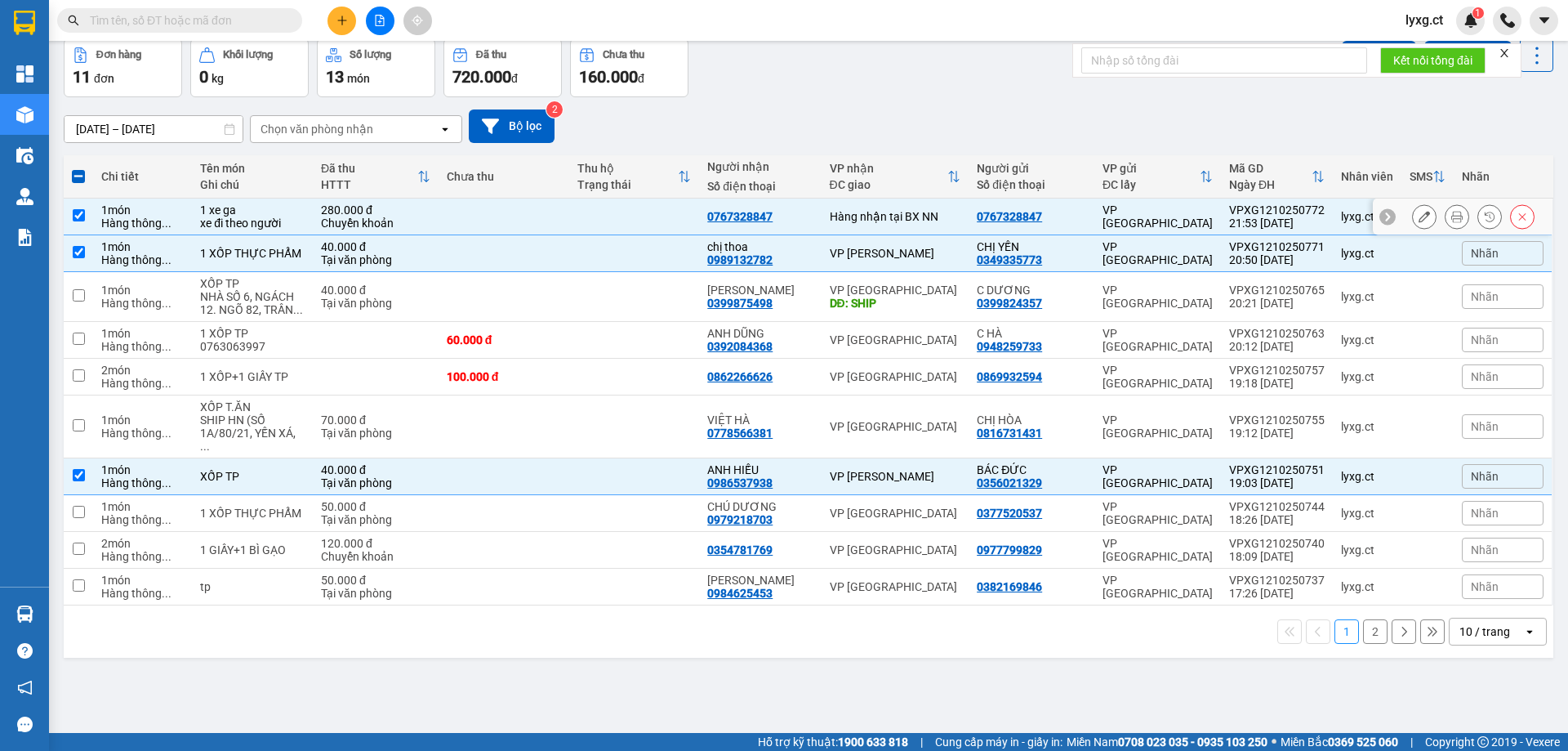
click at [78, 220] on input "checkbox" at bounding box center [78, 215] width 13 height 13
checkbox input "false"
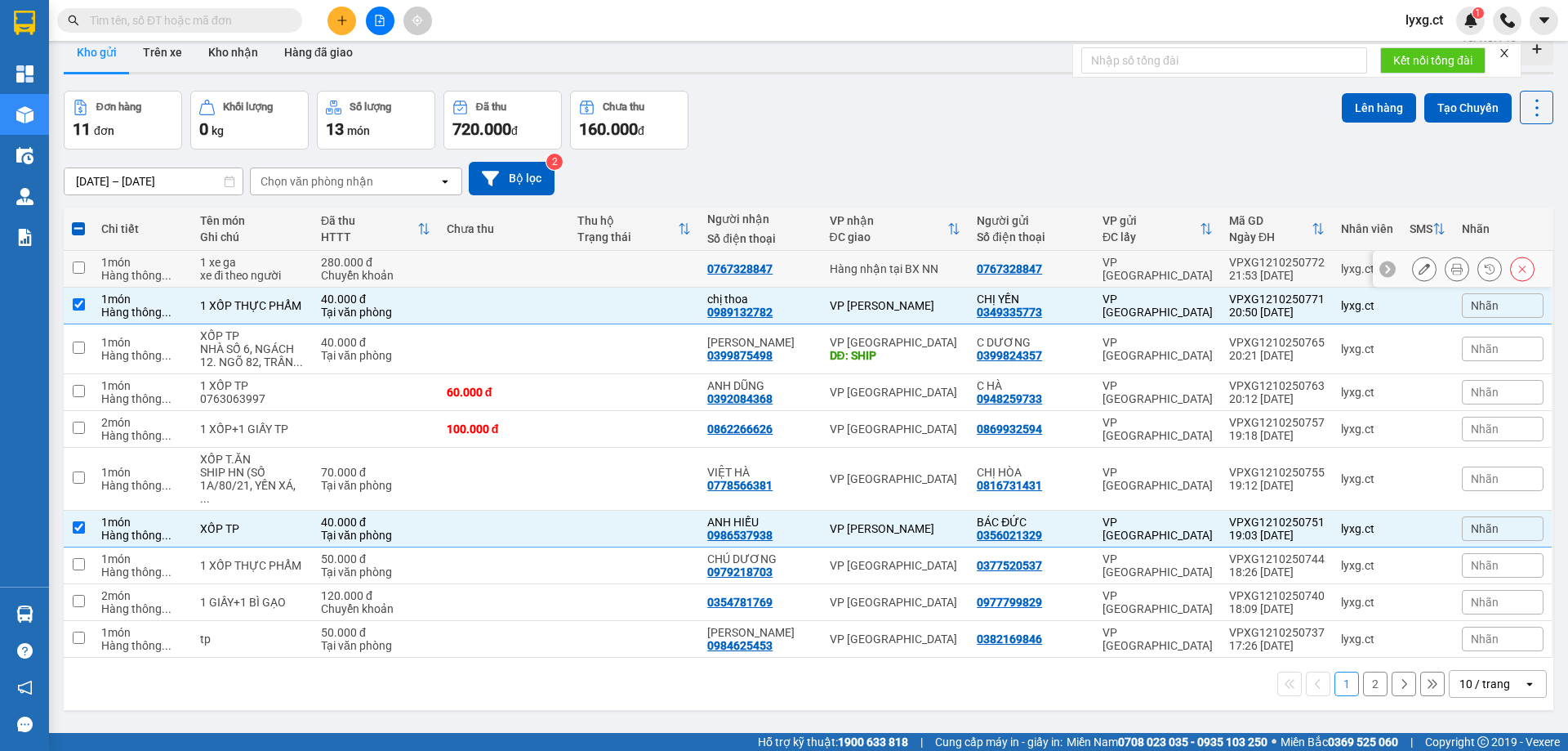
scroll to position [0, 0]
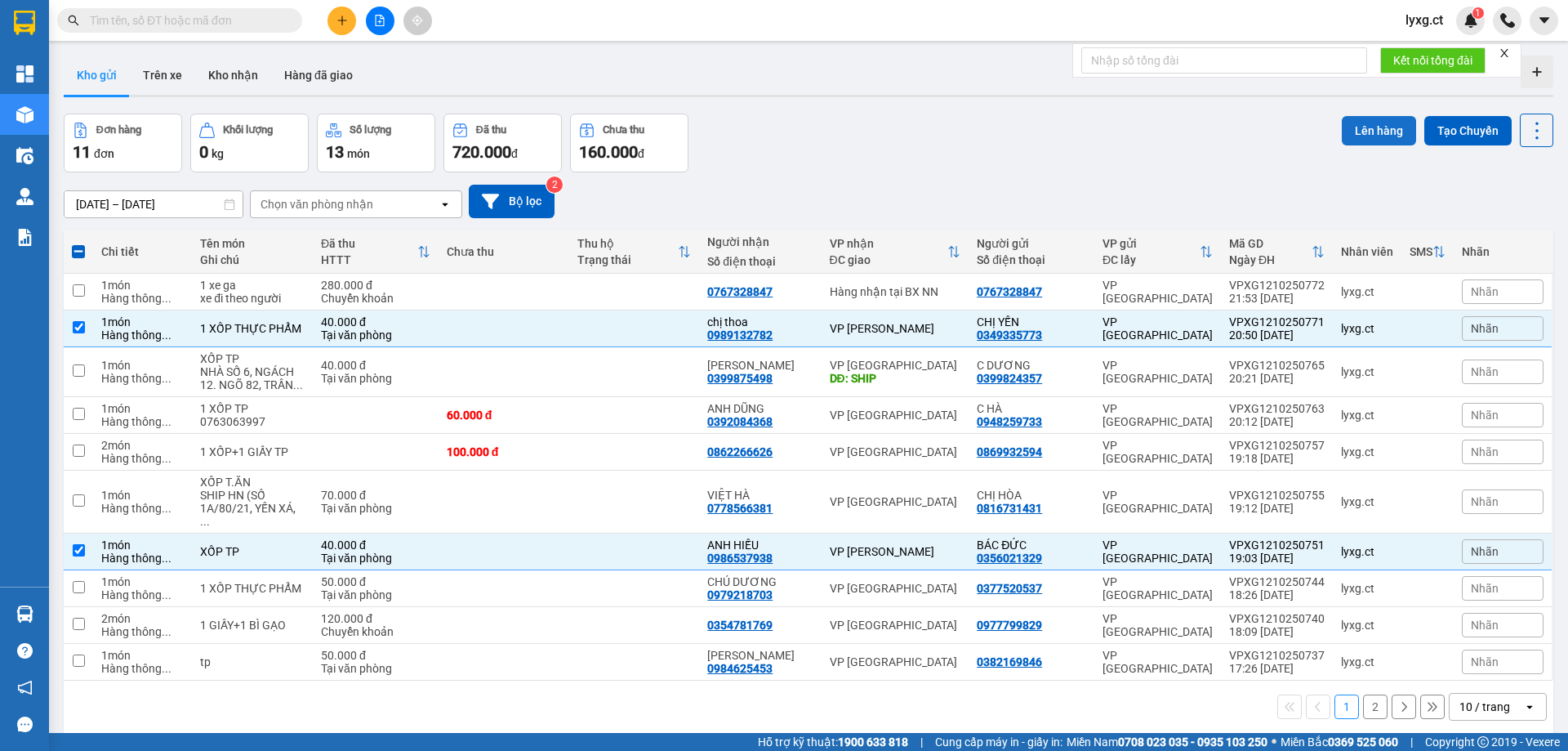
click at [1365, 137] on button "Lên hàng" at bounding box center [1378, 130] width 74 height 29
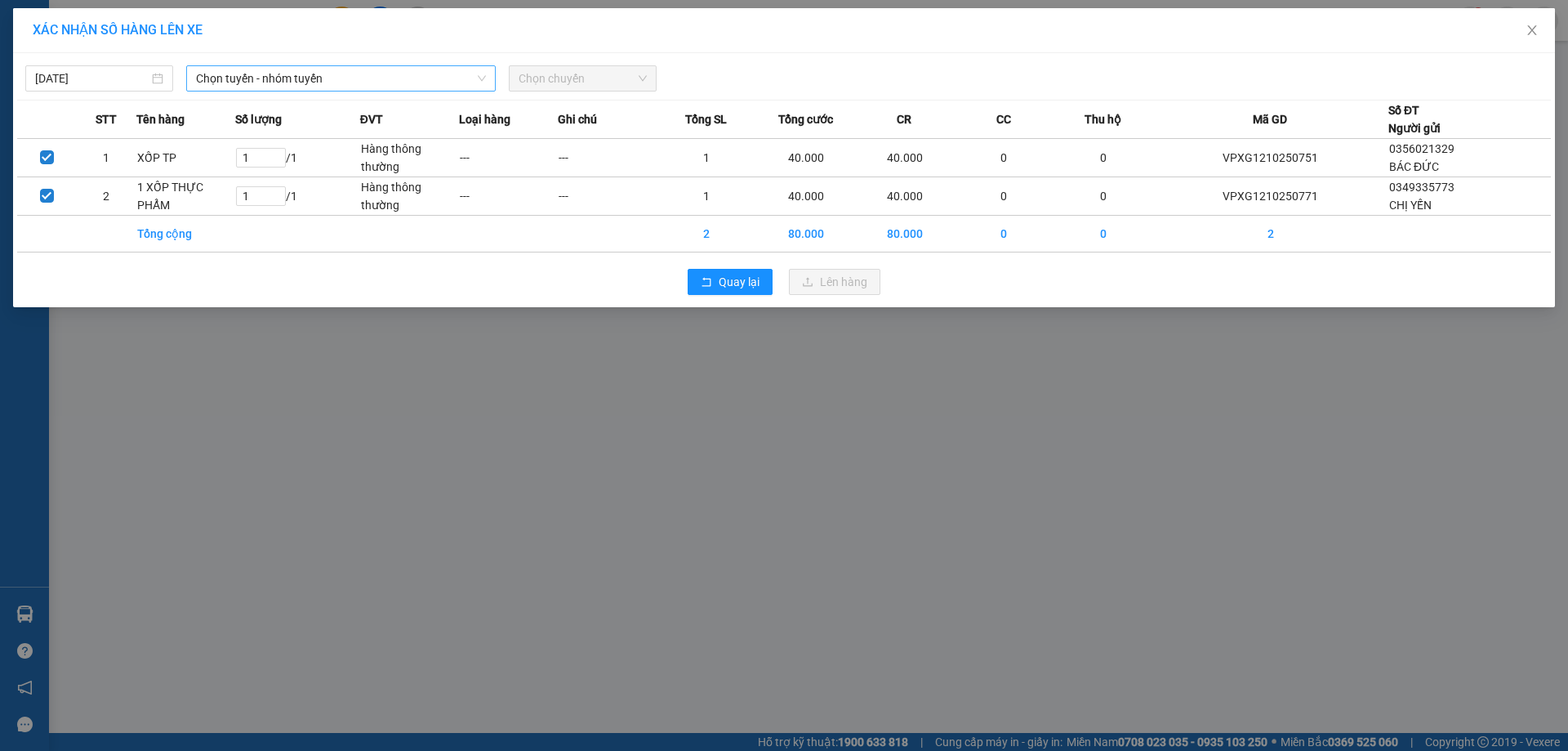
click at [288, 86] on span "Chọn tuyến - nhóm tuyến" at bounding box center [341, 78] width 290 height 24
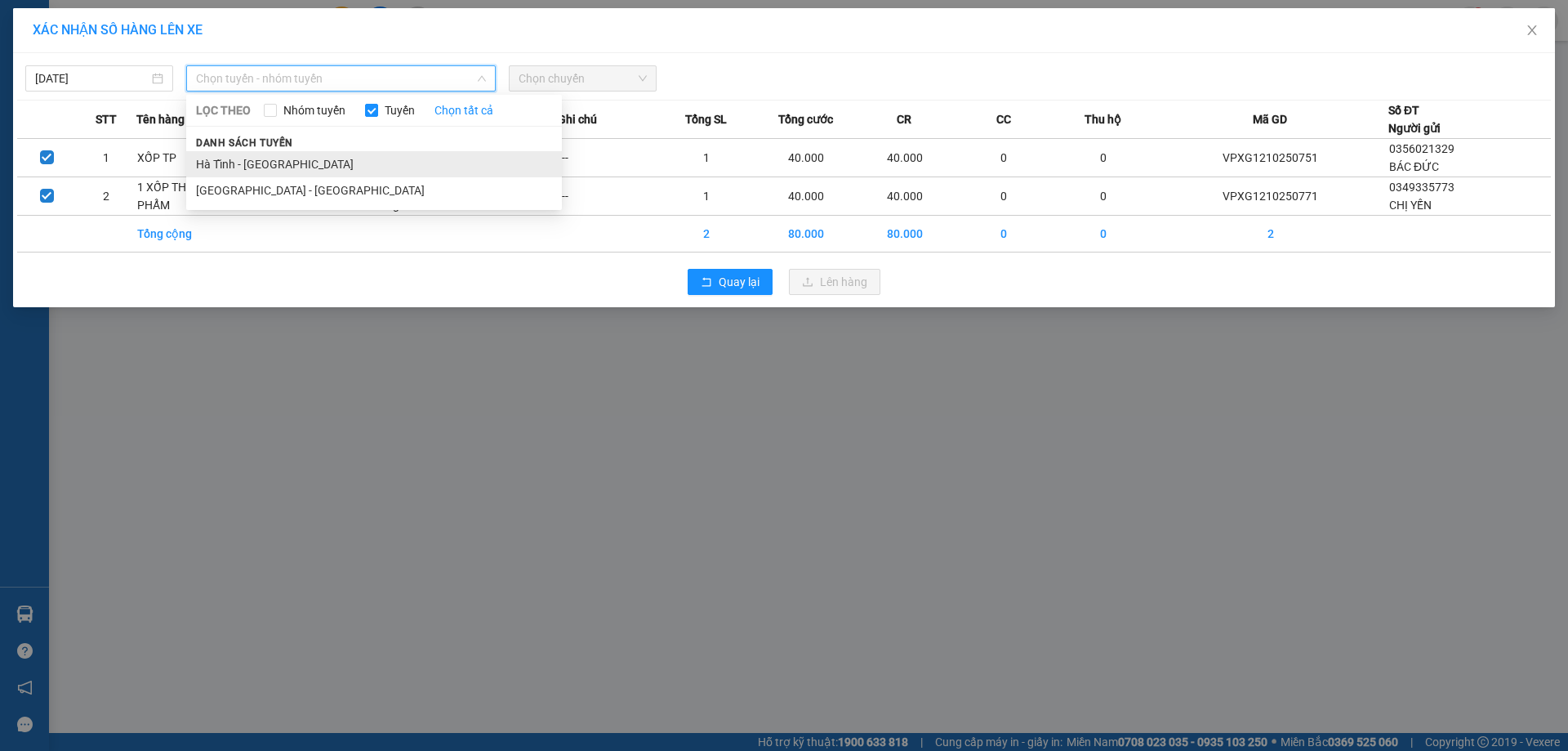
click at [255, 168] on li "Hà Tĩnh - [GEOGRAPHIC_DATA]" at bounding box center [374, 164] width 376 height 26
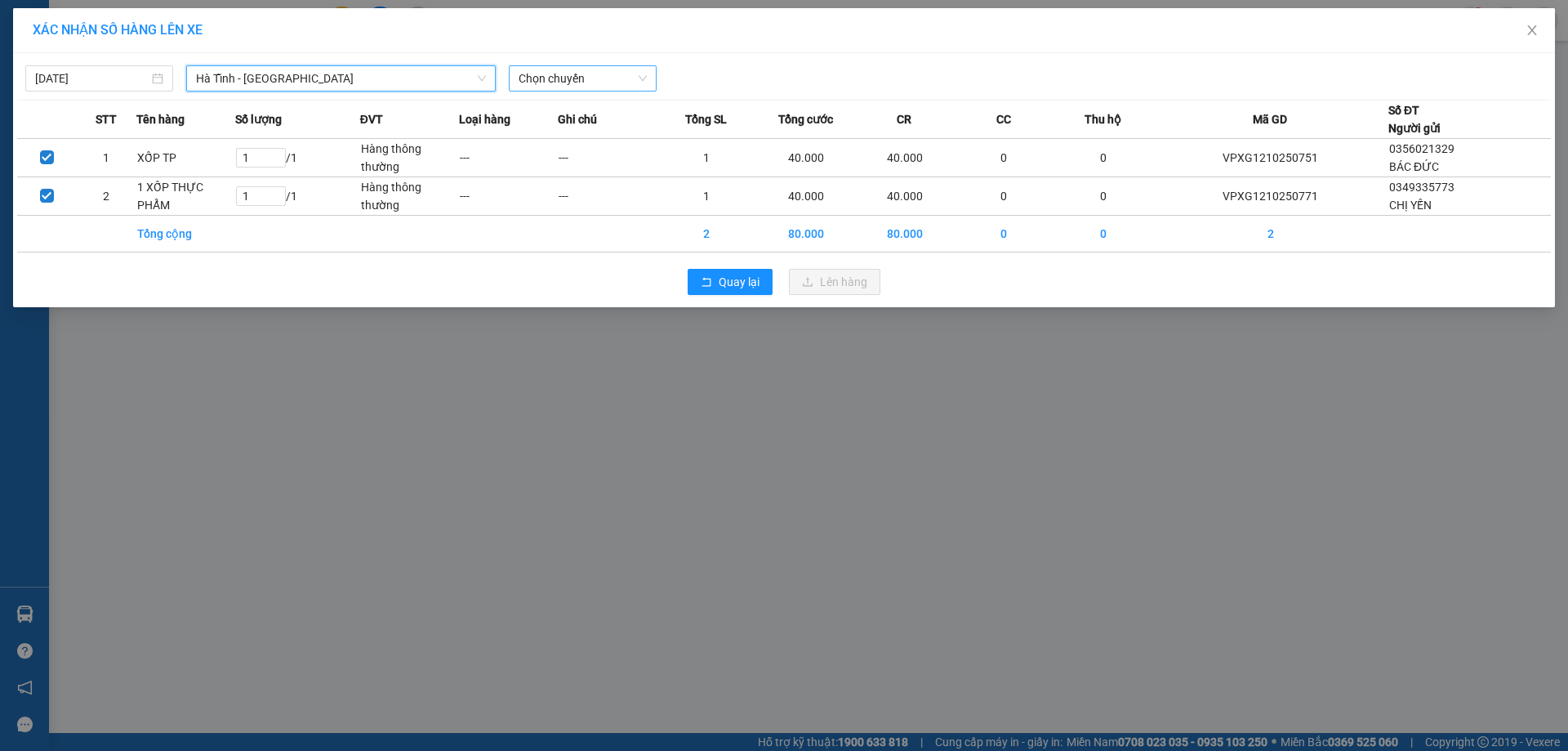
click at [609, 82] on span "Chọn chuyến" at bounding box center [583, 78] width 129 height 24
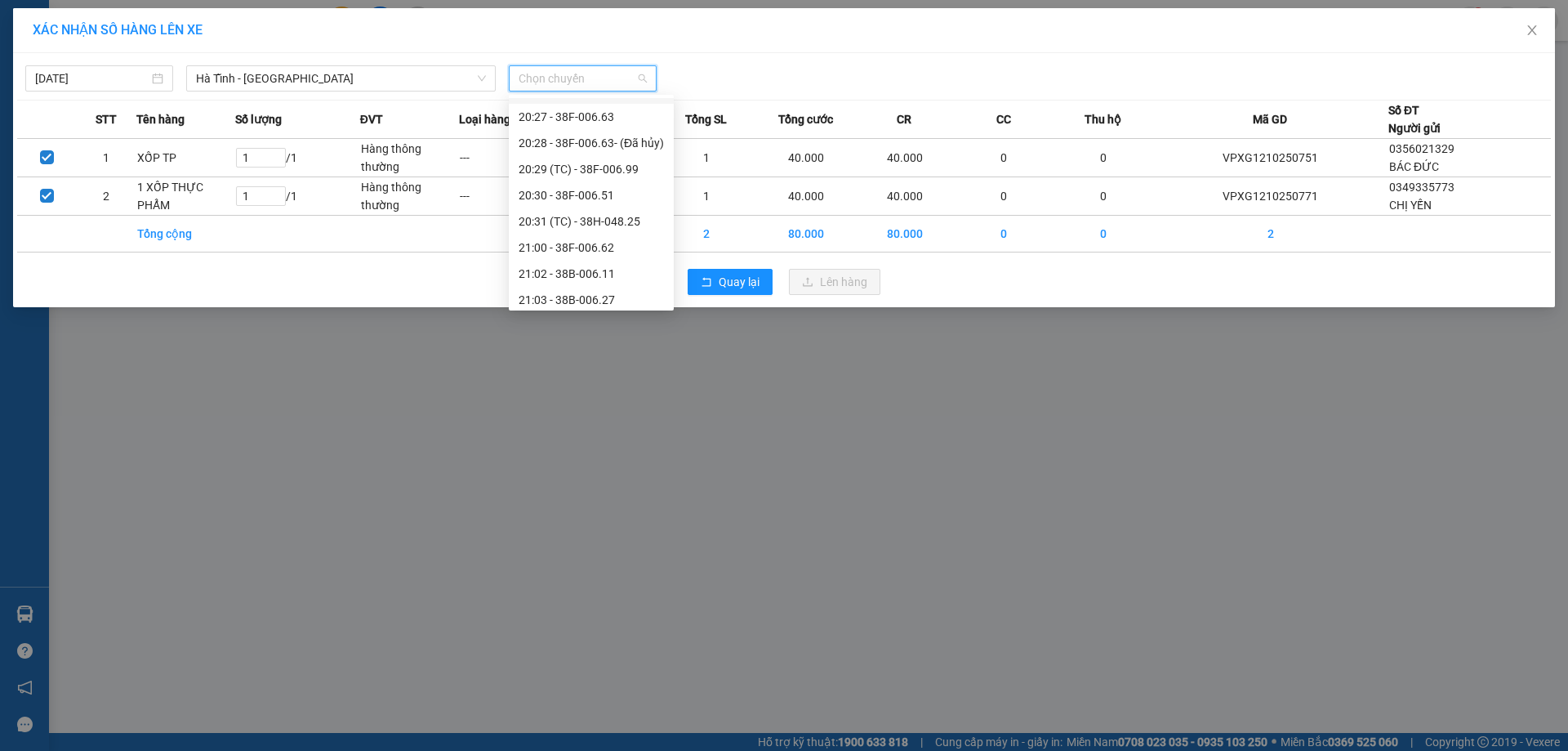
scroll to position [164, 0]
click at [599, 237] on div "21:00 - 38F-006.62" at bounding box center [591, 236] width 145 height 18
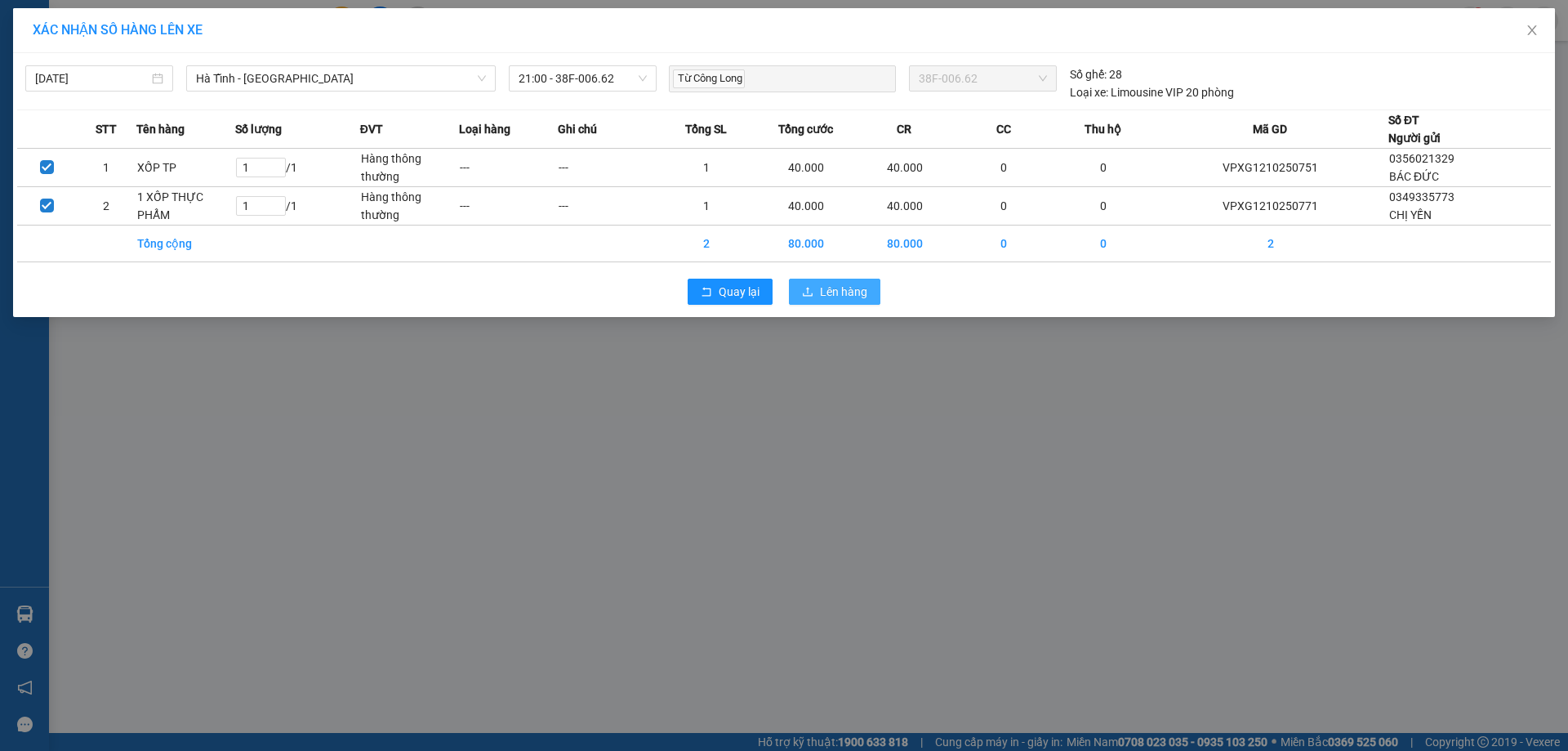
click at [806, 292] on icon "upload" at bounding box center [808, 292] width 12 height 12
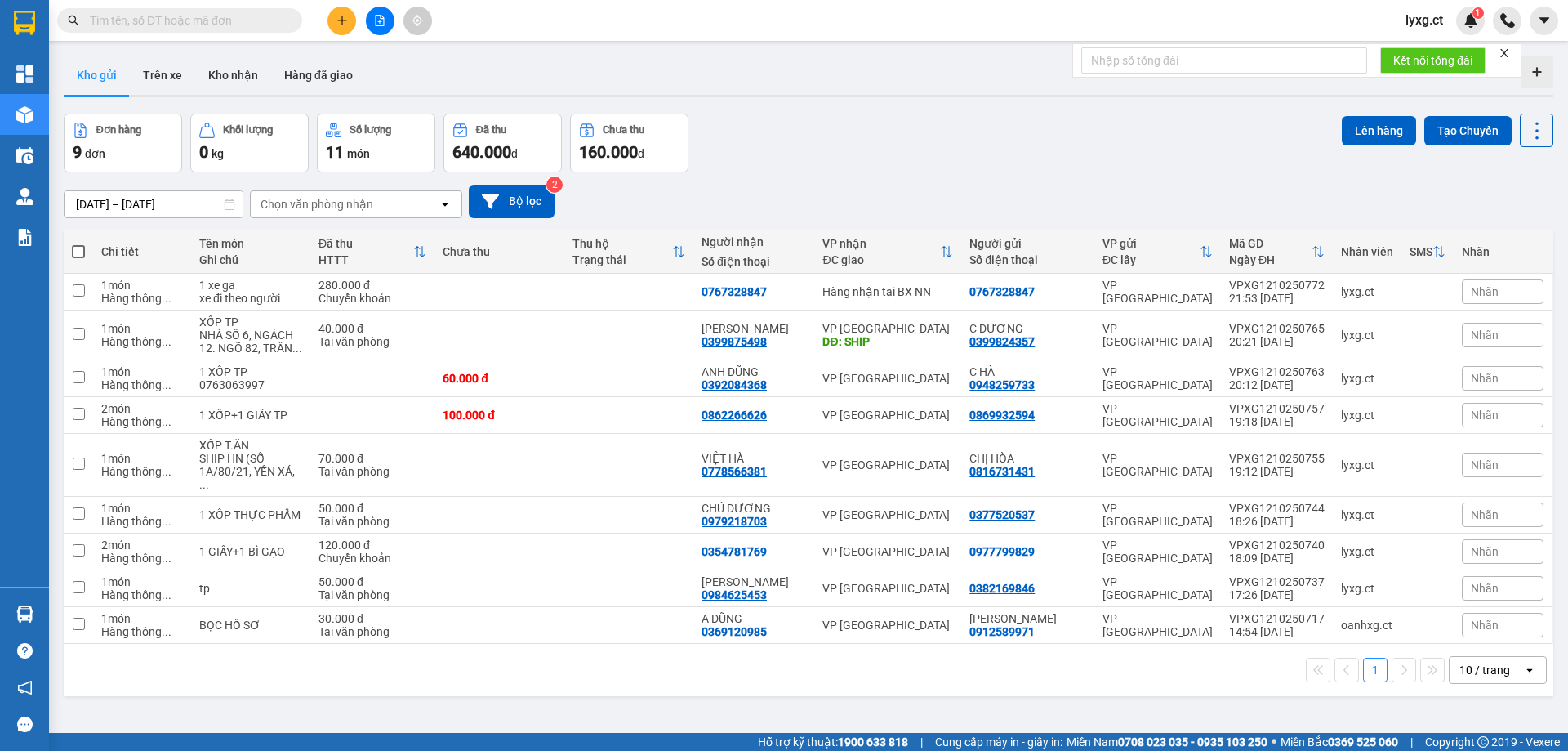
click at [81, 244] on label at bounding box center [78, 252] width 13 height 17
click at [78, 244] on input "checkbox" at bounding box center [78, 244] width 0 height 0
checkbox input "true"
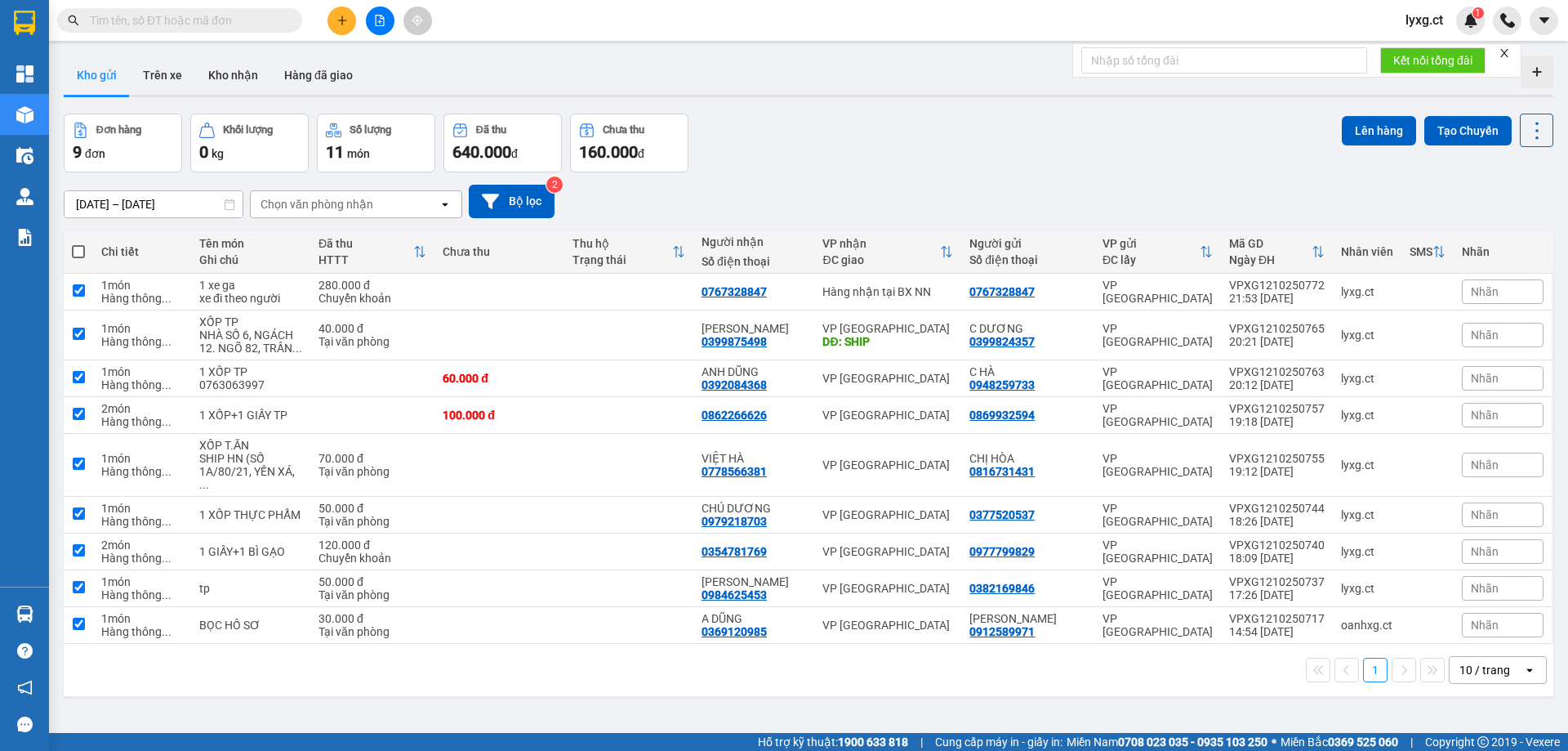
checkbox input "true"
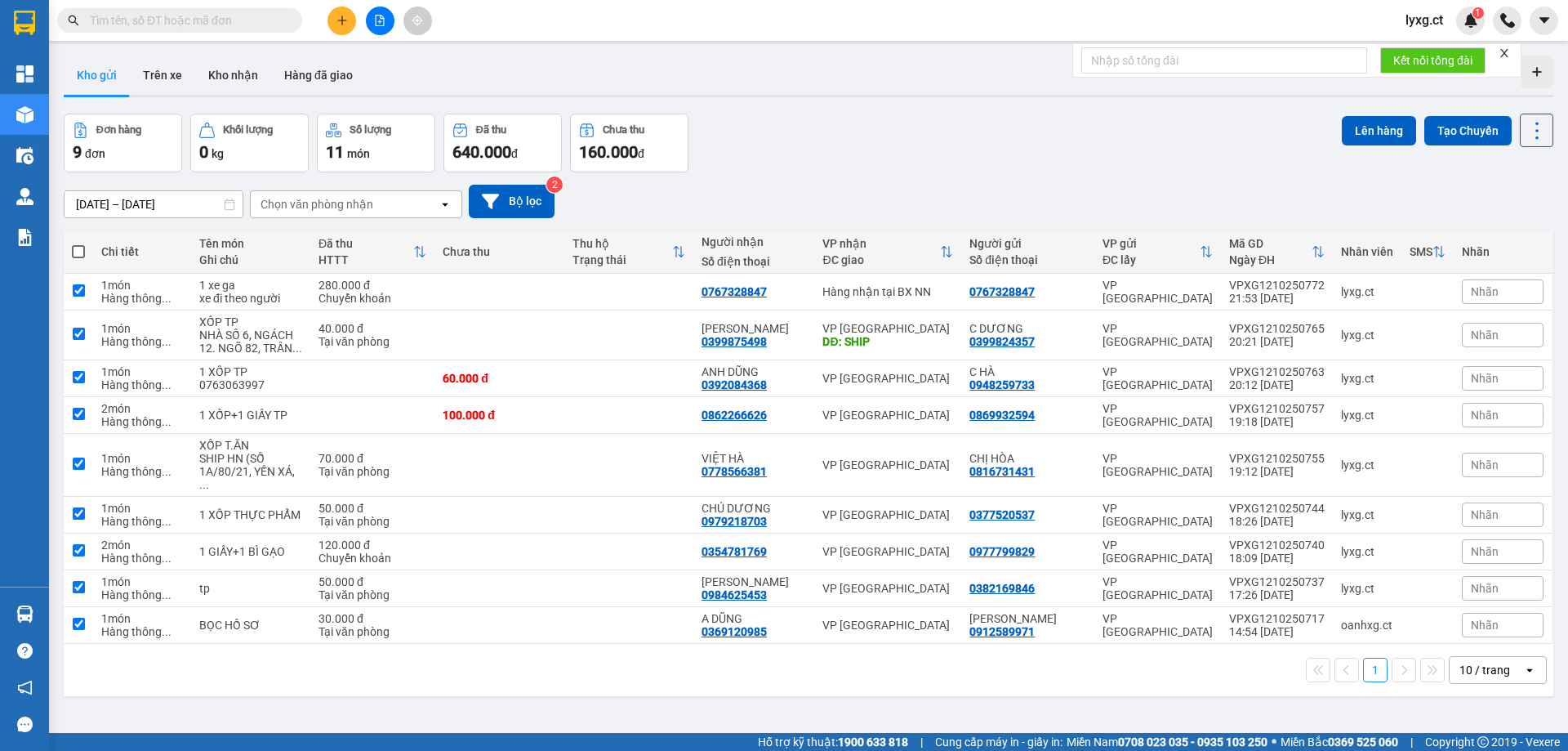
checkbox input "true"
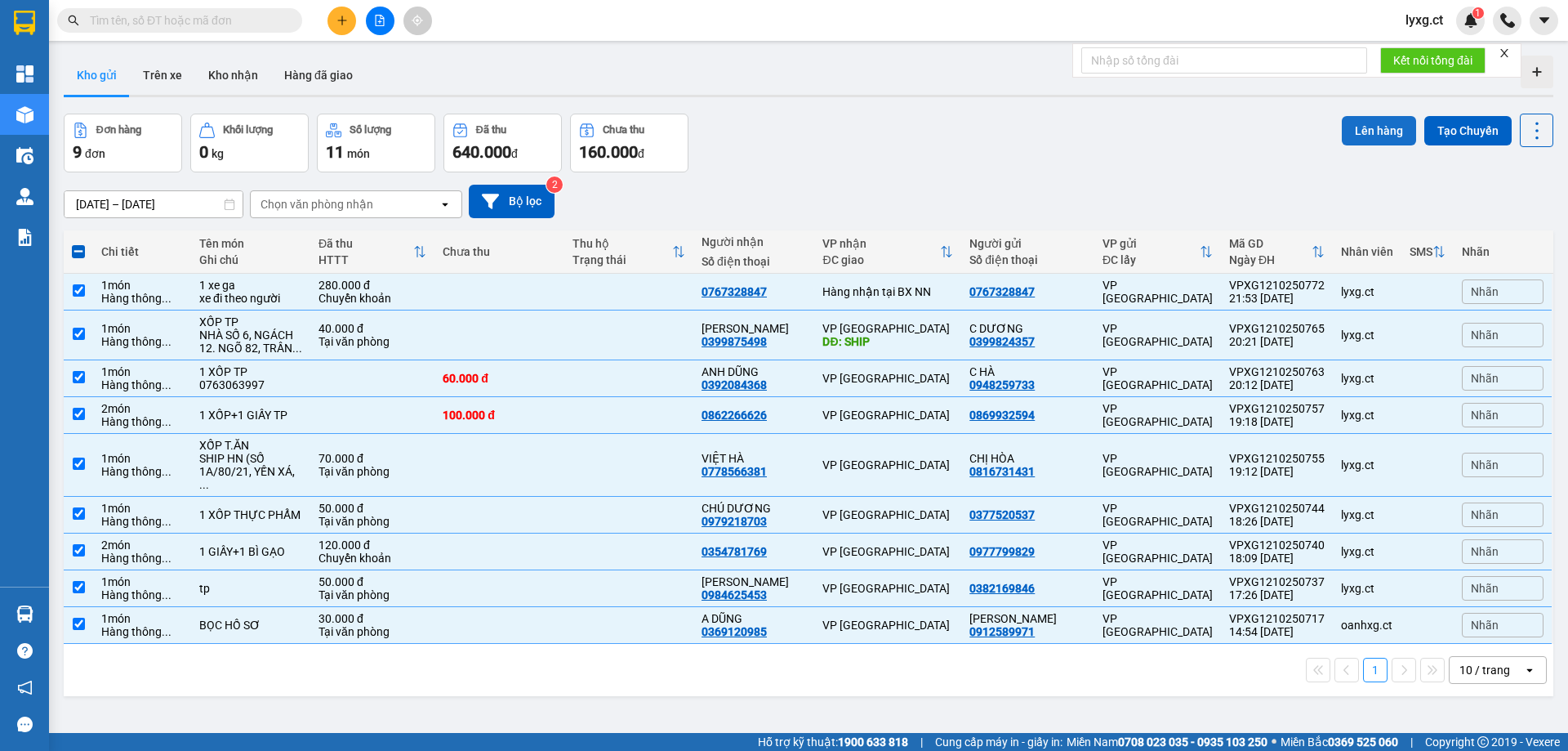
click at [1373, 128] on button "Lên hàng" at bounding box center [1378, 130] width 74 height 29
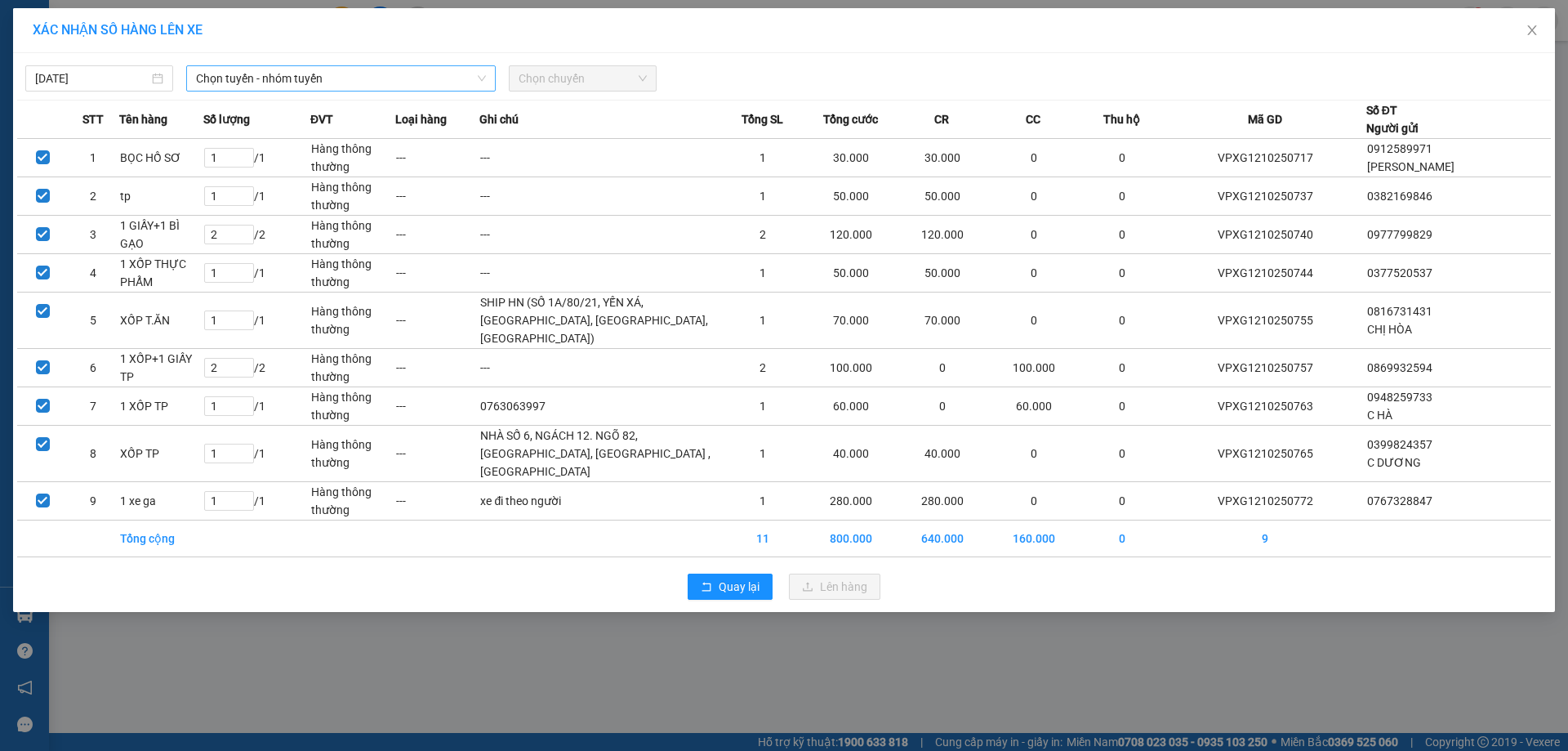
click at [482, 80] on icon "down" at bounding box center [482, 79] width 8 height 6
click at [241, 82] on span "Chọn tuyến - nhóm tuyến" at bounding box center [341, 78] width 290 height 24
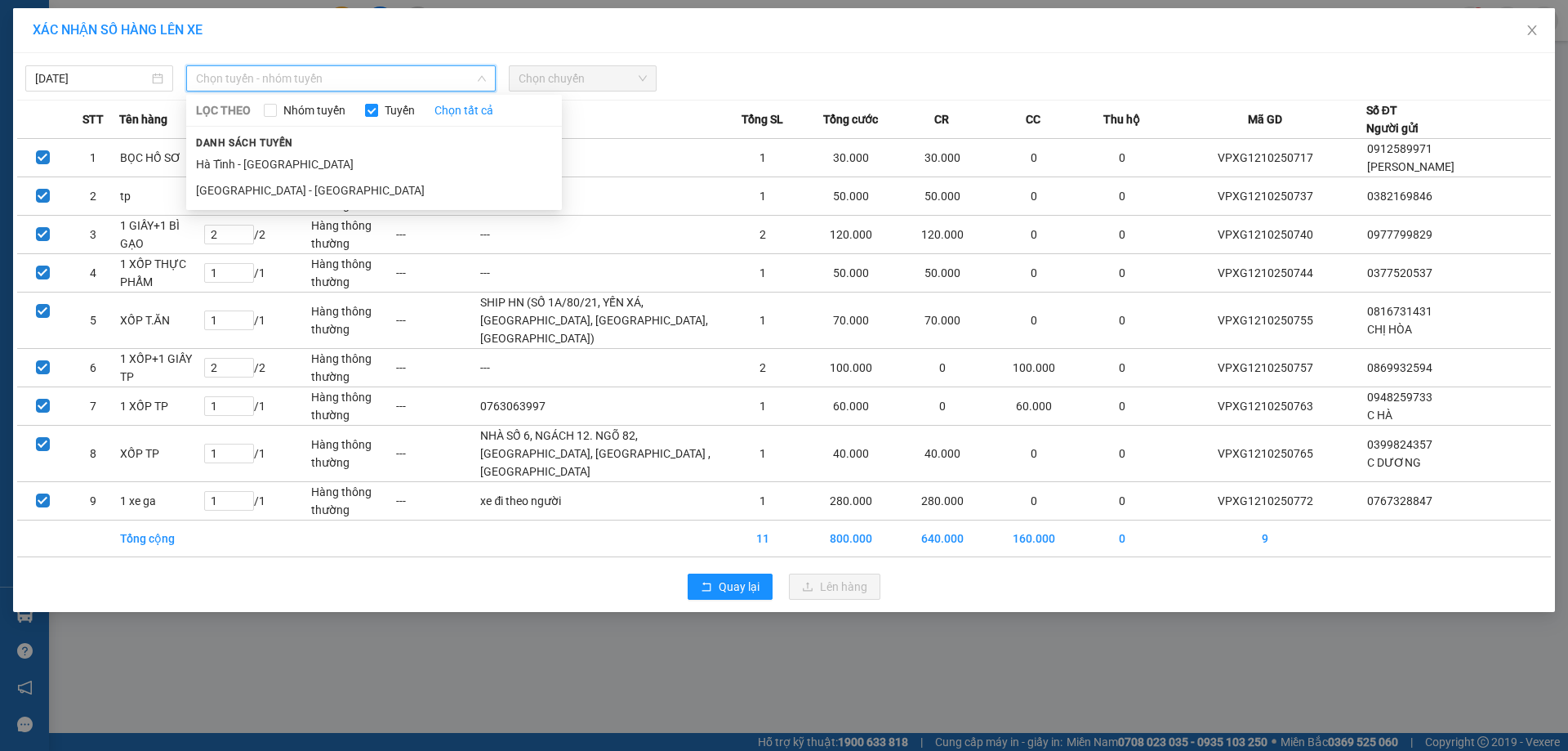
drag, startPoint x: 209, startPoint y: 166, endPoint x: 430, endPoint y: 112, distance: 227.5
click at [210, 166] on li "Hà Tĩnh - [GEOGRAPHIC_DATA]" at bounding box center [374, 164] width 376 height 26
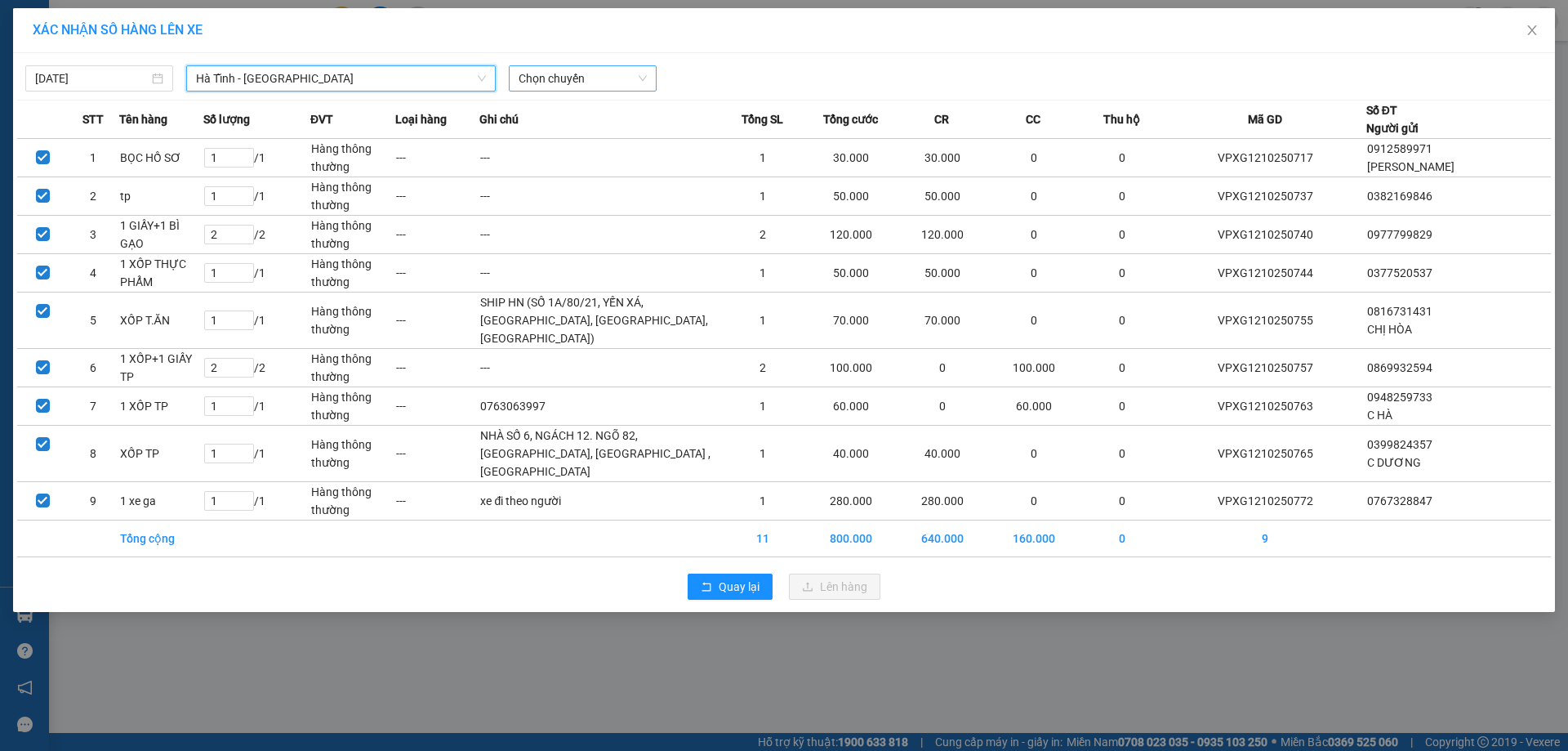
click at [615, 78] on span "Chọn chuyến" at bounding box center [583, 78] width 129 height 24
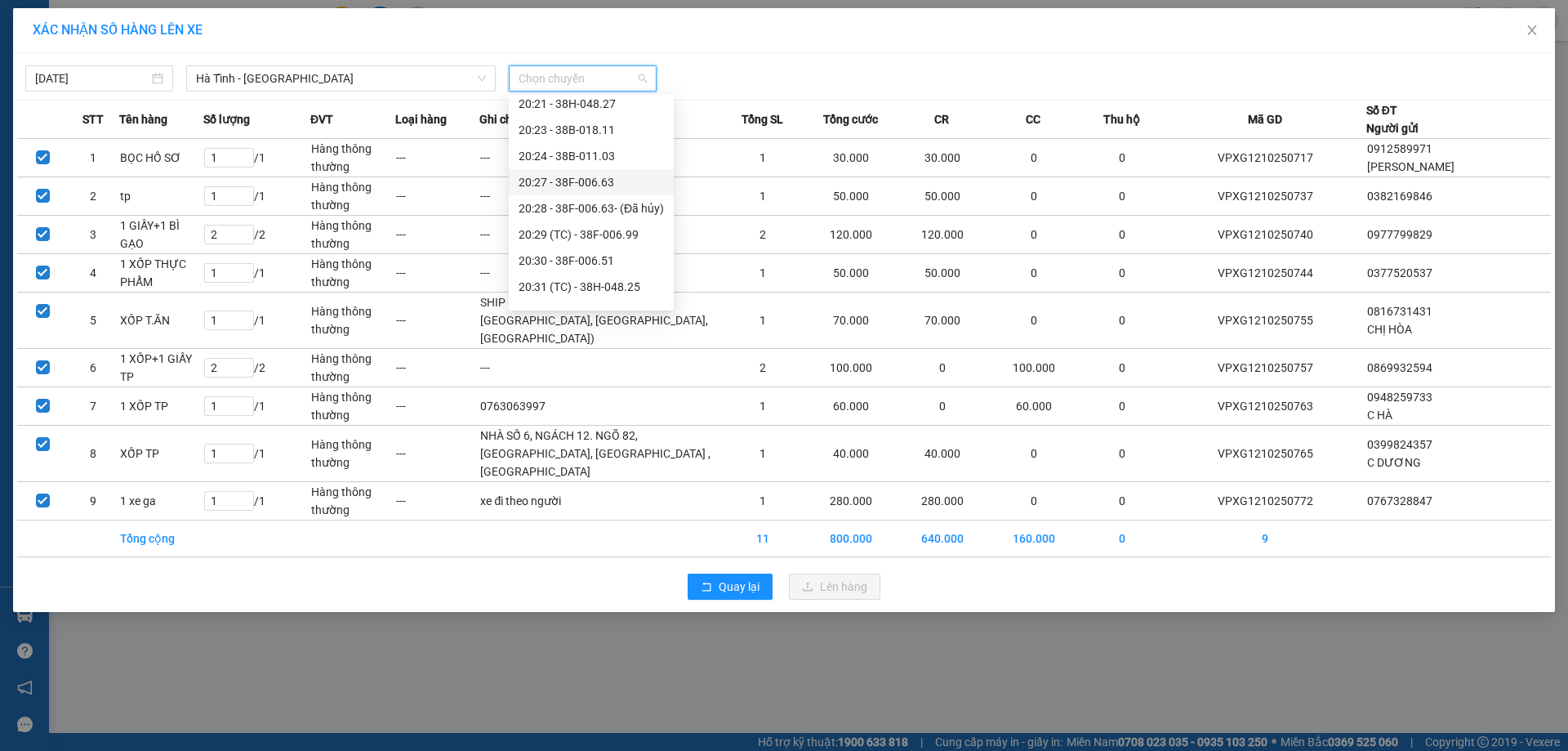
scroll to position [164, 0]
click at [605, 284] on div "21:03 - 38B-006.27" at bounding box center [591, 288] width 145 height 18
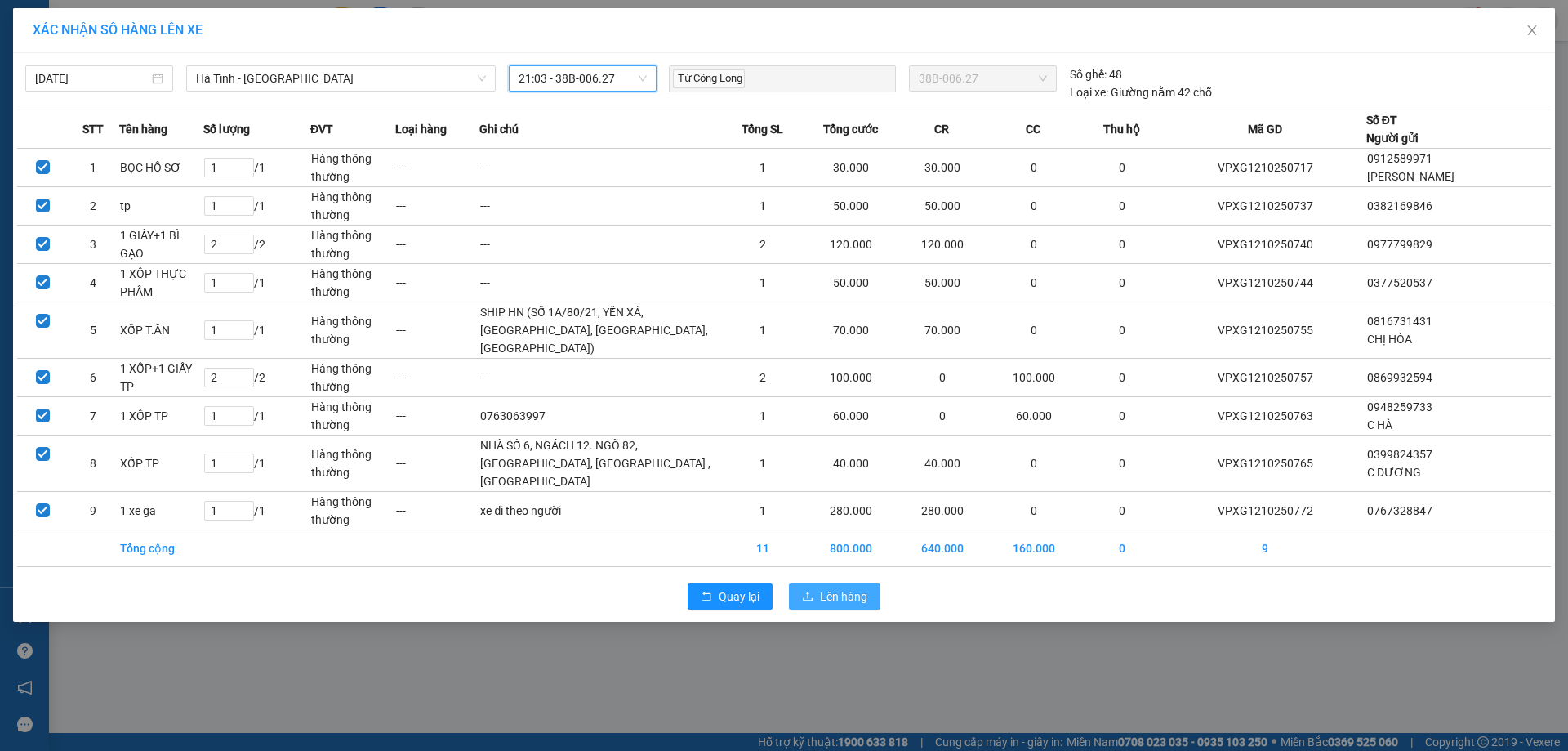
click at [826, 590] on span "Lên hàng" at bounding box center [843, 596] width 48 height 18
